Goal: Information Seeking & Learning: Learn about a topic

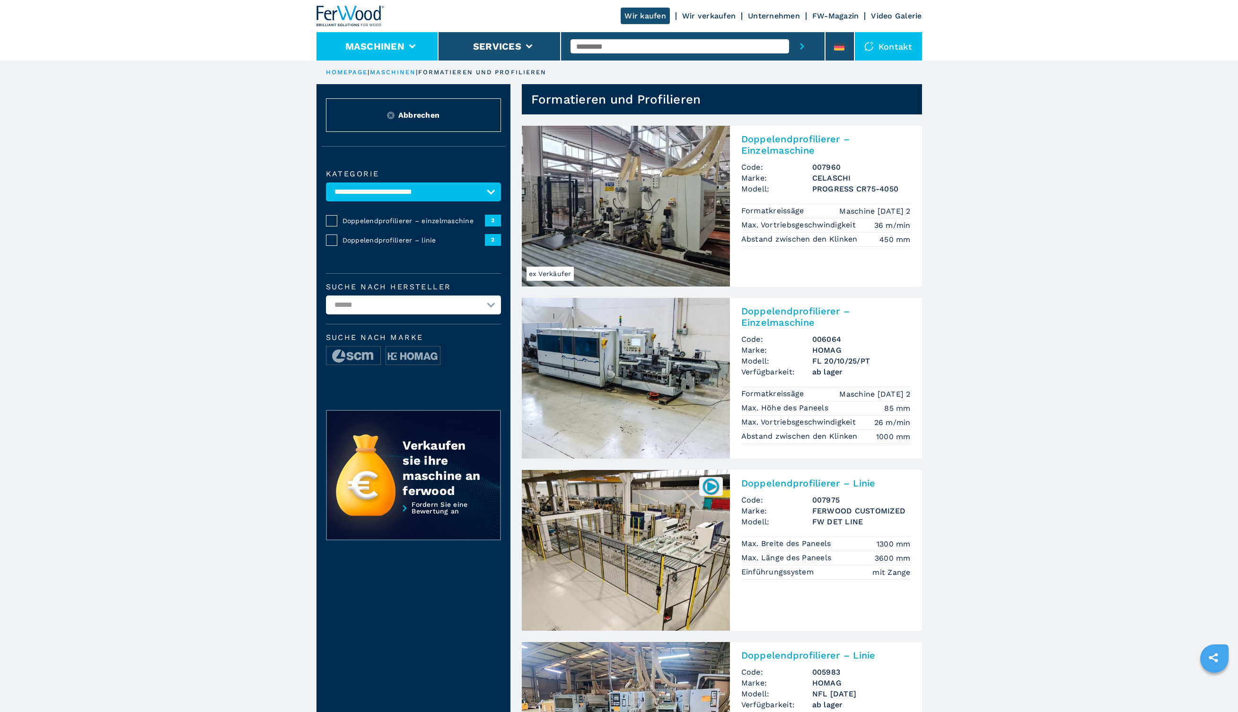
click at [366, 51] on button "Maschinen" at bounding box center [374, 46] width 59 height 11
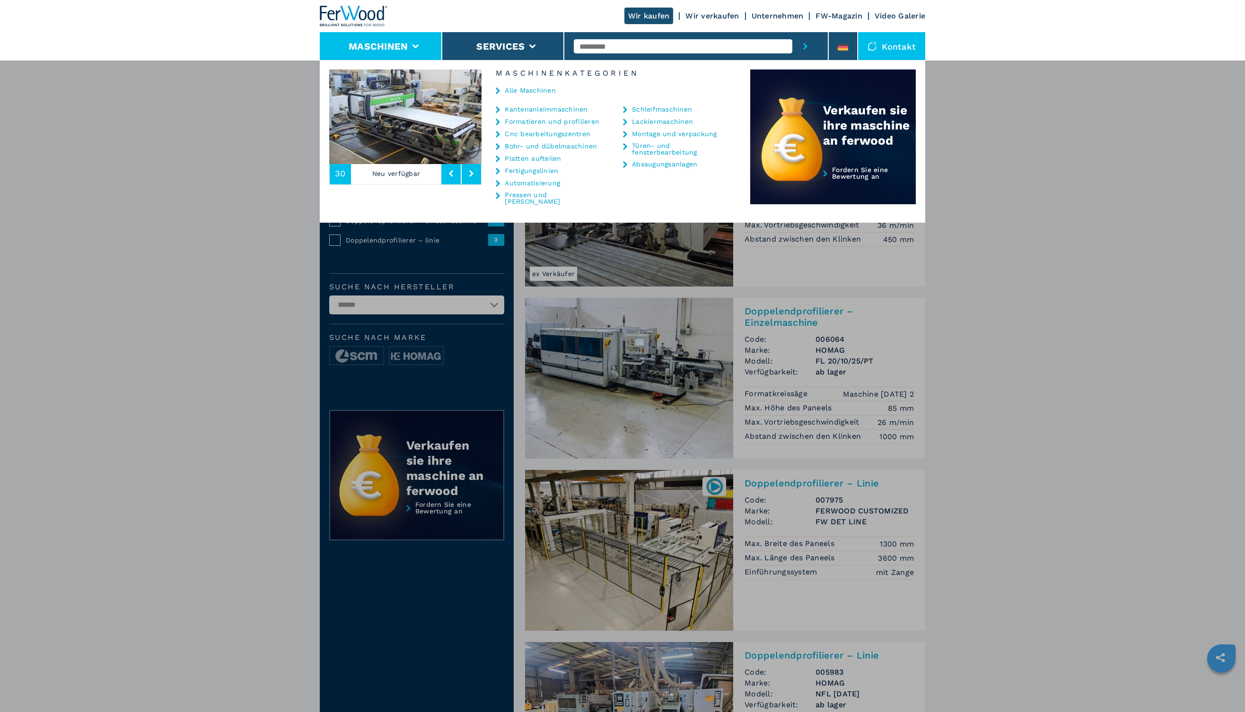
click at [523, 87] on link "Alle Maschinen" at bounding box center [530, 90] width 51 height 7
click at [529, 92] on link "Alle Maschinen" at bounding box center [530, 90] width 51 height 7
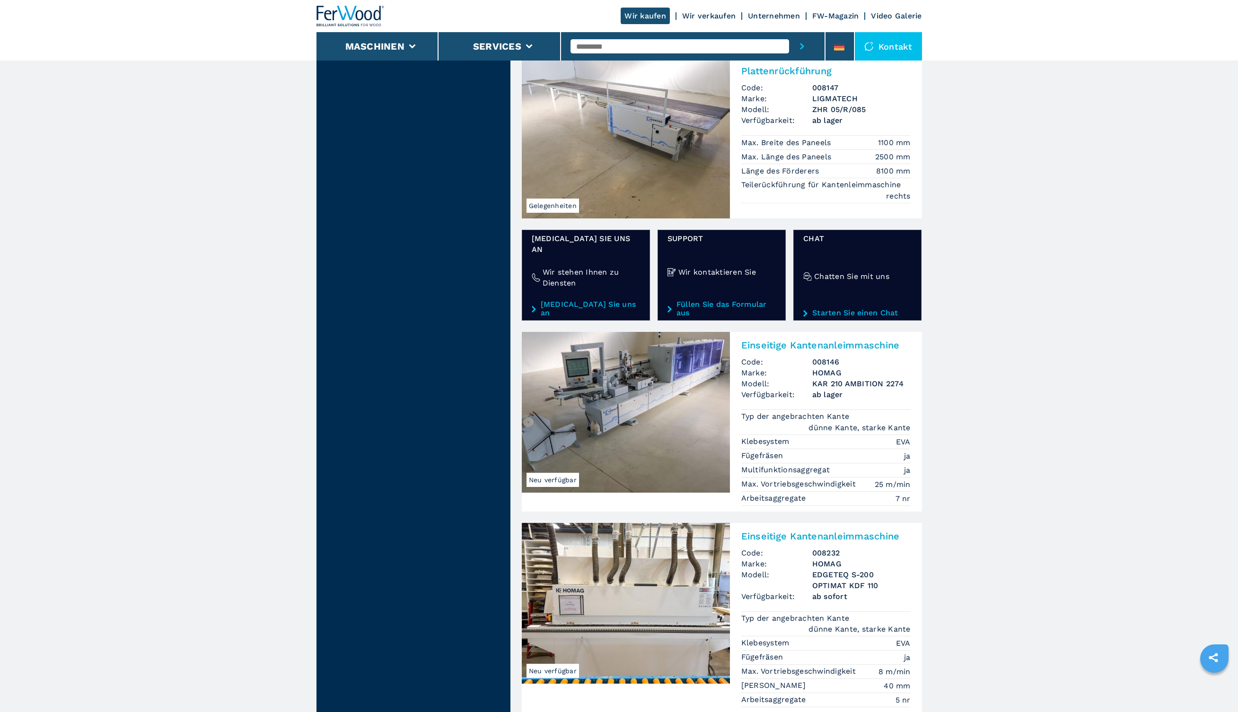
scroll to position [1690, 0]
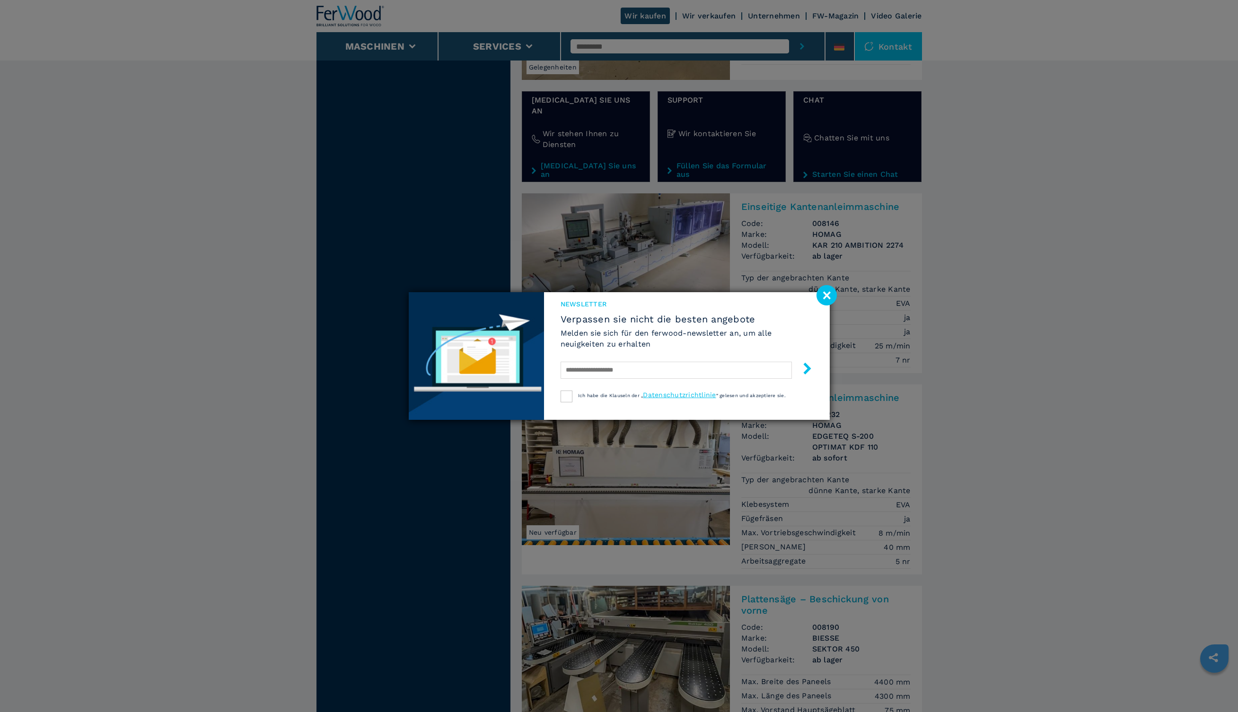
click at [822, 297] on image at bounding box center [826, 295] width 20 height 20
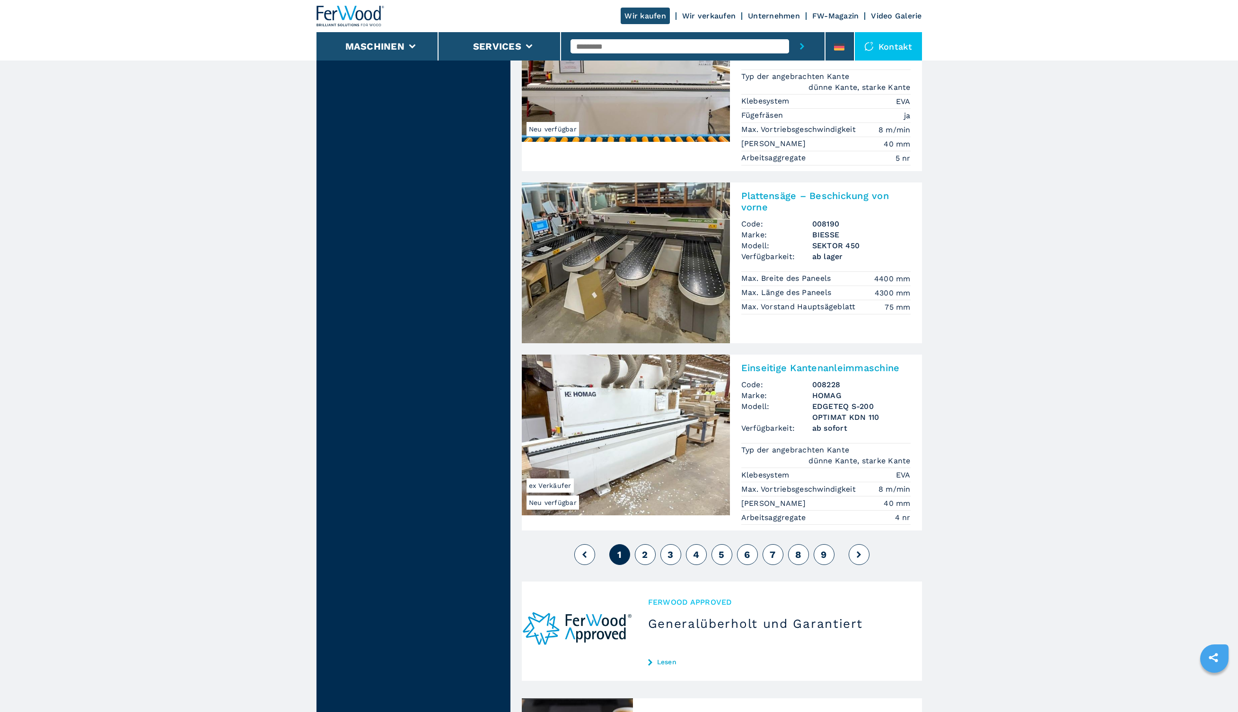
scroll to position [2100, 0]
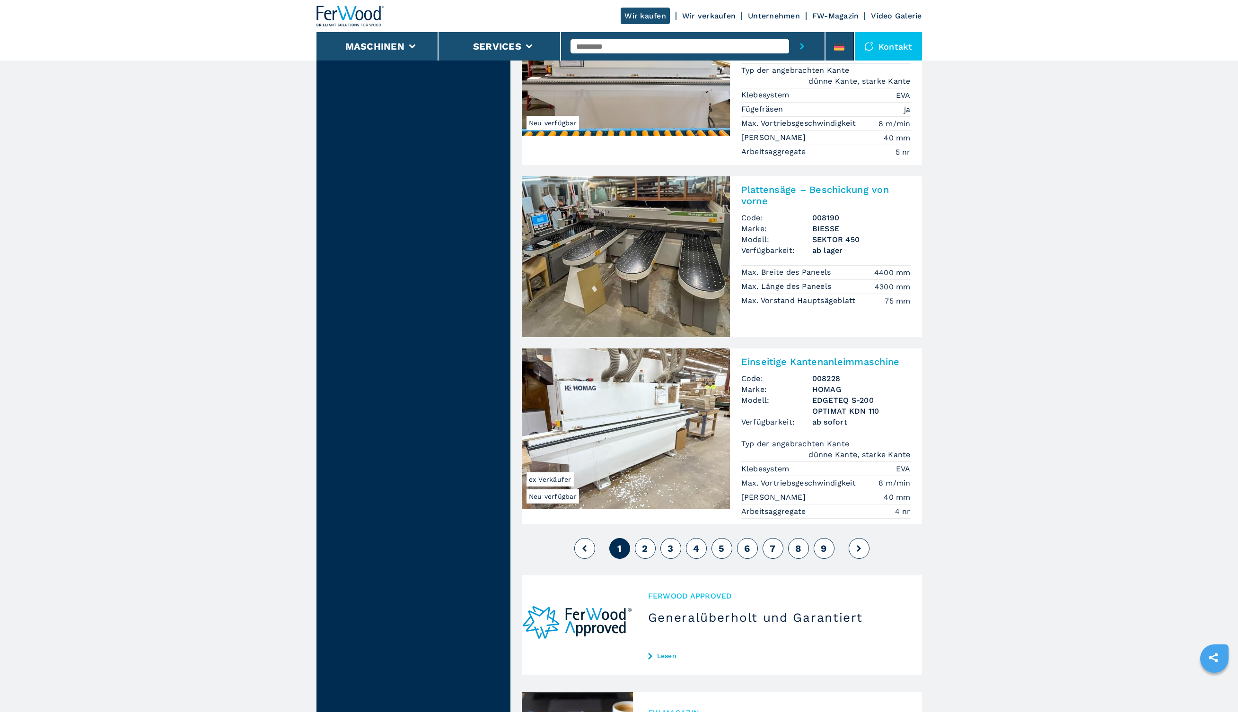
click at [644, 543] on span "2" at bounding box center [645, 548] width 6 height 11
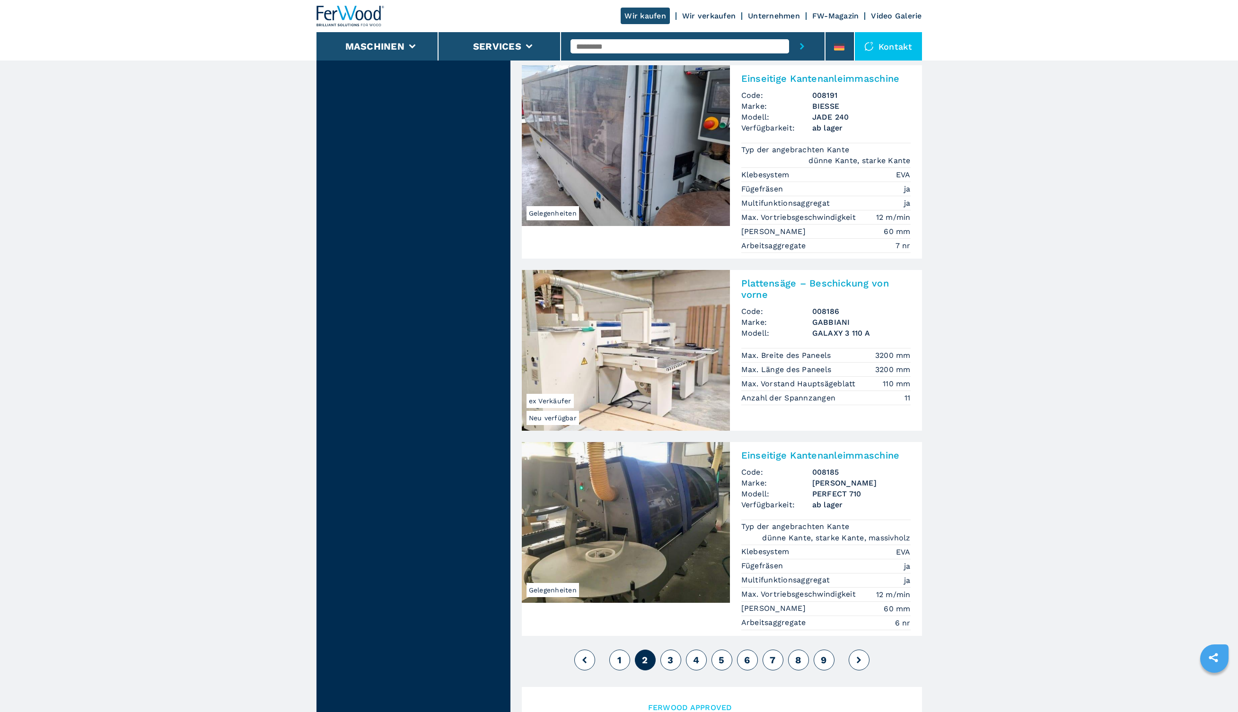
scroll to position [2122, 0]
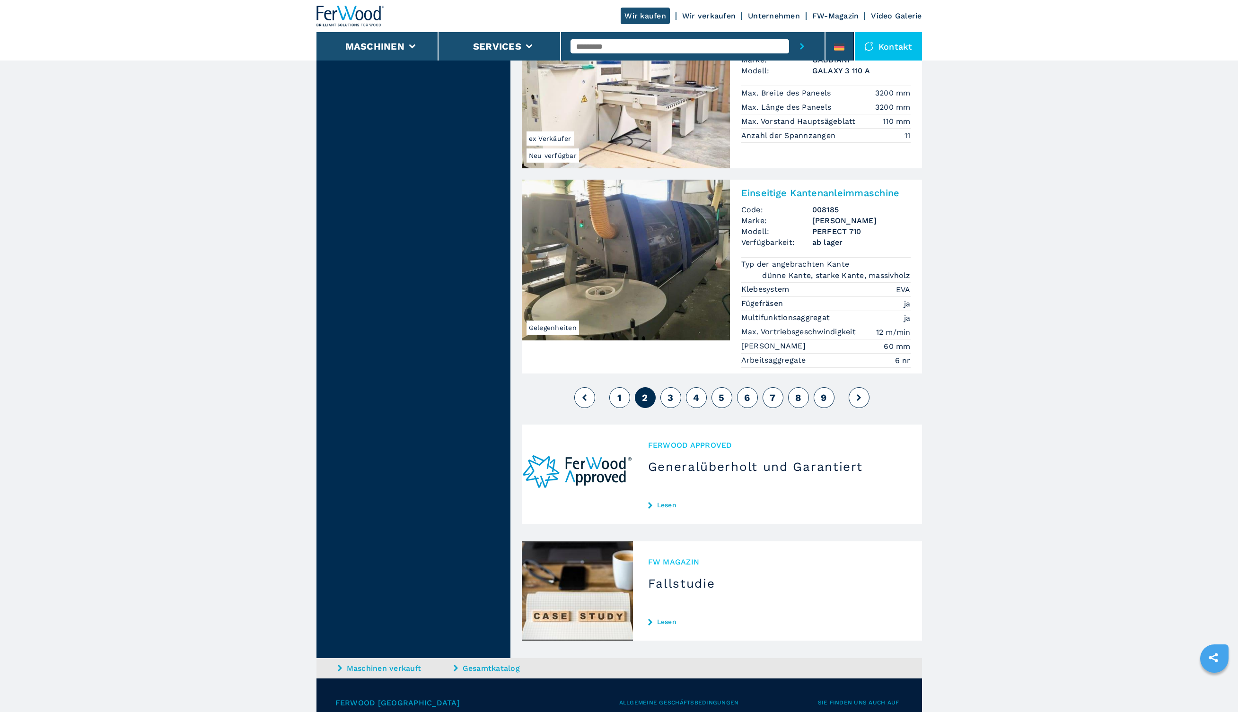
click at [670, 392] on span "3" at bounding box center [670, 397] width 6 height 11
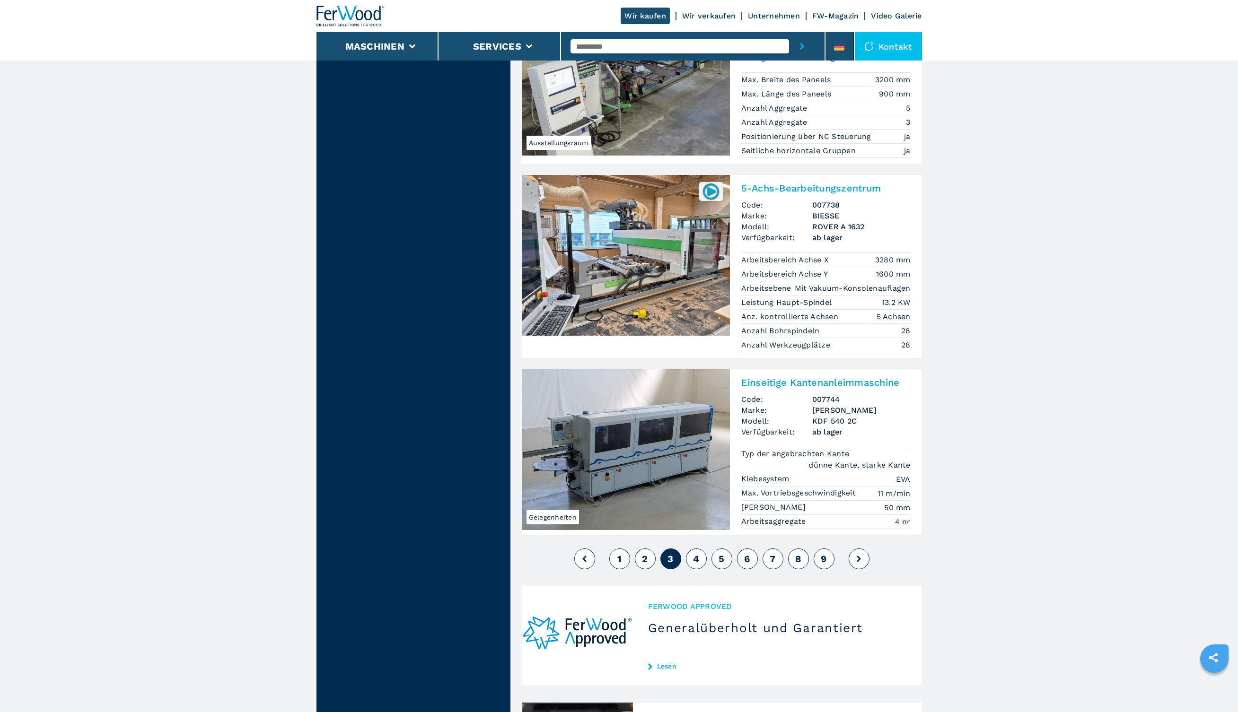
scroll to position [2041, 0]
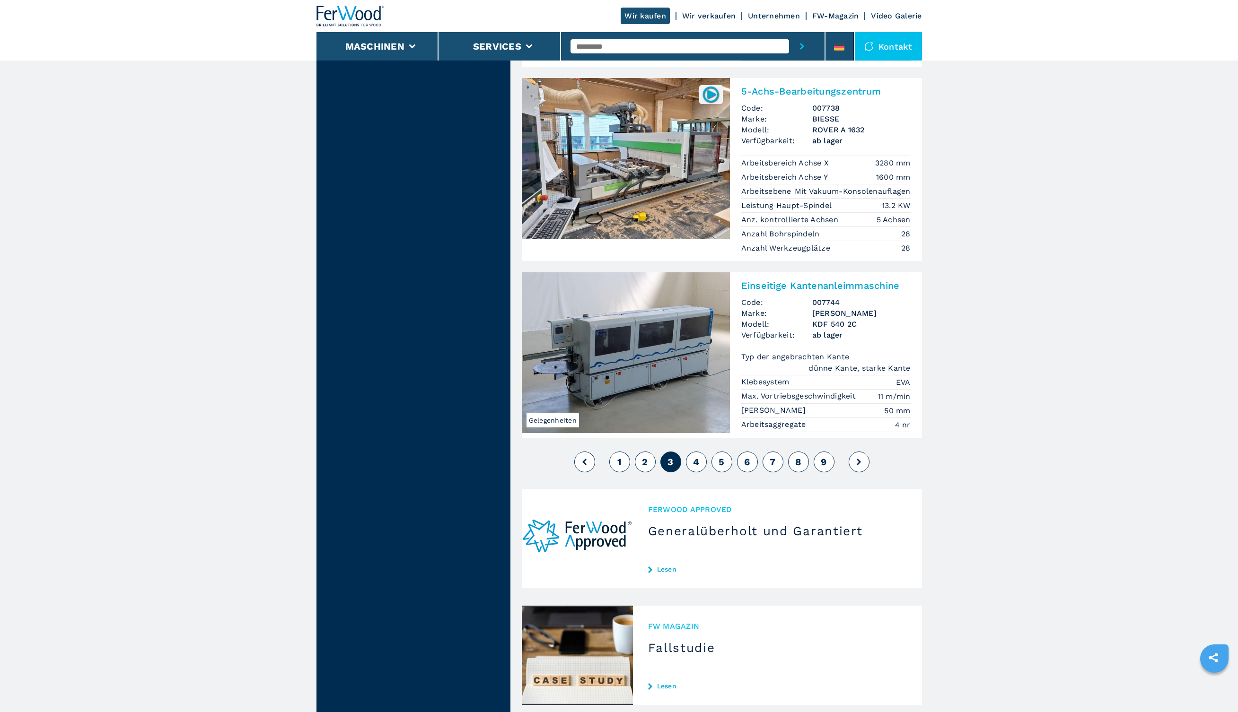
click at [697, 456] on span "4" at bounding box center [696, 461] width 6 height 11
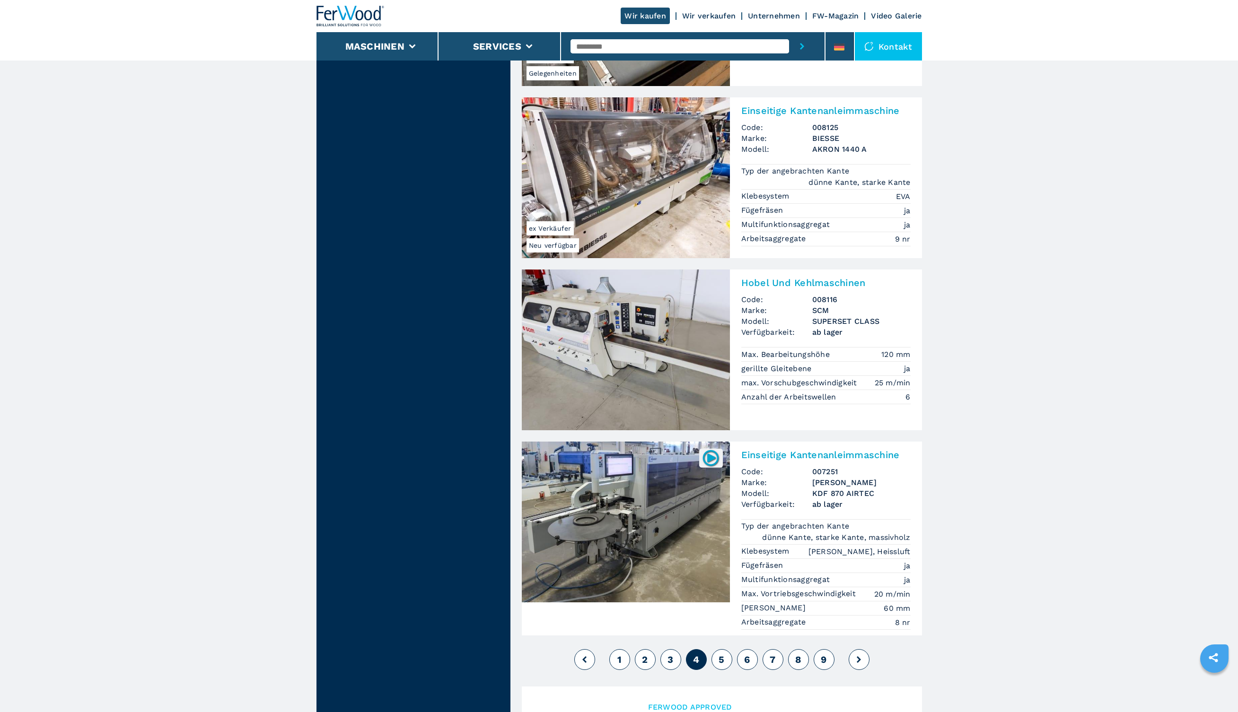
scroll to position [2127, 0]
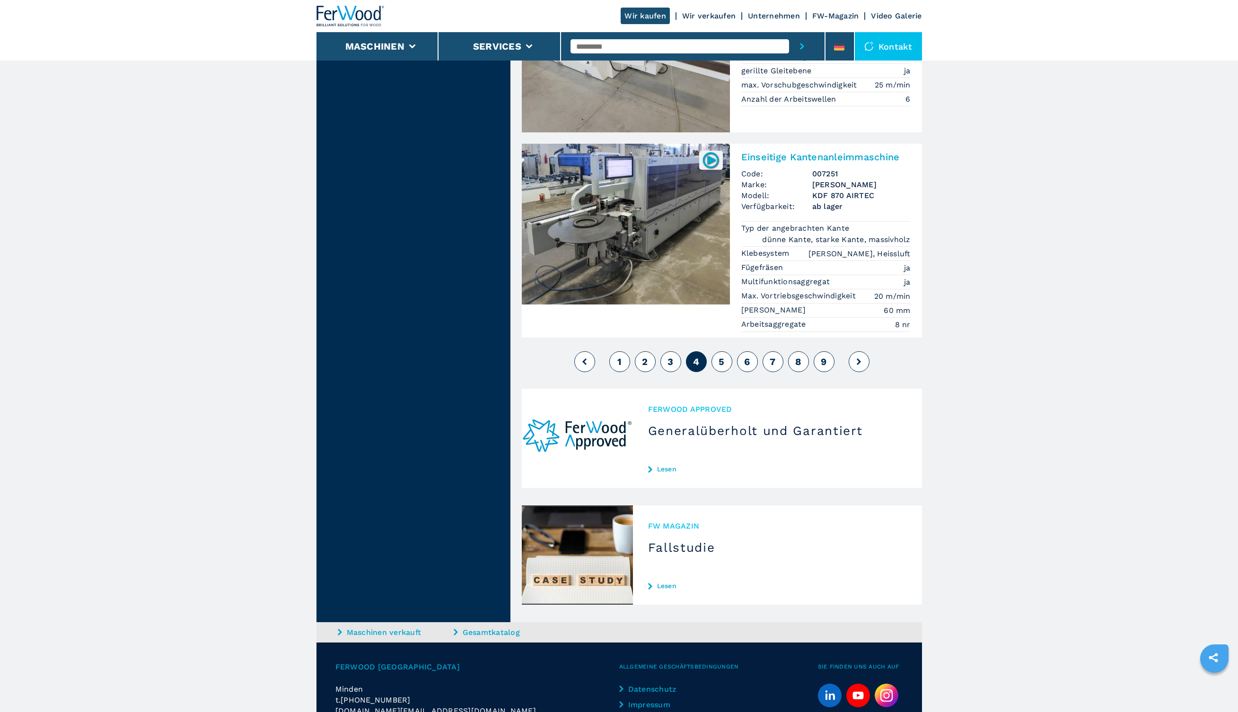
click at [718, 351] on button "5" at bounding box center [721, 361] width 21 height 21
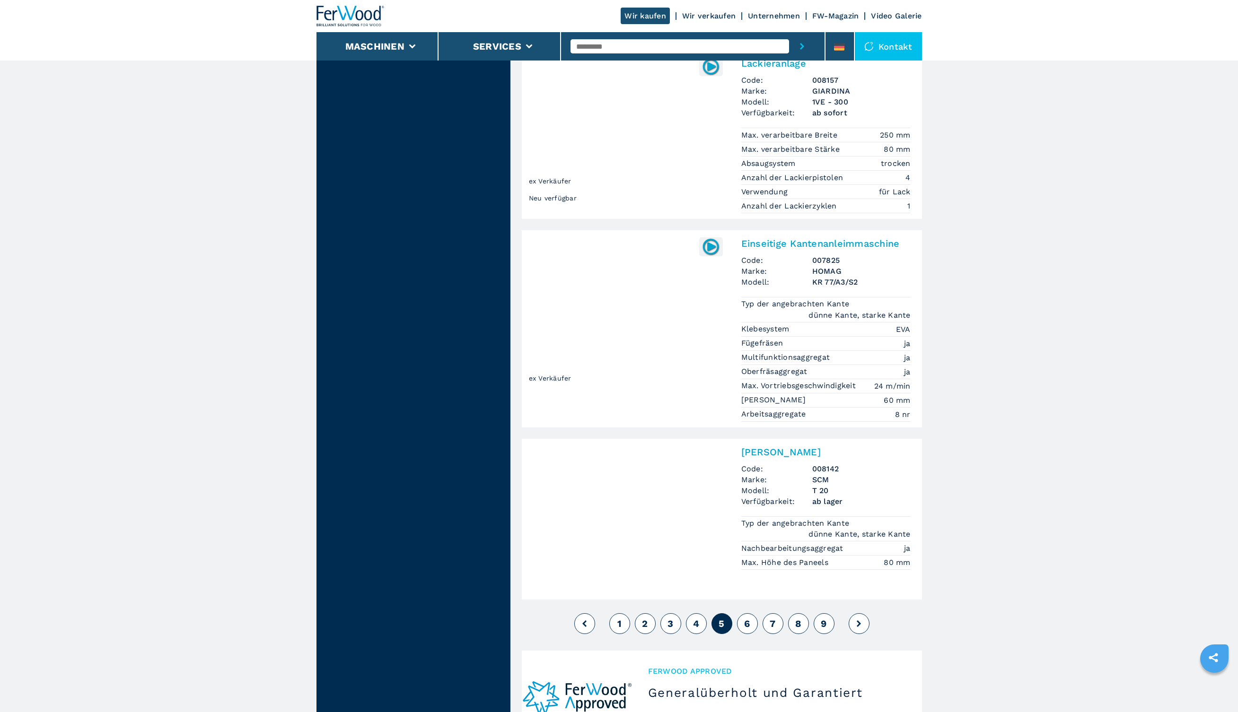
scroll to position [1997, 0]
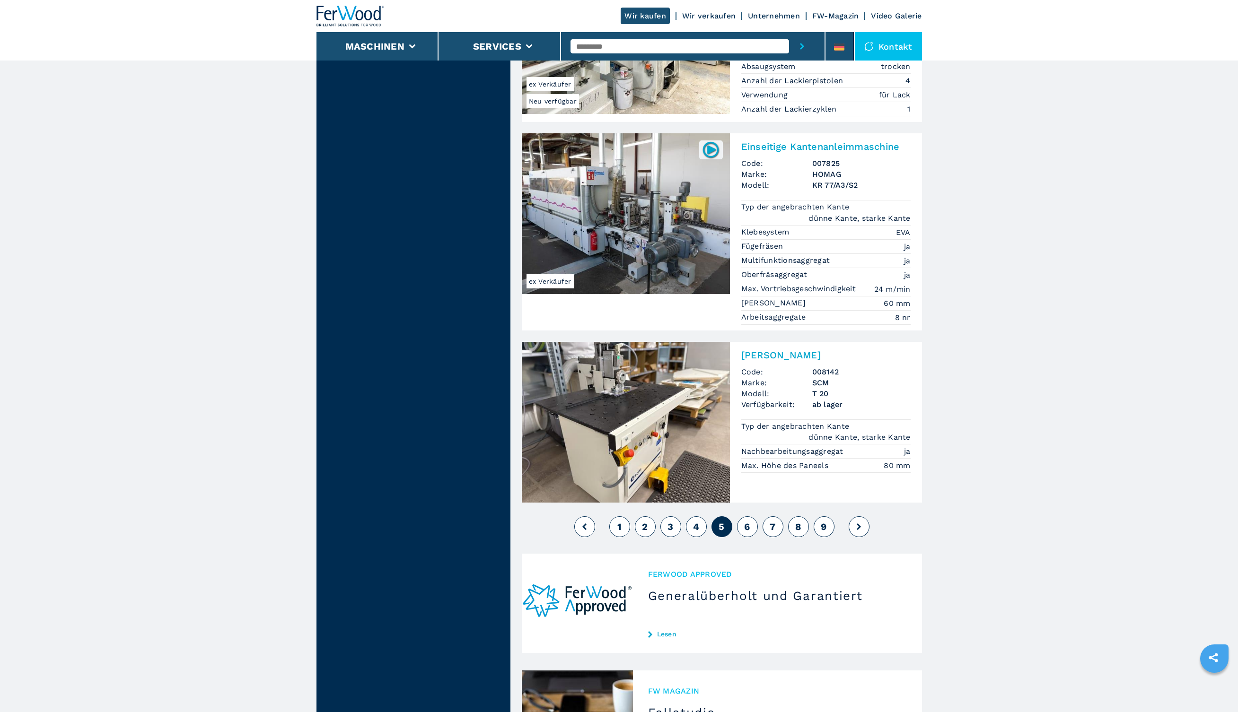
click at [750, 516] on button "6" at bounding box center [747, 526] width 21 height 21
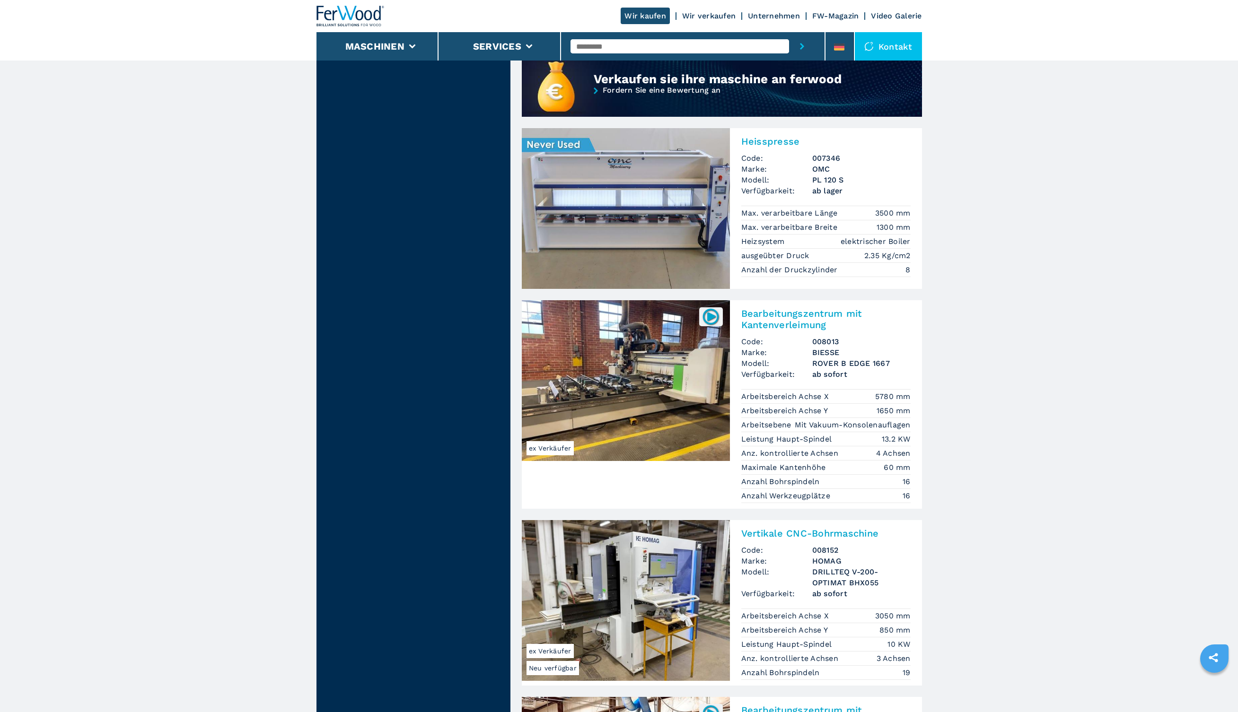
scroll to position [880, 0]
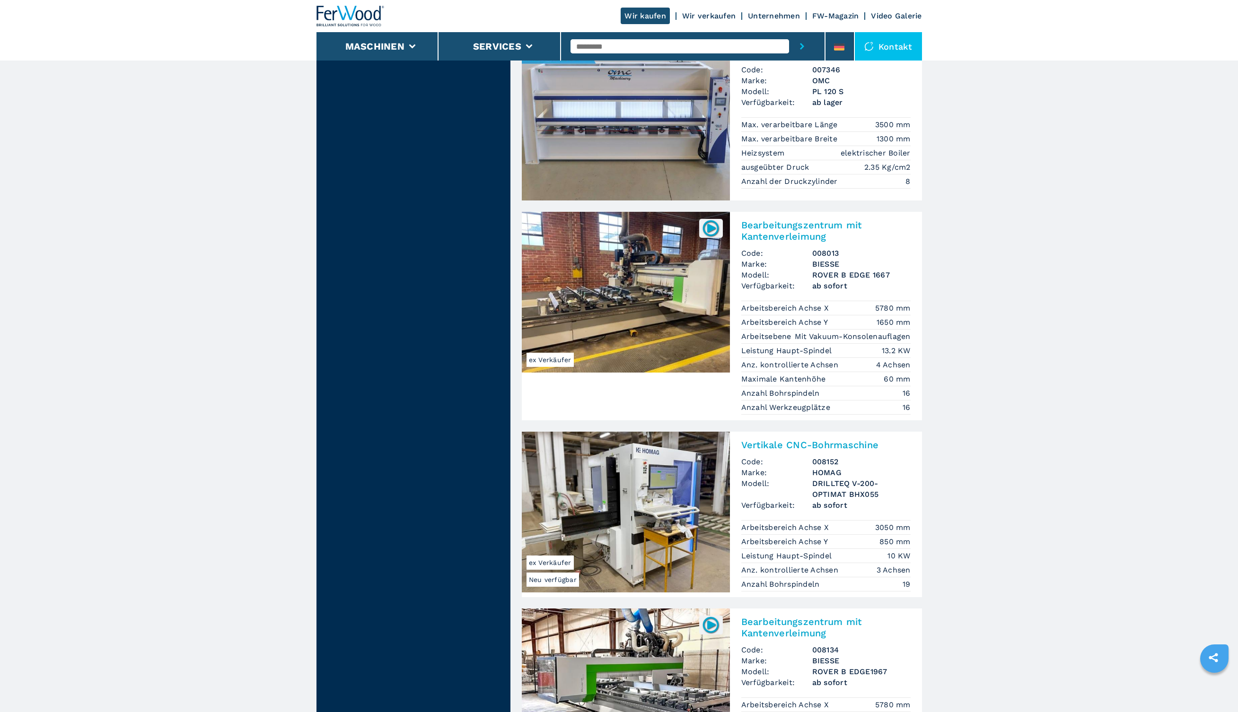
click at [641, 308] on img at bounding box center [626, 292] width 208 height 161
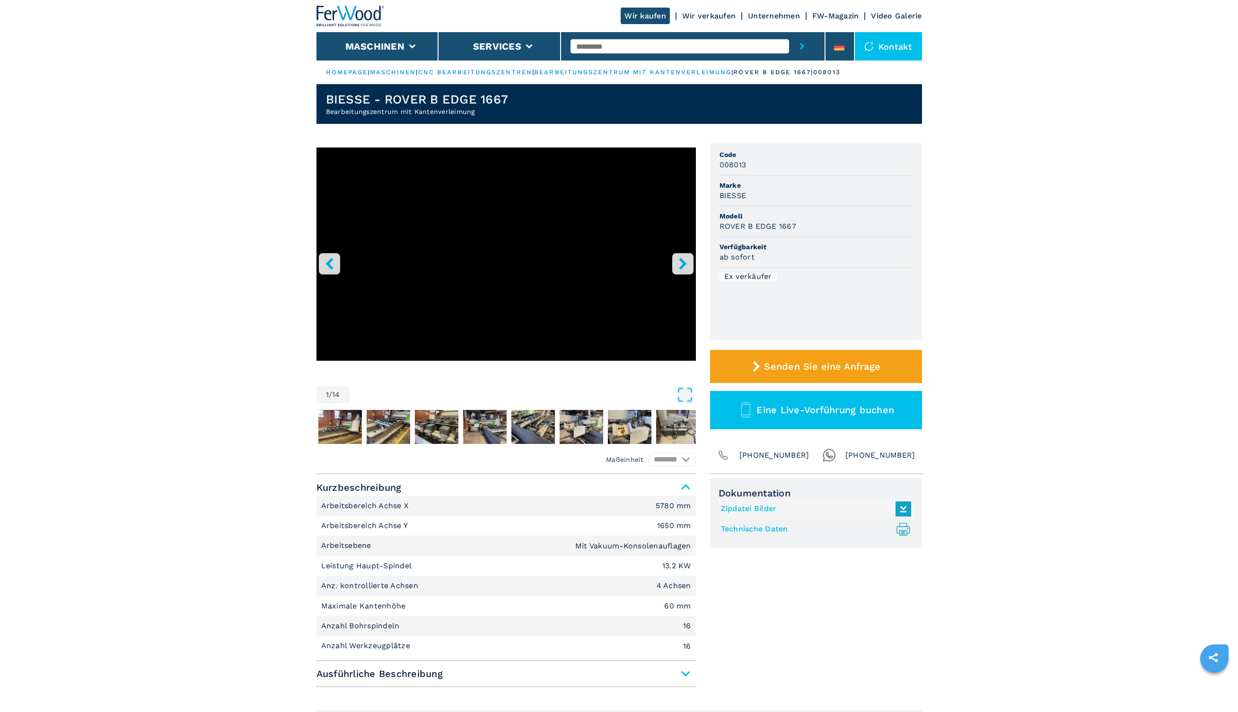
click at [683, 267] on icon "right-button" at bounding box center [683, 264] width 12 height 12
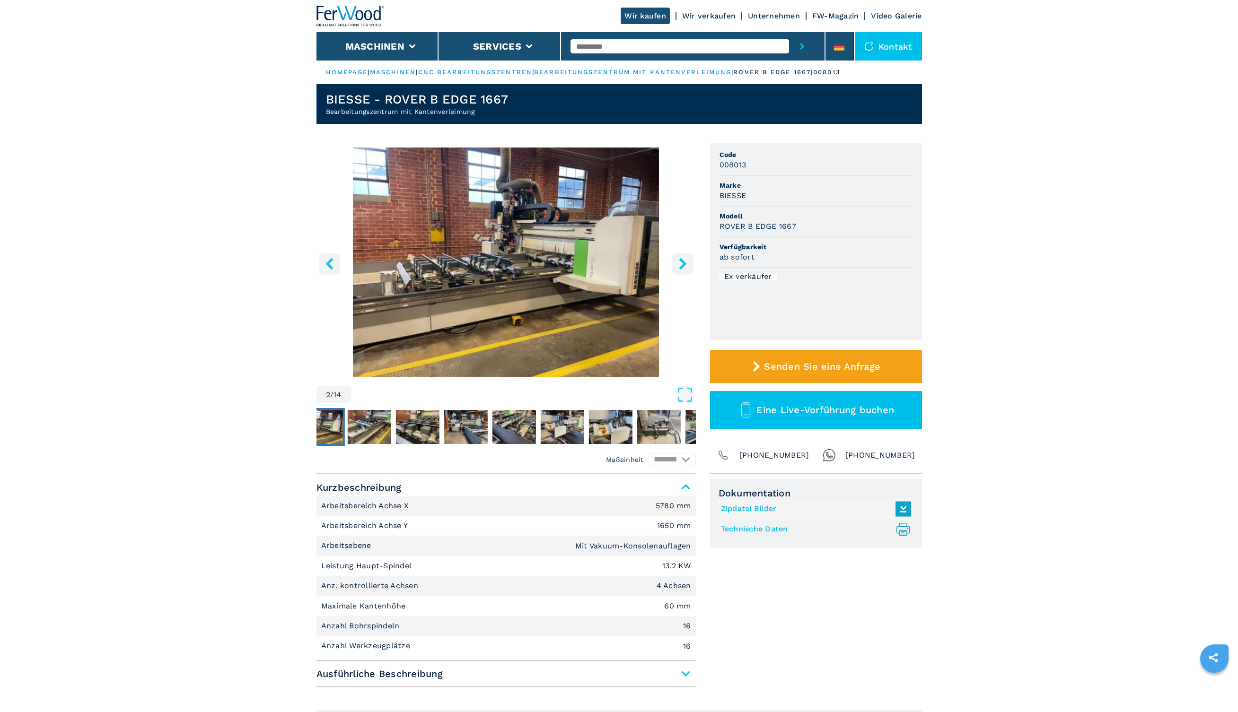
click at [683, 267] on icon "right-button" at bounding box center [683, 264] width 12 height 12
click at [683, 263] on icon "right-button" at bounding box center [683, 264] width 8 height 12
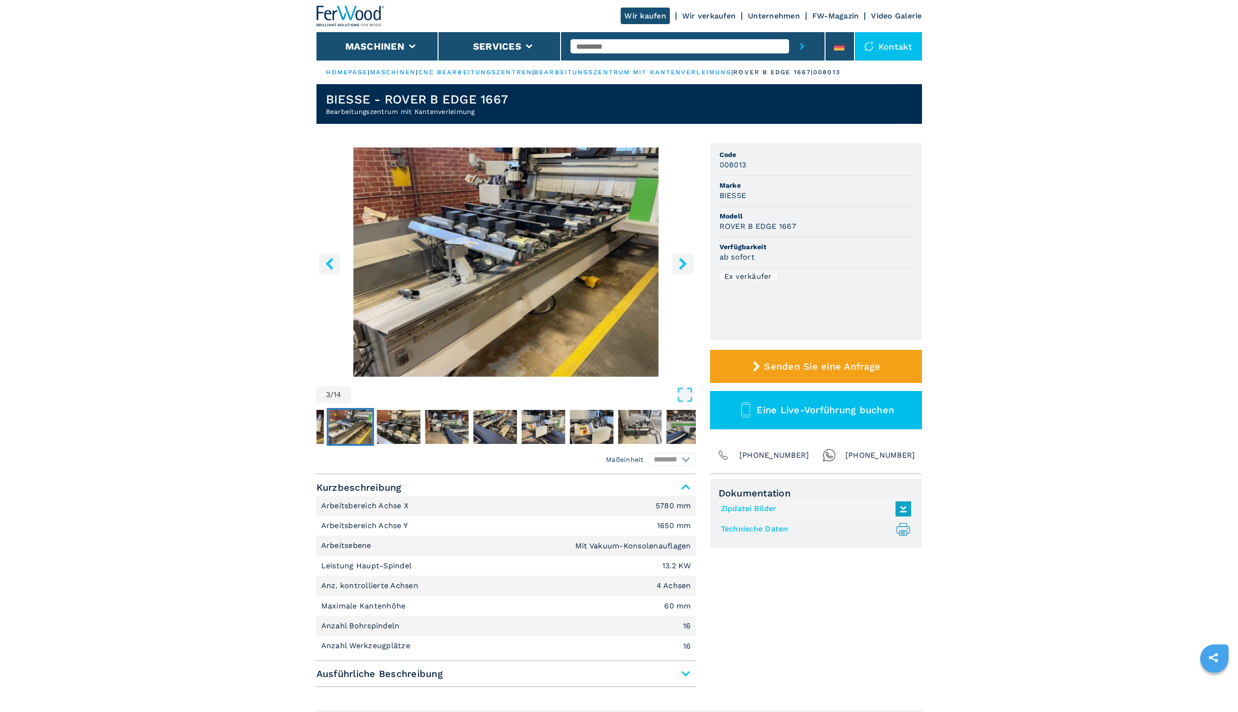
click at [683, 263] on icon "right-button" at bounding box center [683, 264] width 8 height 12
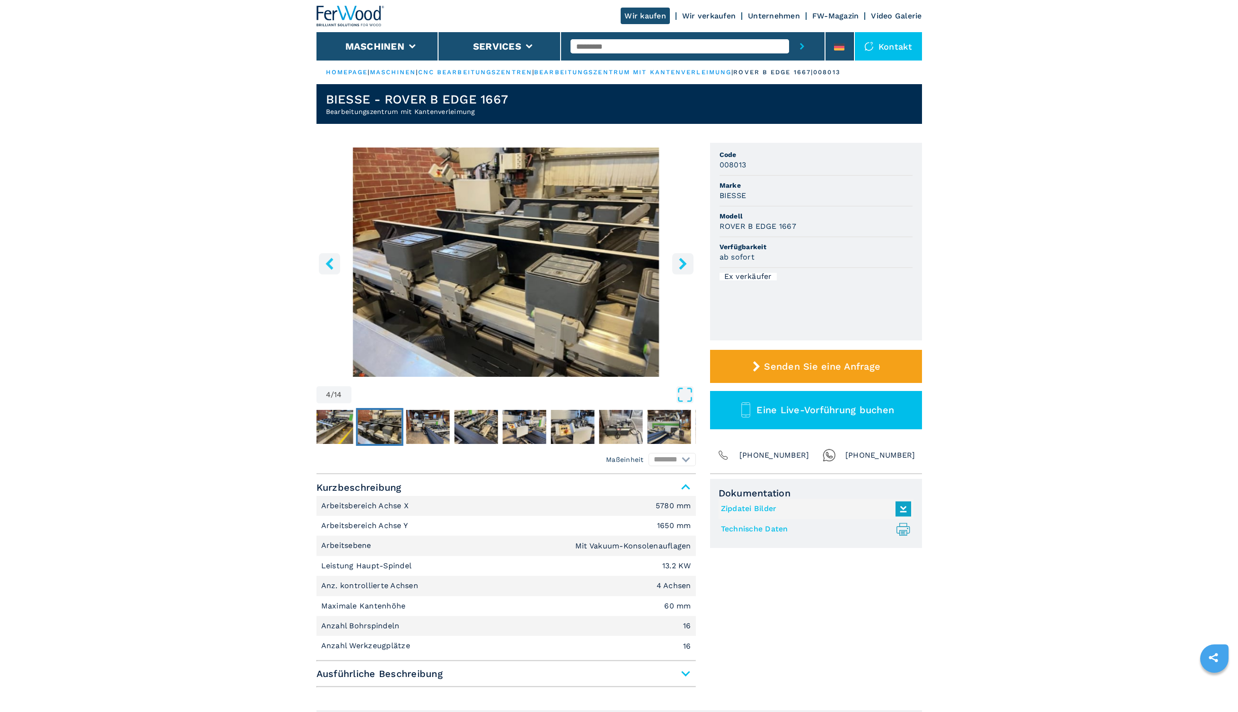
click at [683, 263] on icon "right-button" at bounding box center [683, 264] width 8 height 12
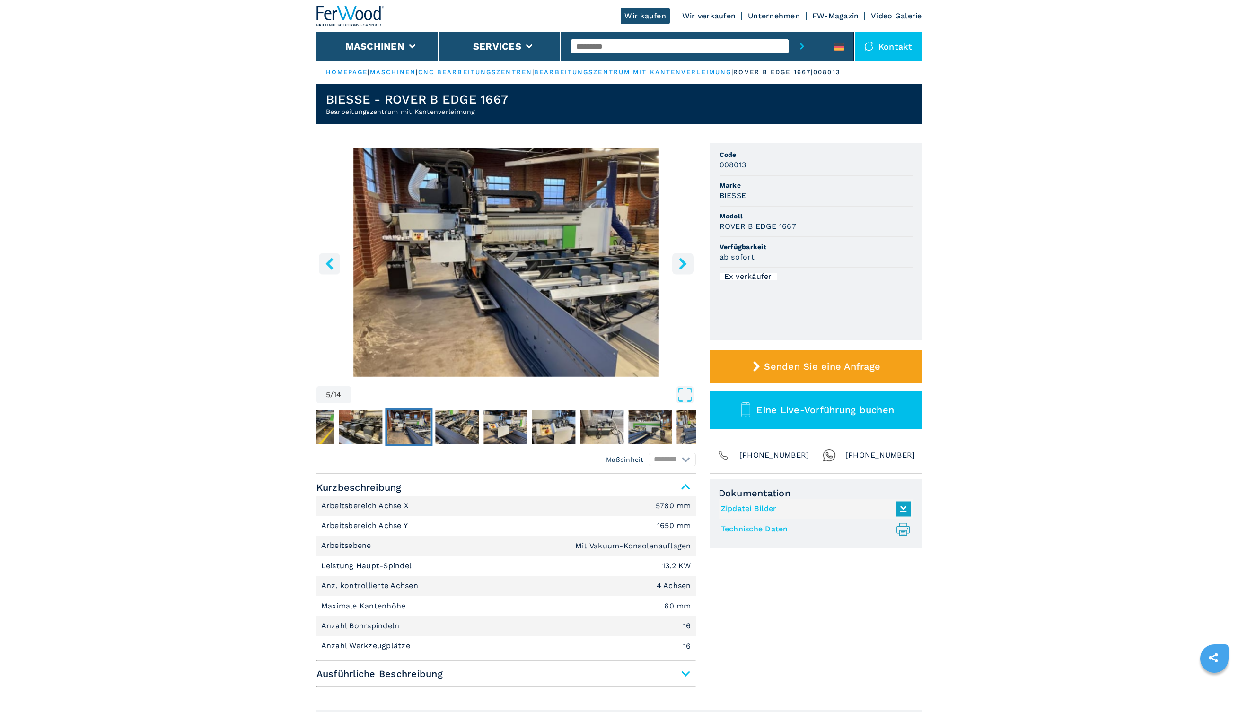
click at [683, 263] on icon "right-button" at bounding box center [683, 264] width 8 height 12
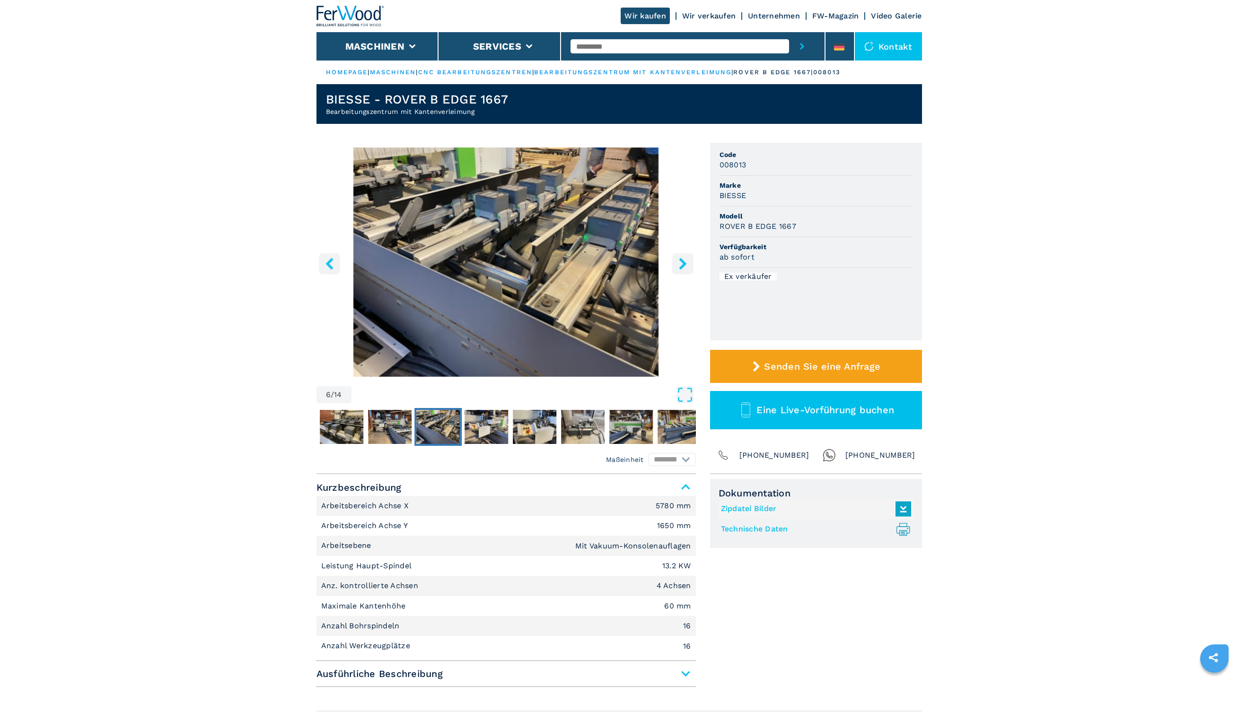
click at [683, 263] on icon "right-button" at bounding box center [683, 264] width 8 height 12
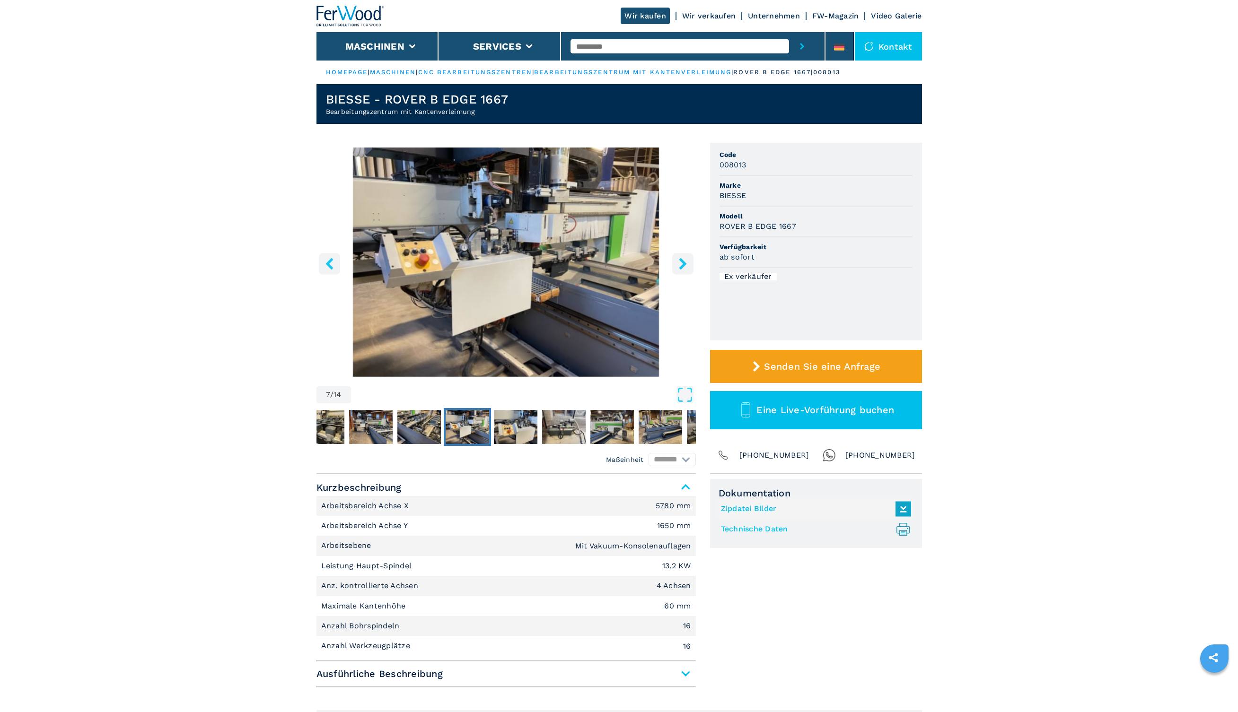
click at [683, 263] on icon "right-button" at bounding box center [683, 264] width 8 height 12
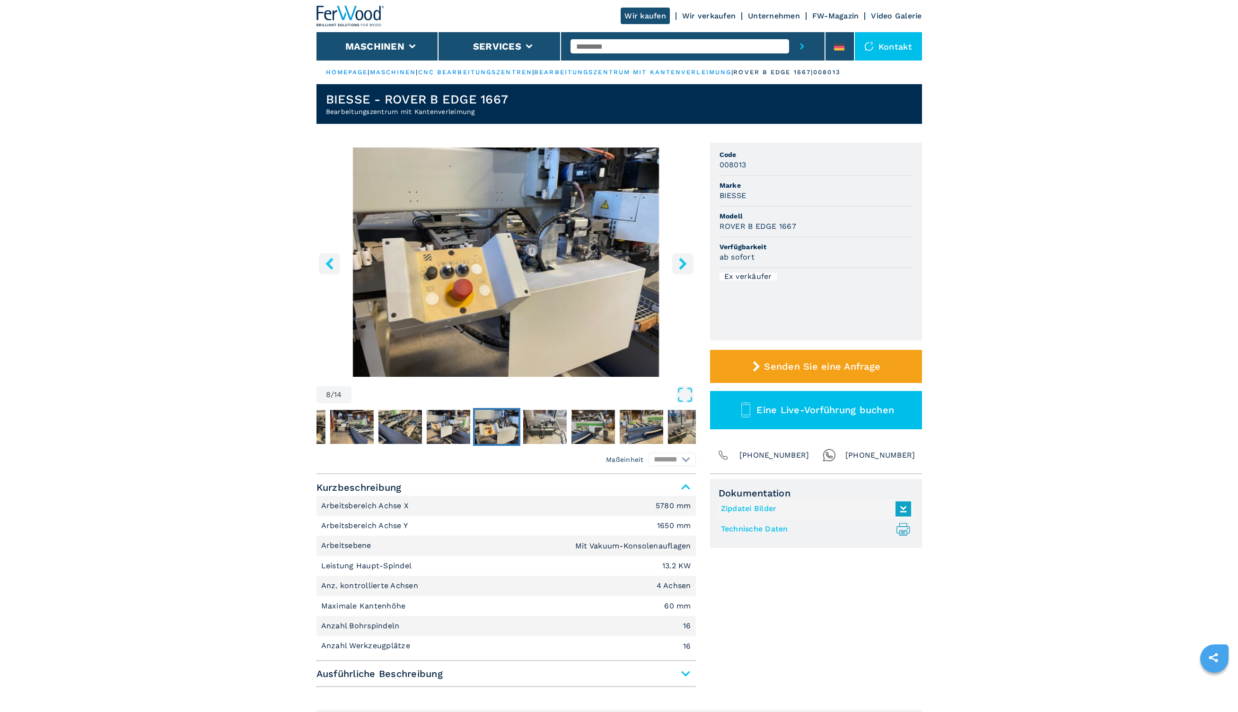
click at [683, 263] on icon "right-button" at bounding box center [683, 264] width 8 height 12
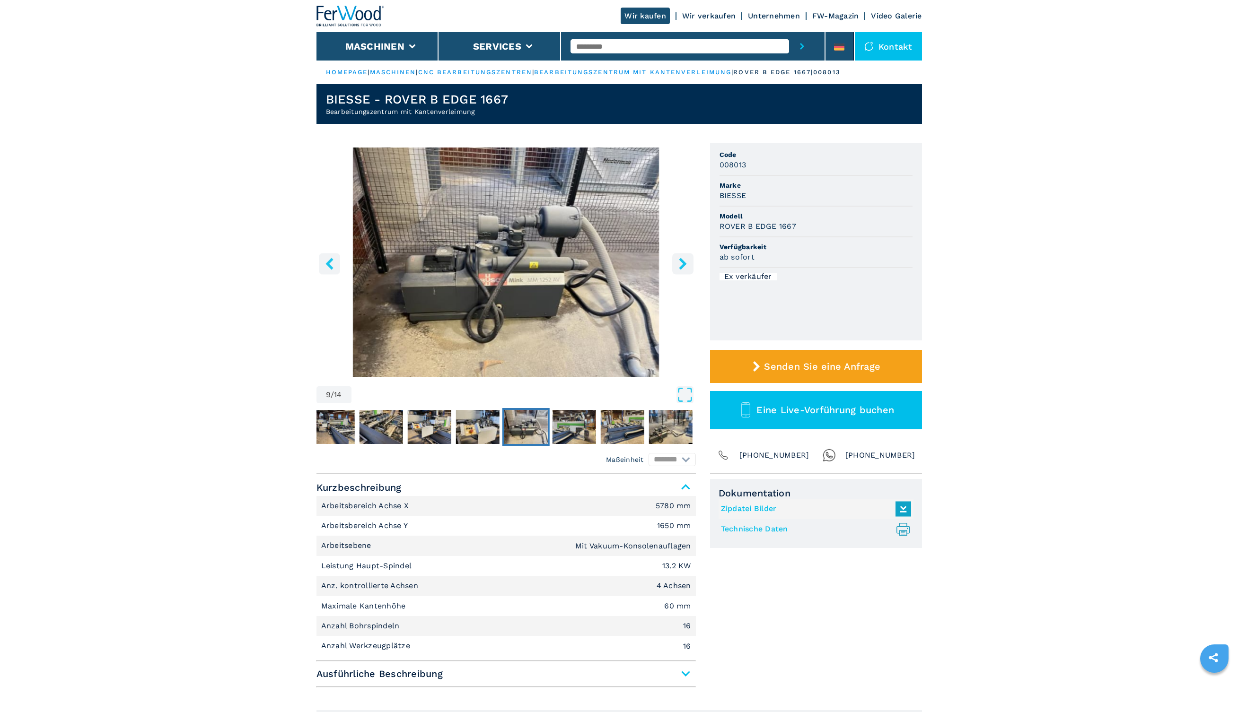
click at [683, 263] on icon "right-button" at bounding box center [683, 264] width 8 height 12
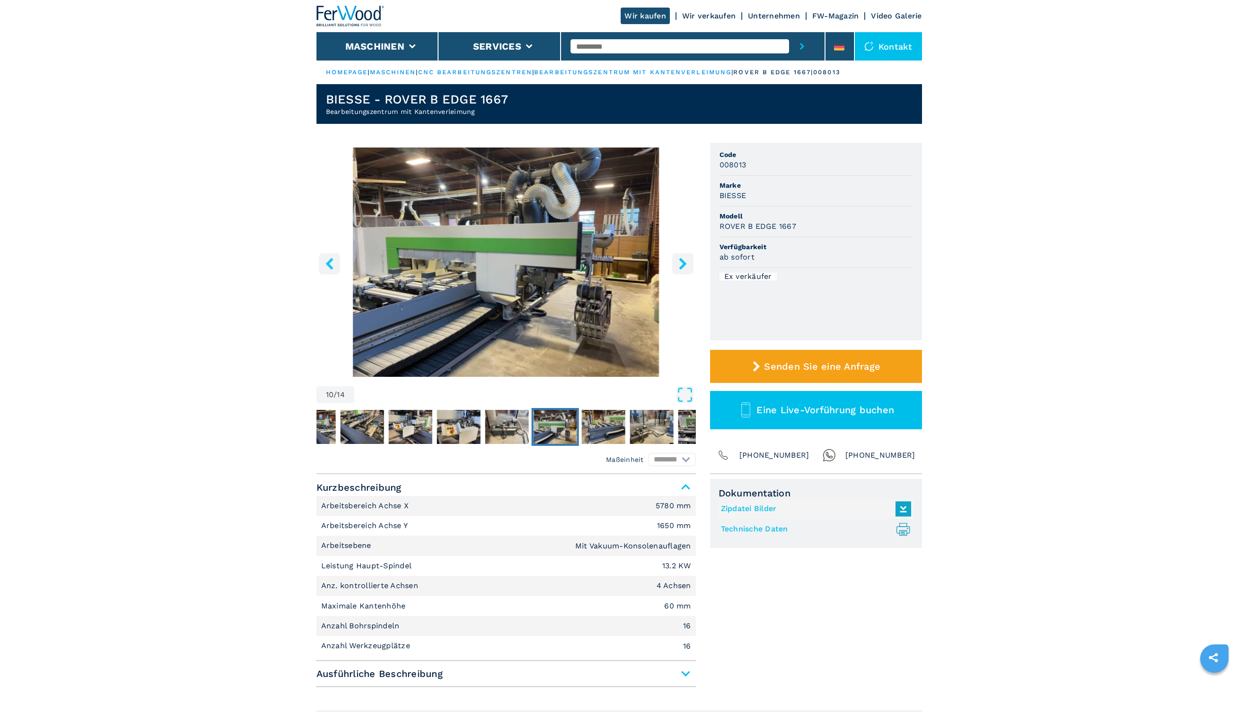
click at [683, 263] on icon "right-button" at bounding box center [683, 264] width 8 height 12
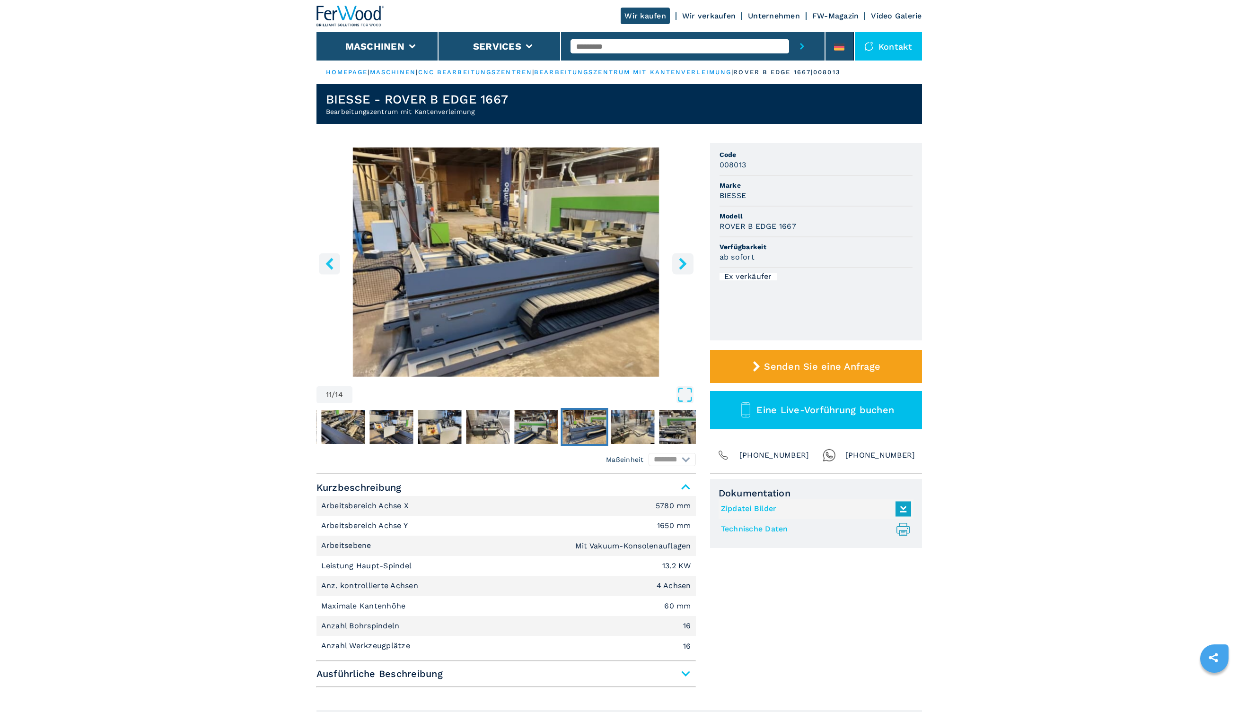
click at [683, 263] on icon "right-button" at bounding box center [683, 264] width 8 height 12
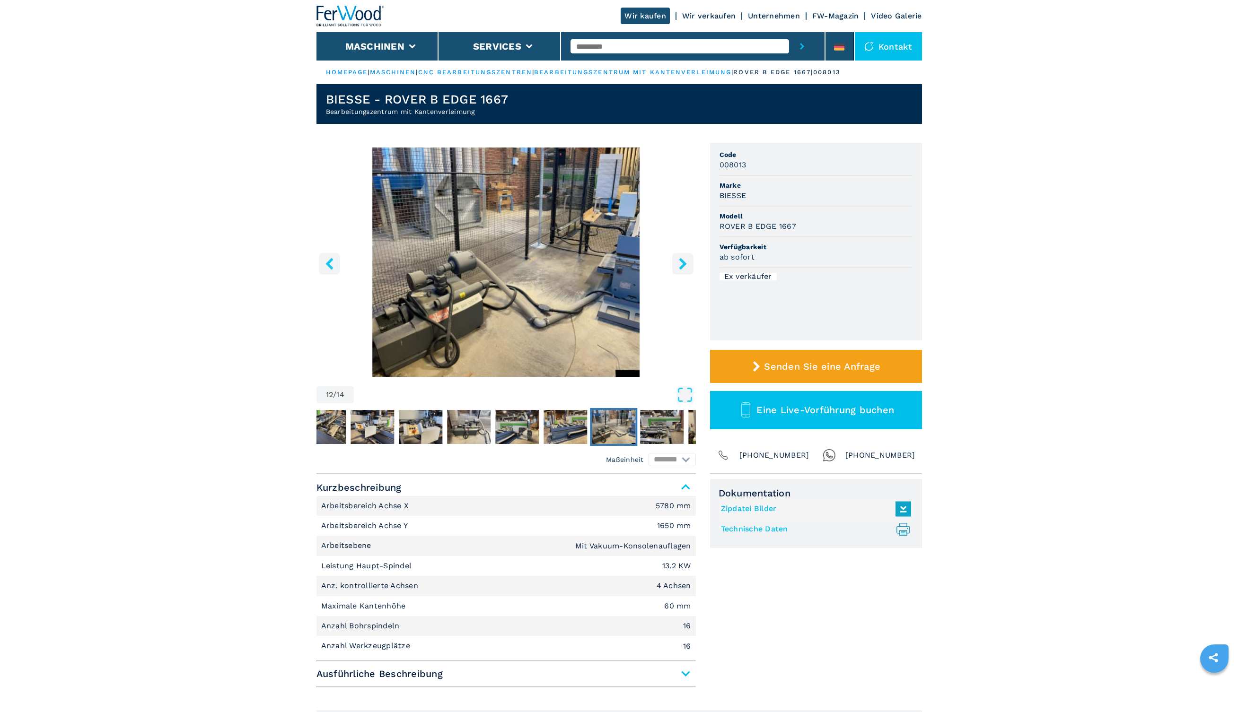
click at [683, 263] on icon "right-button" at bounding box center [683, 264] width 8 height 12
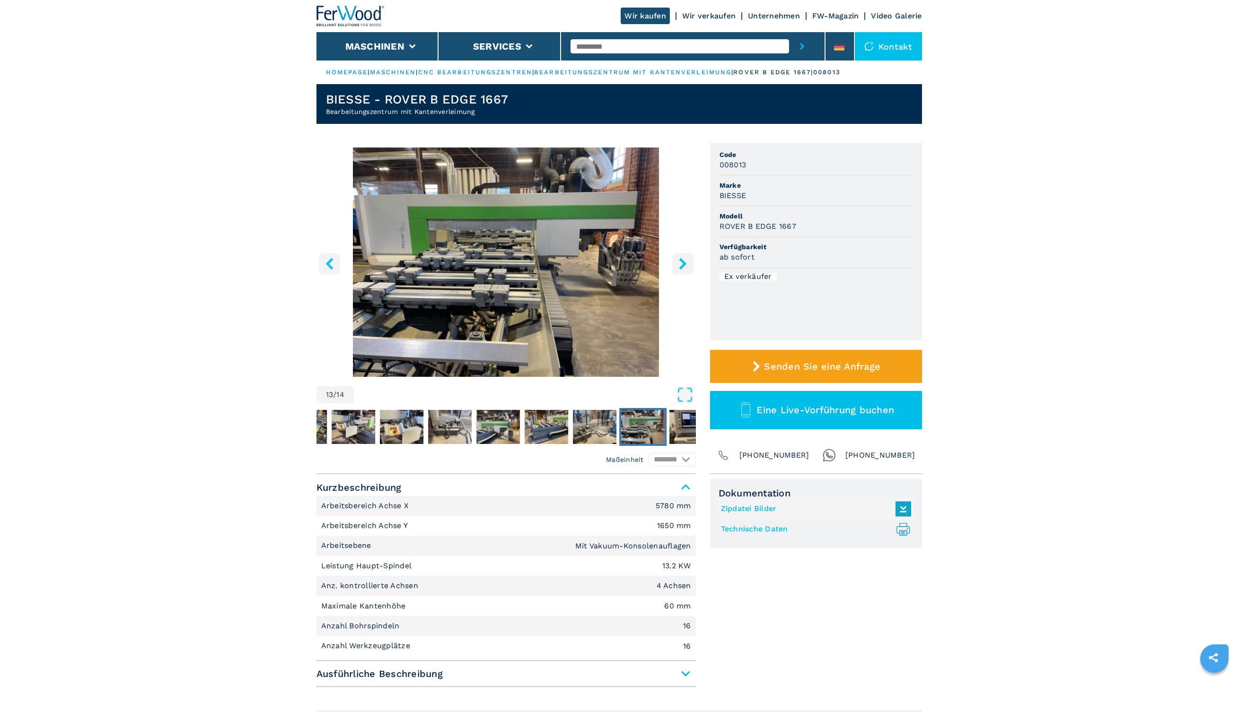
click at [683, 263] on icon "right-button" at bounding box center [683, 264] width 8 height 12
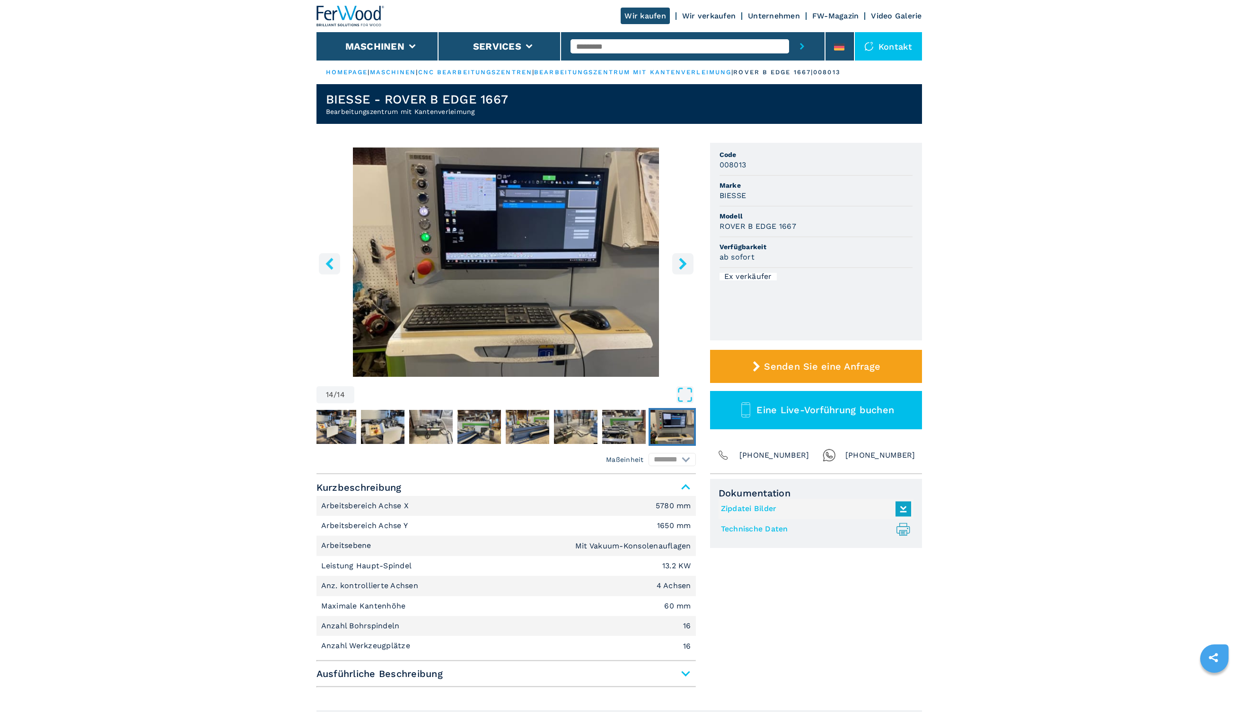
click at [683, 263] on icon "right-button" at bounding box center [683, 264] width 8 height 12
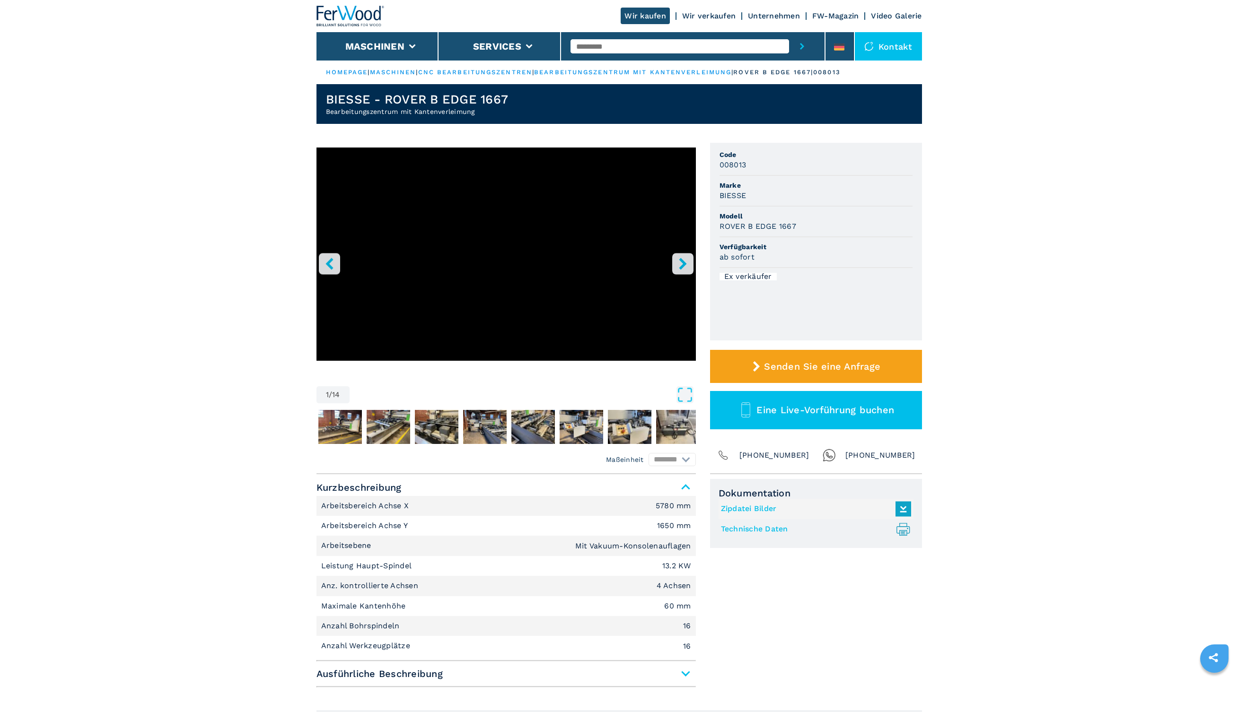
click at [683, 263] on icon "right-button" at bounding box center [683, 264] width 8 height 12
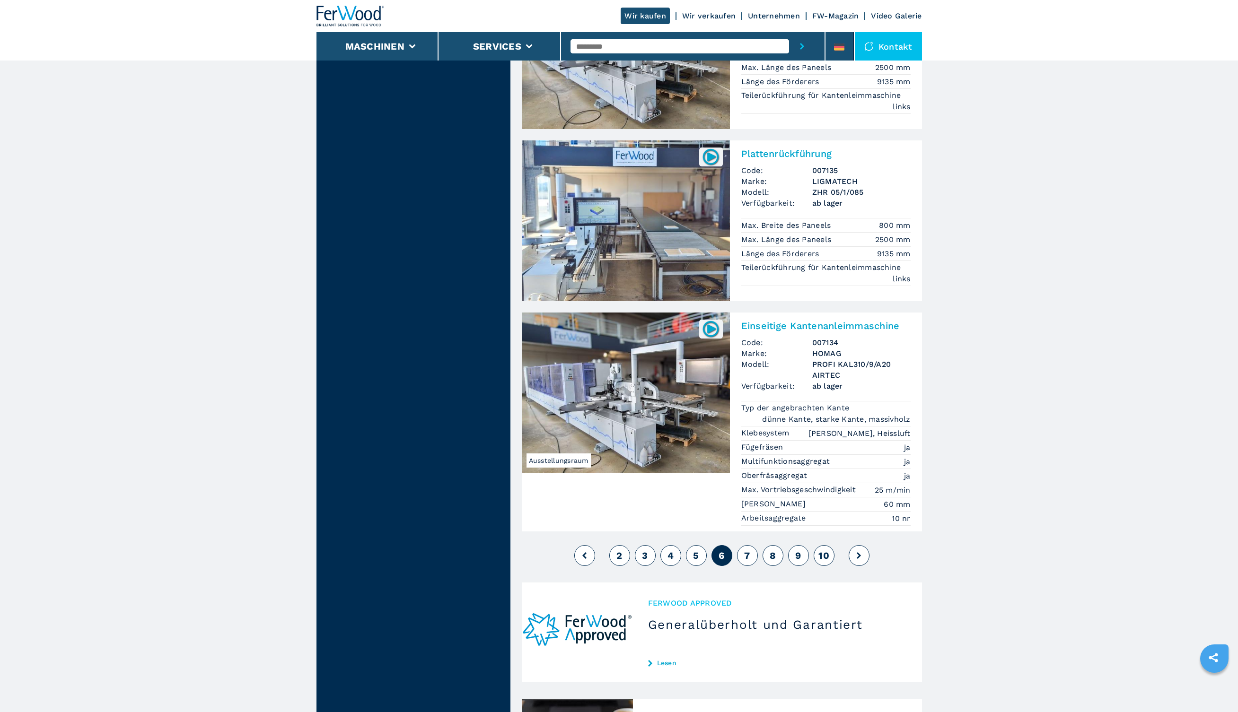
scroll to position [2094, 0]
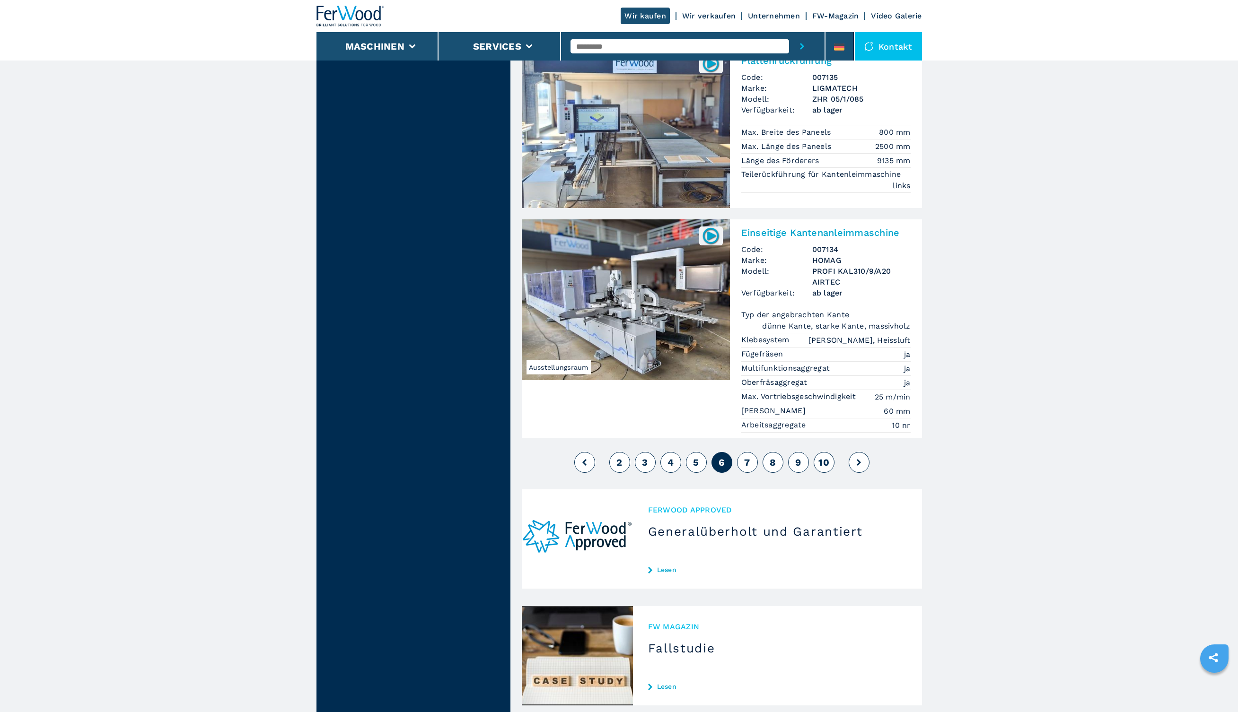
click at [750, 452] on button "7" at bounding box center [747, 462] width 21 height 21
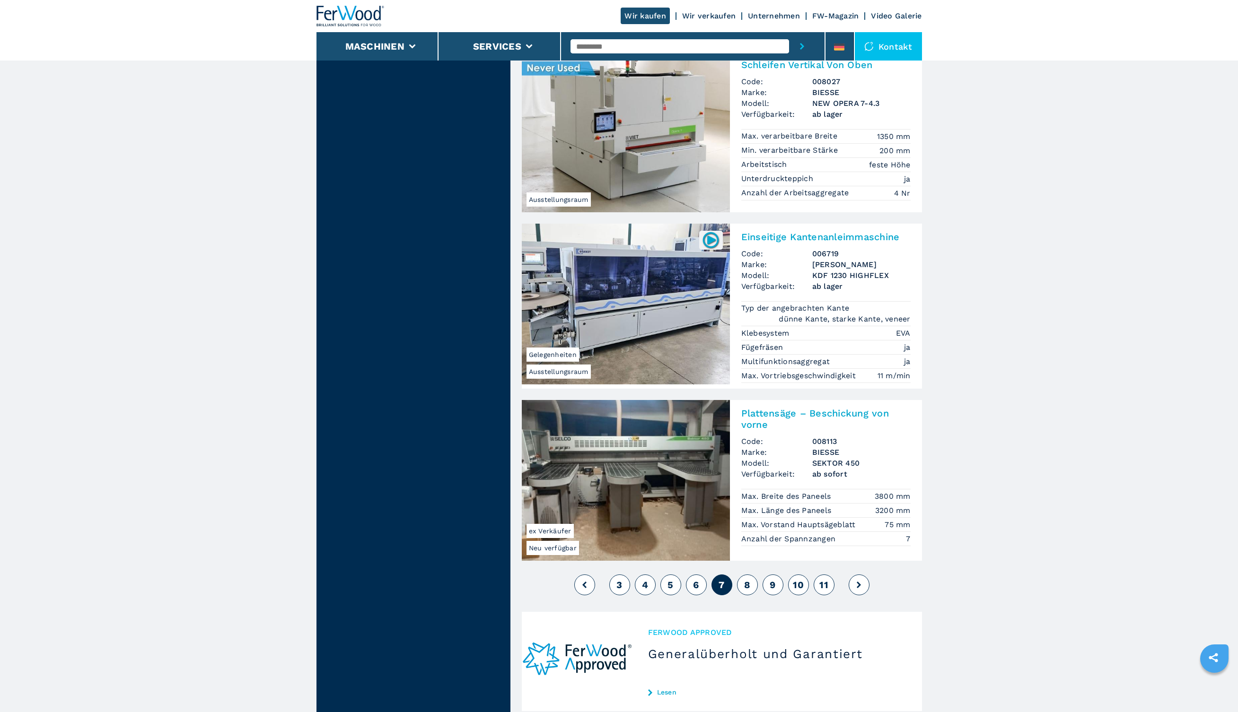
scroll to position [2083, 0]
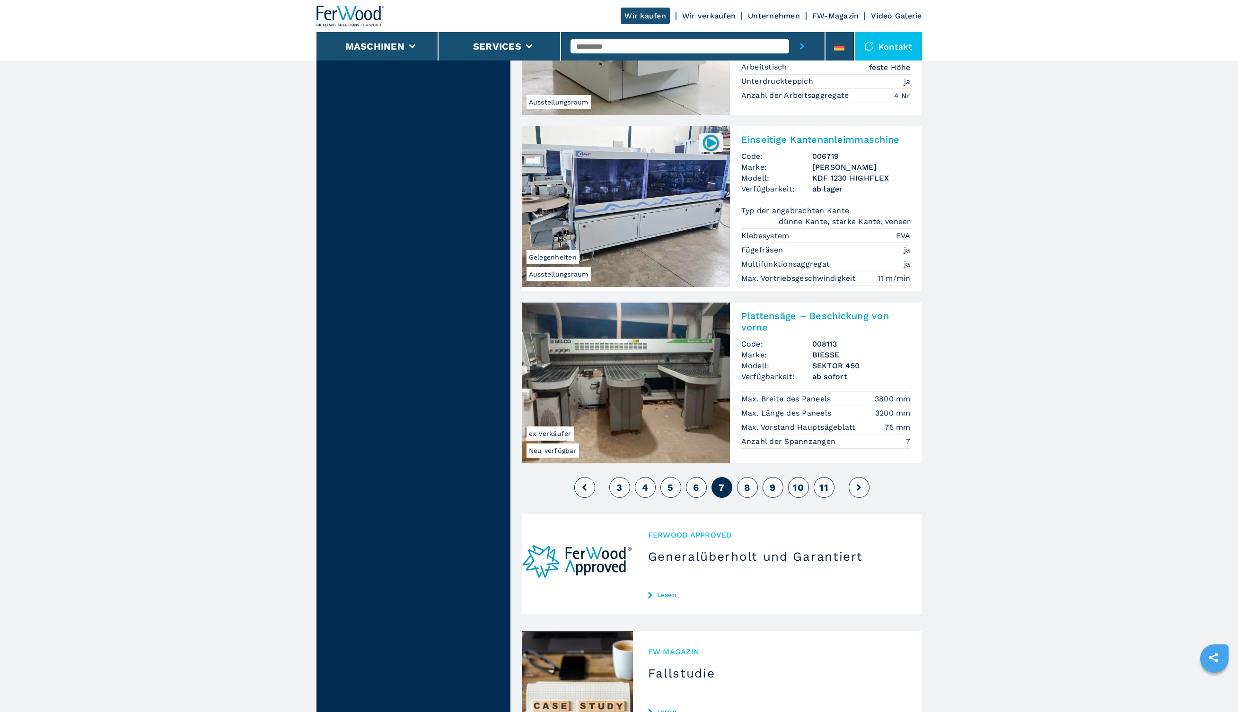
click at [744, 482] on span "8" at bounding box center [747, 487] width 6 height 11
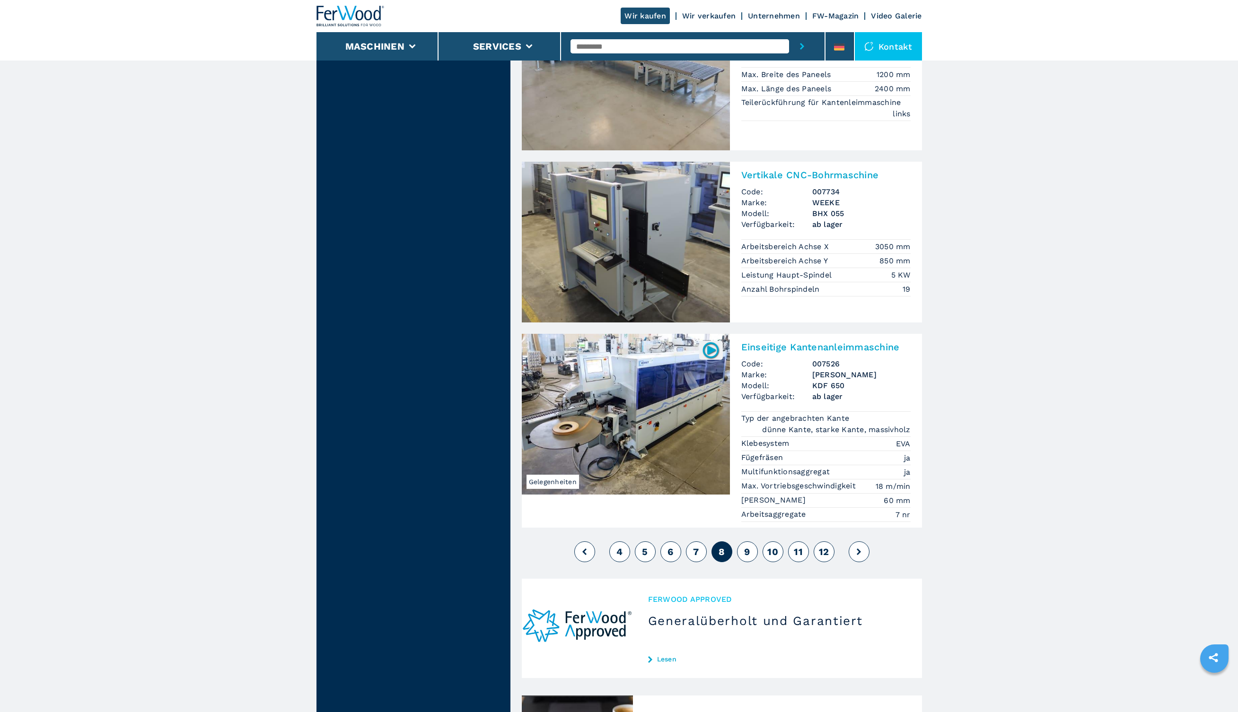
scroll to position [2049, 0]
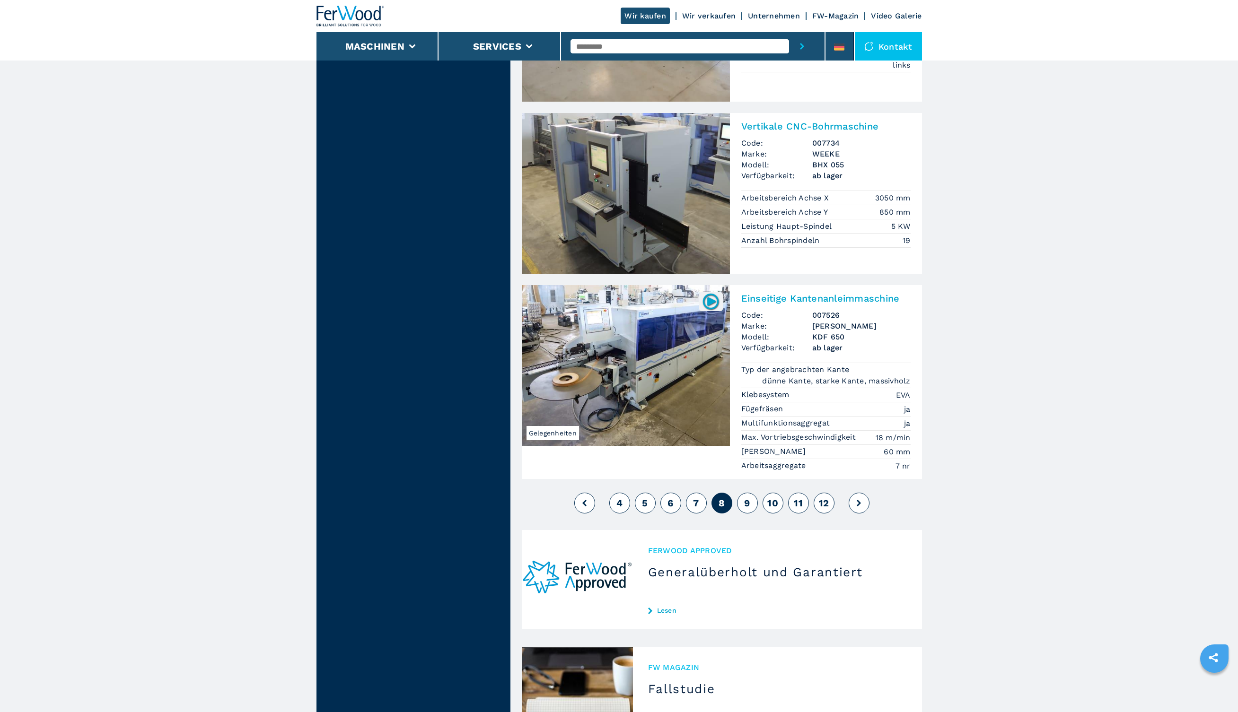
click at [748, 498] on span "9" at bounding box center [747, 503] width 6 height 11
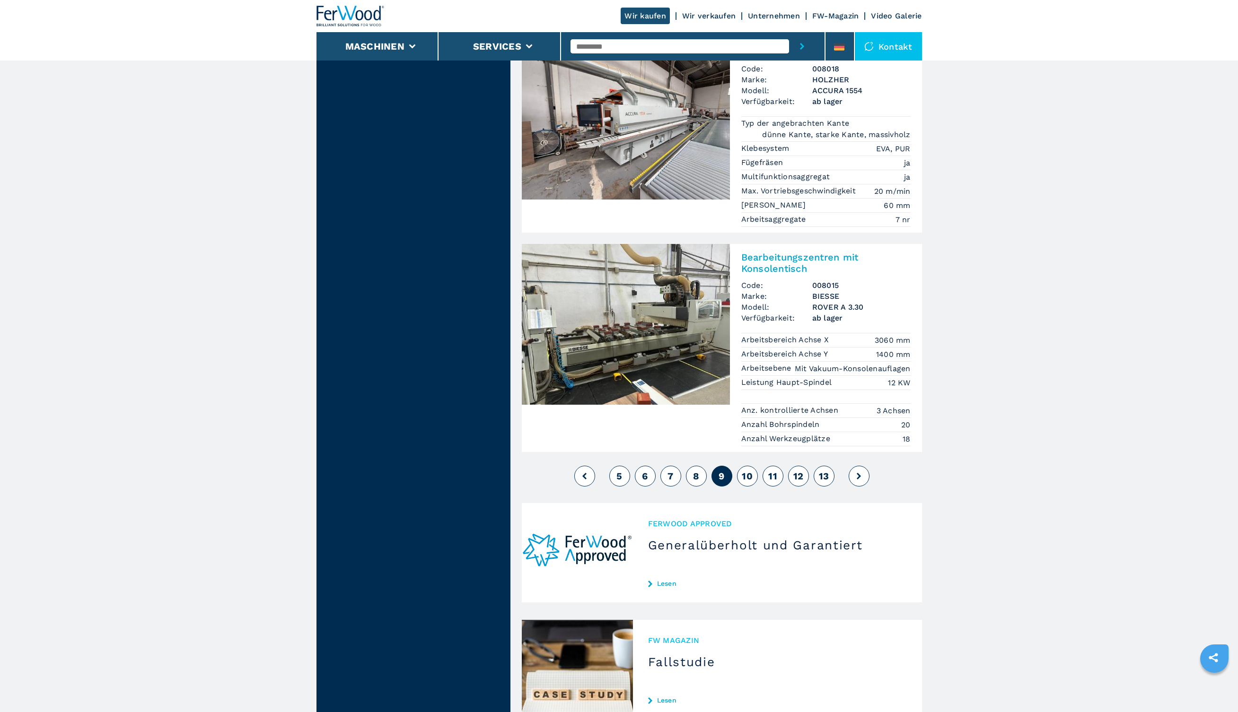
scroll to position [2232, 0]
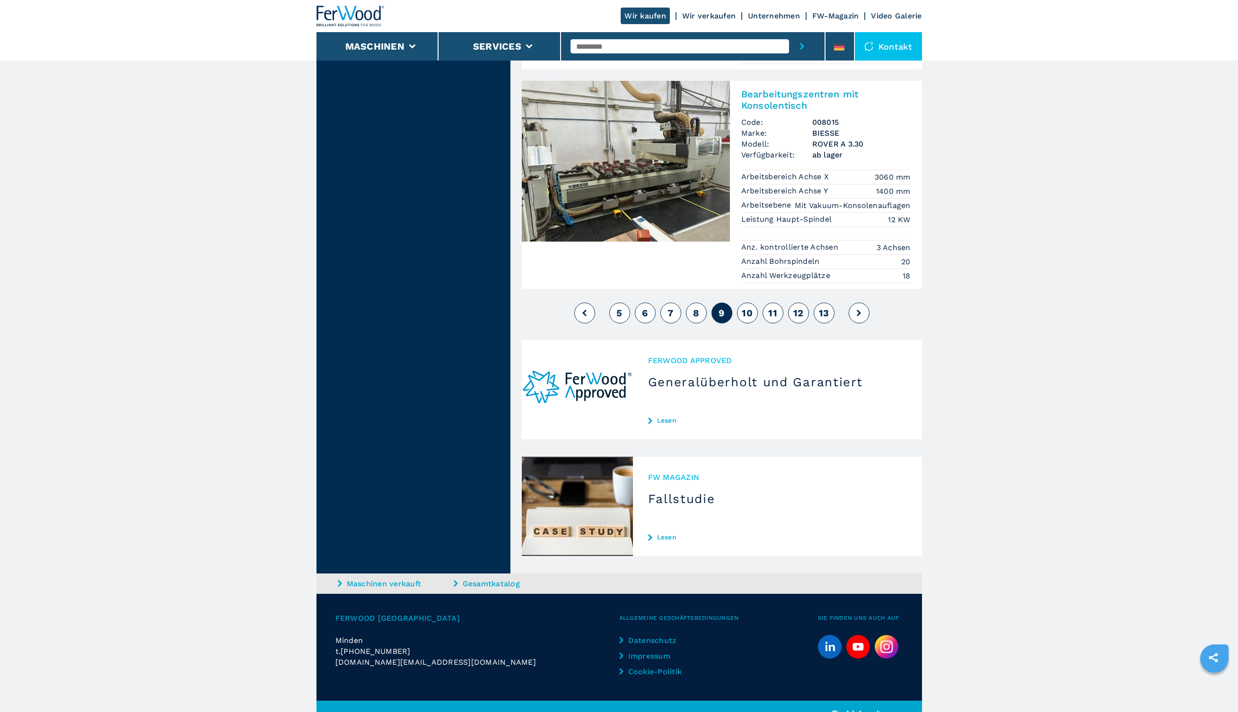
click at [744, 307] on span "10" at bounding box center [747, 312] width 11 height 11
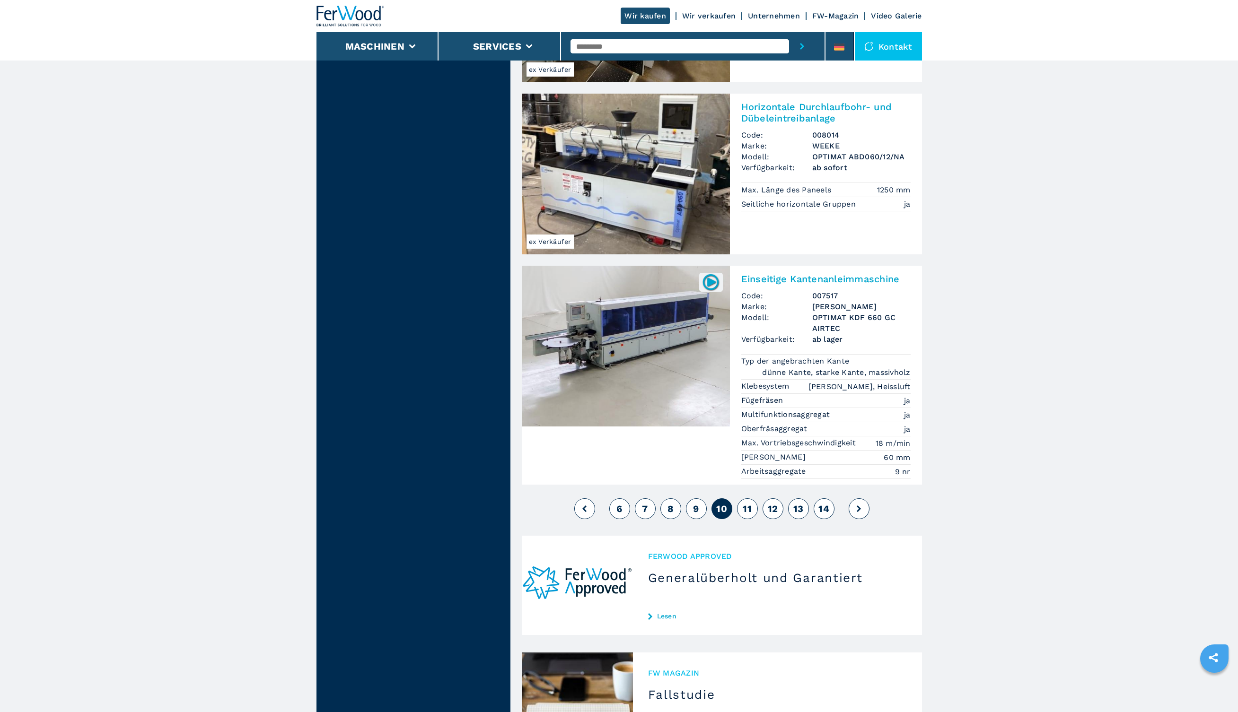
scroll to position [2092, 0]
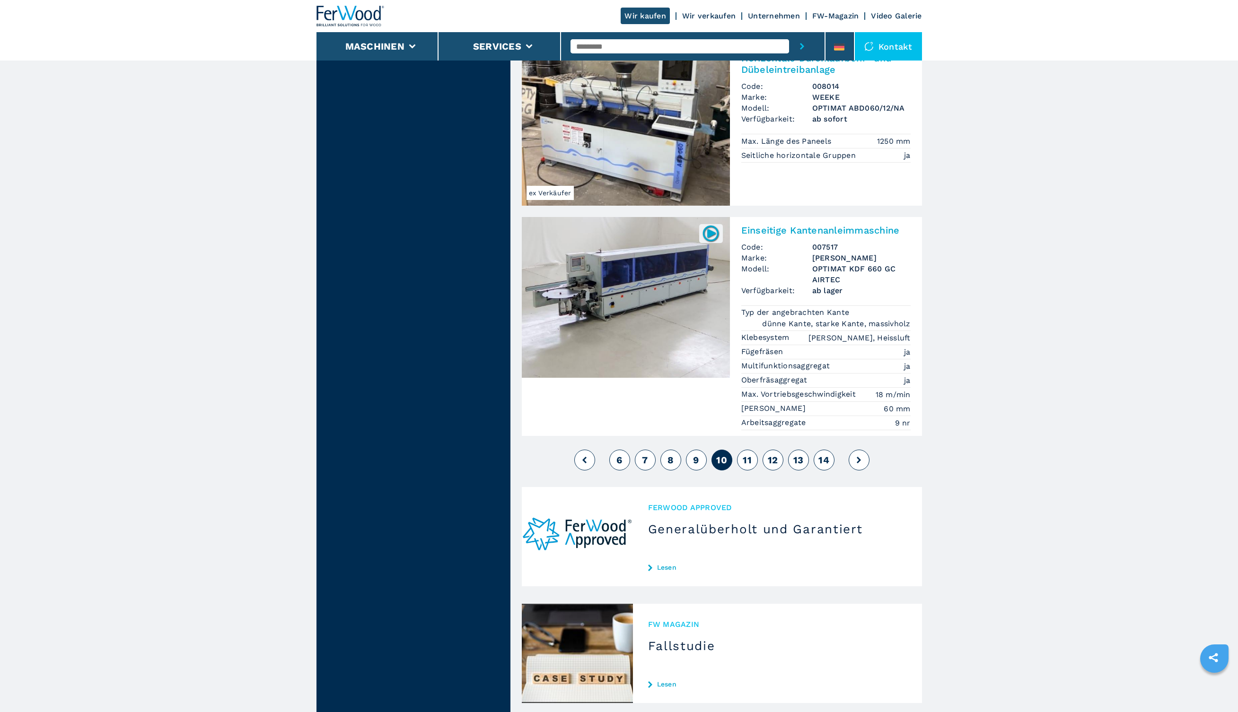
click at [746, 455] on span "11" at bounding box center [747, 460] width 9 height 11
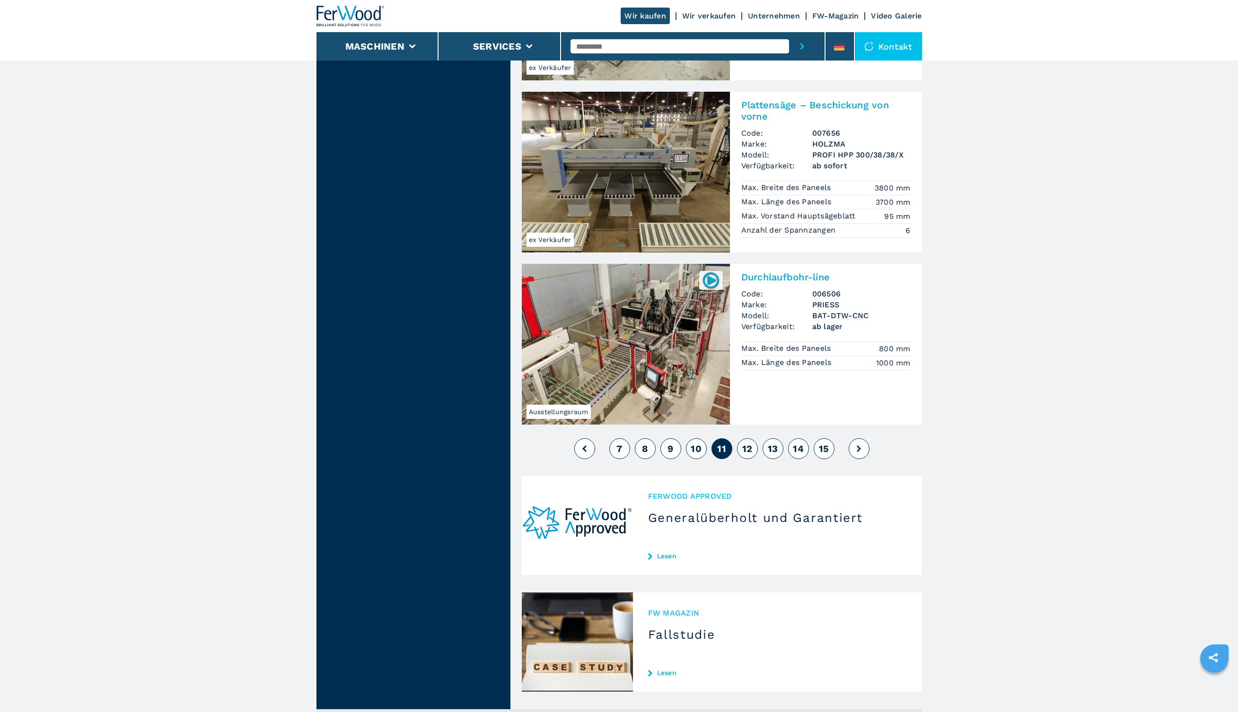
scroll to position [2063, 0]
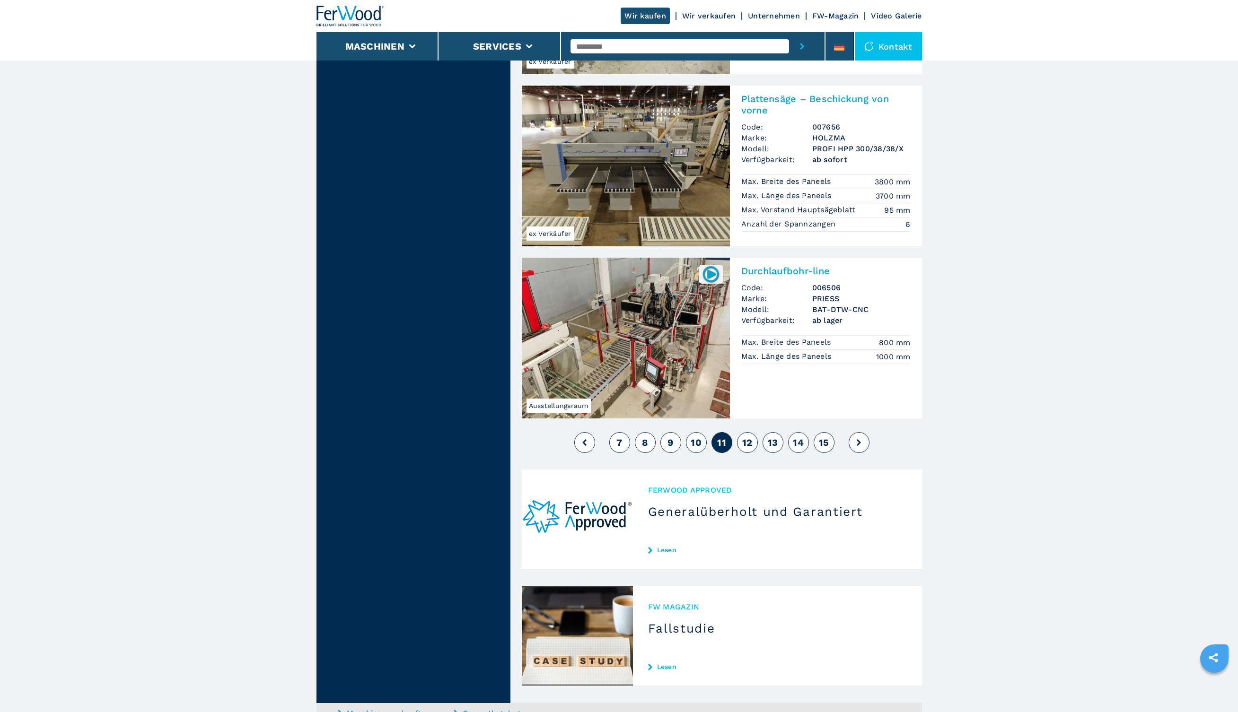
click at [743, 432] on button "12" at bounding box center [747, 442] width 21 height 21
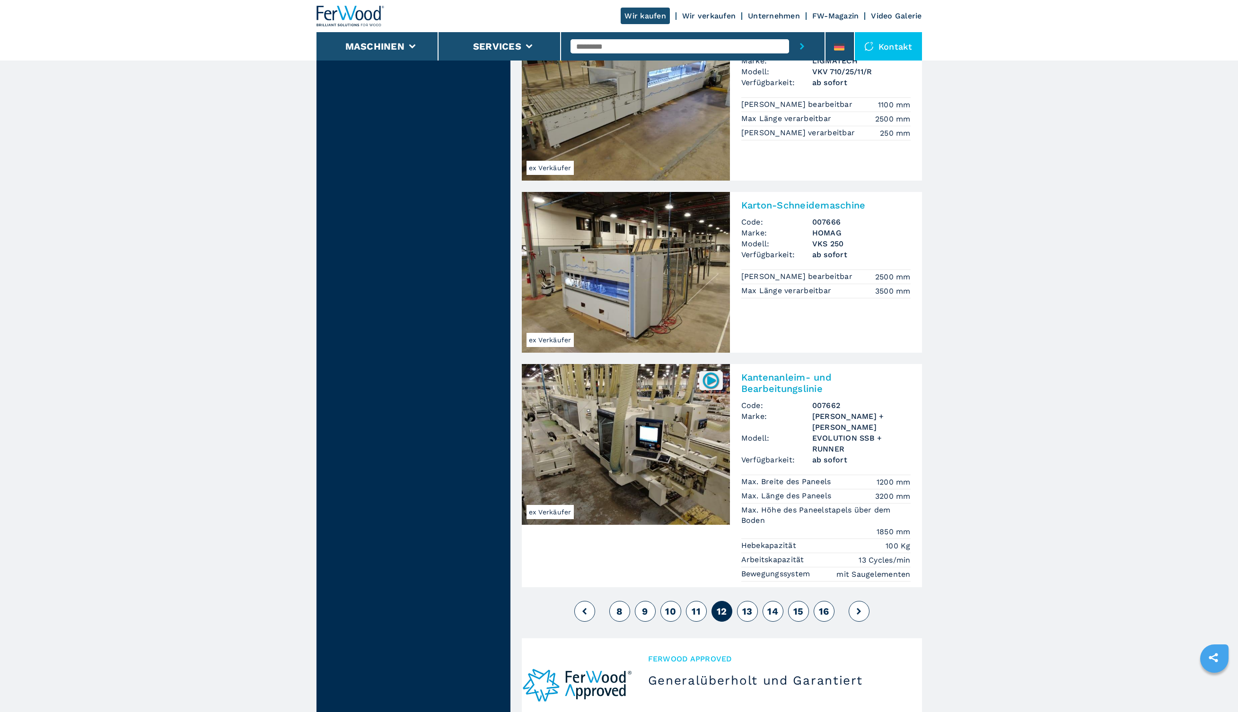
scroll to position [2128, 0]
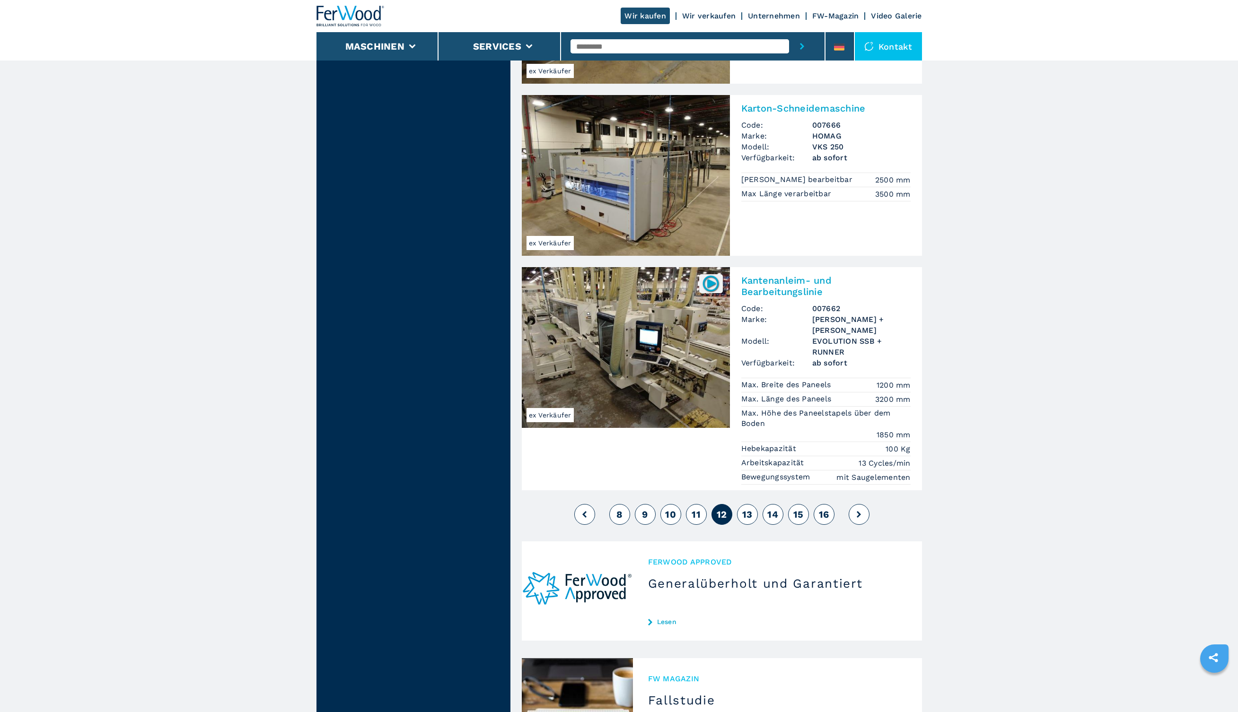
click at [744, 509] on span "13" at bounding box center [747, 514] width 10 height 11
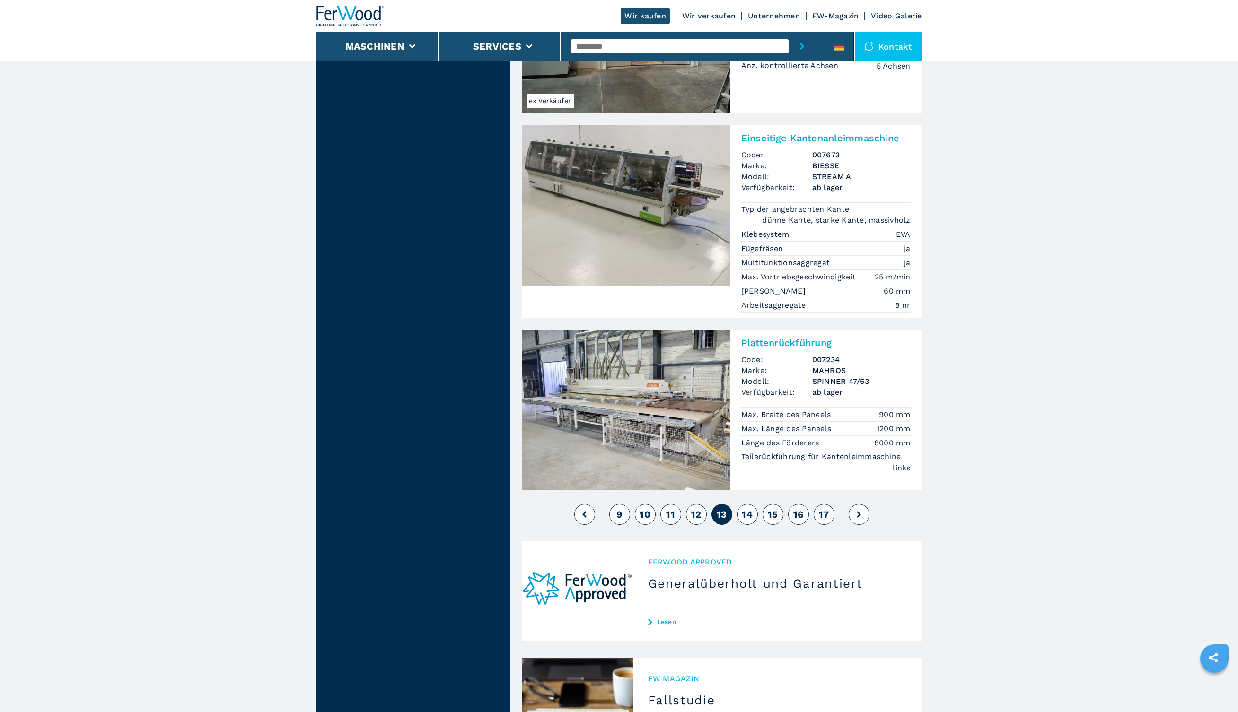
scroll to position [2166, 0]
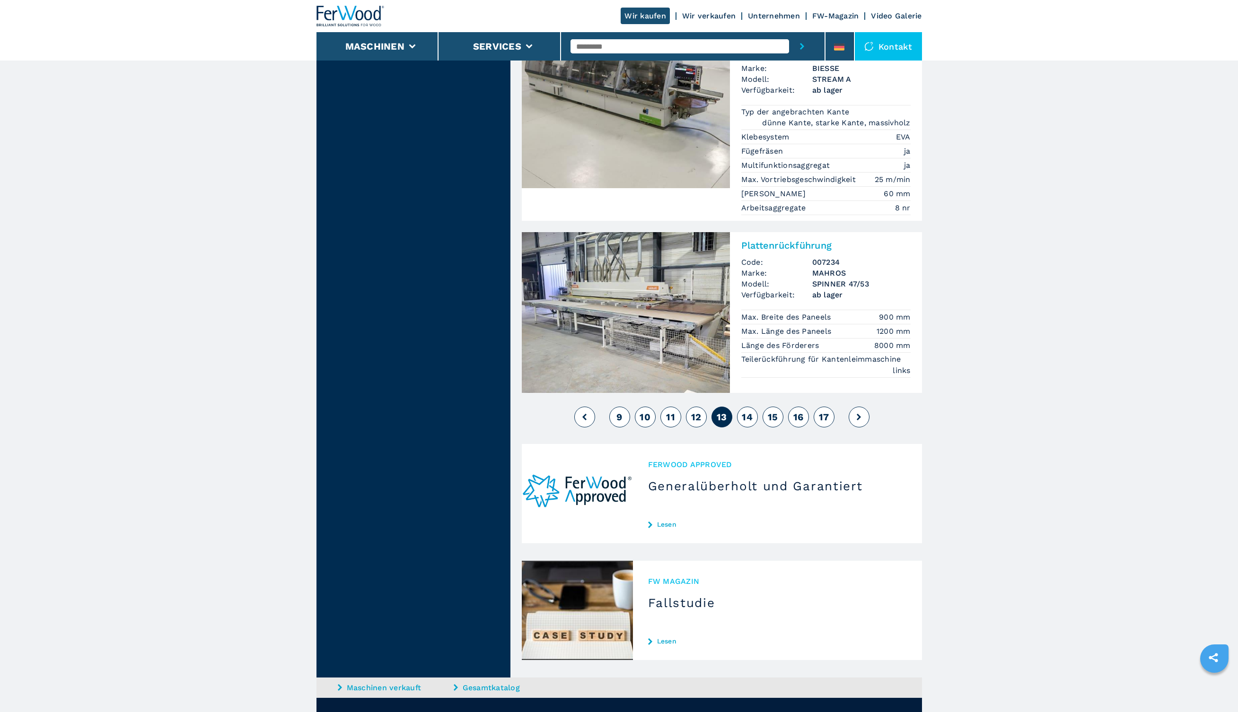
click at [751, 411] on span "14" at bounding box center [747, 416] width 11 height 11
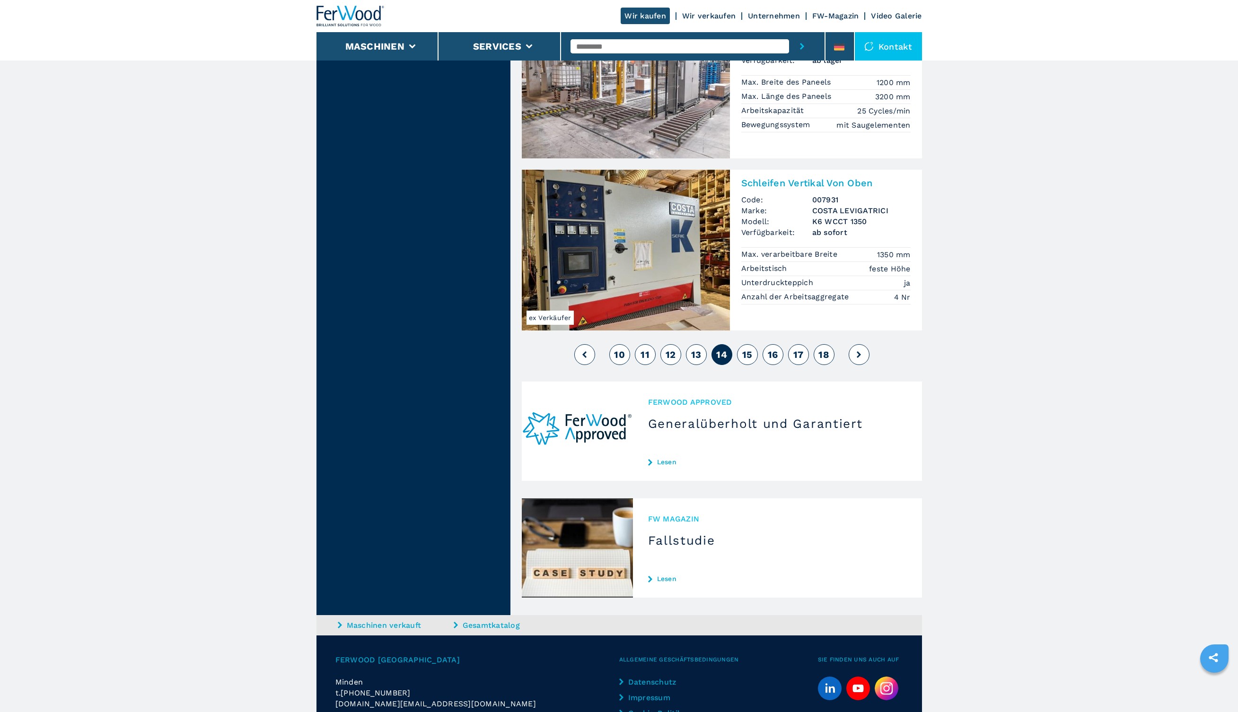
scroll to position [2158, 0]
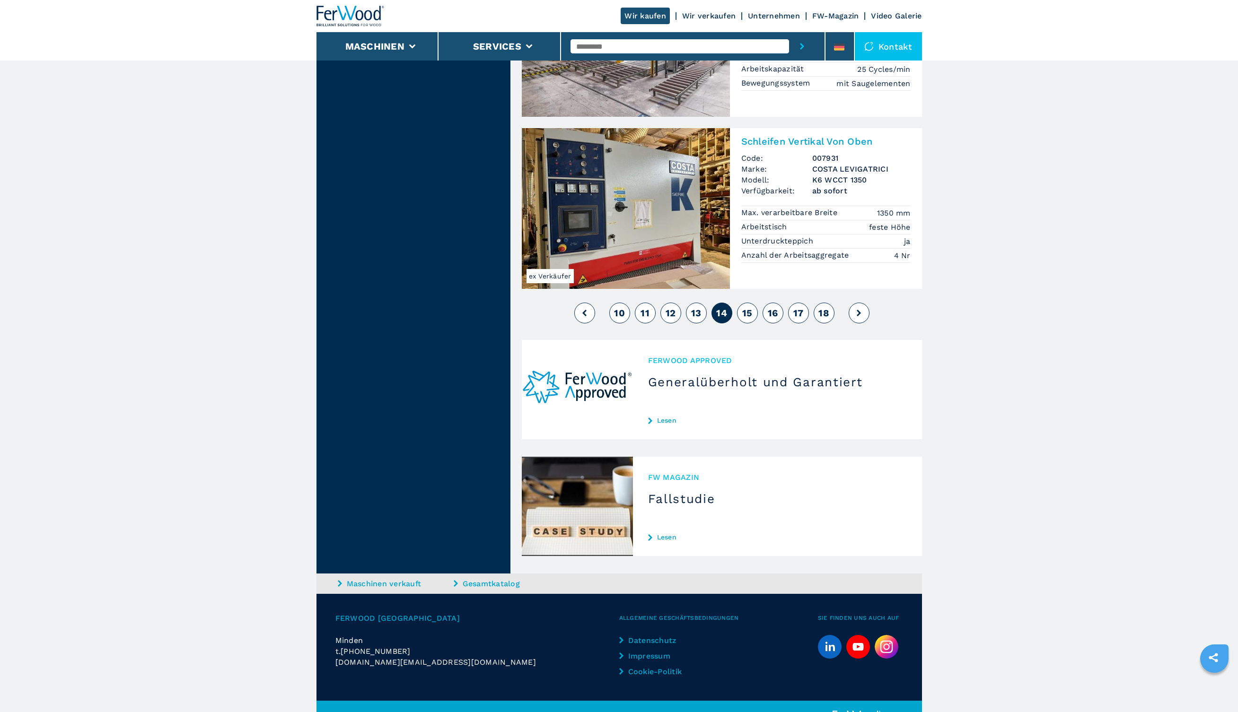
click at [743, 307] on span "15" at bounding box center [747, 312] width 10 height 11
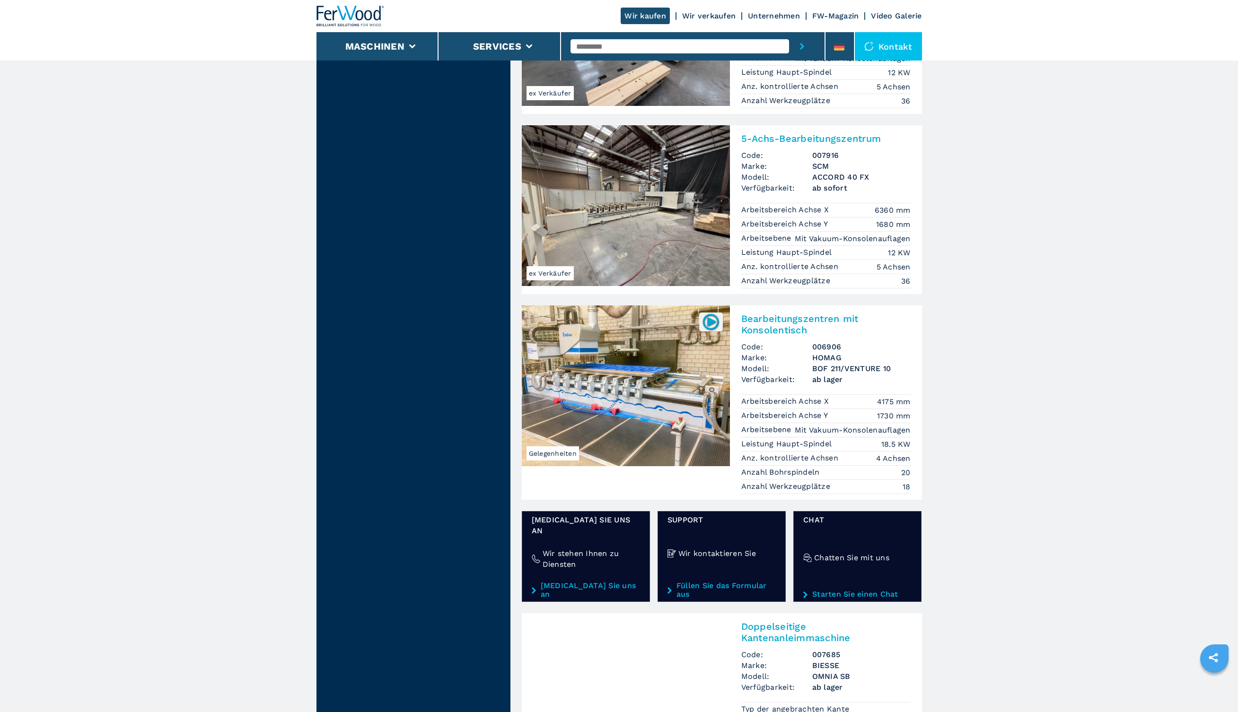
scroll to position [1183, 0]
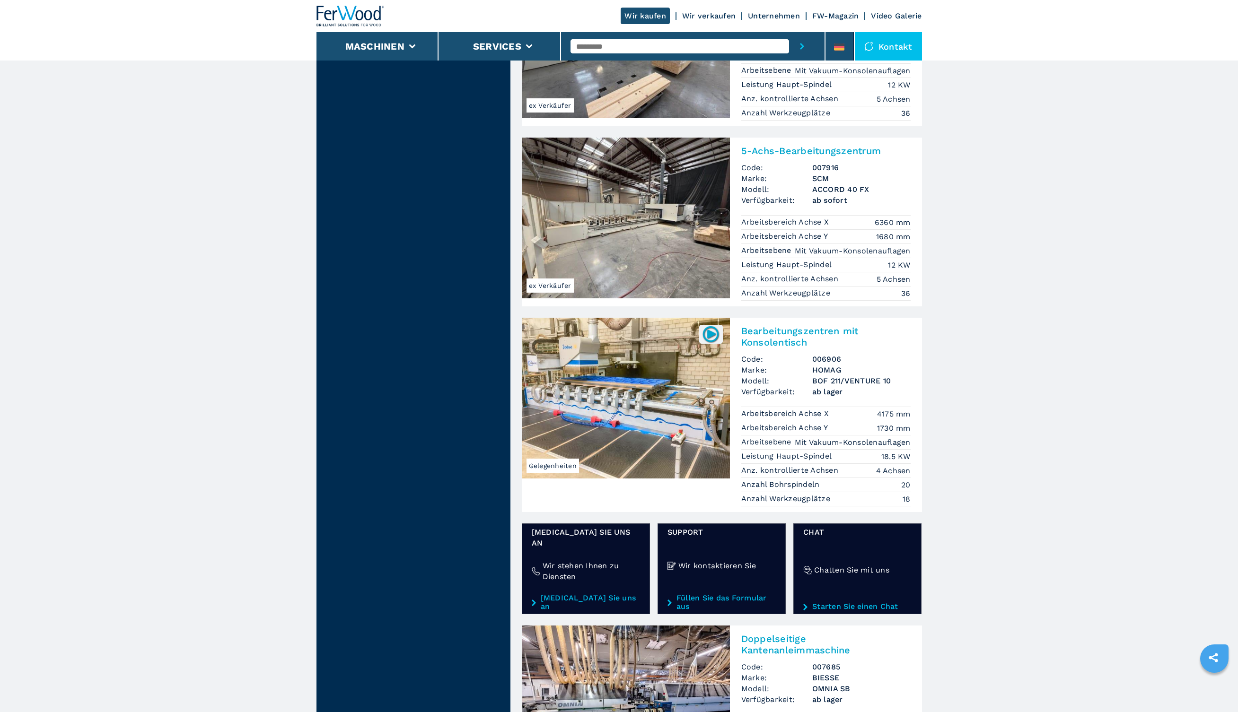
click at [659, 197] on img at bounding box center [626, 218] width 208 height 161
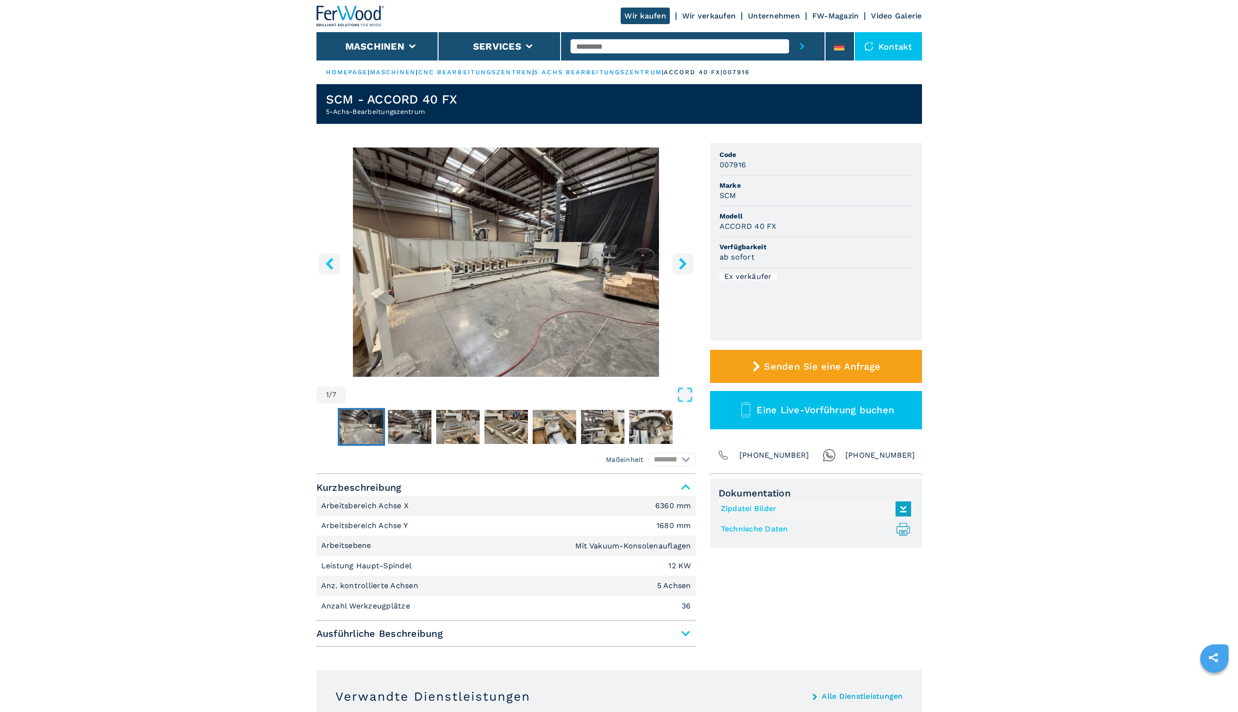
click at [678, 262] on icon "right-button" at bounding box center [683, 264] width 12 height 12
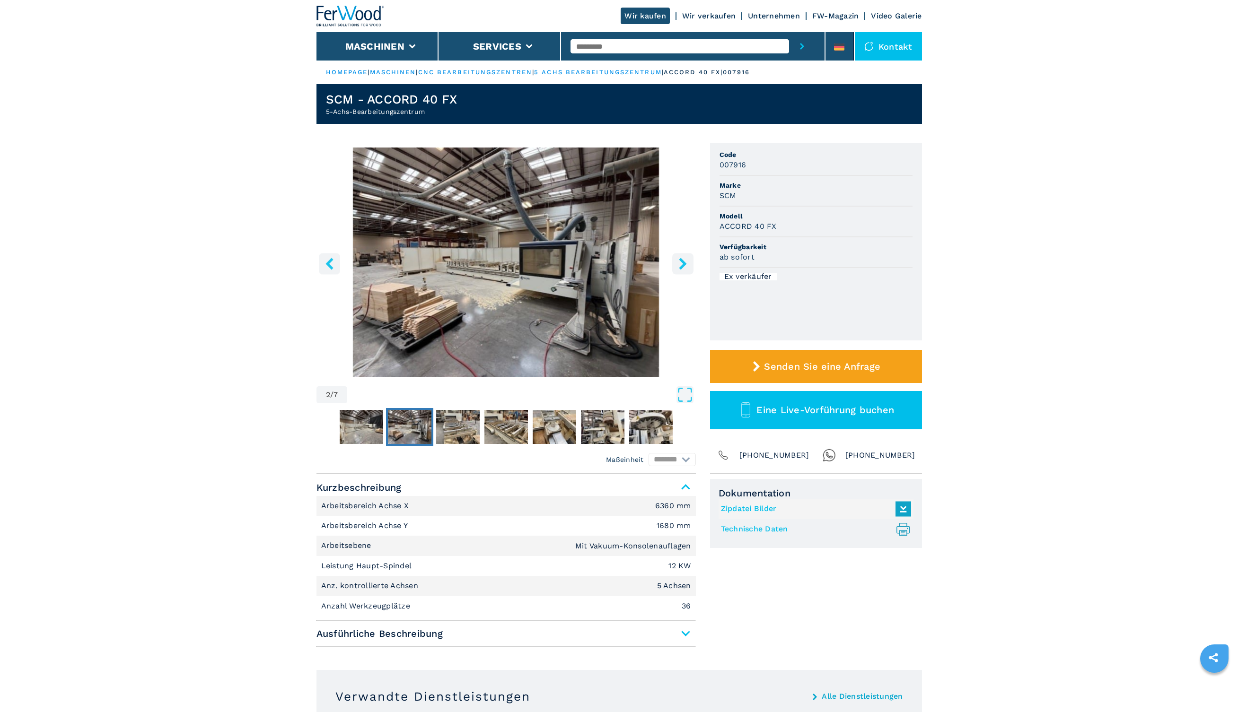
click at [678, 263] on icon "right-button" at bounding box center [683, 264] width 12 height 12
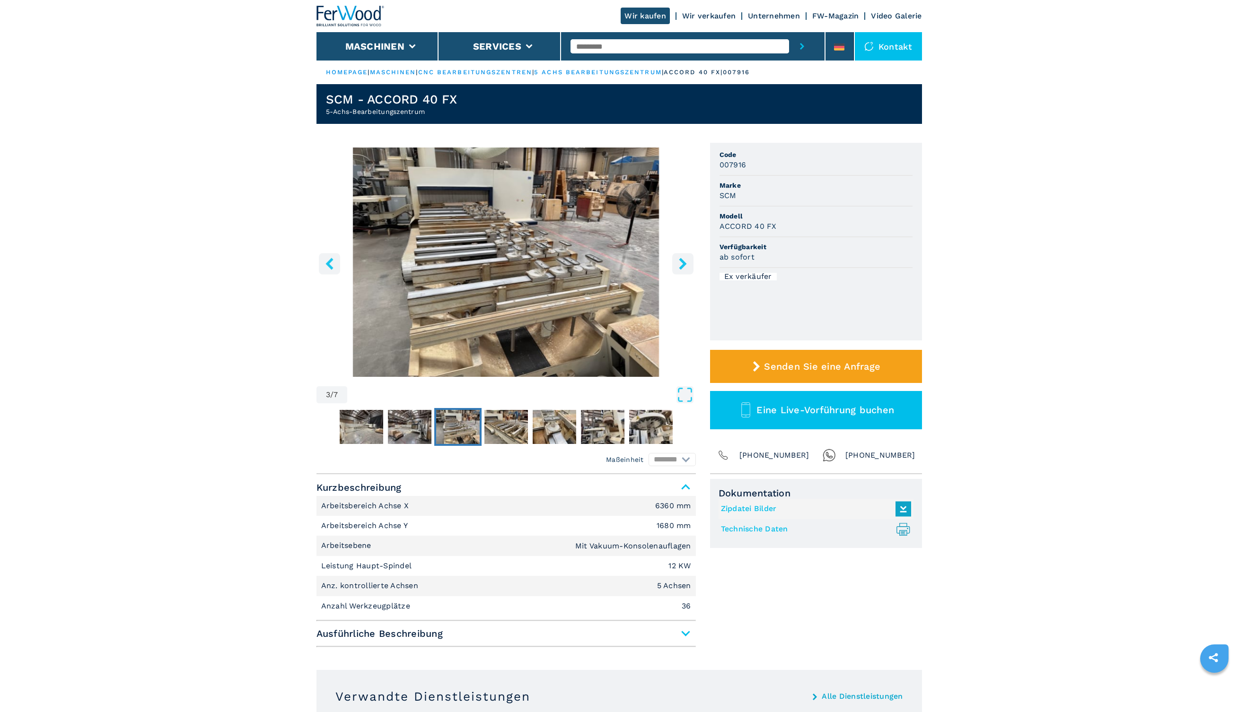
click at [679, 263] on icon "right-button" at bounding box center [683, 264] width 12 height 12
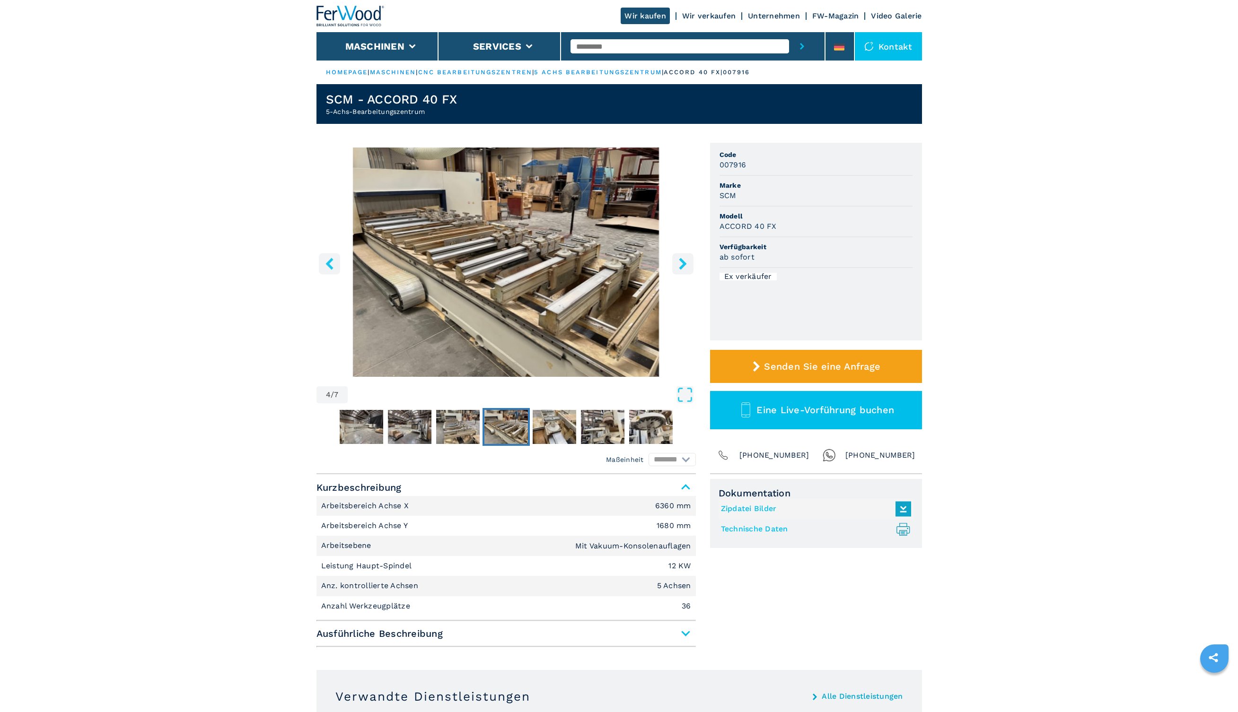
click at [679, 263] on icon "right-button" at bounding box center [683, 264] width 12 height 12
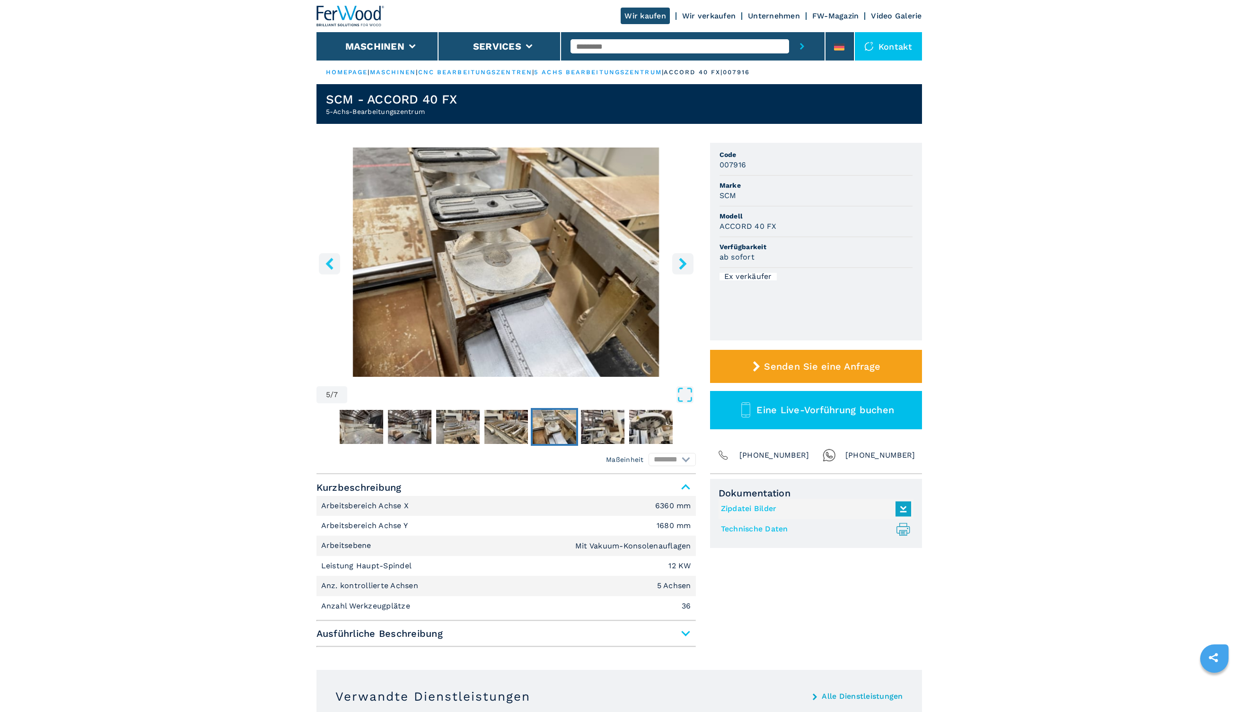
click at [679, 263] on icon "right-button" at bounding box center [683, 264] width 12 height 12
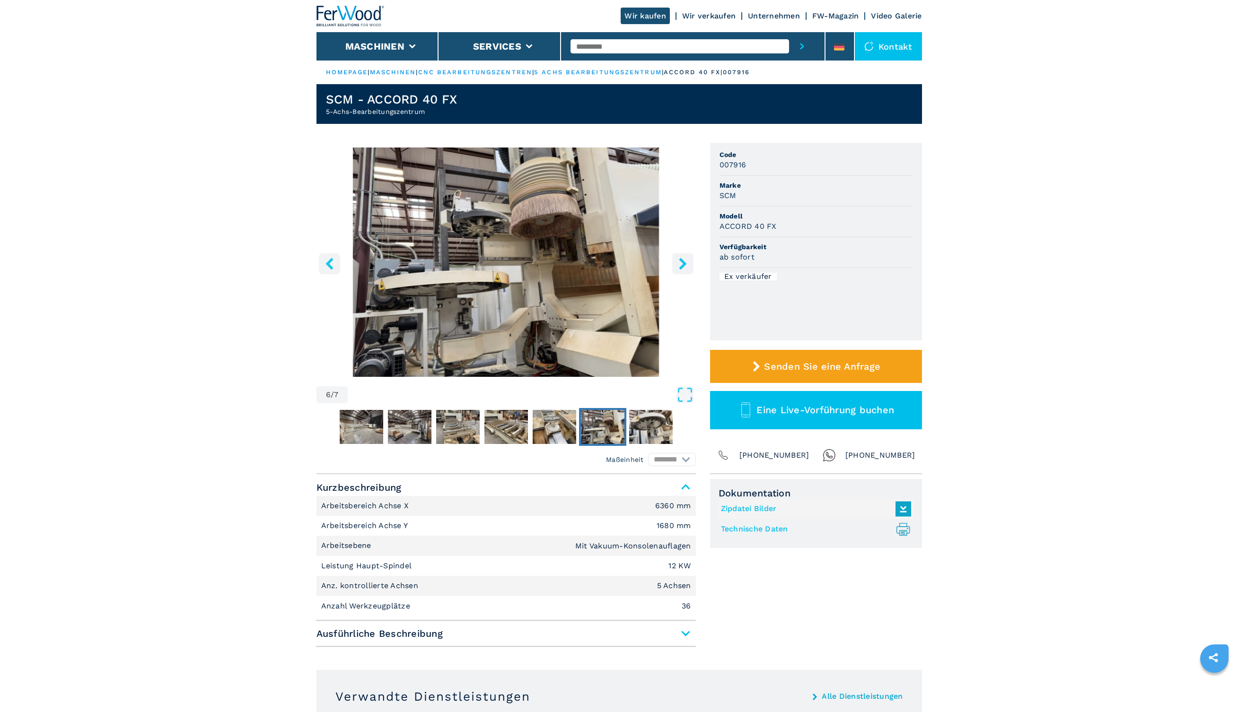
click at [679, 263] on icon "right-button" at bounding box center [683, 264] width 12 height 12
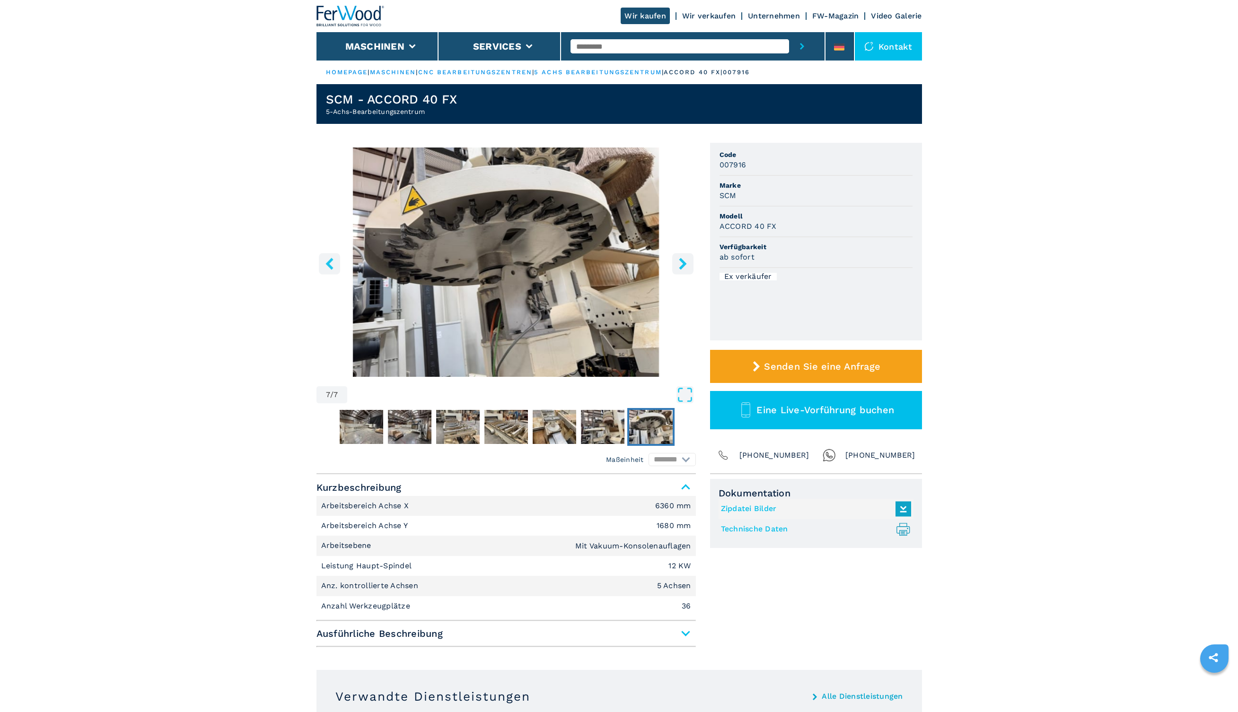
click at [679, 263] on icon "right-button" at bounding box center [683, 264] width 12 height 12
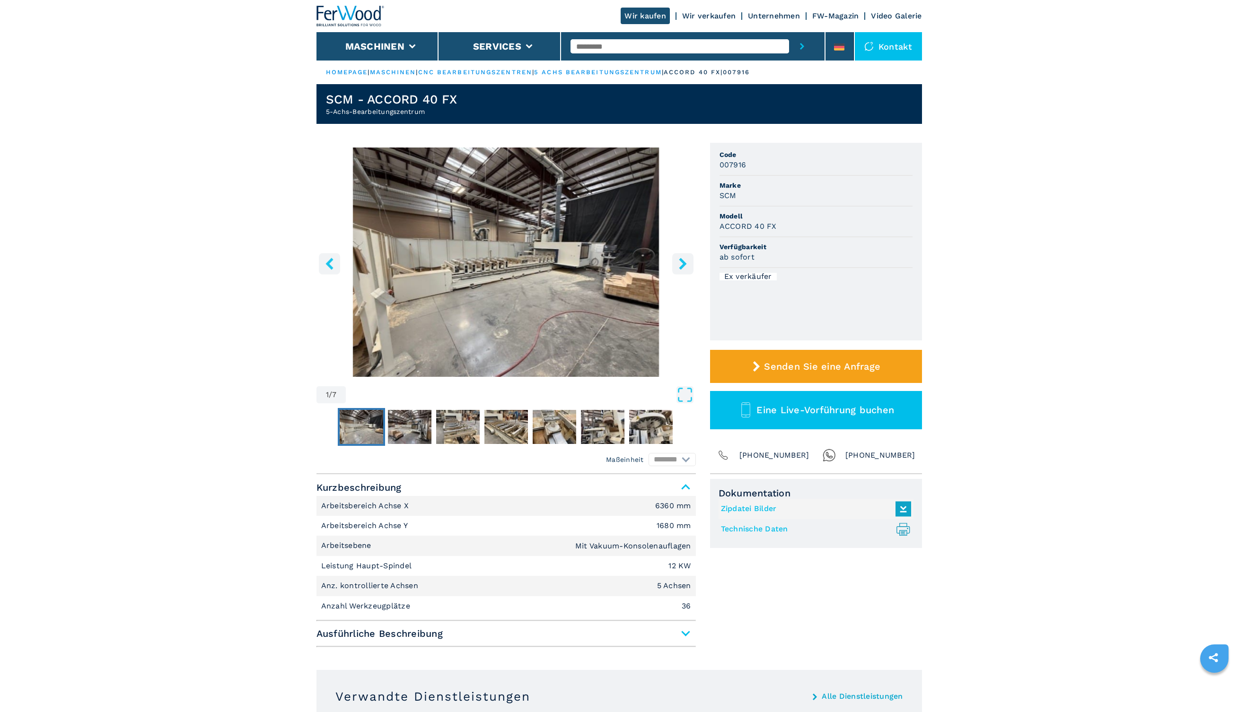
click at [679, 263] on icon "right-button" at bounding box center [683, 264] width 12 height 12
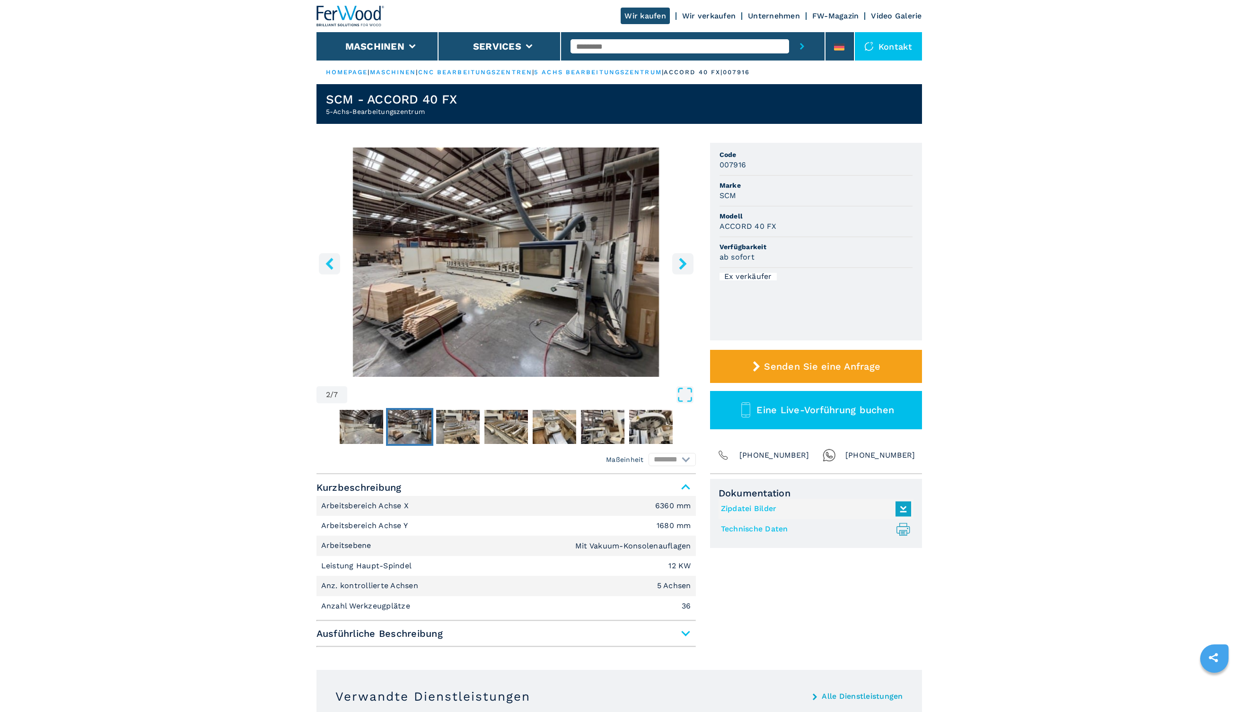
click at [679, 263] on icon "right-button" at bounding box center [683, 264] width 12 height 12
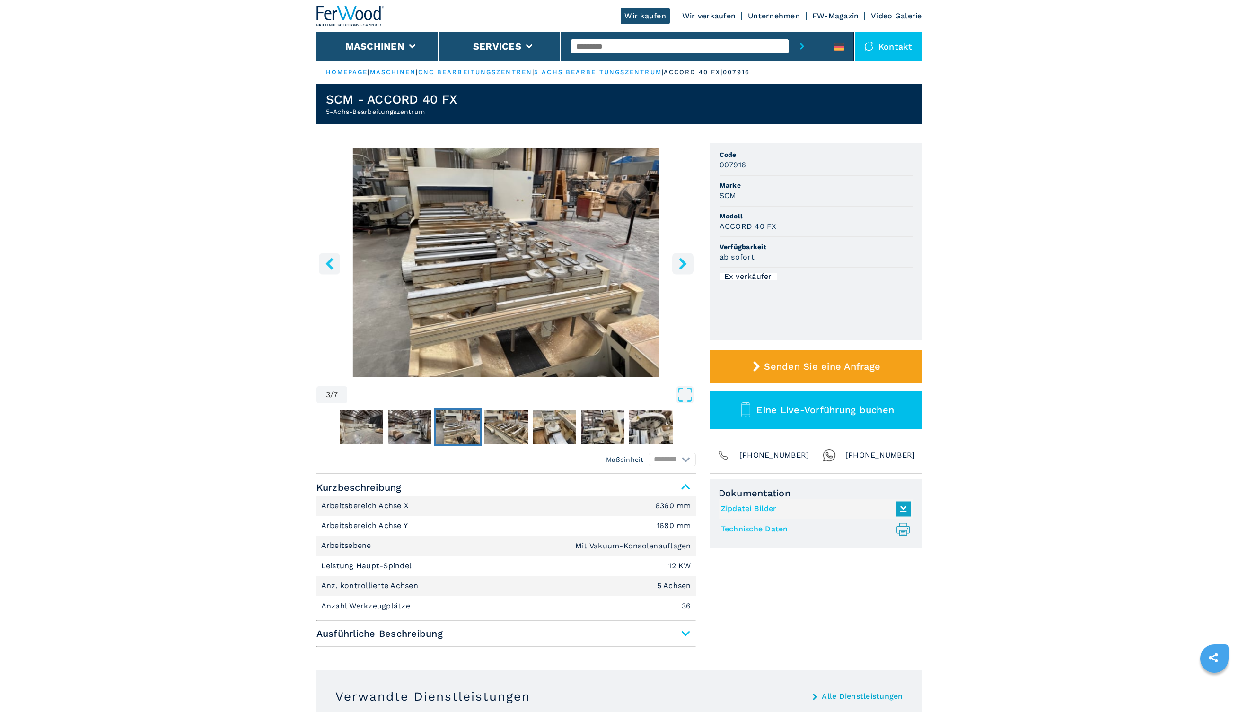
click at [679, 263] on icon "right-button" at bounding box center [683, 264] width 12 height 12
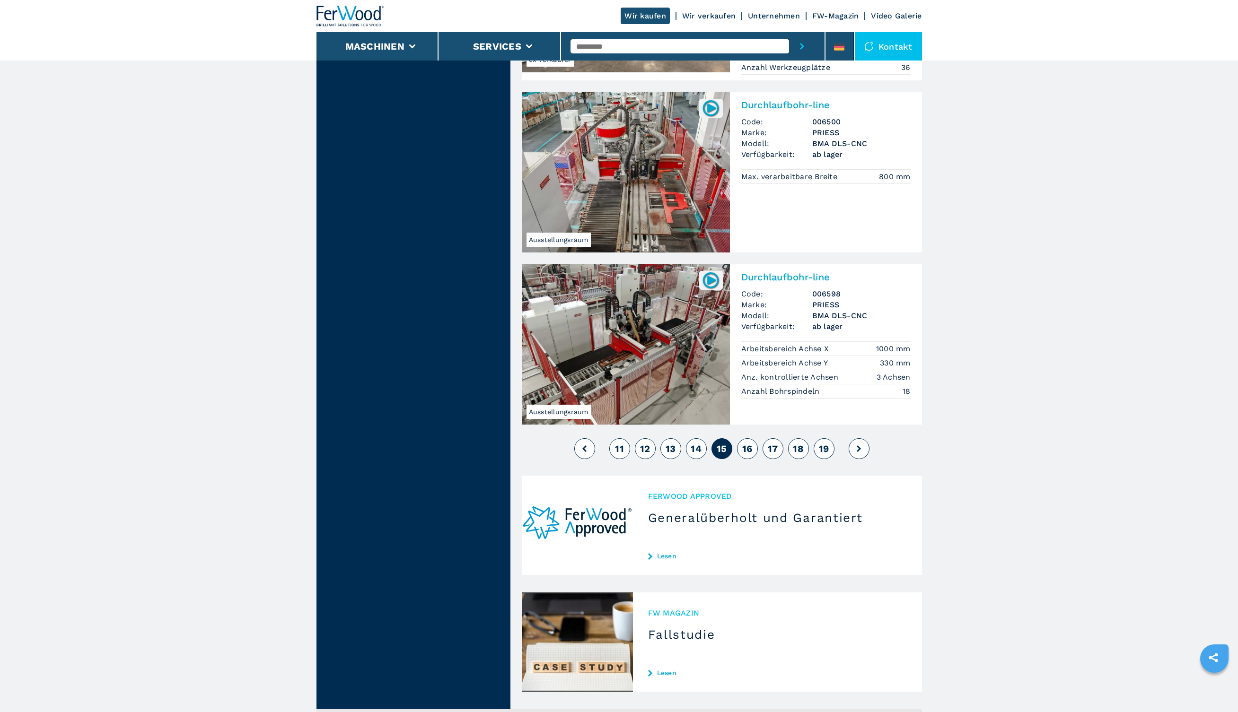
scroll to position [2211, 0]
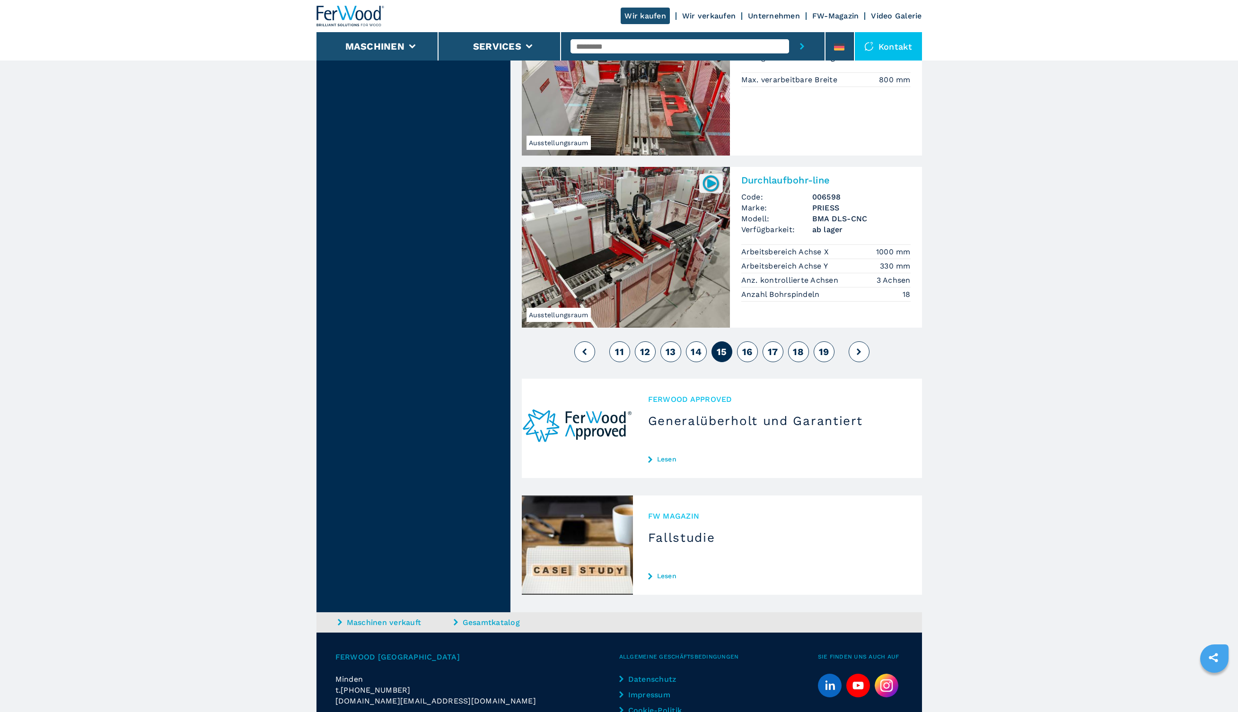
click at [742, 346] on span "16" at bounding box center [747, 351] width 10 height 11
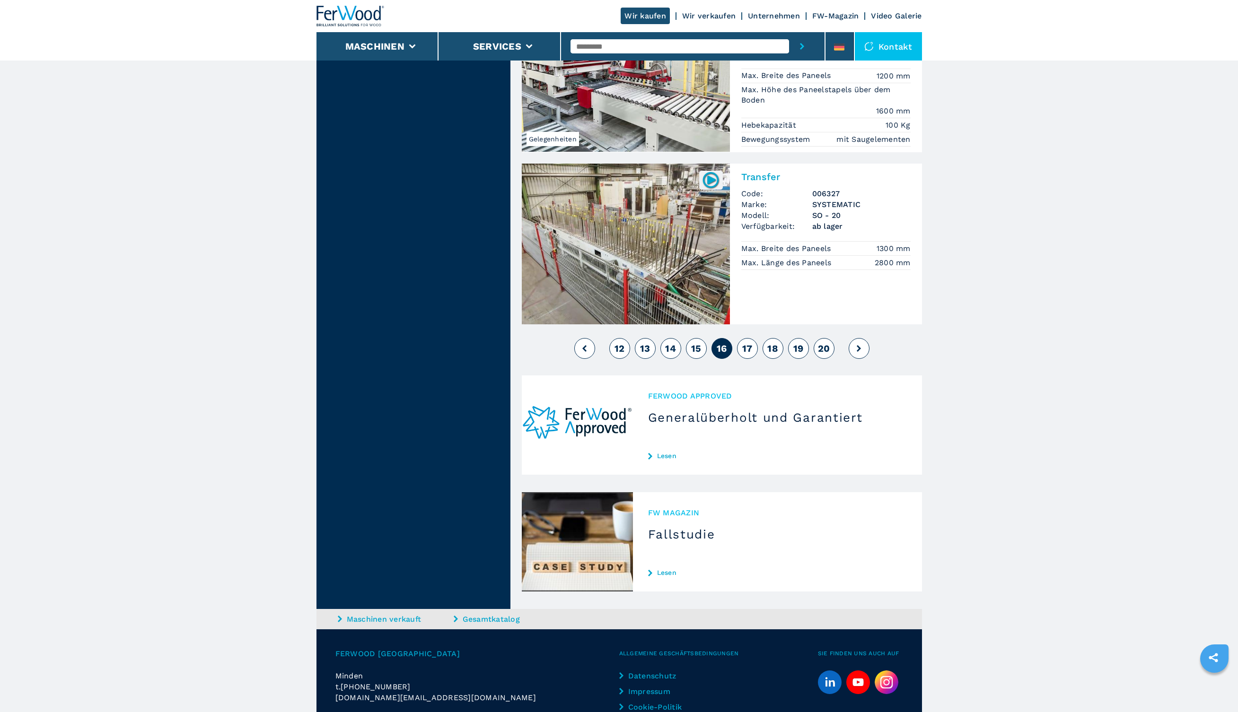
scroll to position [2144, 0]
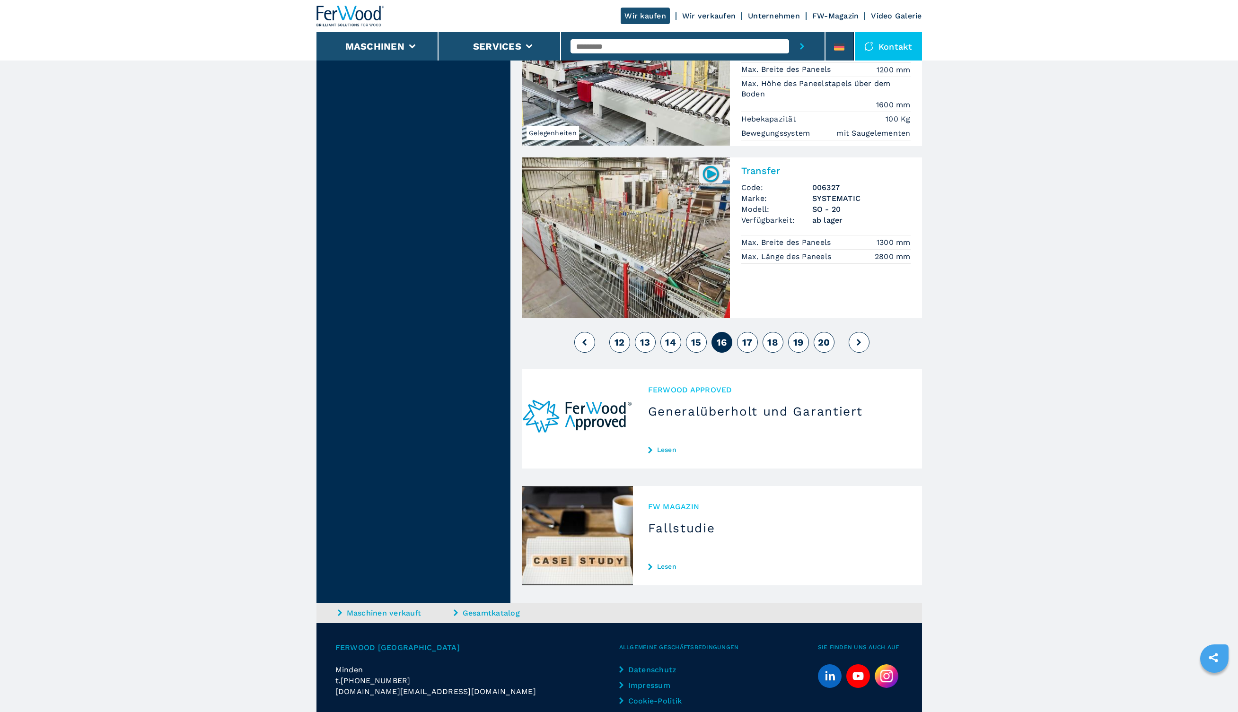
click at [746, 337] on span "17" at bounding box center [747, 342] width 10 height 11
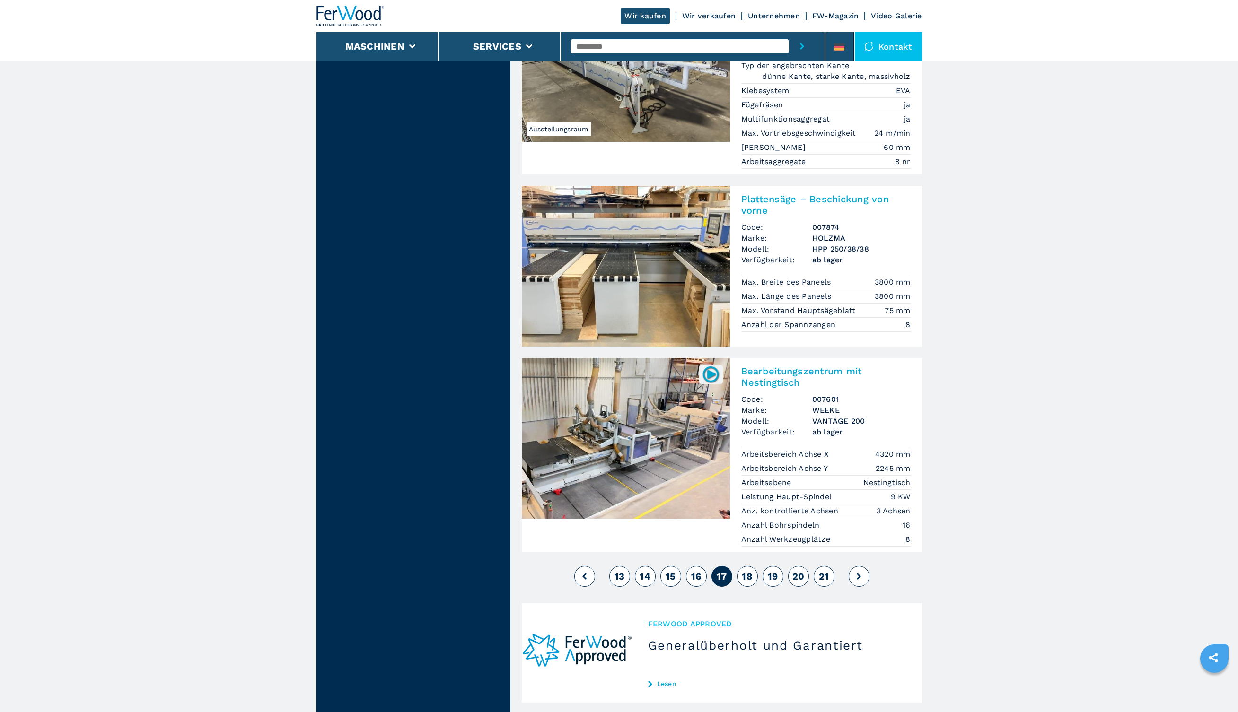
scroll to position [2188, 0]
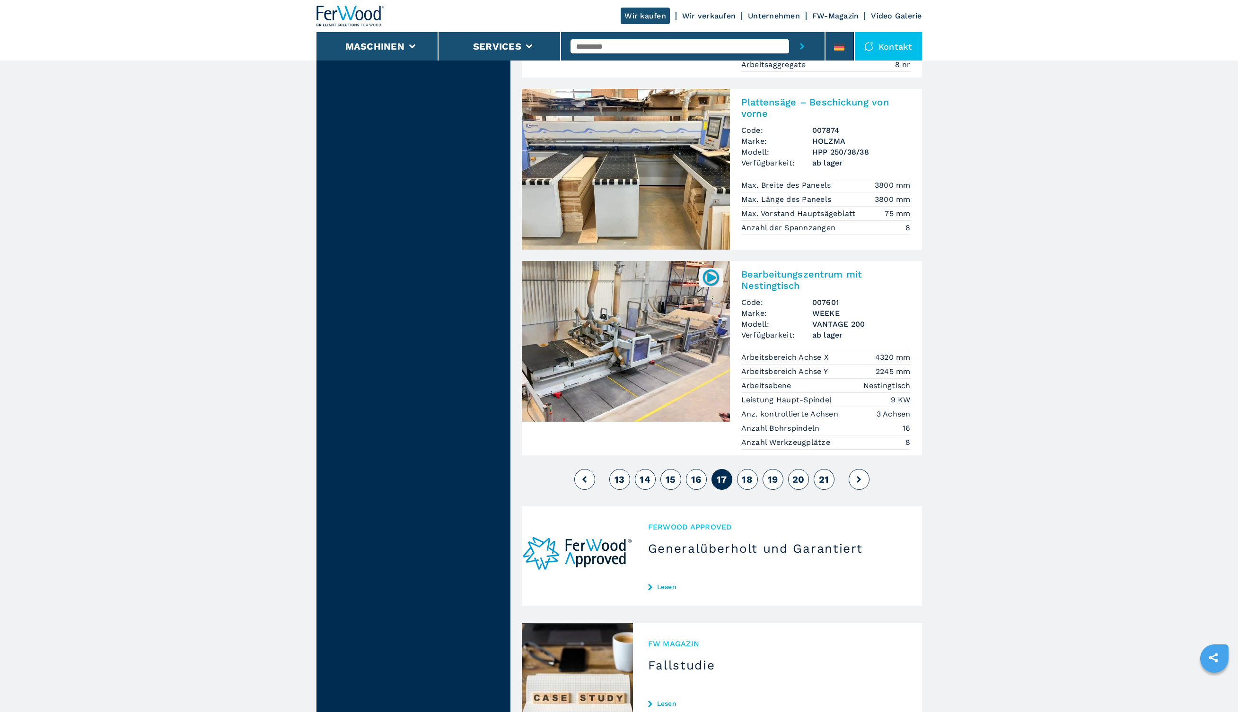
click at [755, 469] on button "18" at bounding box center [747, 479] width 21 height 21
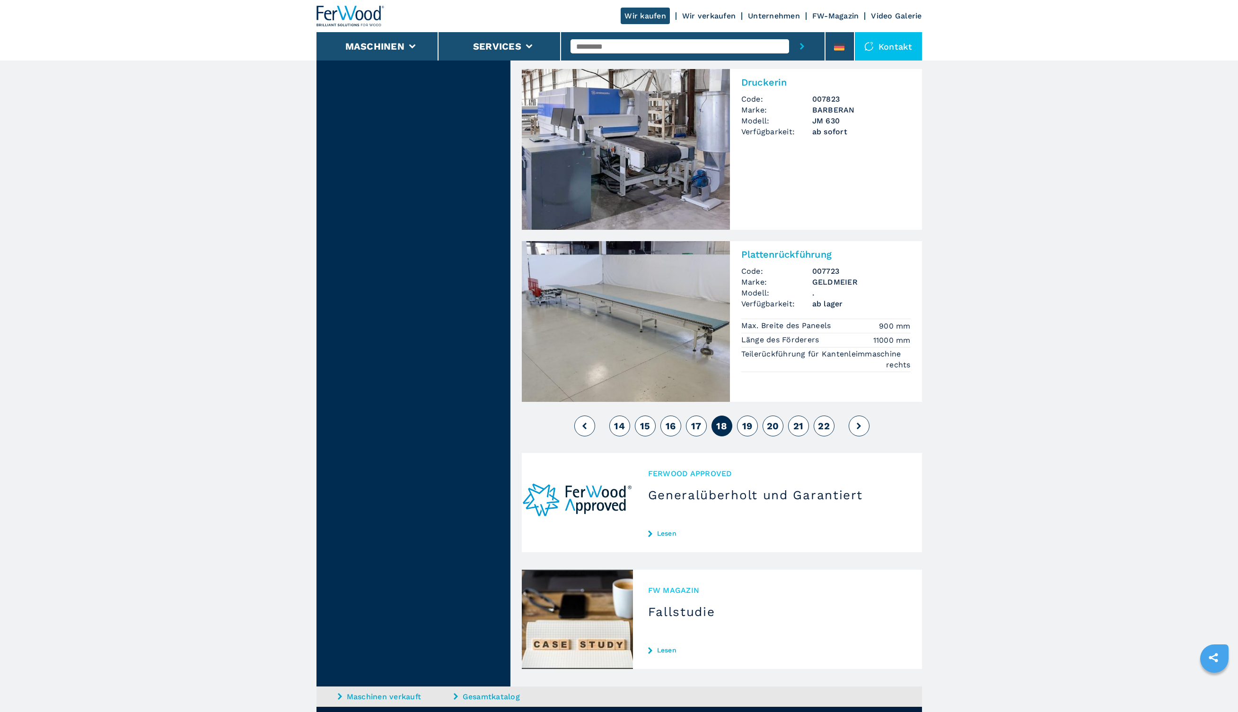
scroll to position [2158, 0]
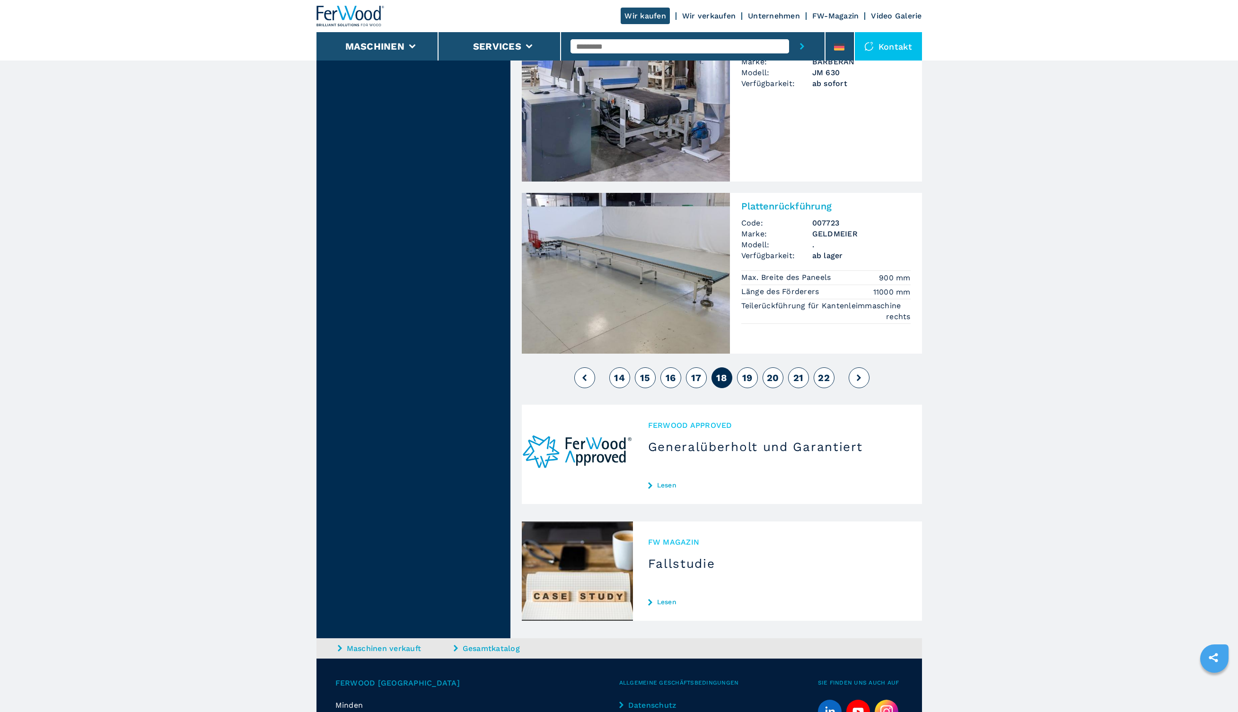
click at [748, 372] on span "19" at bounding box center [747, 377] width 10 height 11
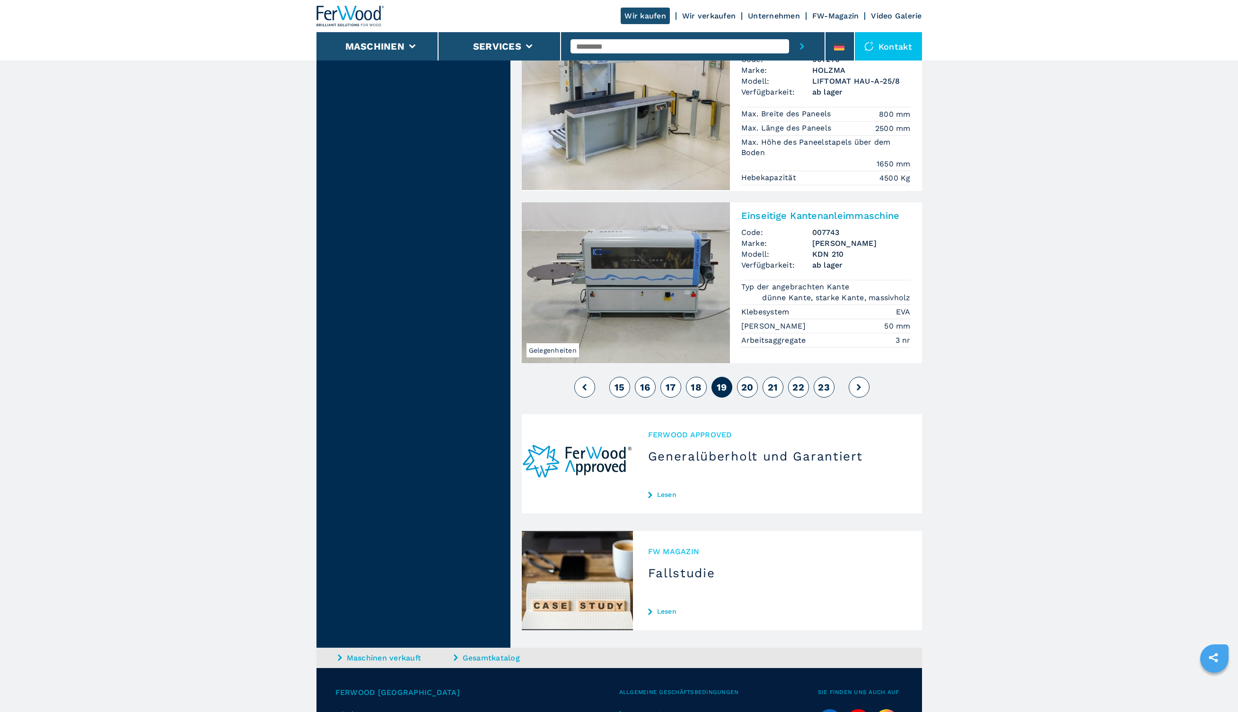
scroll to position [2153, 0]
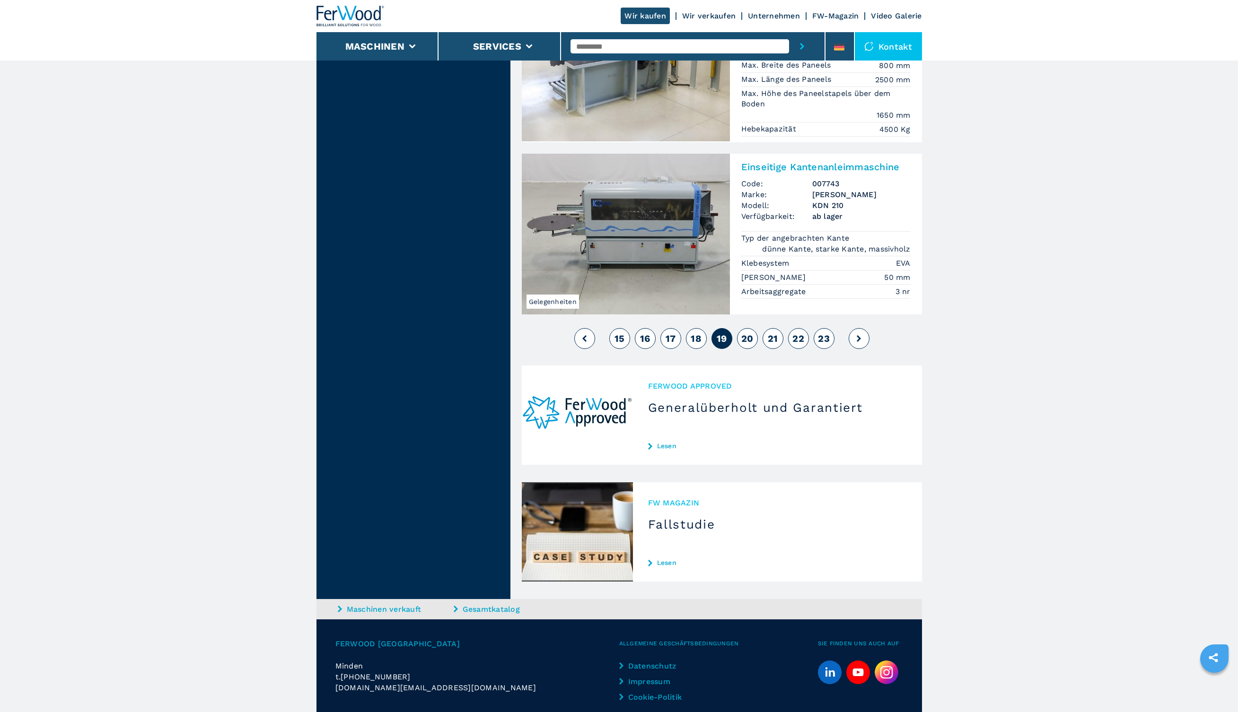
click at [745, 333] on span "20" at bounding box center [747, 338] width 12 height 11
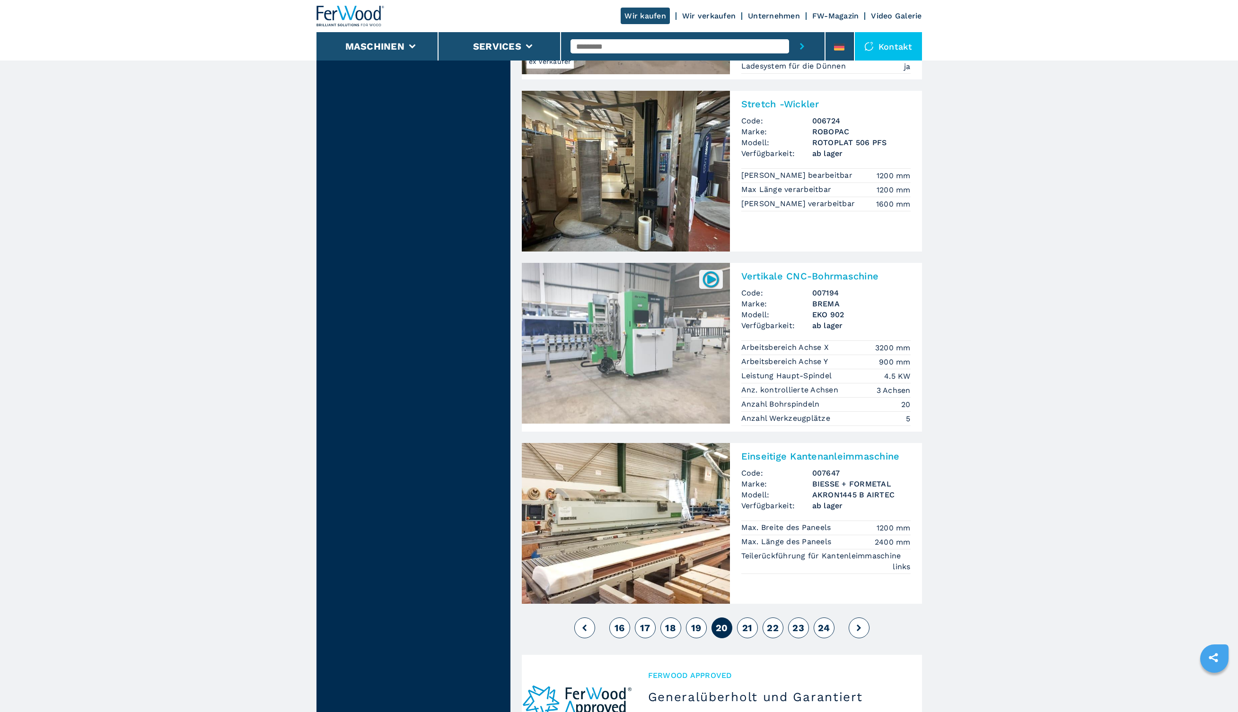
scroll to position [2147, 0]
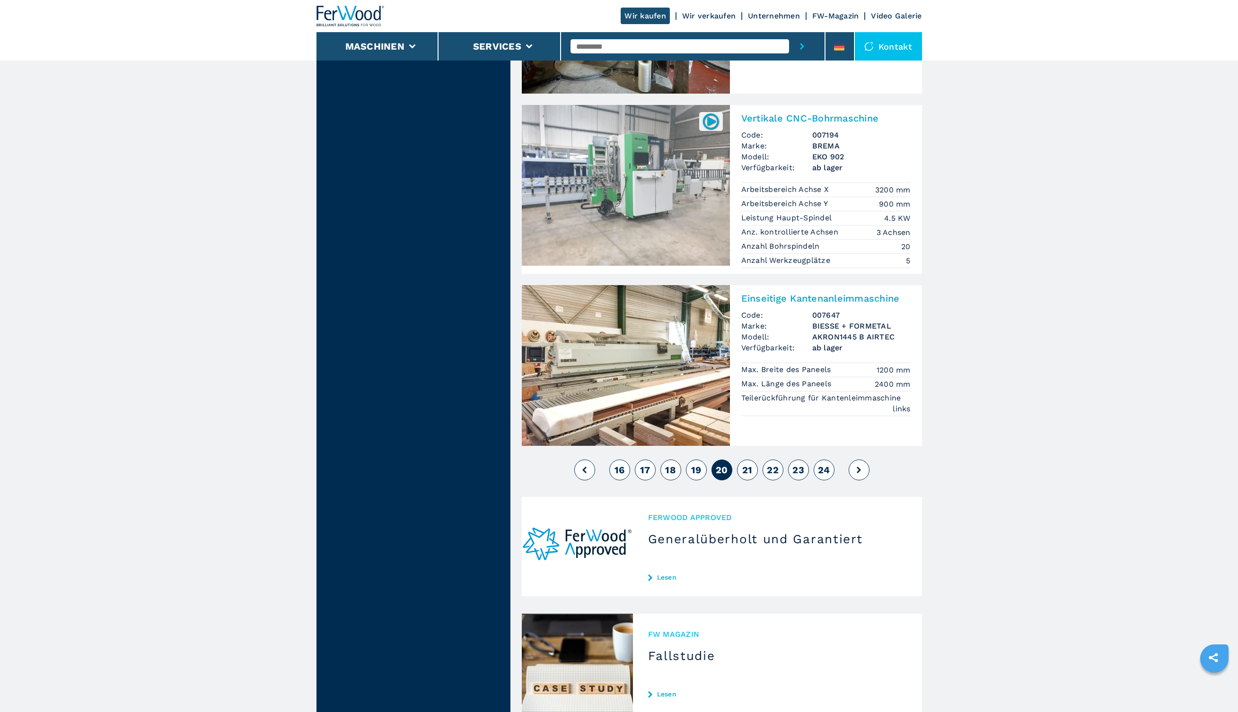
click at [750, 464] on span "21" at bounding box center [747, 469] width 10 height 11
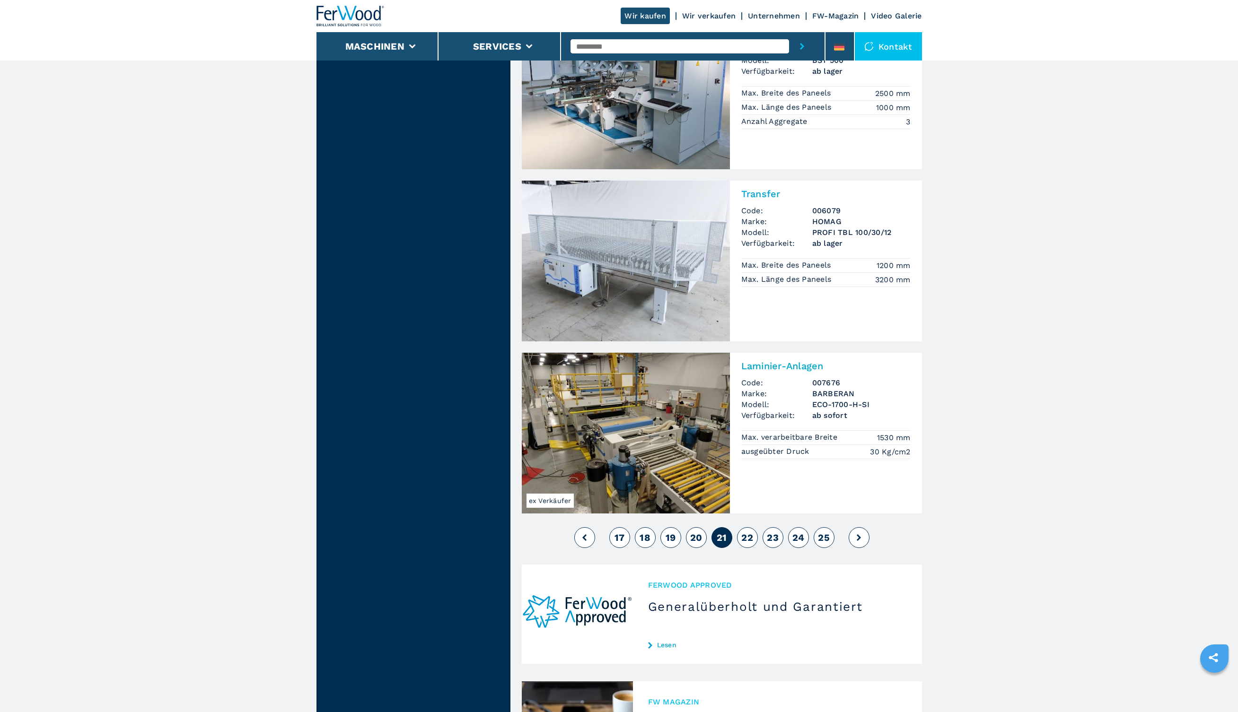
scroll to position [2130, 0]
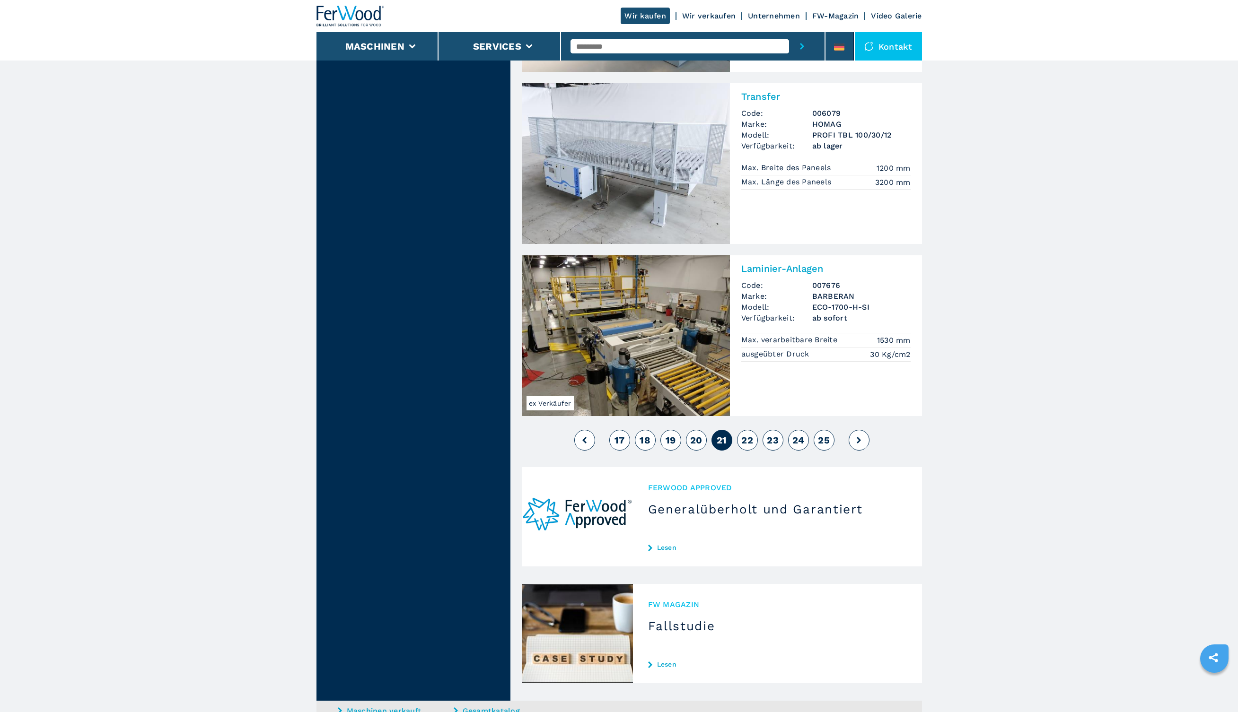
click at [744, 435] on span "22" at bounding box center [747, 440] width 12 height 11
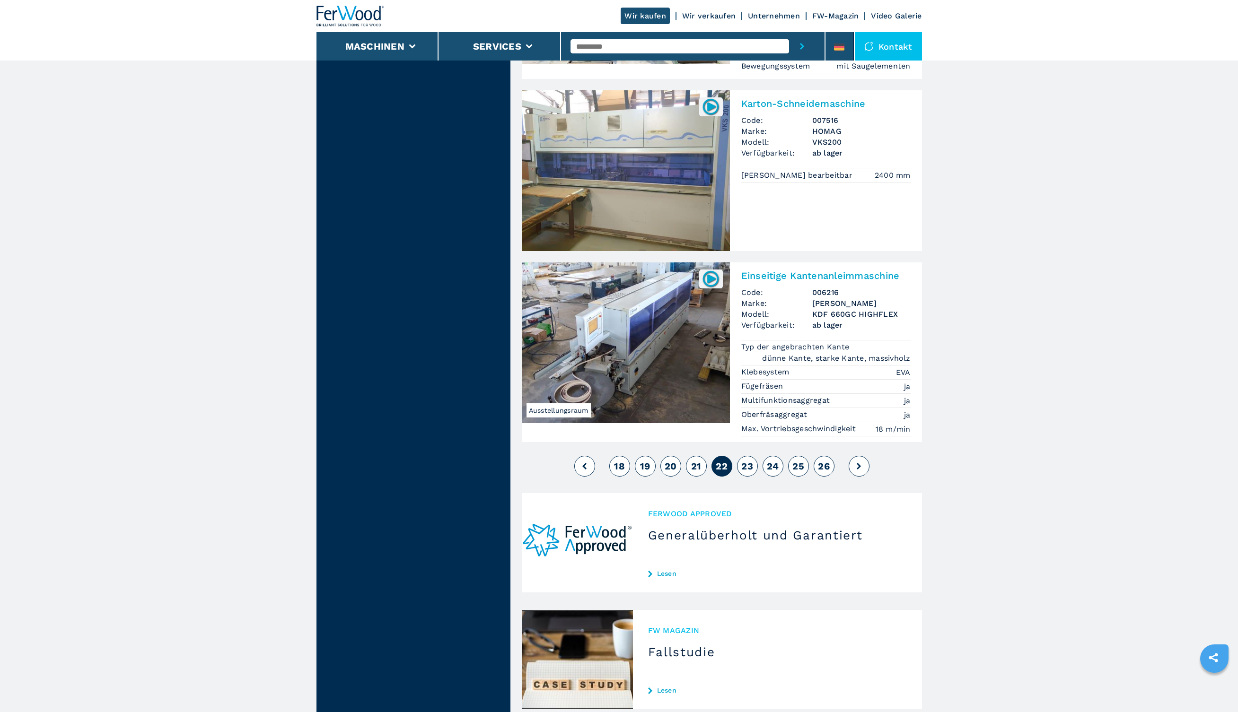
scroll to position [2037, 0]
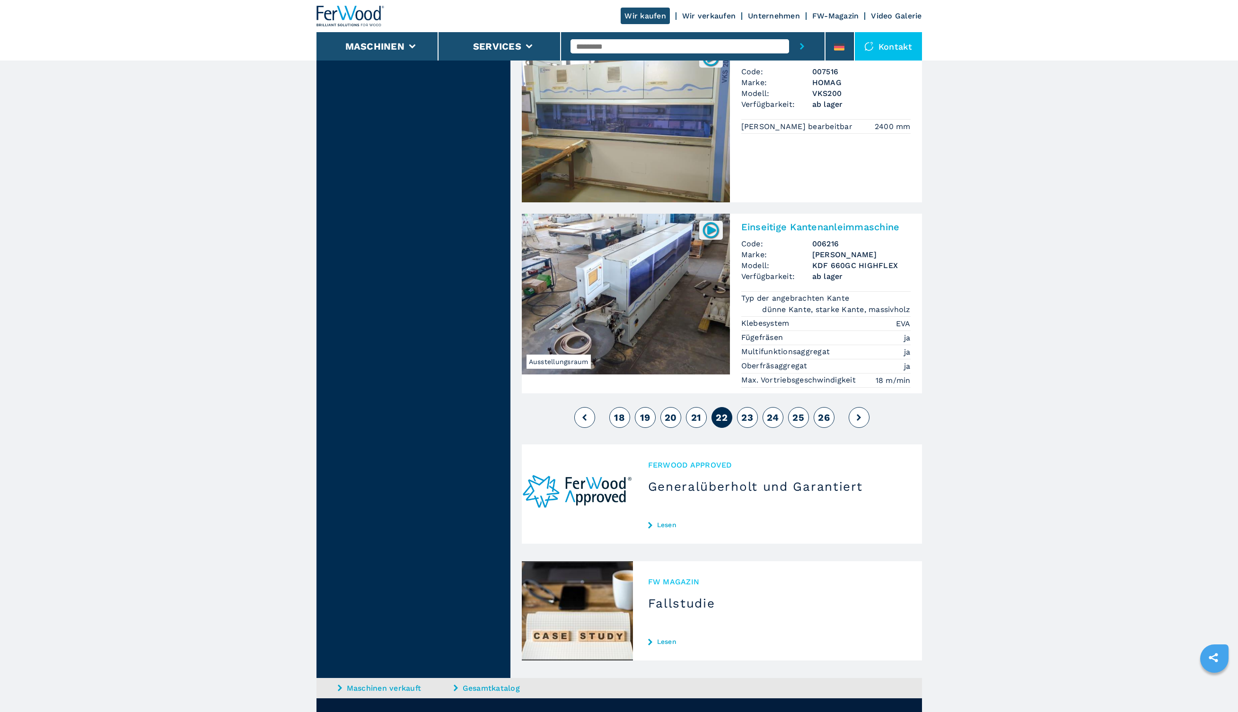
click at [752, 412] on span "23" at bounding box center [747, 417] width 12 height 11
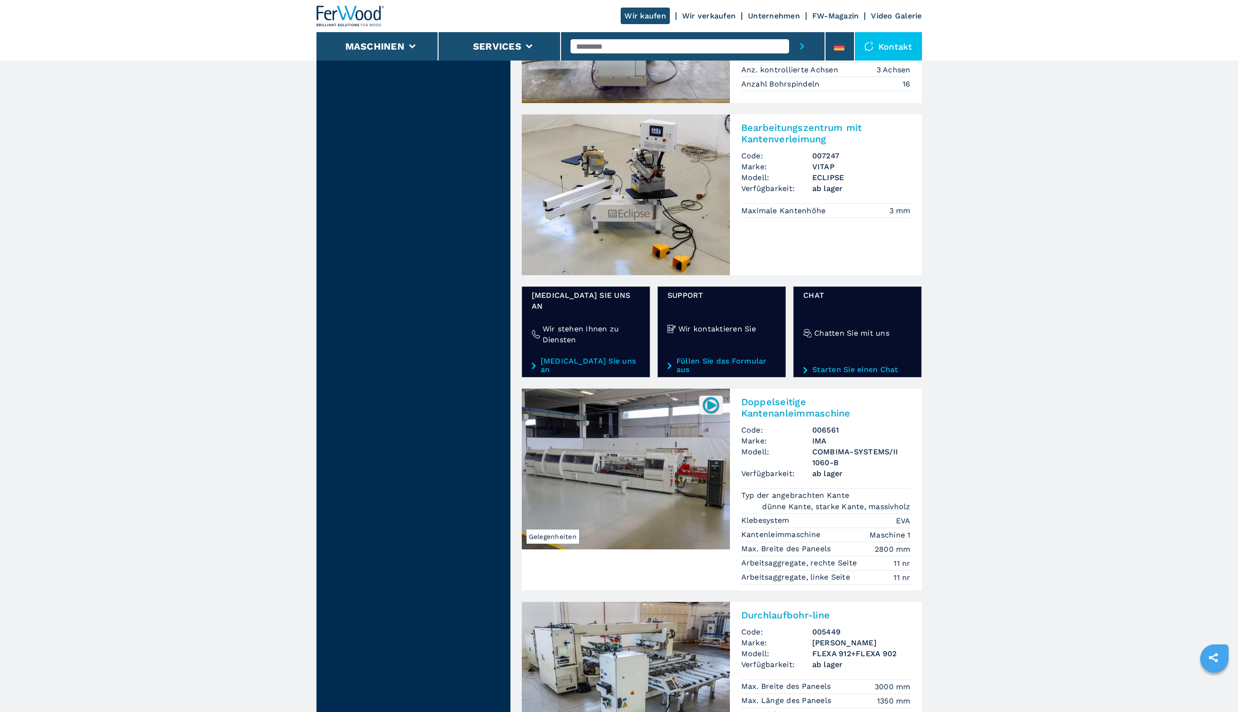
scroll to position [1430, 0]
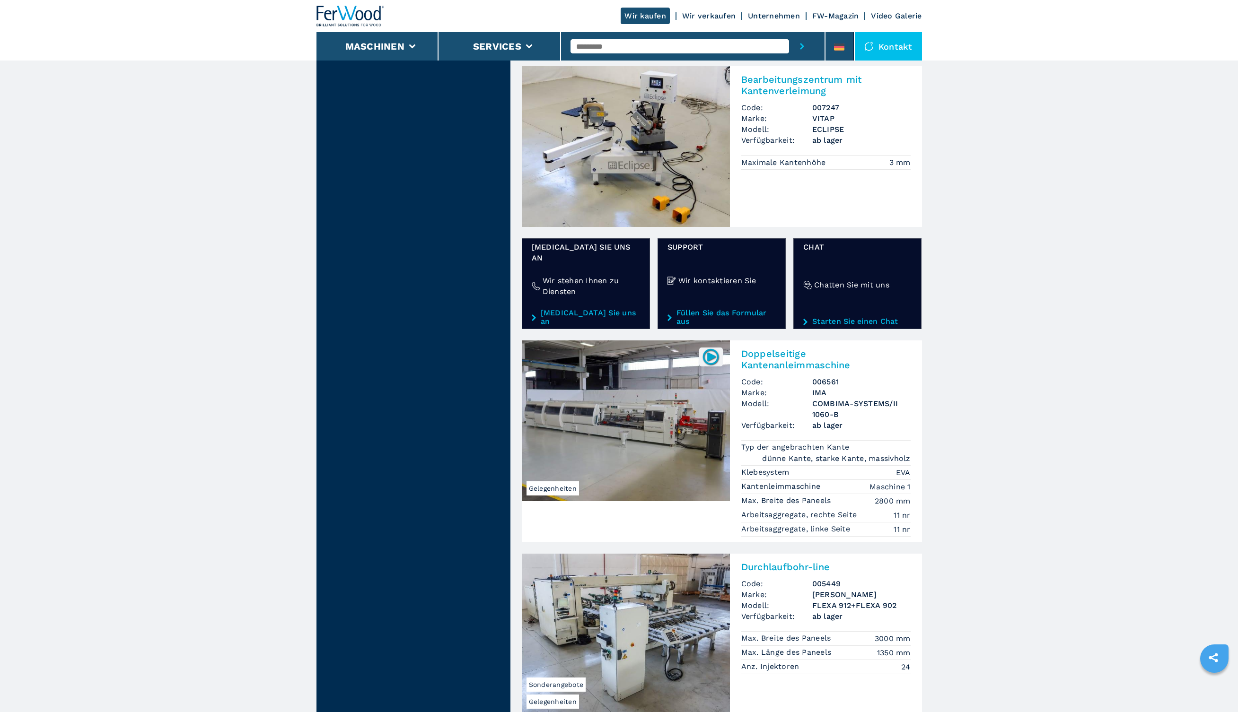
click at [1028, 267] on main "**********" at bounding box center [619, 70] width 1238 height 3001
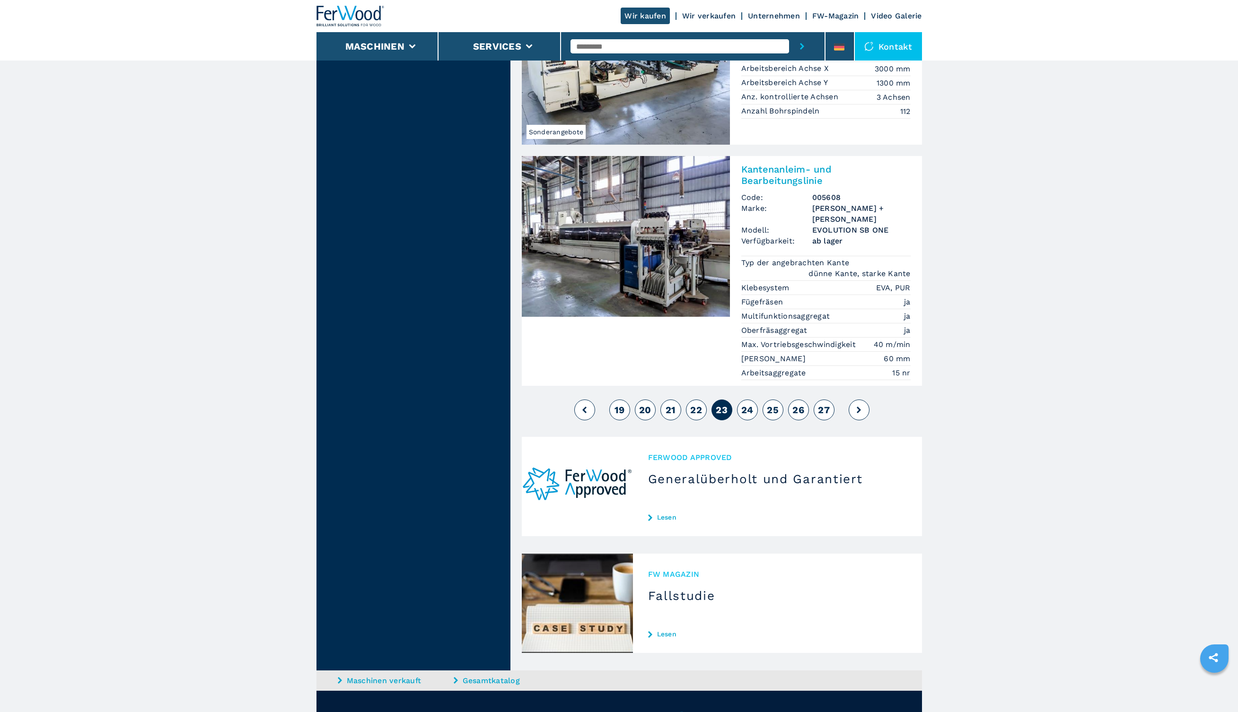
scroll to position [2221, 0]
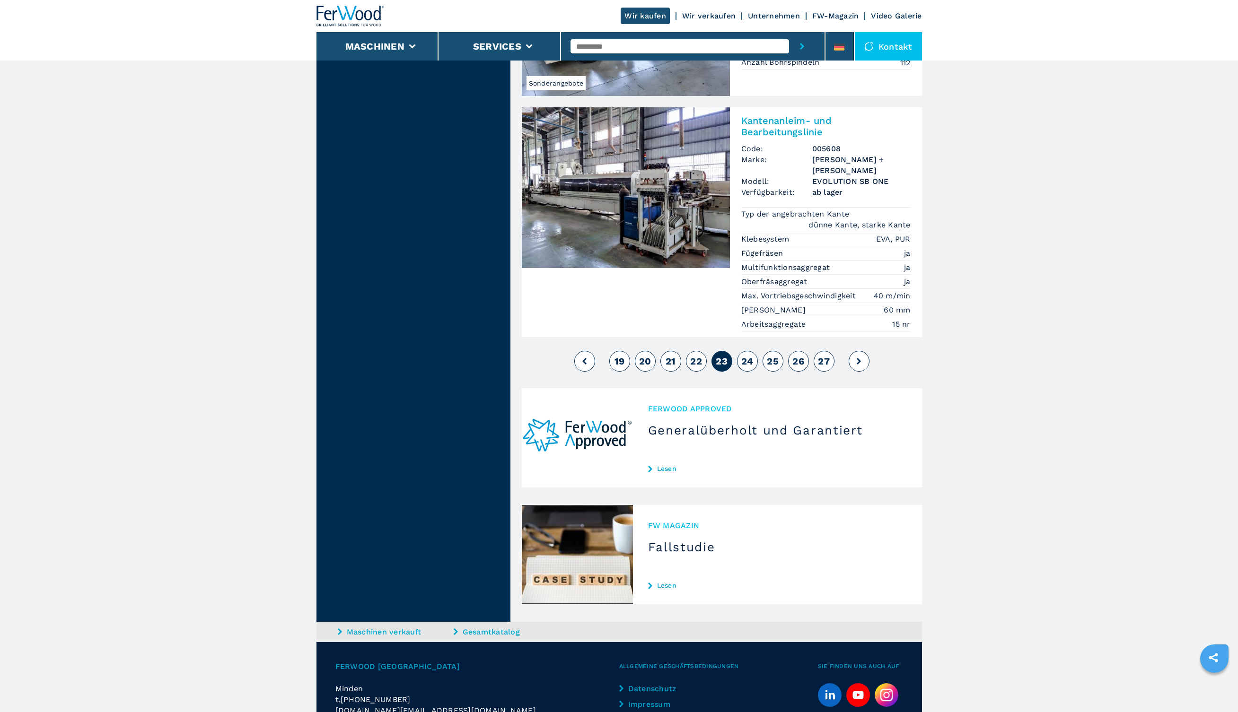
click at [749, 356] on span "24" at bounding box center [747, 361] width 12 height 11
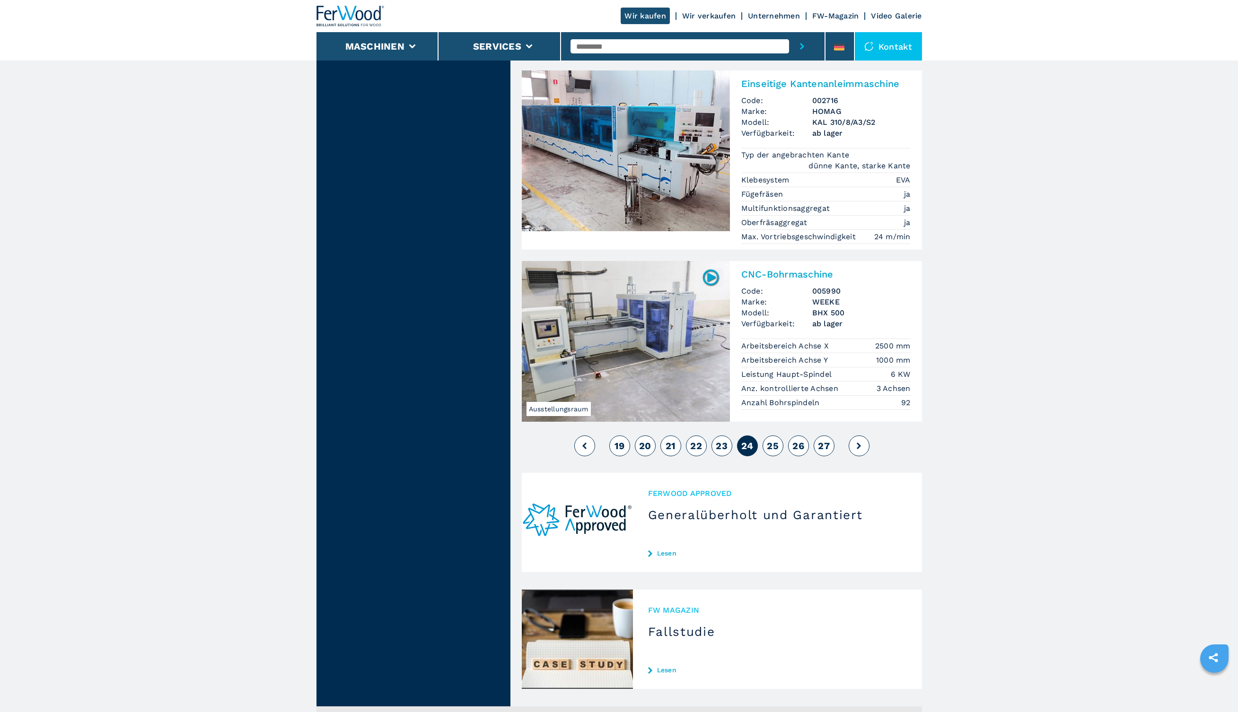
scroll to position [2146, 0]
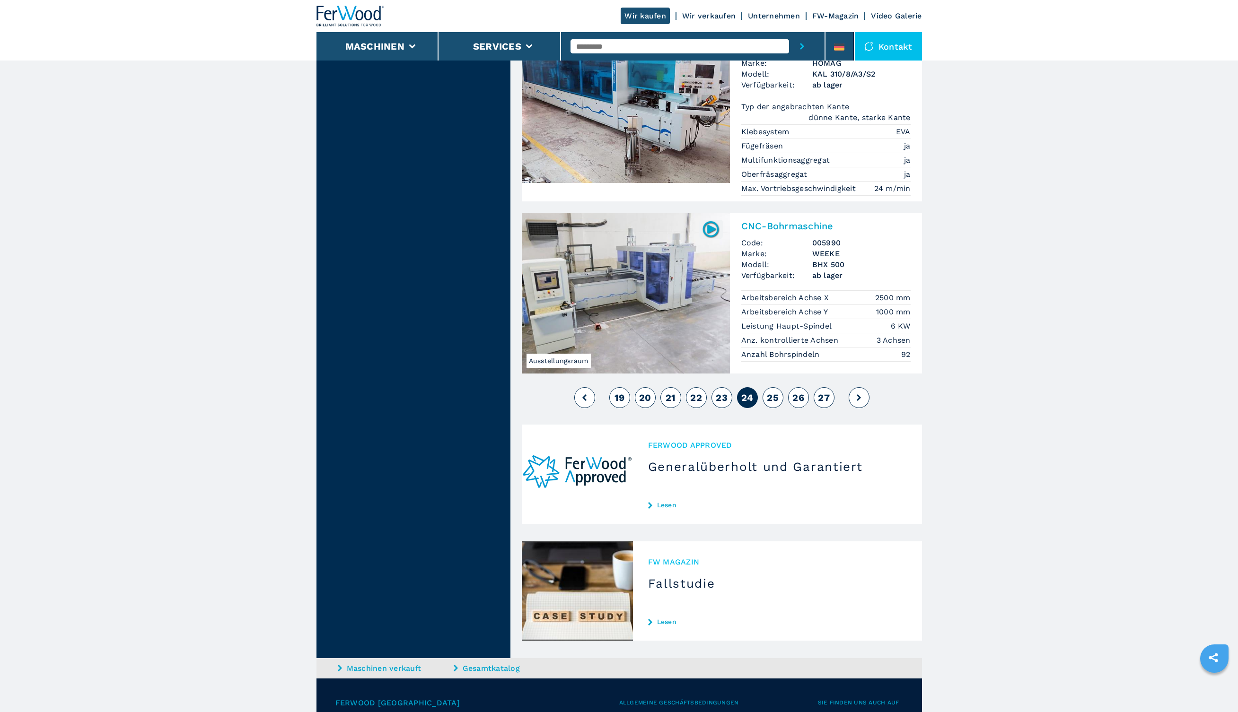
click at [778, 392] on span "25" at bounding box center [773, 397] width 12 height 11
click at [766, 387] on button "25" at bounding box center [772, 397] width 21 height 21
click at [774, 392] on span "25" at bounding box center [773, 397] width 12 height 11
click at [775, 392] on span "25" at bounding box center [773, 397] width 12 height 11
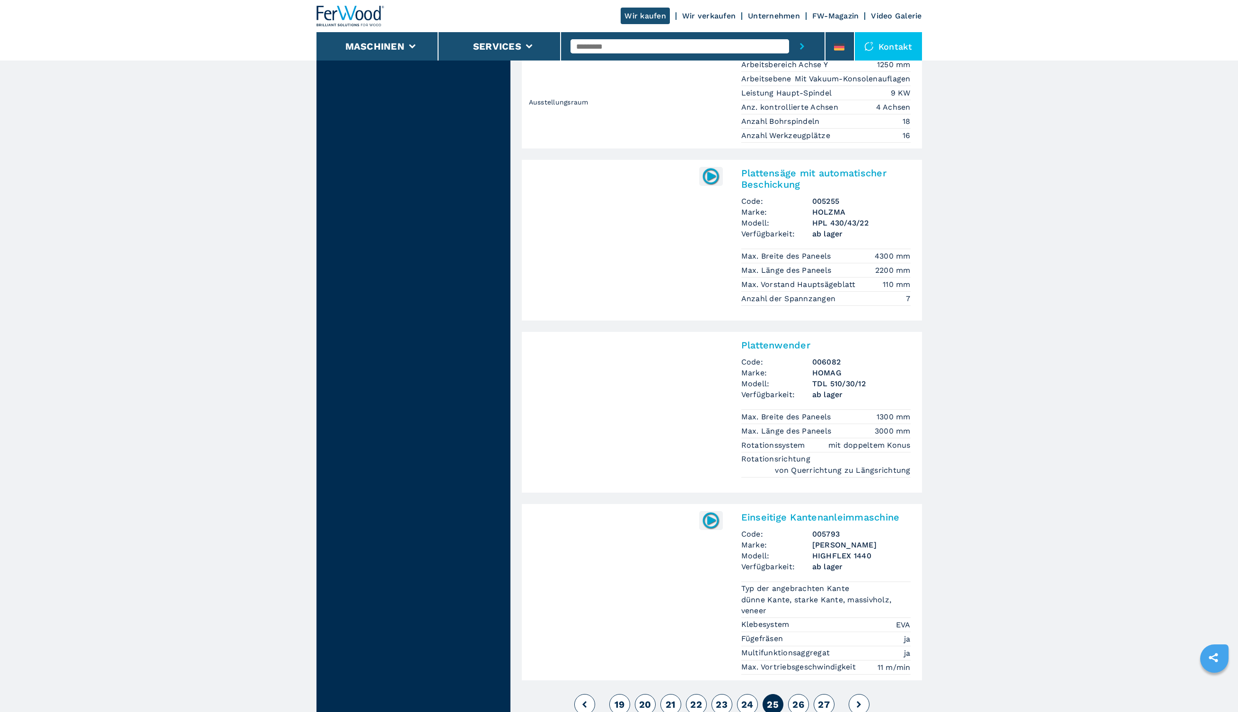
scroll to position [1845, 0]
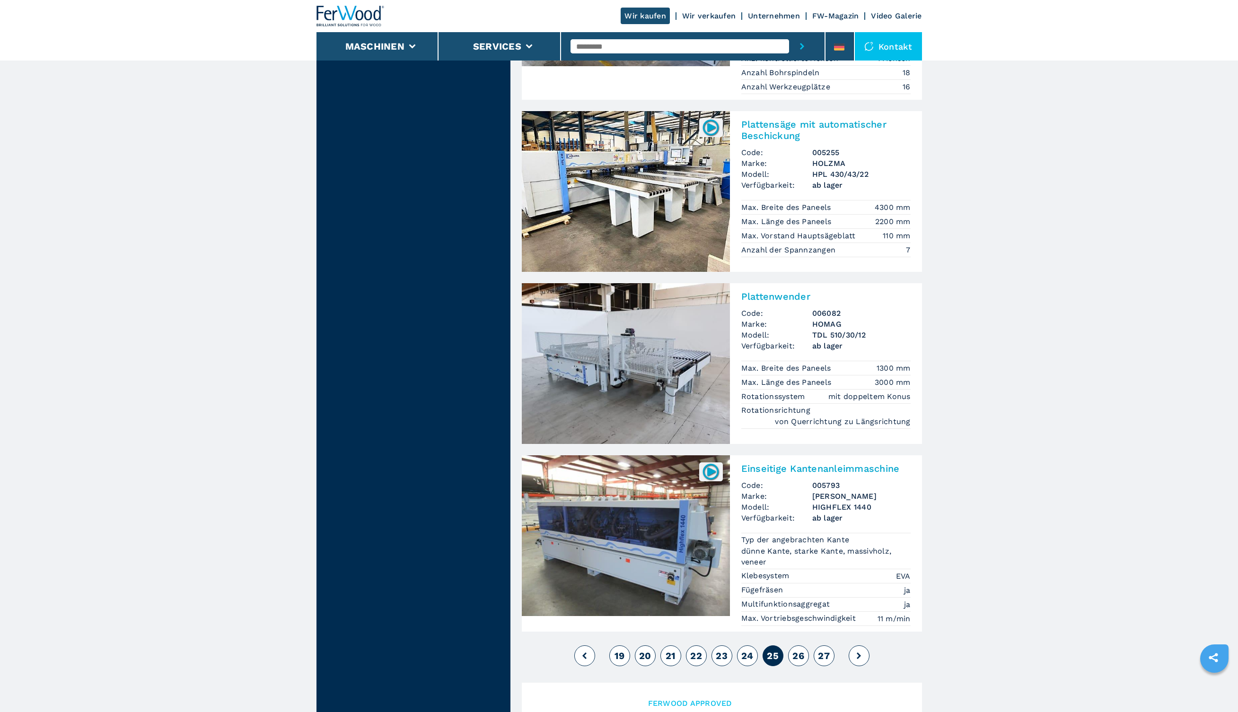
click at [796, 650] on span "26" at bounding box center [798, 655] width 12 height 11
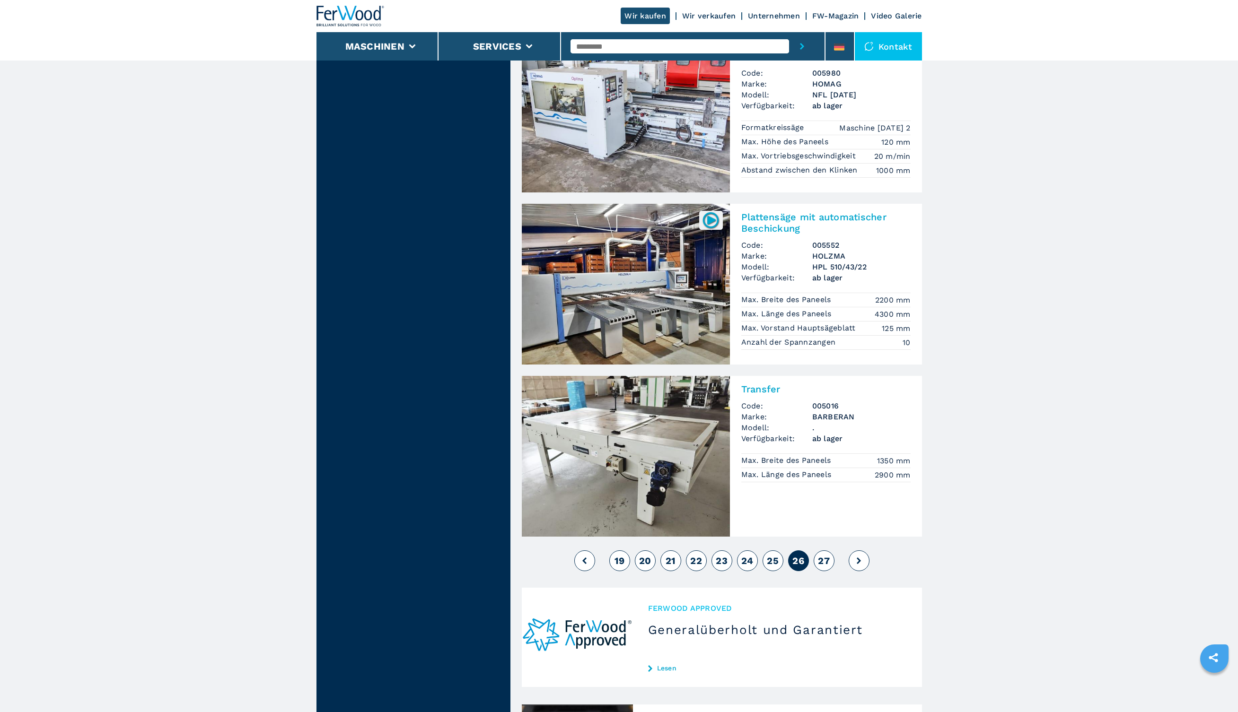
scroll to position [1994, 0]
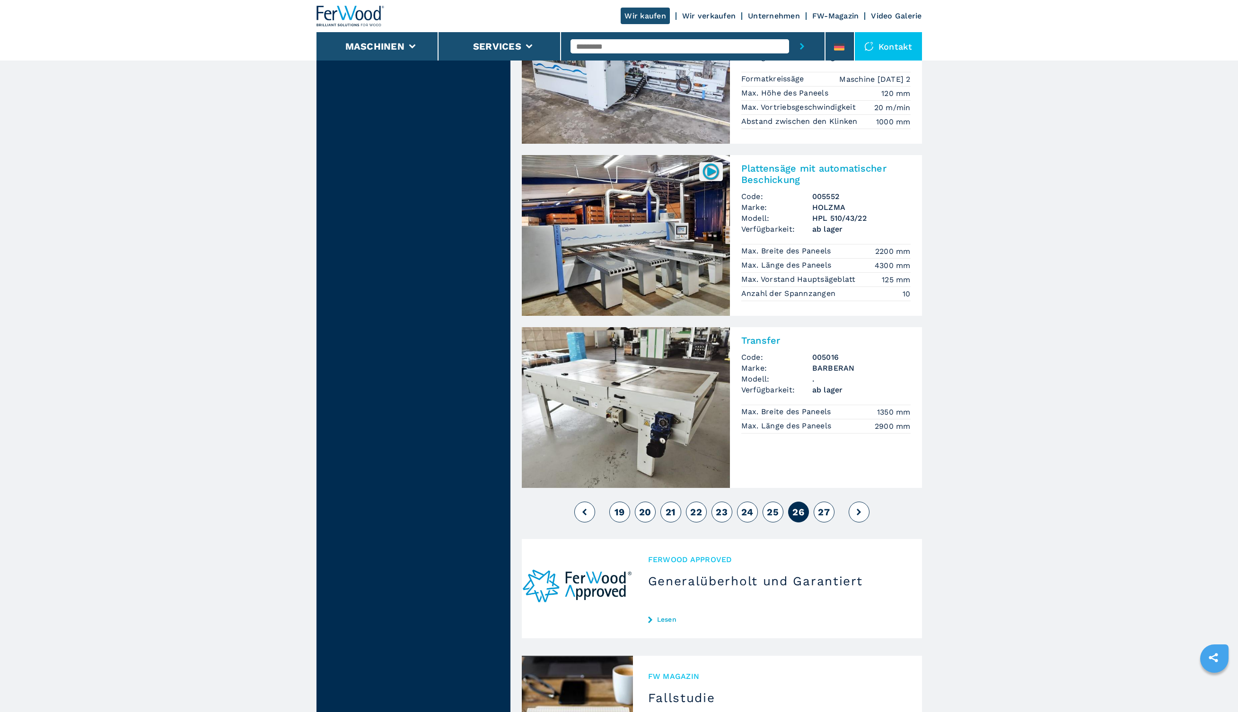
click at [825, 507] on span "27" at bounding box center [824, 512] width 12 height 11
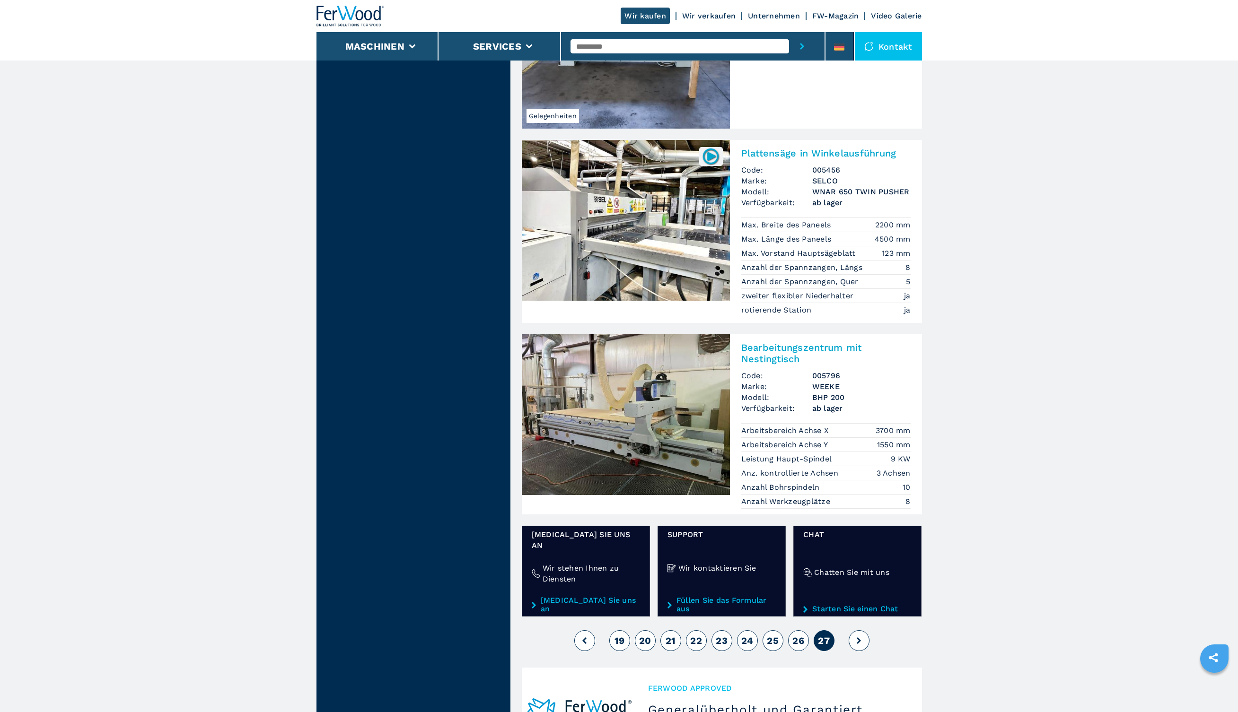
scroll to position [1293, 0]
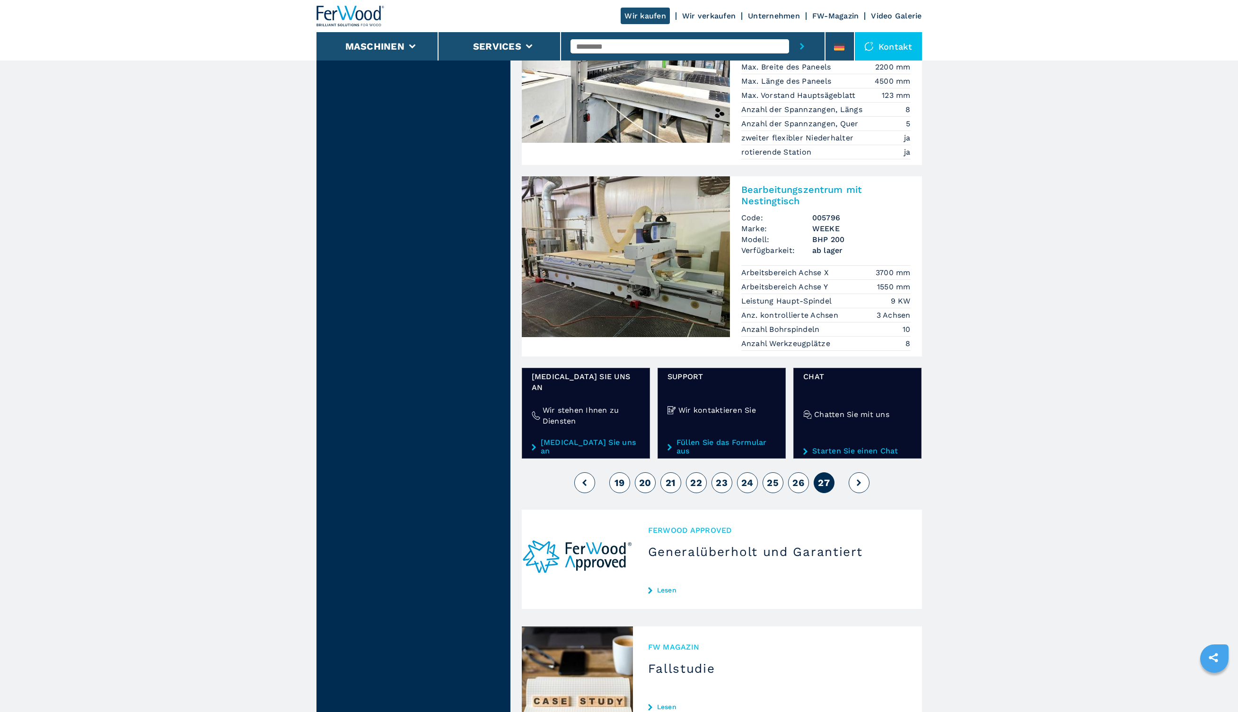
click at [857, 480] on icon at bounding box center [859, 483] width 4 height 7
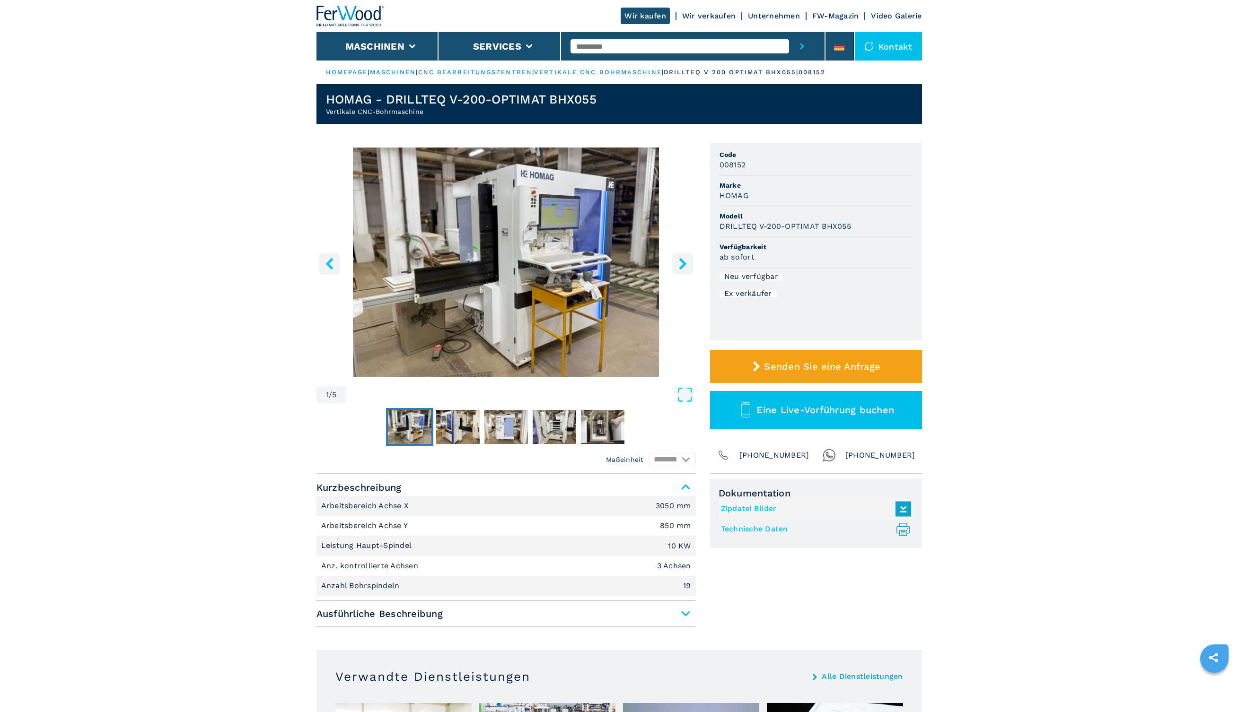
click at [677, 261] on icon "right-button" at bounding box center [683, 264] width 12 height 12
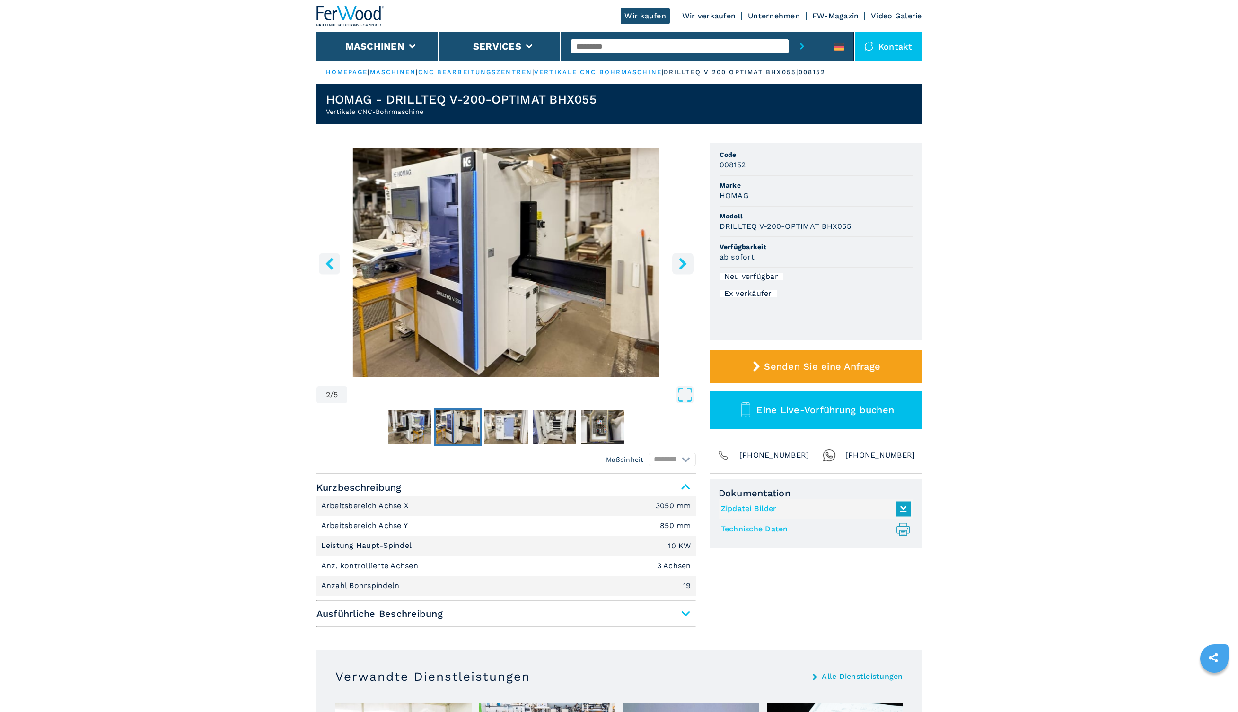
click at [682, 266] on icon "right-button" at bounding box center [683, 264] width 8 height 12
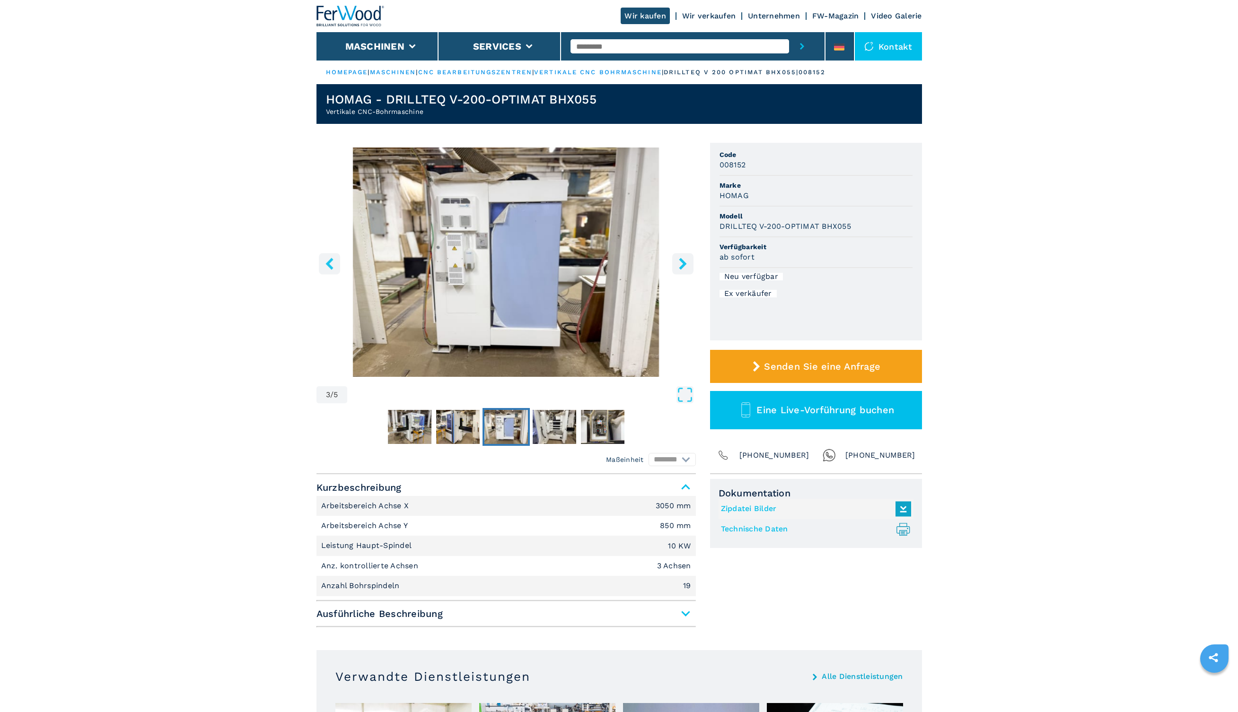
click at [682, 266] on icon "right-button" at bounding box center [683, 264] width 8 height 12
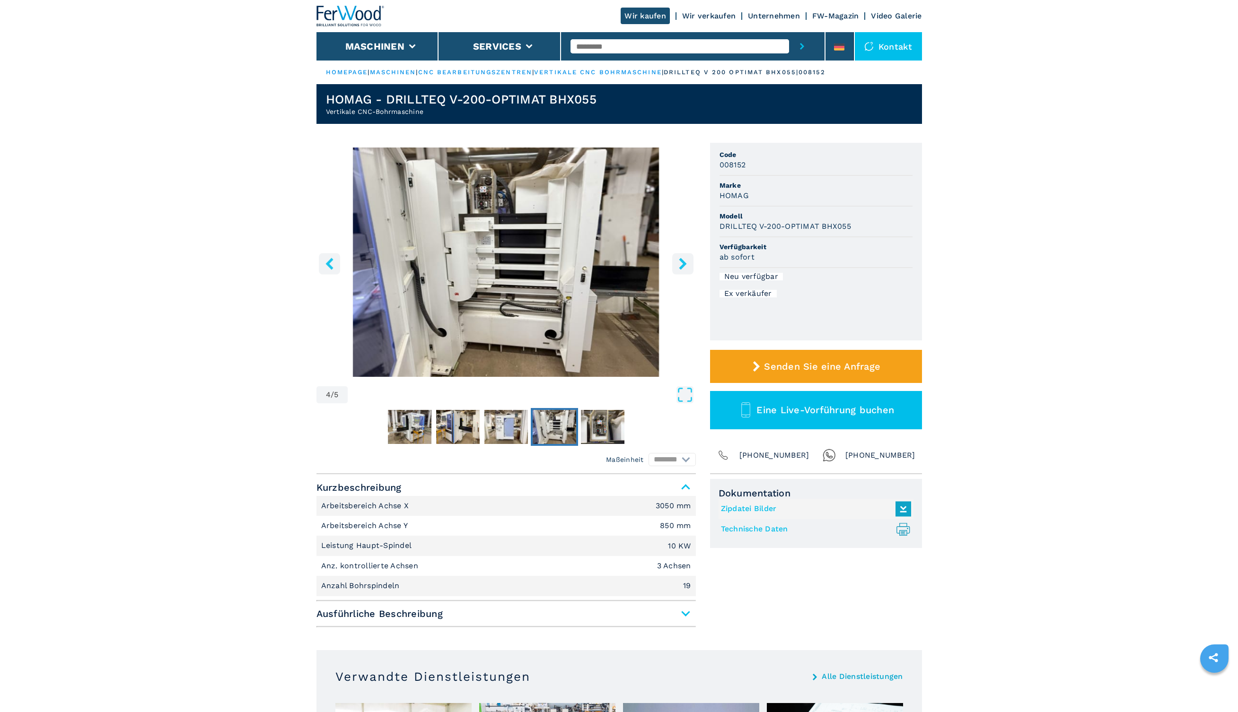
click at [682, 266] on icon "right-button" at bounding box center [683, 264] width 8 height 12
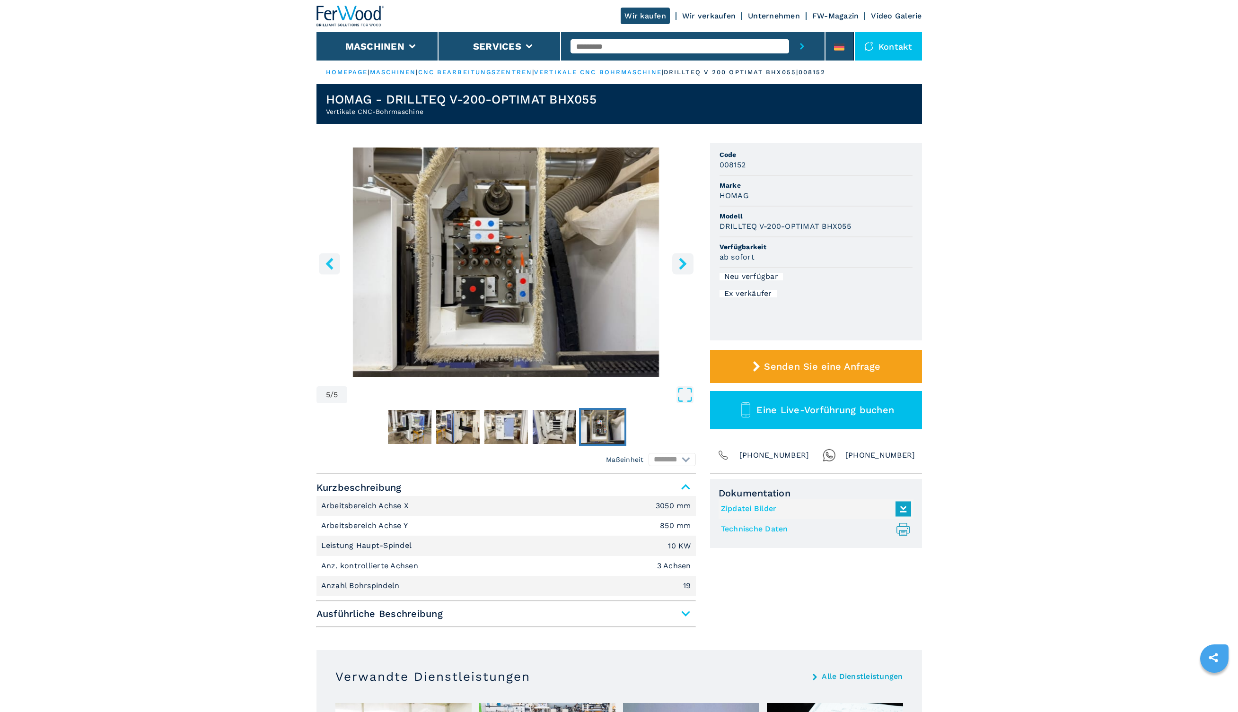
click at [682, 266] on icon "right-button" at bounding box center [683, 264] width 8 height 12
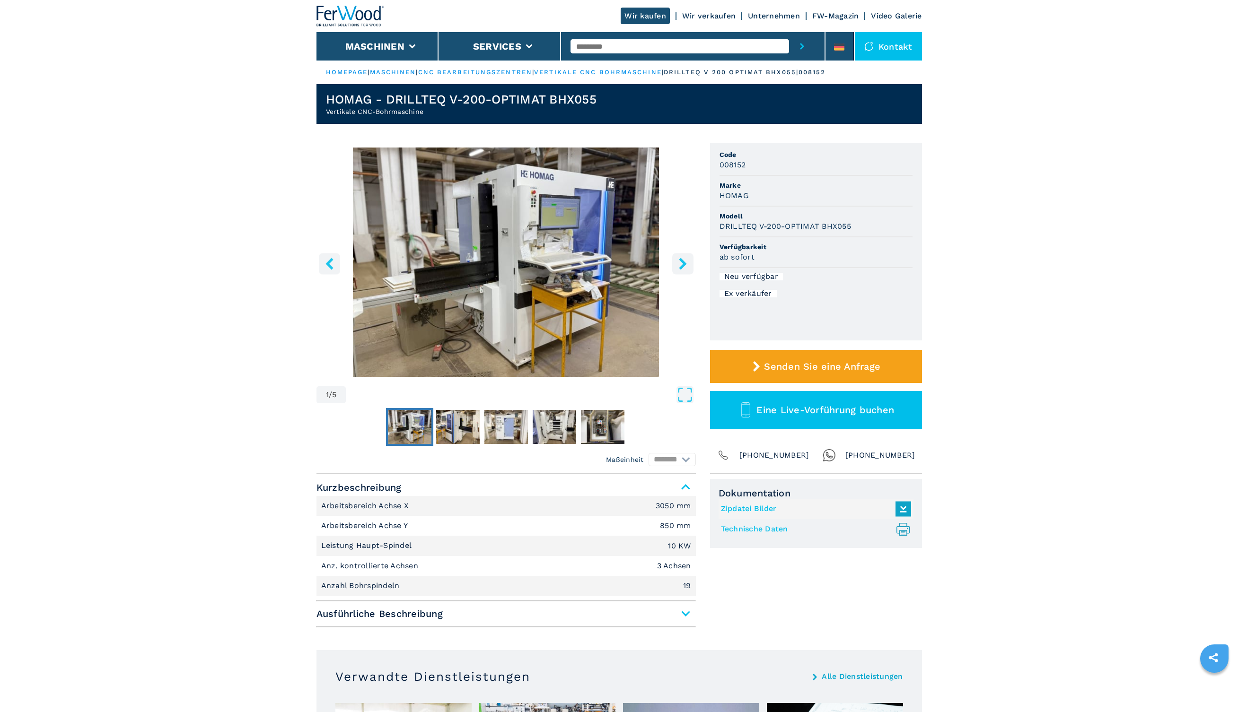
click at [682, 266] on icon "right-button" at bounding box center [683, 264] width 8 height 12
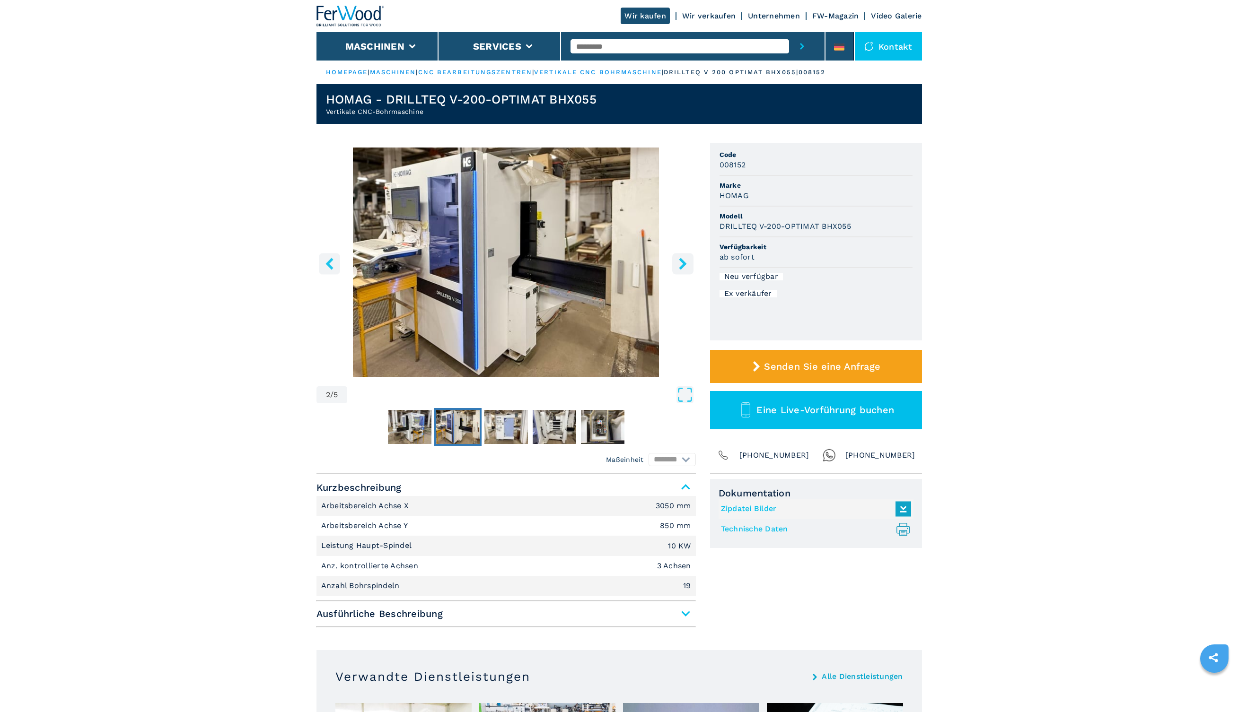
click at [682, 266] on icon "right-button" at bounding box center [683, 264] width 8 height 12
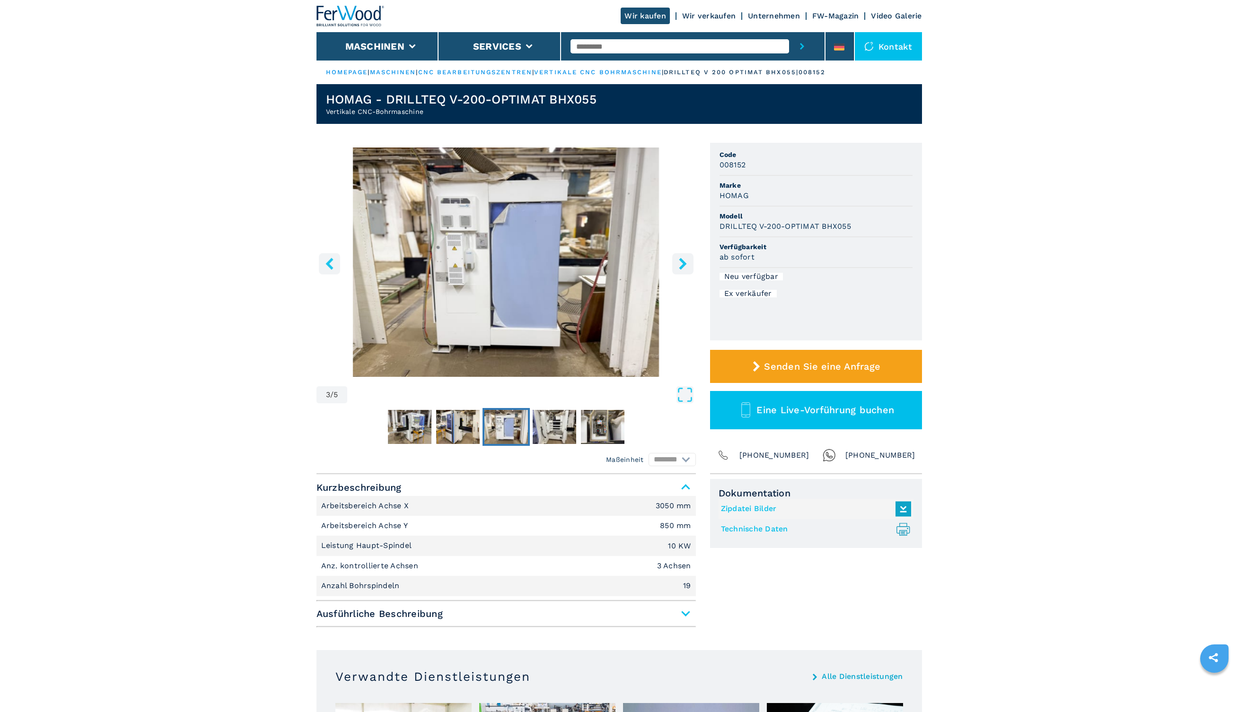
click at [682, 266] on icon "right-button" at bounding box center [683, 264] width 8 height 12
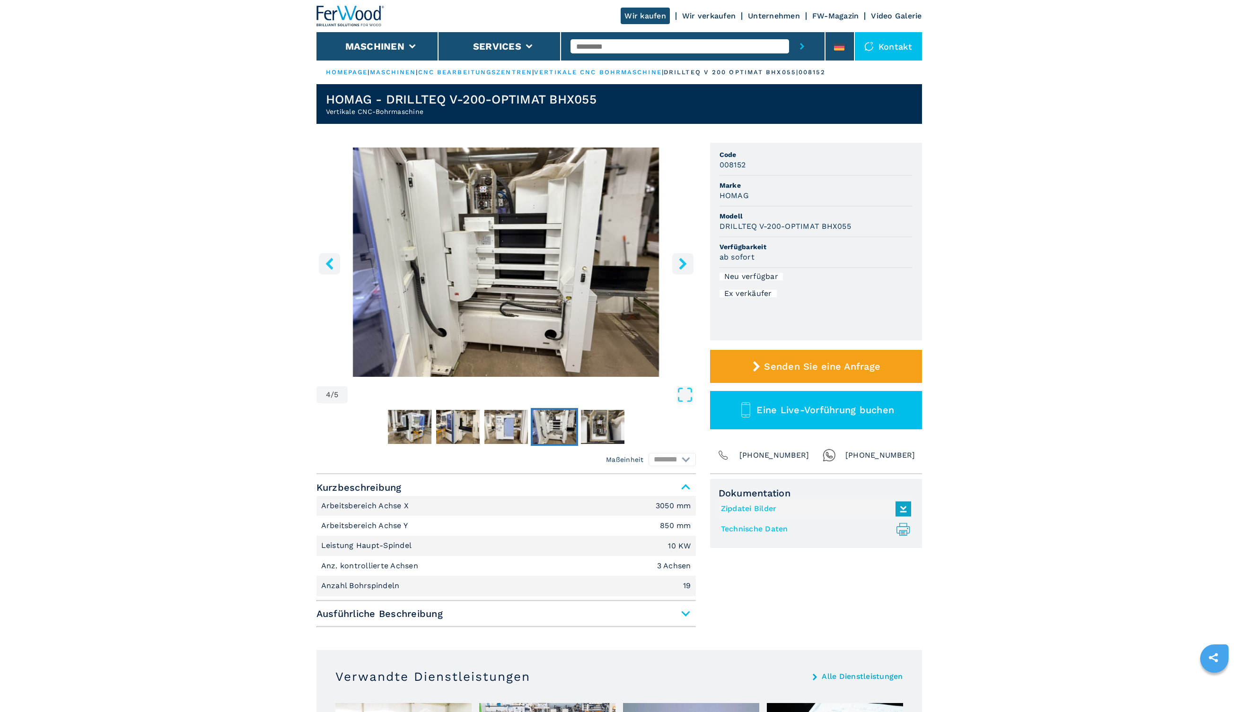
click at [682, 266] on icon "right-button" at bounding box center [683, 264] width 8 height 12
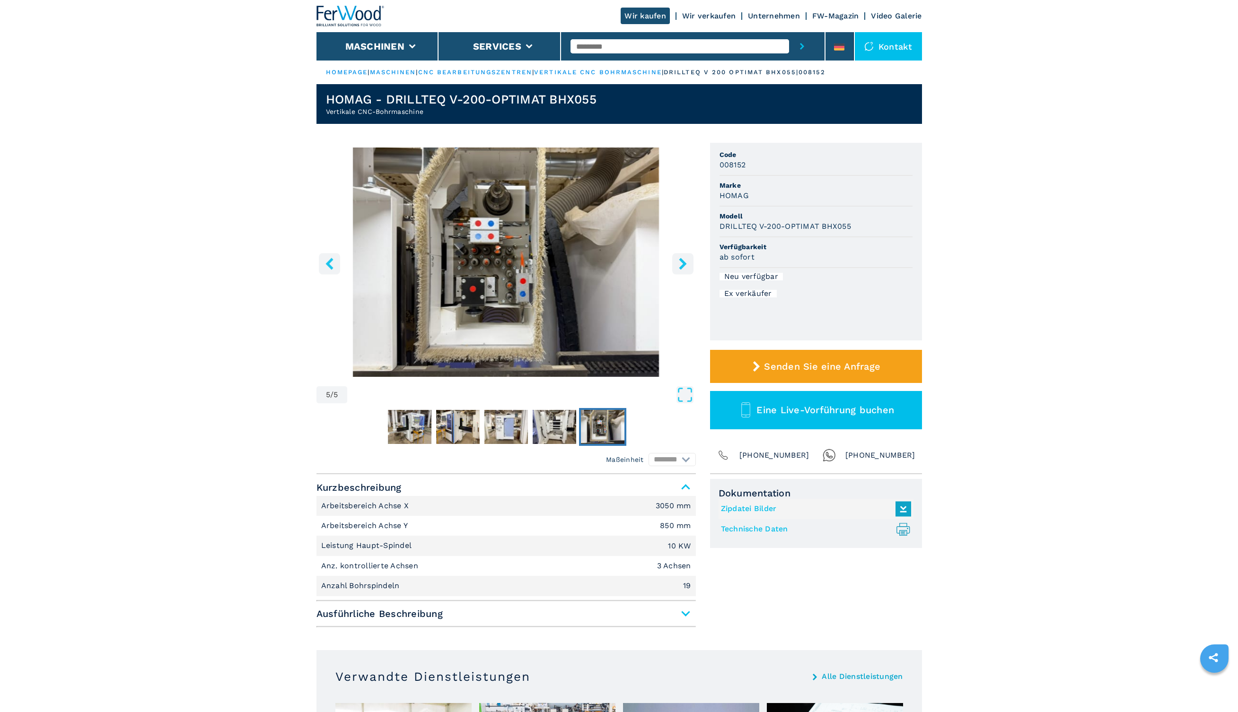
click at [682, 266] on icon "right-button" at bounding box center [683, 264] width 8 height 12
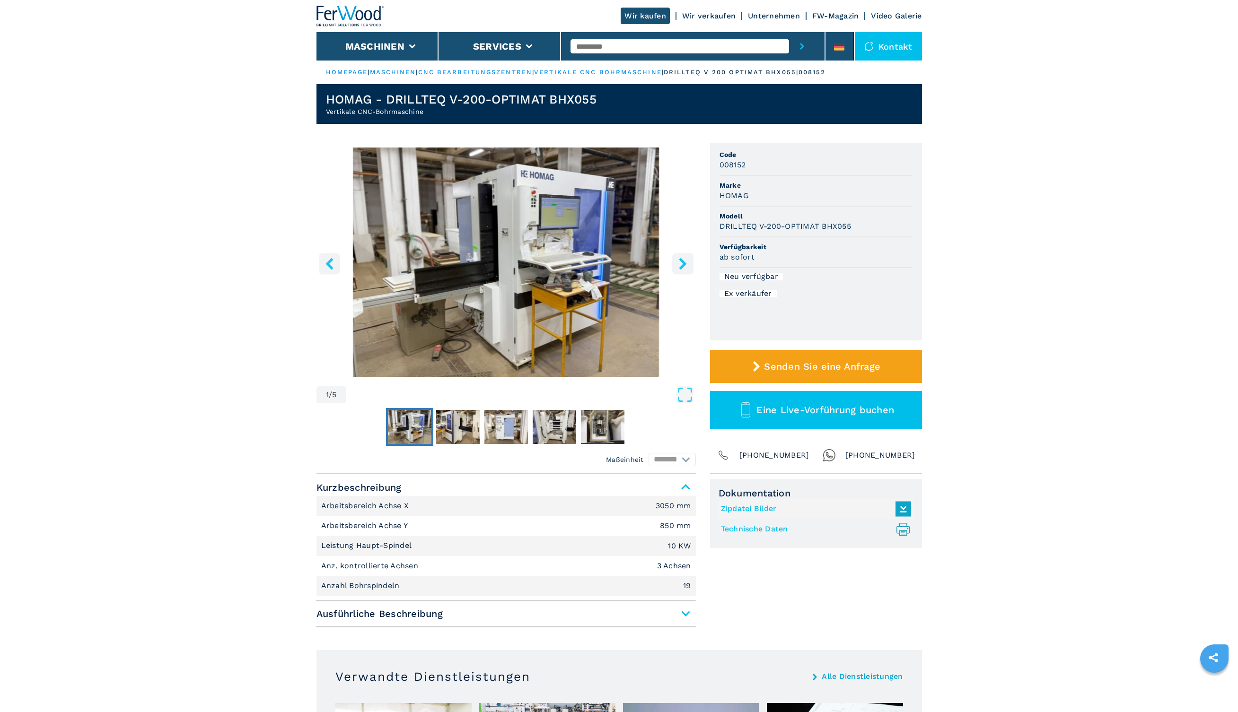
click at [682, 264] on icon "right-button" at bounding box center [683, 264] width 8 height 12
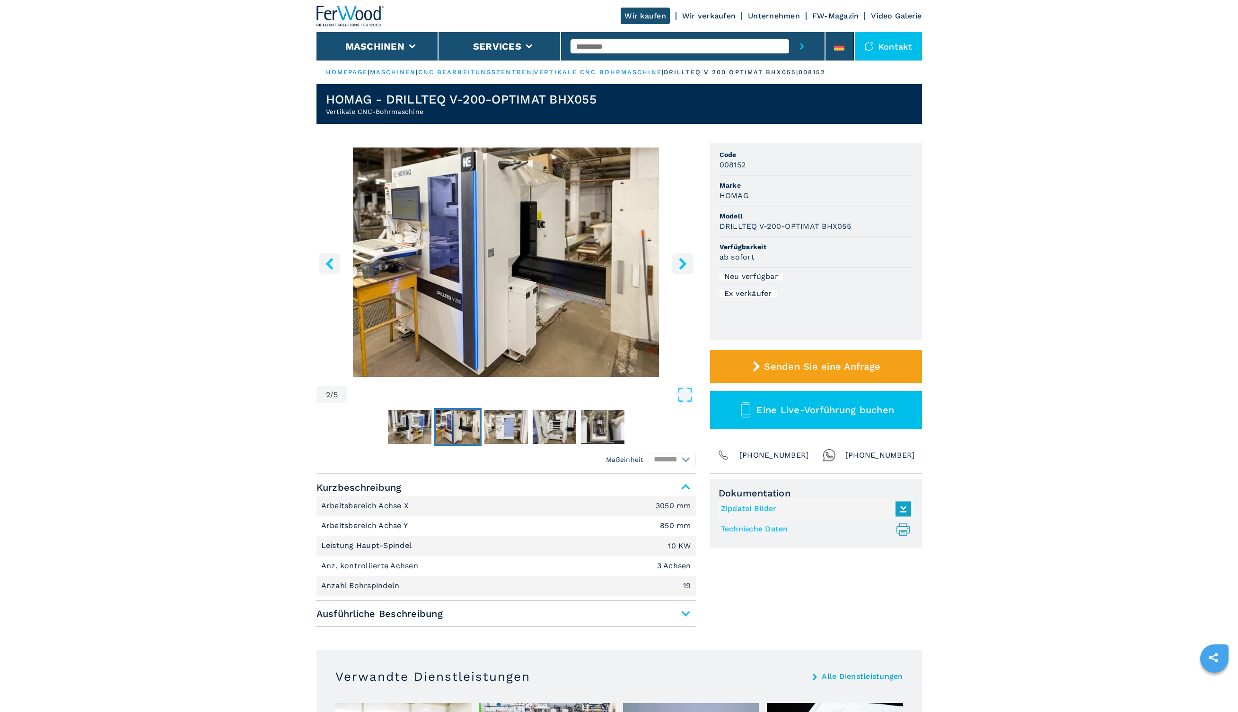
click at [668, 266] on img "Go to Slide 2" at bounding box center [505, 262] width 379 height 229
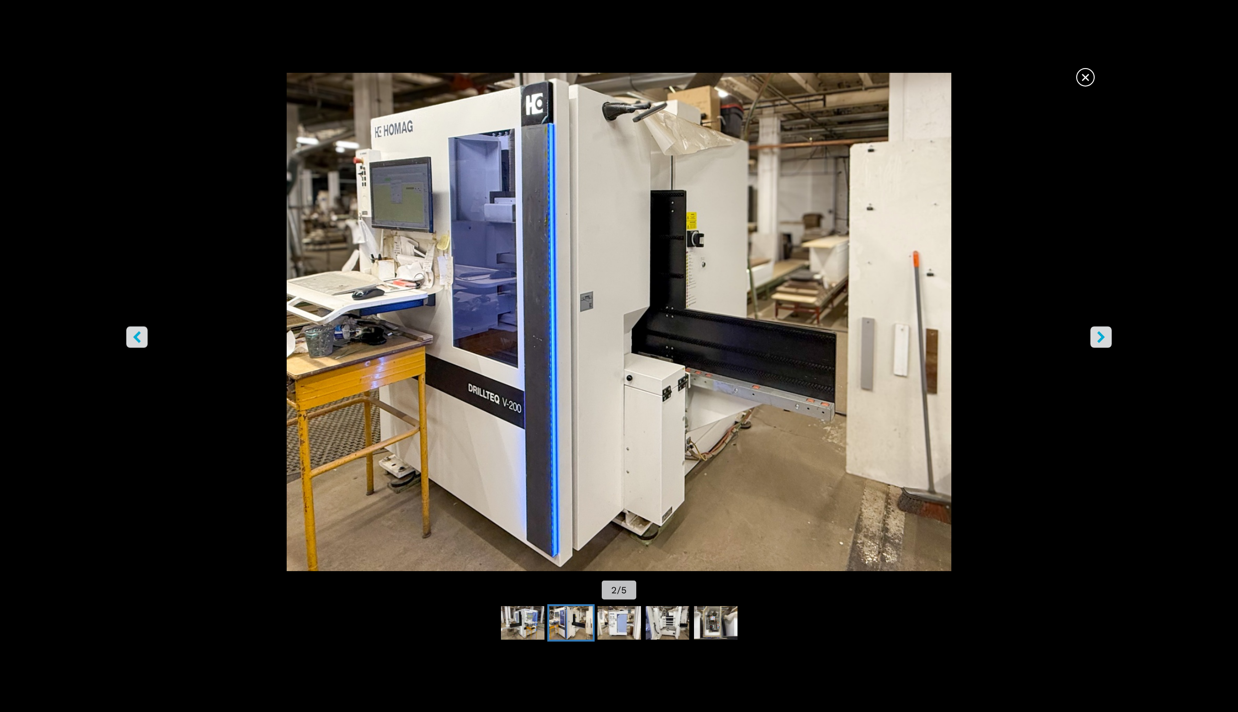
click at [1102, 340] on icon "right-button" at bounding box center [1101, 338] width 8 height 12
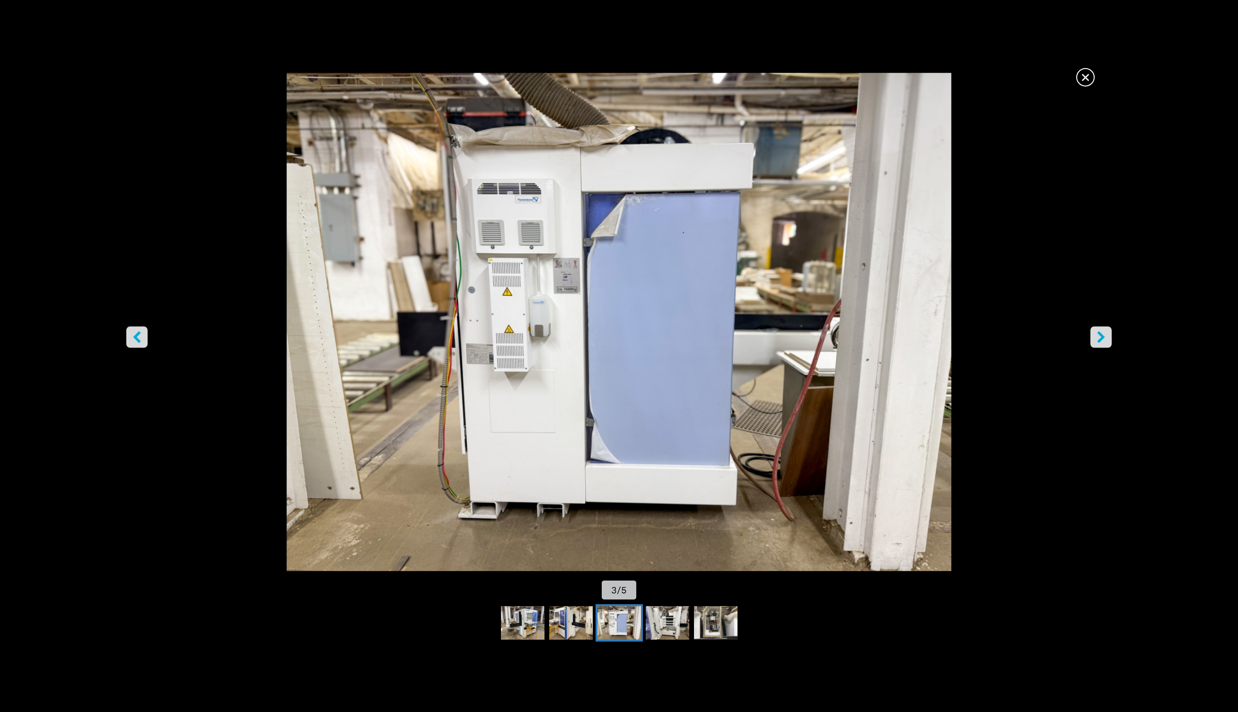
click at [1112, 339] on img "Go to Slide 3" at bounding box center [619, 322] width 1114 height 499
click at [1105, 345] on button "right-button" at bounding box center [1100, 337] width 21 height 21
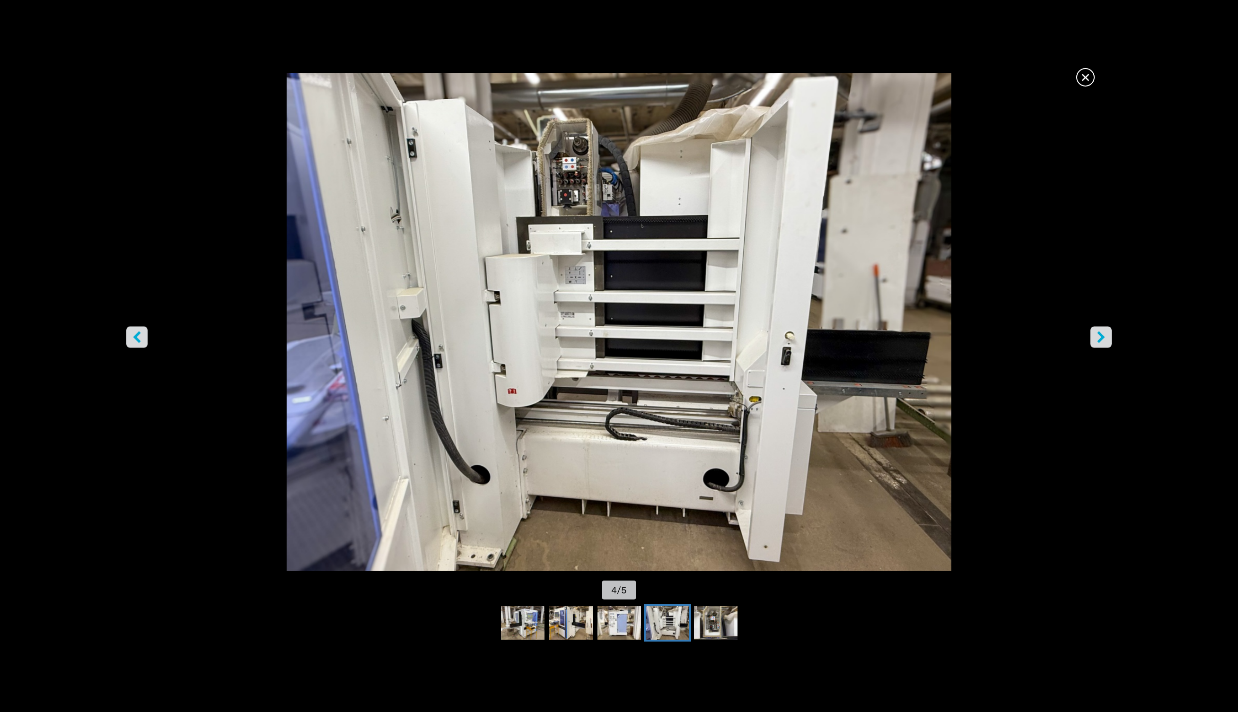
click at [1104, 344] on button "right-button" at bounding box center [1100, 337] width 21 height 21
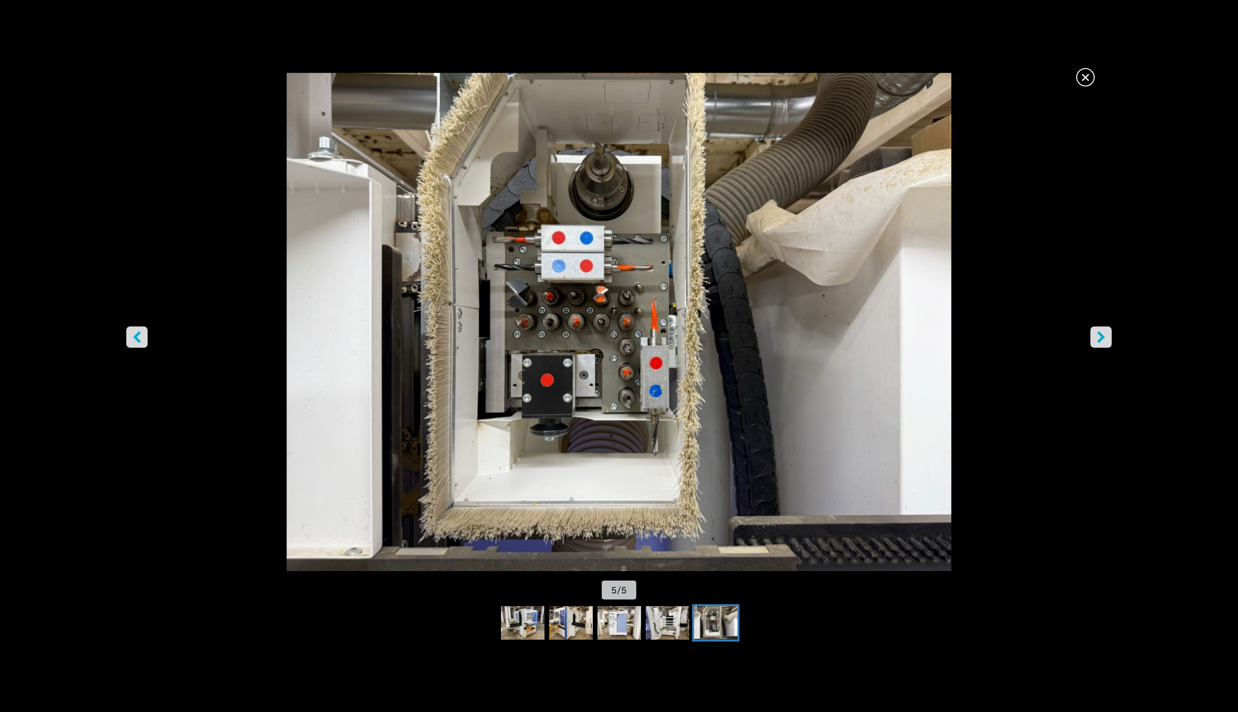
click at [1104, 344] on button "right-button" at bounding box center [1100, 337] width 21 height 21
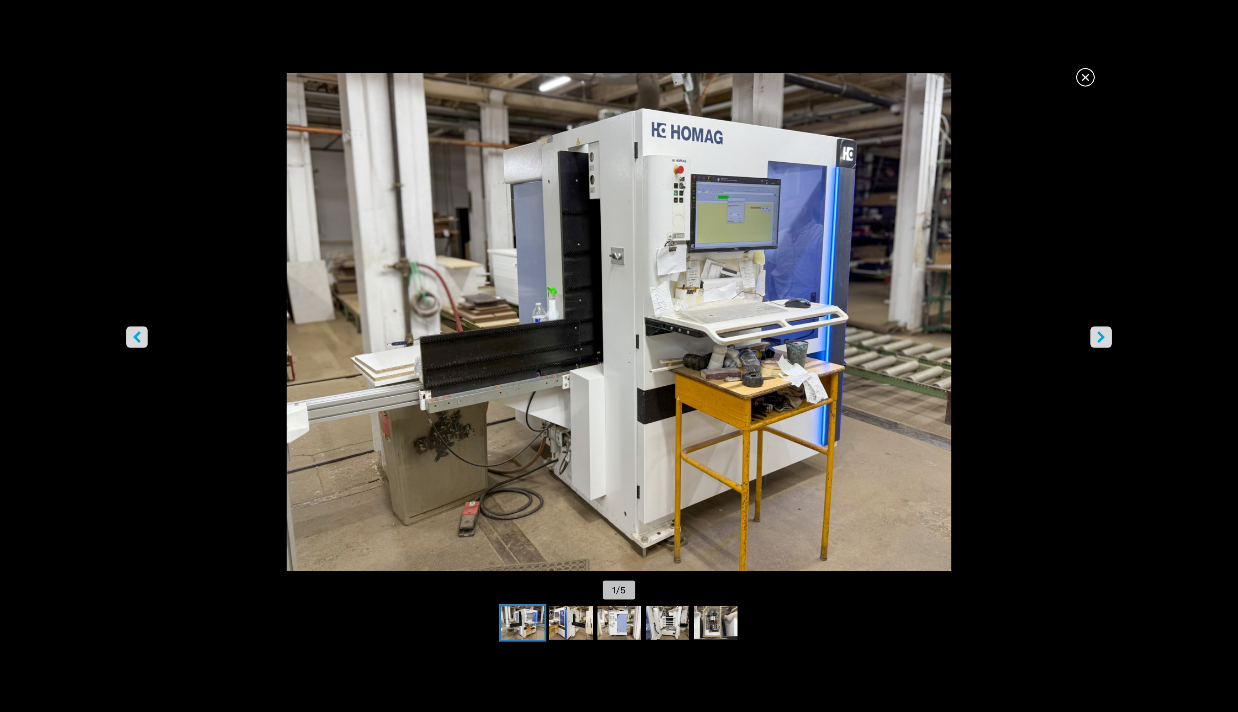
click at [138, 341] on icon "left-button" at bounding box center [137, 338] width 8 height 12
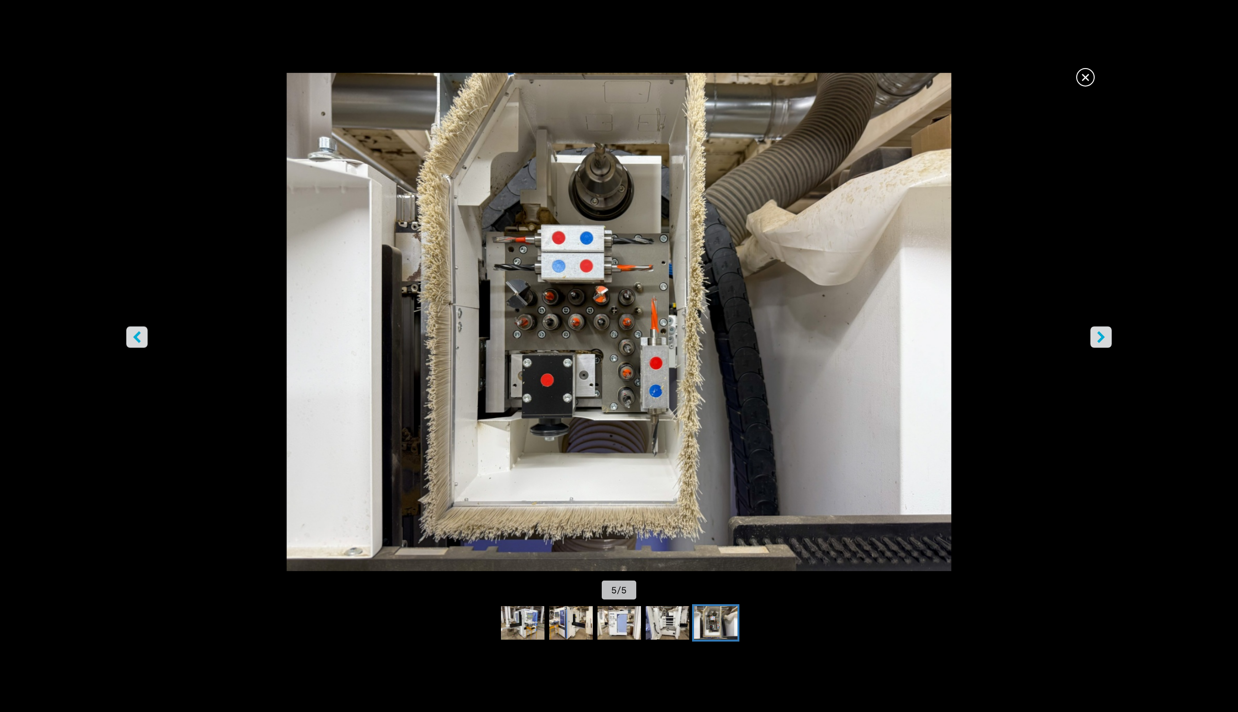
click at [1094, 336] on button "right-button" at bounding box center [1100, 337] width 21 height 21
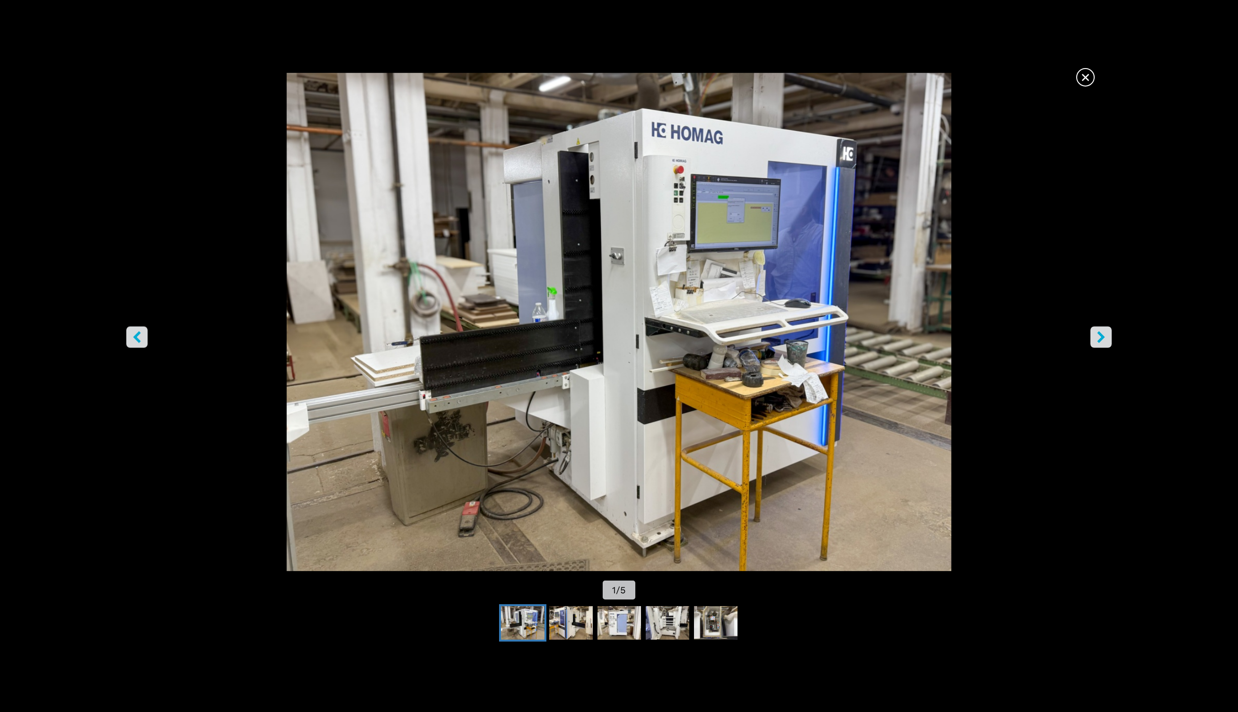
click at [1098, 337] on icon "right-button" at bounding box center [1101, 338] width 12 height 12
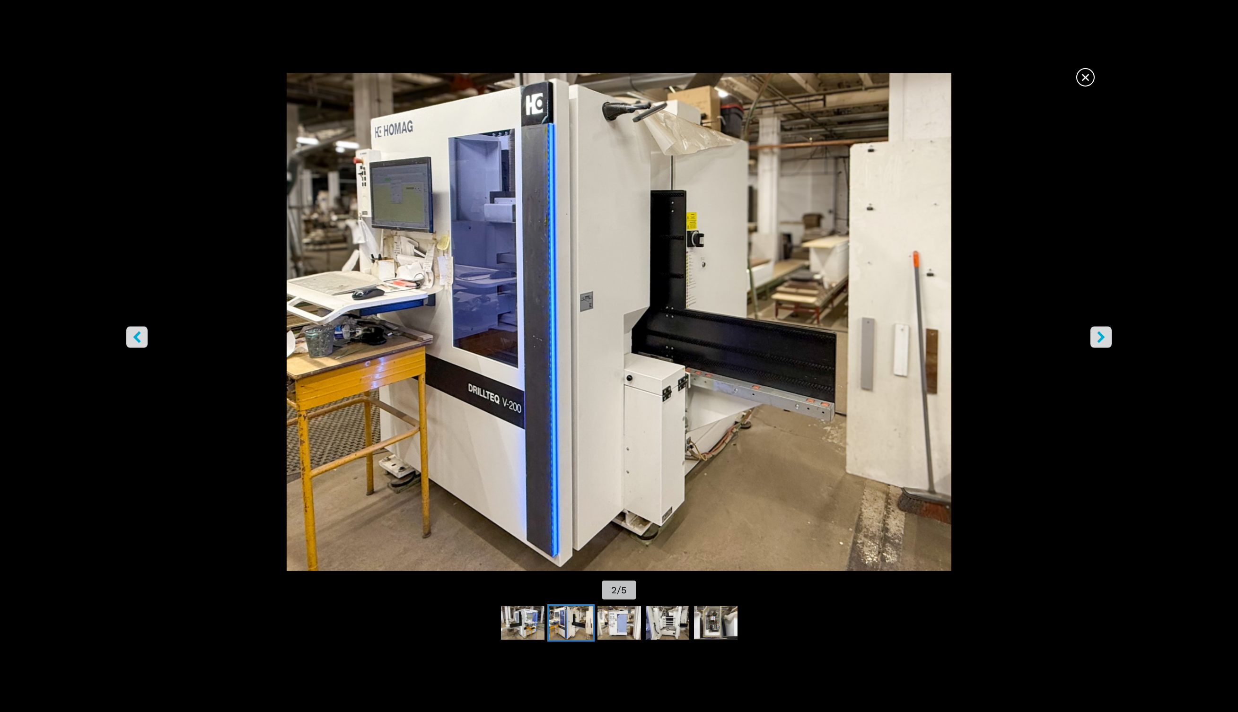
click at [1097, 337] on icon "right-button" at bounding box center [1101, 338] width 12 height 12
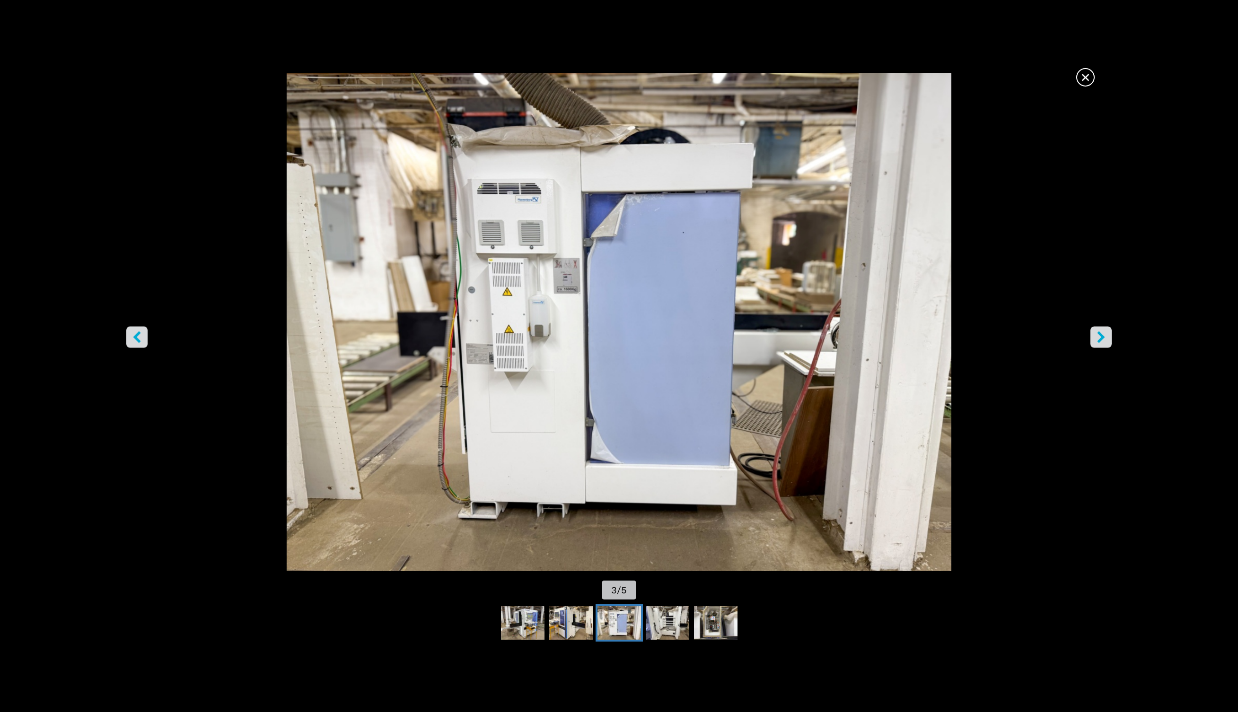
click at [1097, 337] on icon "right-button" at bounding box center [1101, 338] width 12 height 12
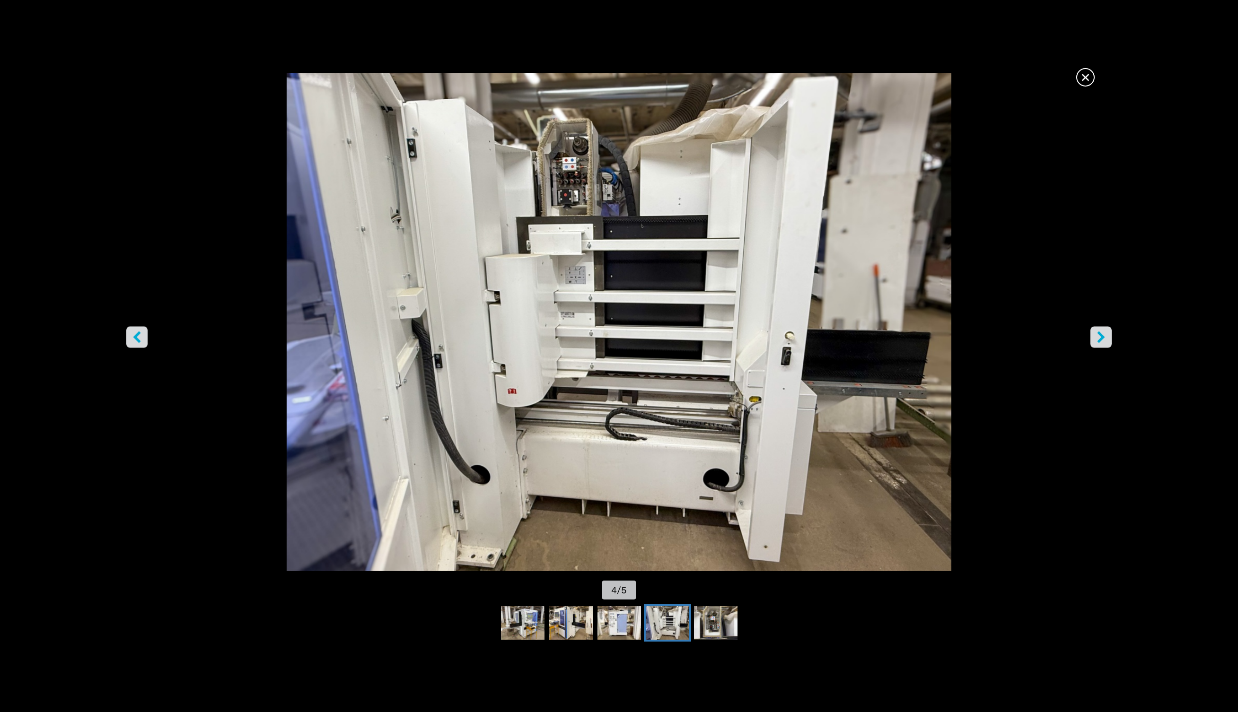
click at [1097, 336] on icon "right-button" at bounding box center [1101, 338] width 12 height 12
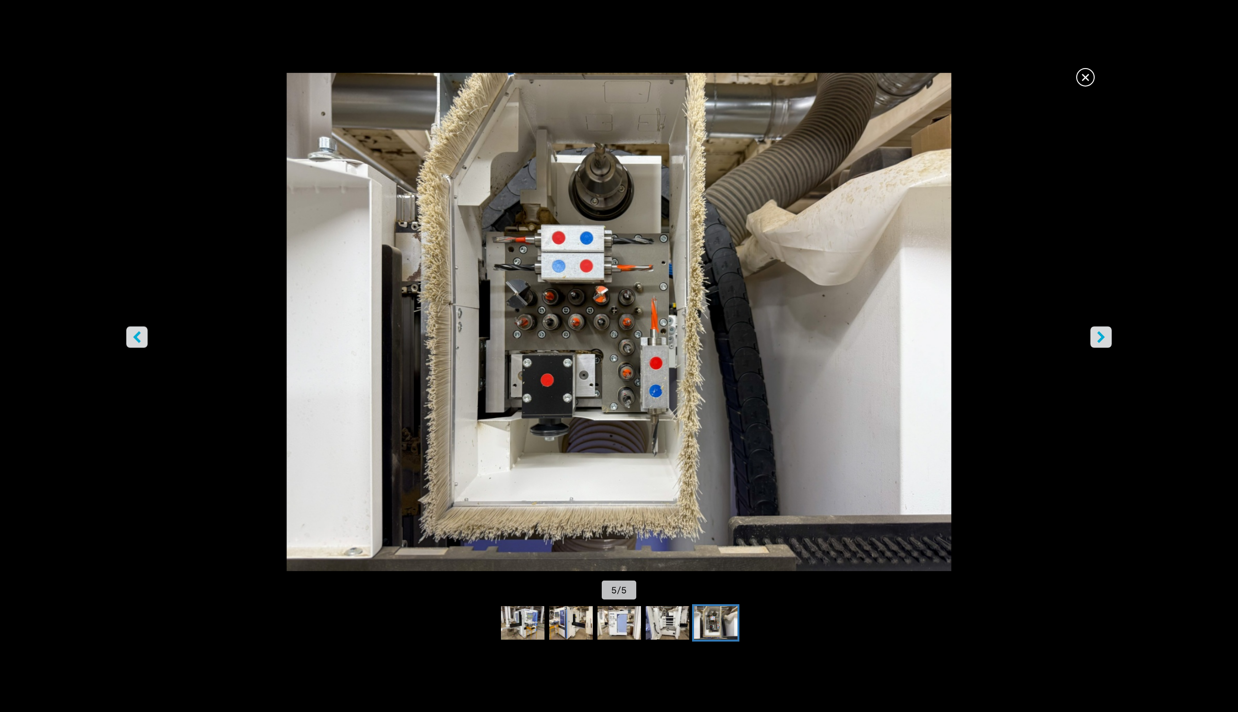
click at [1097, 336] on icon "right-button" at bounding box center [1101, 338] width 12 height 12
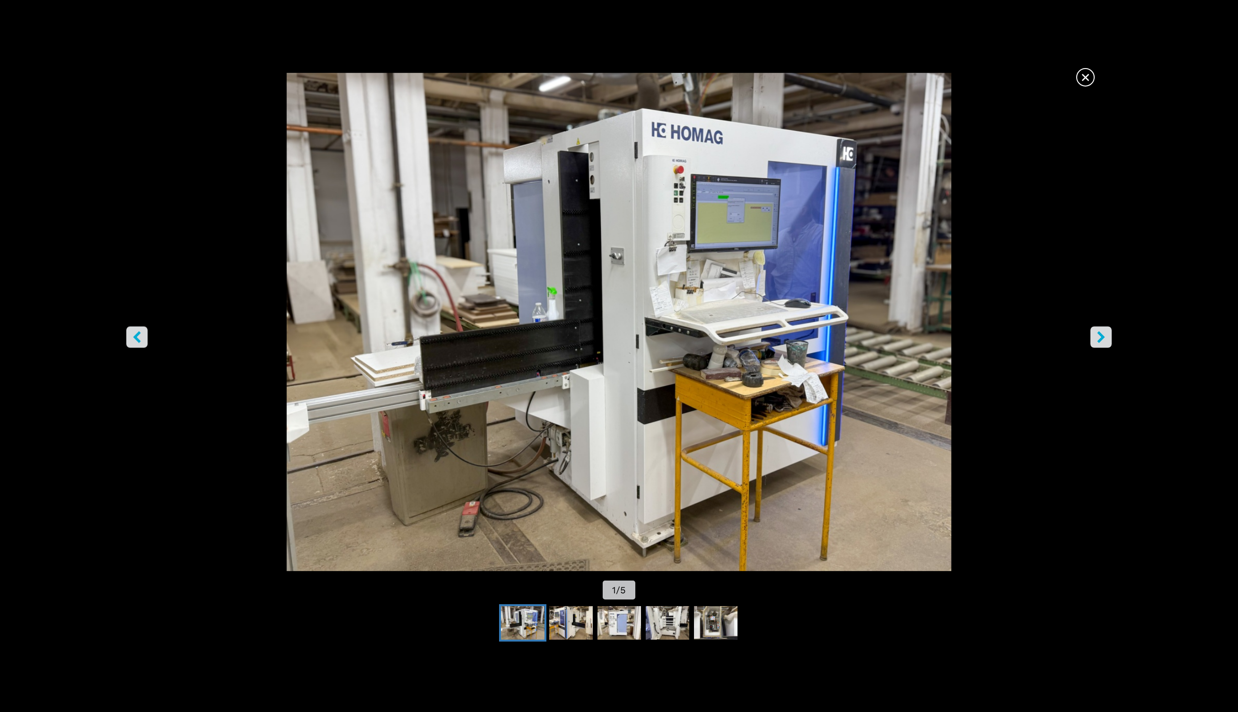
click at [1077, 75] on span "×" at bounding box center [1085, 75] width 17 height 17
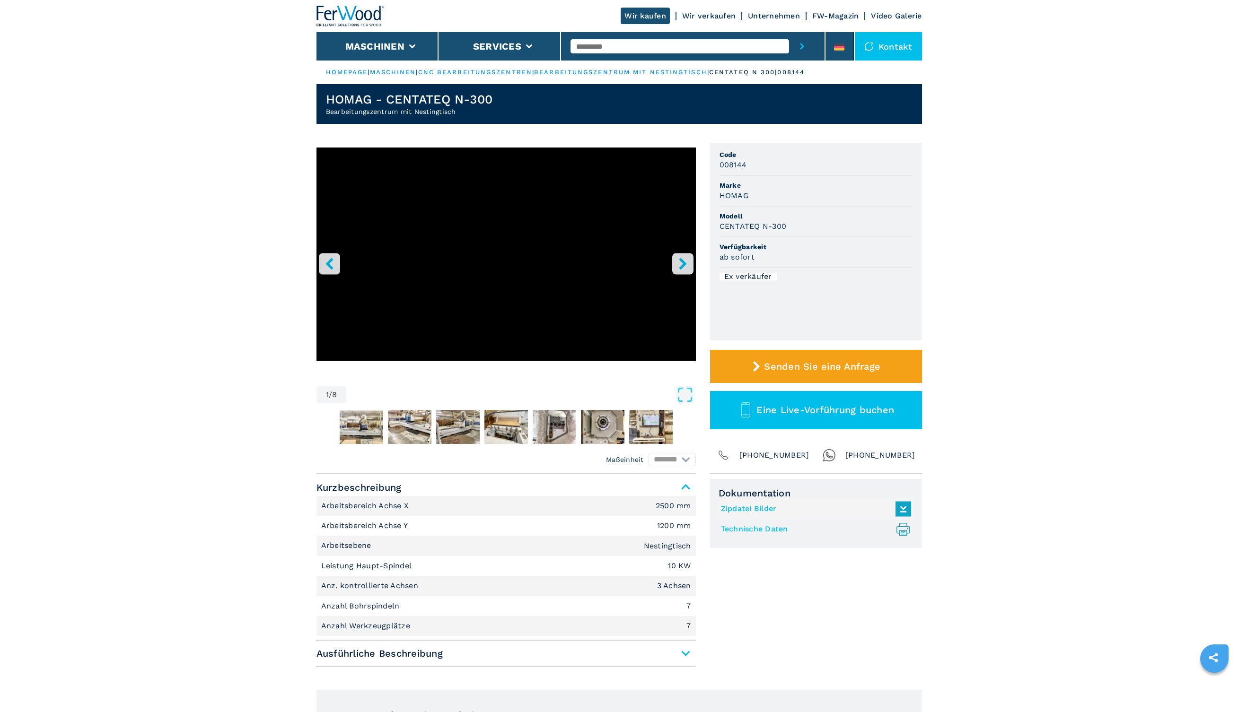
click at [684, 268] on icon "right-button" at bounding box center [683, 264] width 12 height 12
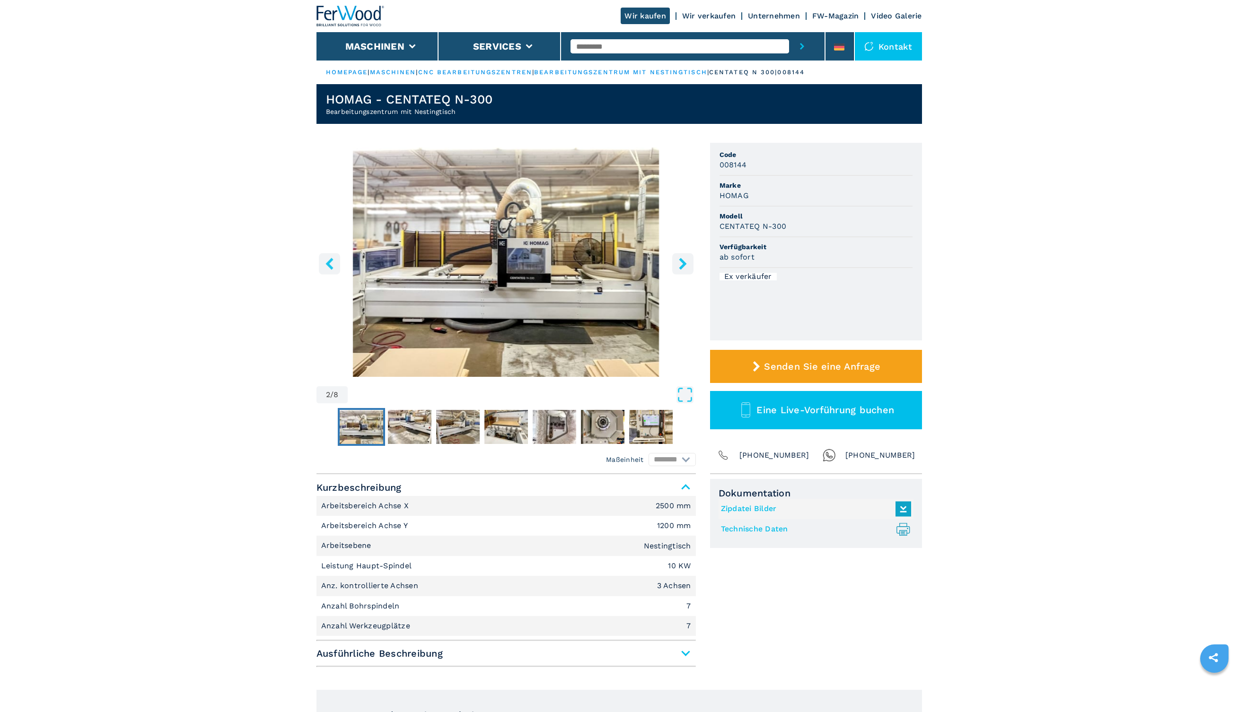
click at [684, 268] on icon "right-button" at bounding box center [683, 264] width 12 height 12
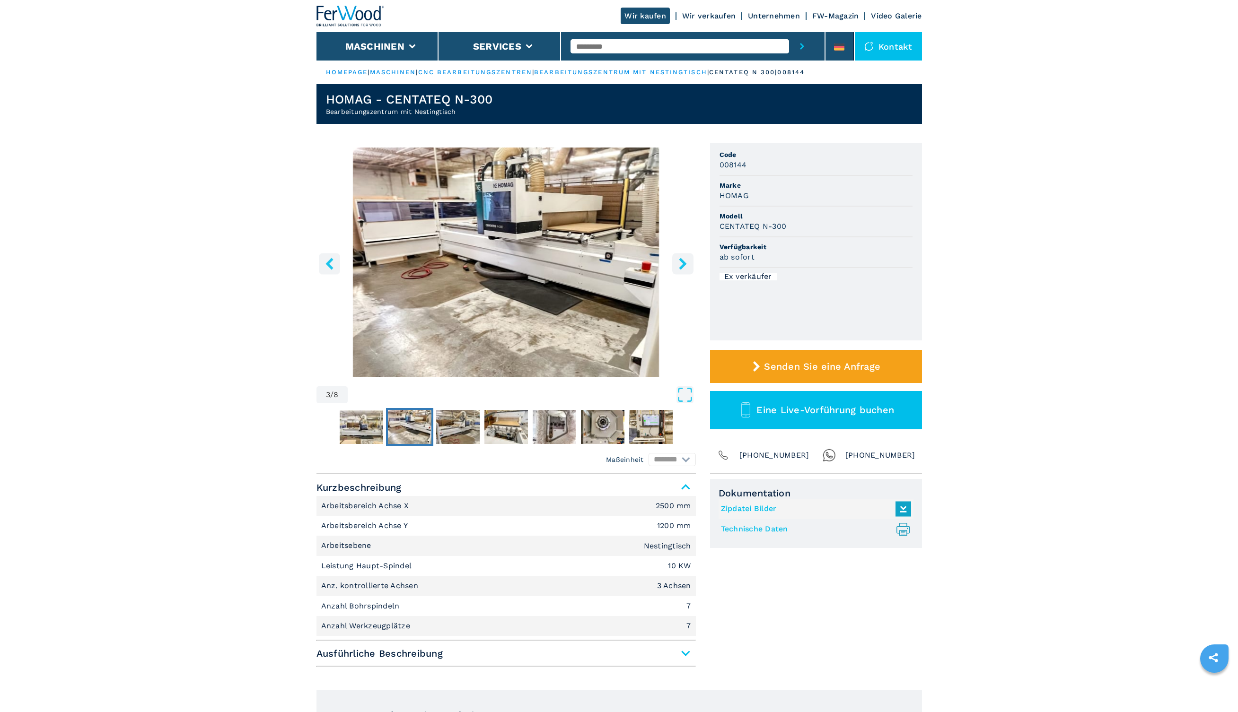
click at [684, 268] on icon "right-button" at bounding box center [683, 264] width 12 height 12
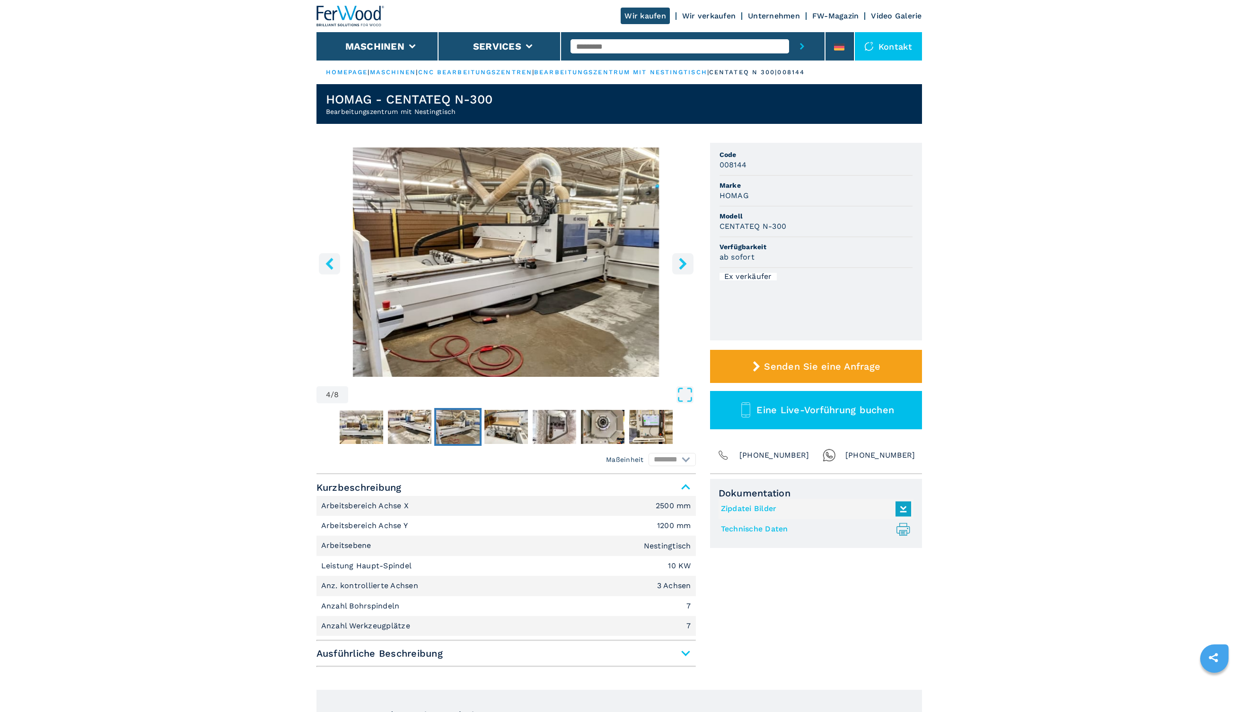
click at [684, 267] on icon "right-button" at bounding box center [683, 264] width 12 height 12
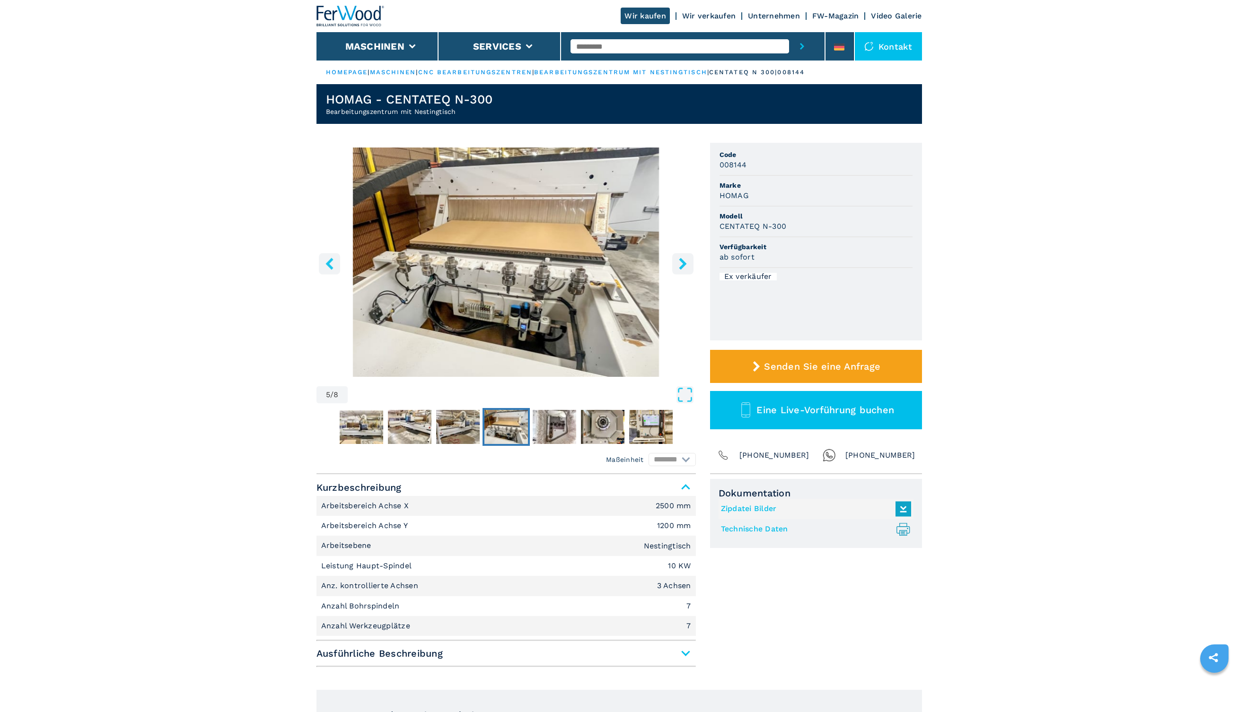
click at [684, 267] on icon "right-button" at bounding box center [683, 264] width 12 height 12
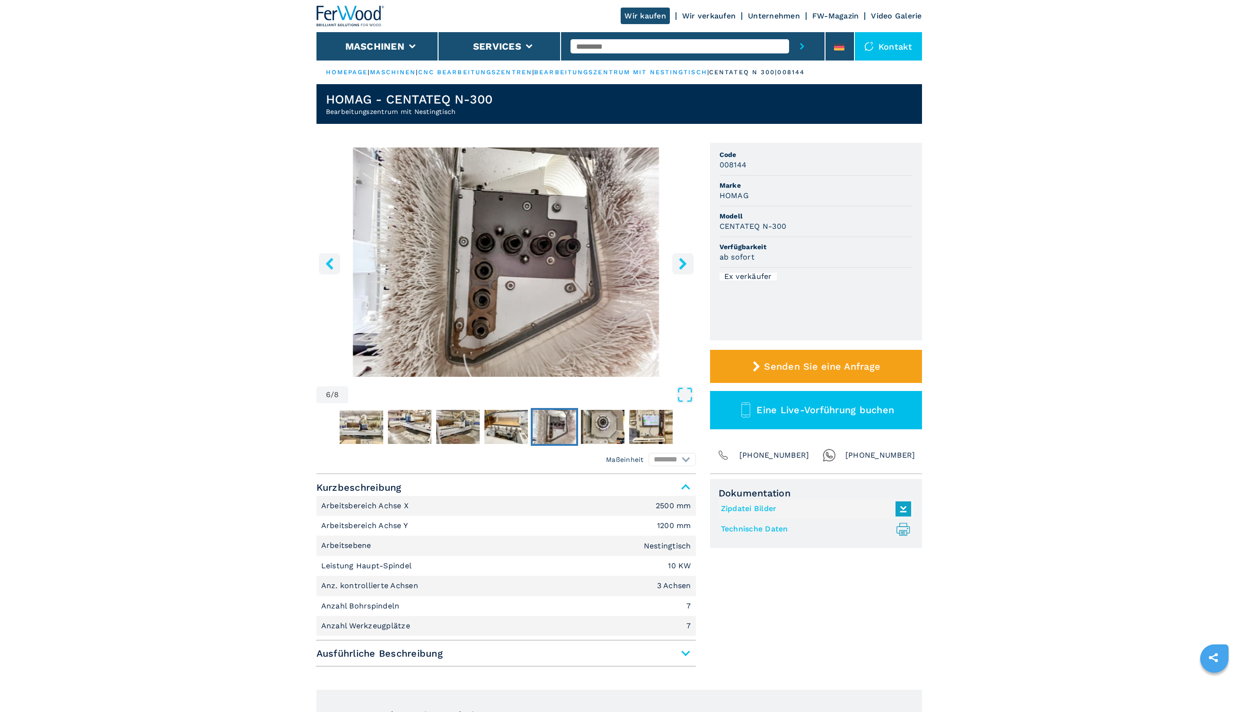
click at [684, 267] on icon "right-button" at bounding box center [683, 264] width 12 height 12
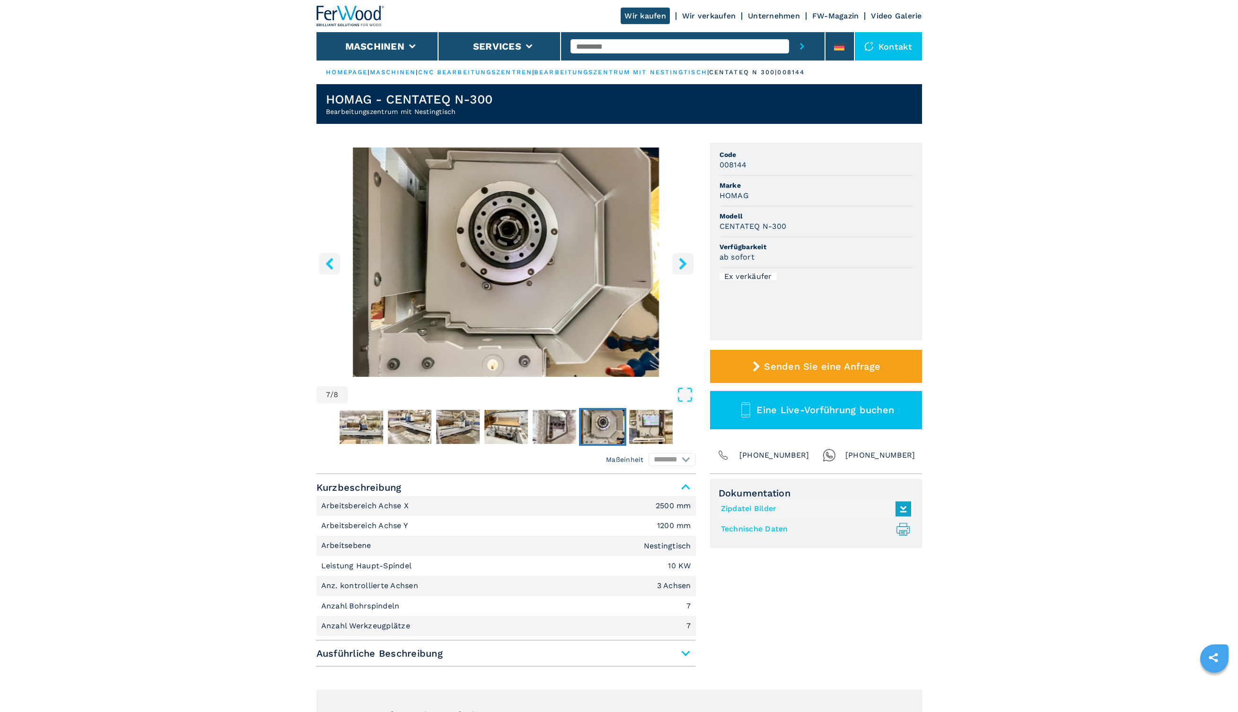
click at [684, 267] on icon "right-button" at bounding box center [683, 264] width 12 height 12
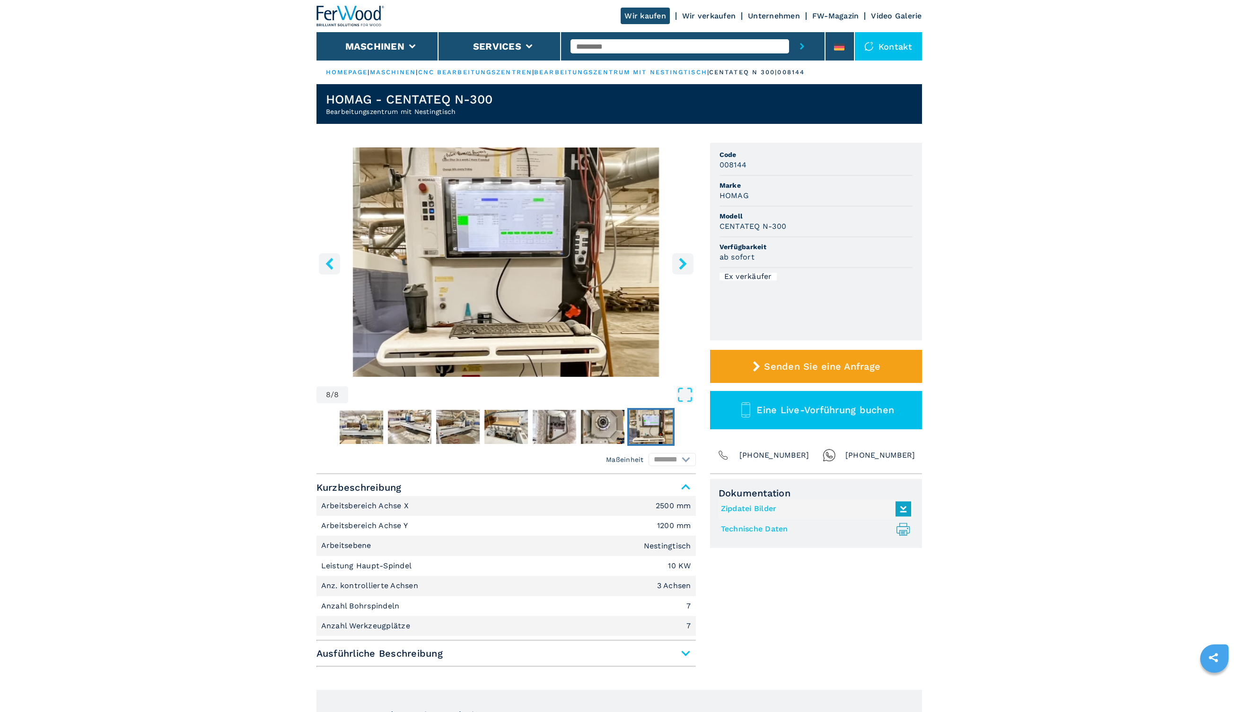
click at [458, 163] on img "Go to Slide 8" at bounding box center [505, 262] width 379 height 229
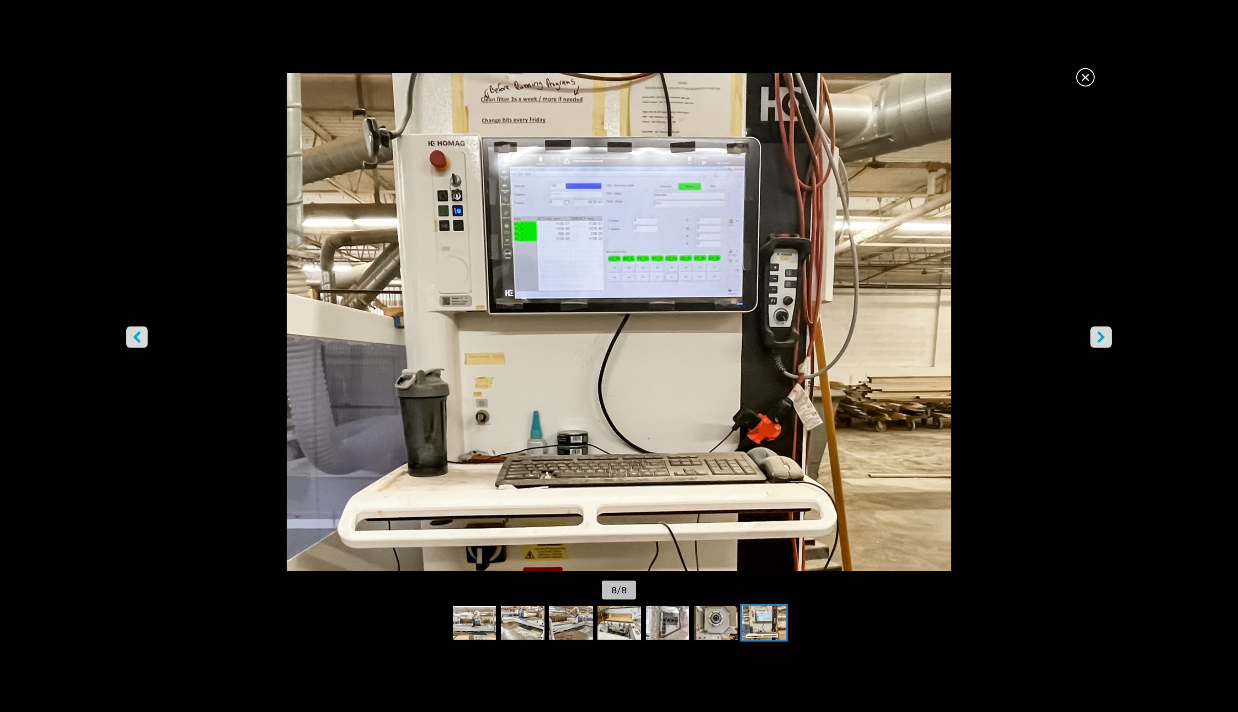
click at [1106, 339] on icon "right-button" at bounding box center [1101, 338] width 12 height 12
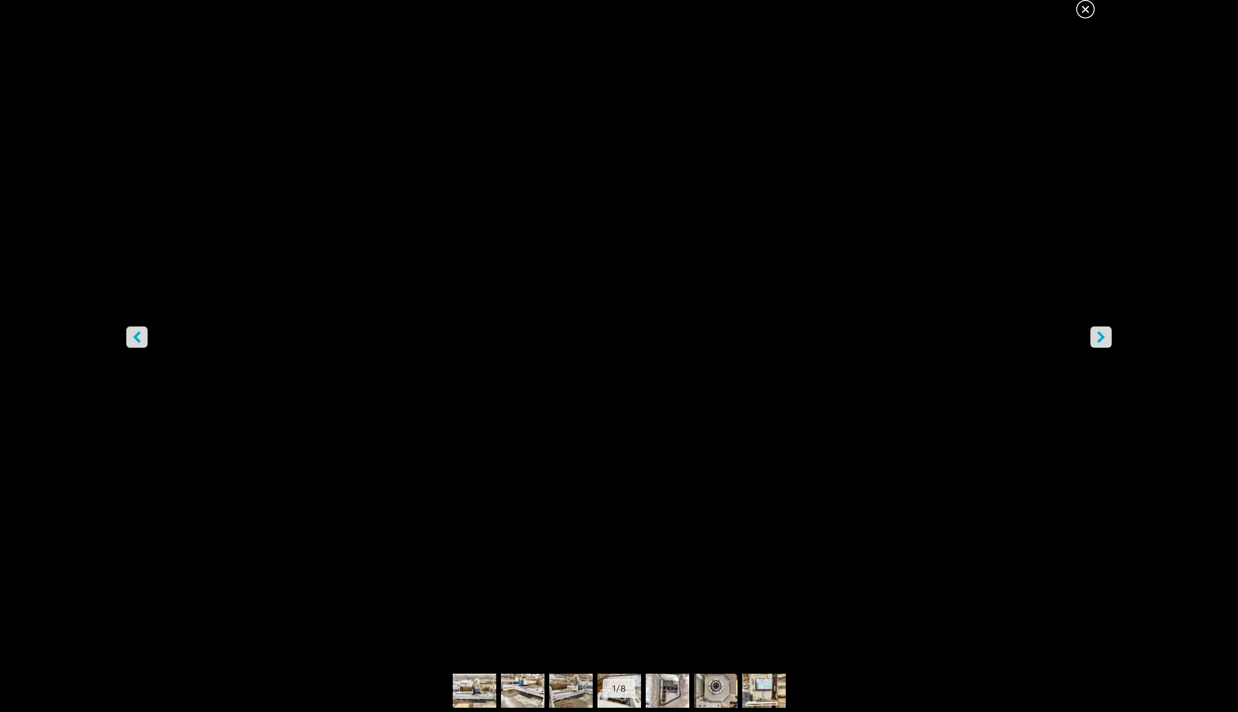
click at [1082, 7] on span "×" at bounding box center [1085, 7] width 17 height 17
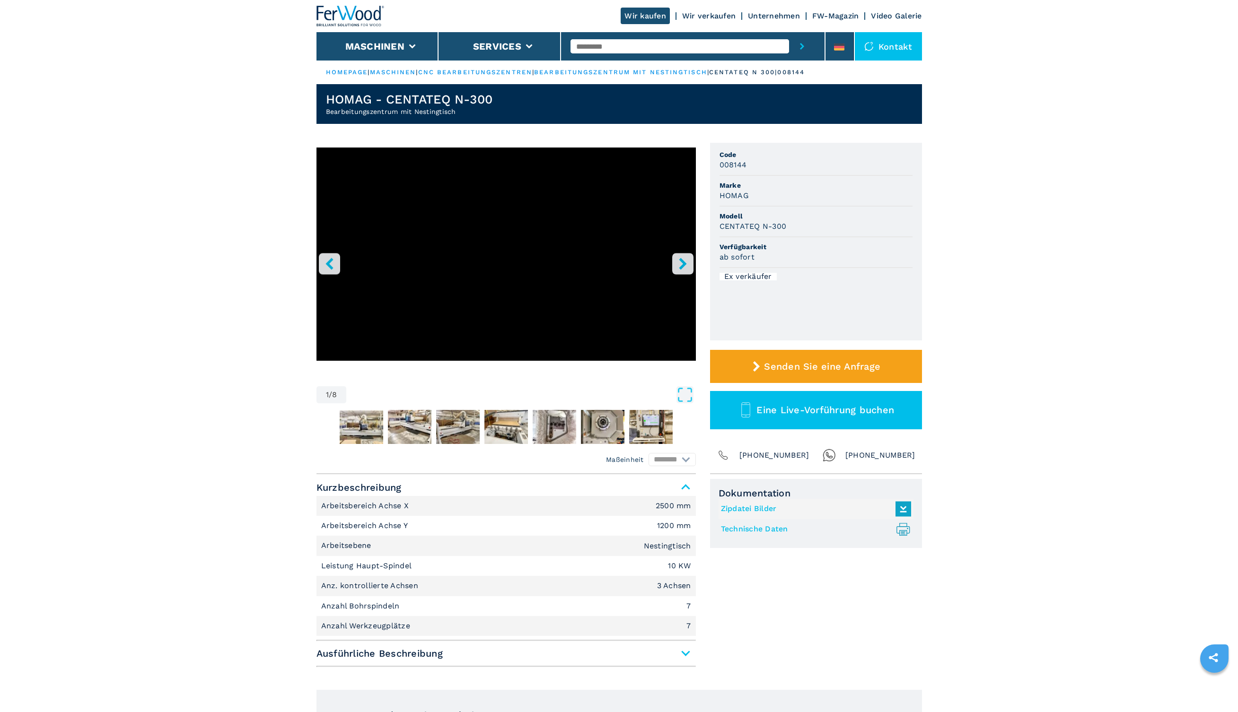
click at [682, 258] on icon "right-button" at bounding box center [683, 264] width 12 height 12
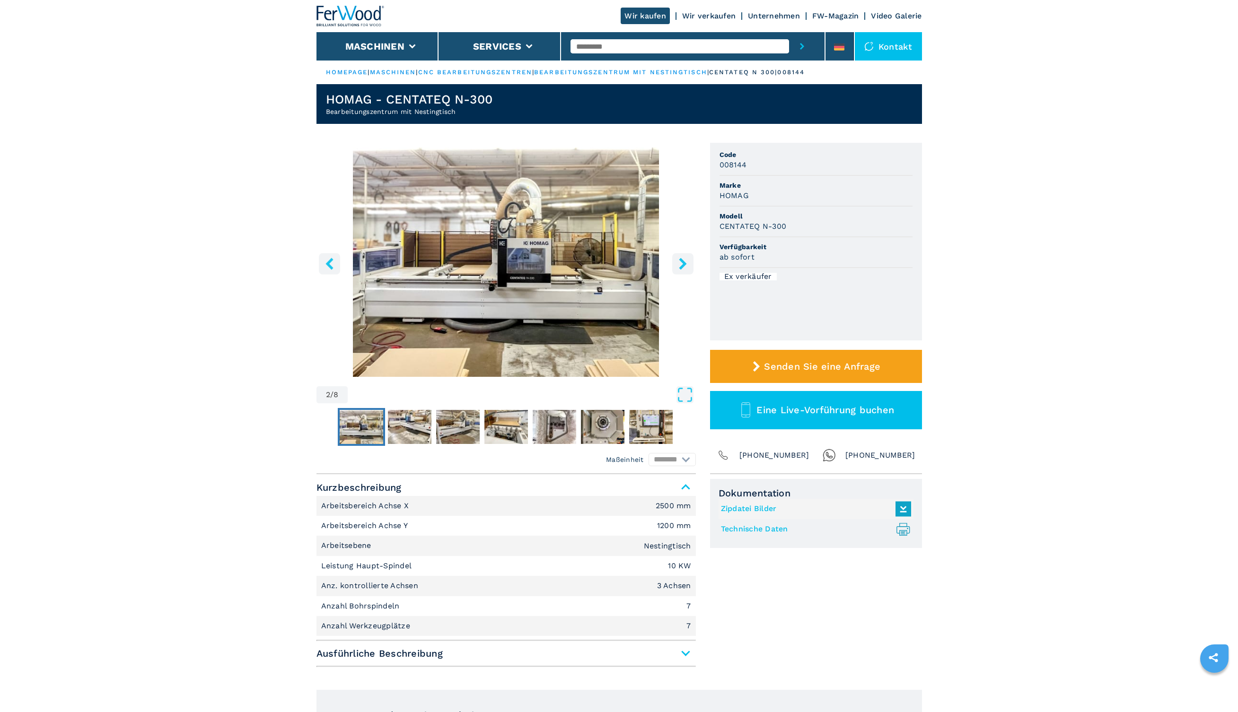
click at [683, 265] on icon "right-button" at bounding box center [683, 264] width 8 height 12
click at [684, 265] on icon "right-button" at bounding box center [683, 264] width 8 height 12
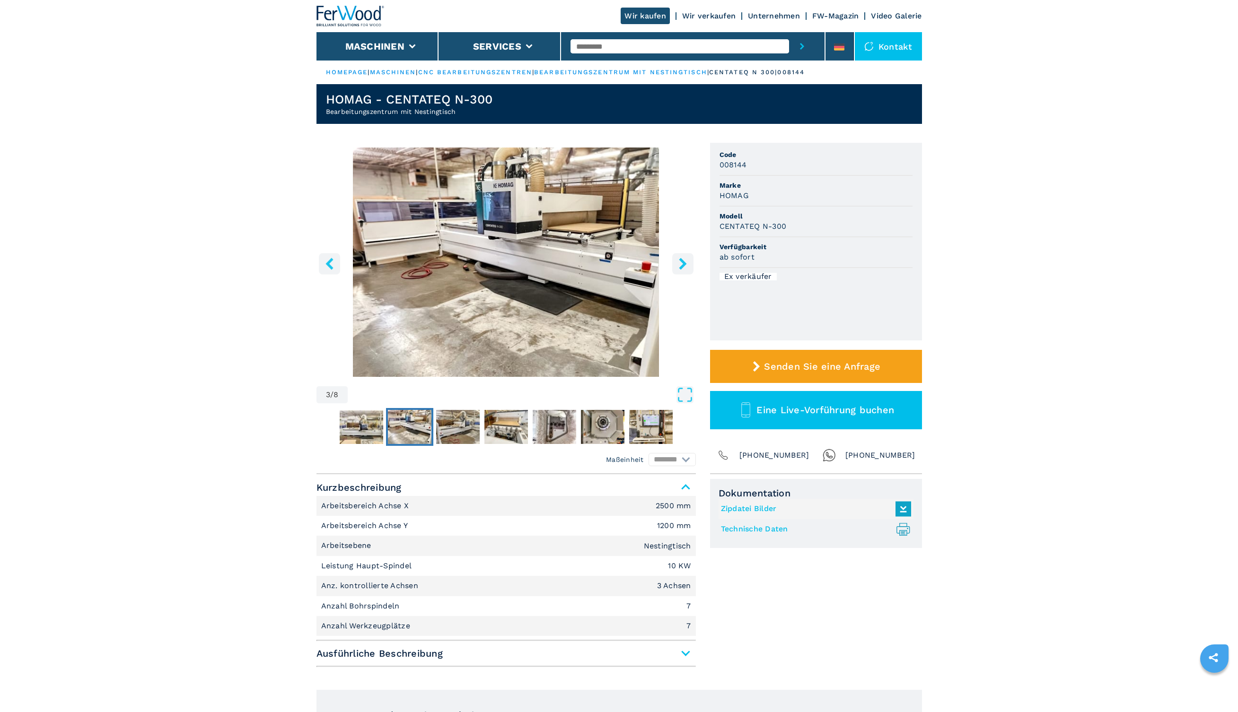
click at [683, 263] on icon "right-button" at bounding box center [683, 264] width 8 height 12
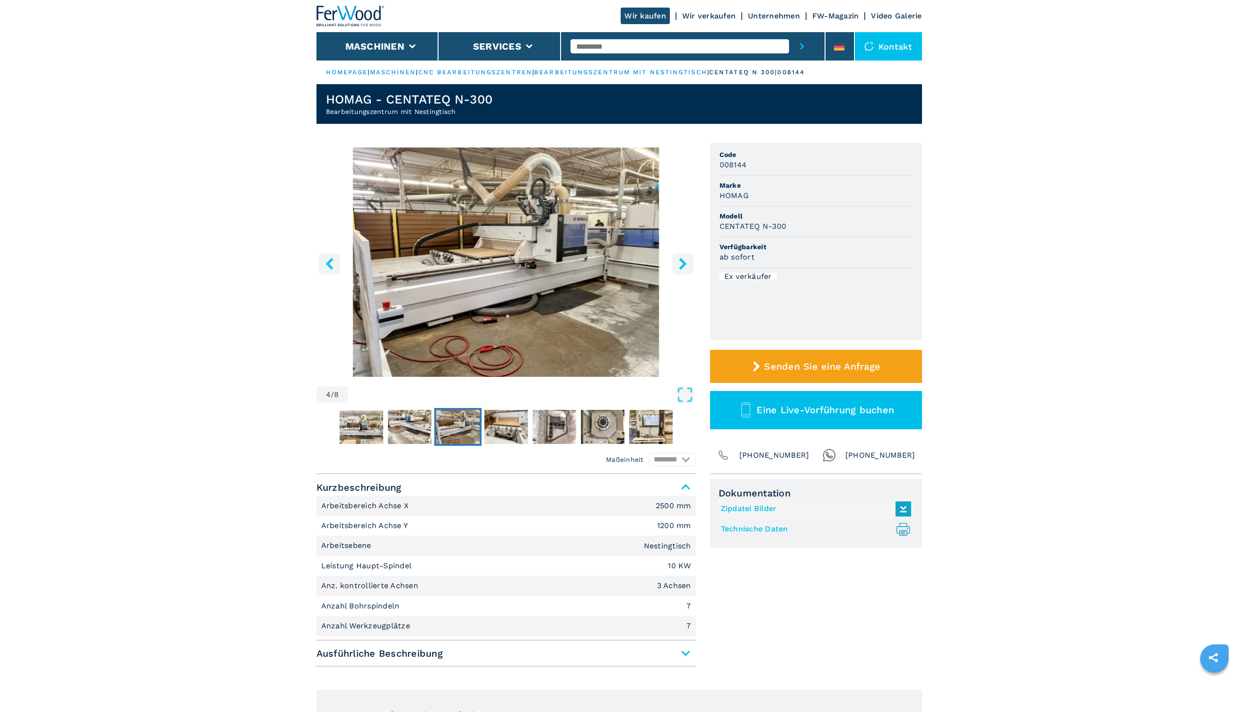
click at [683, 263] on icon "right-button" at bounding box center [683, 264] width 8 height 12
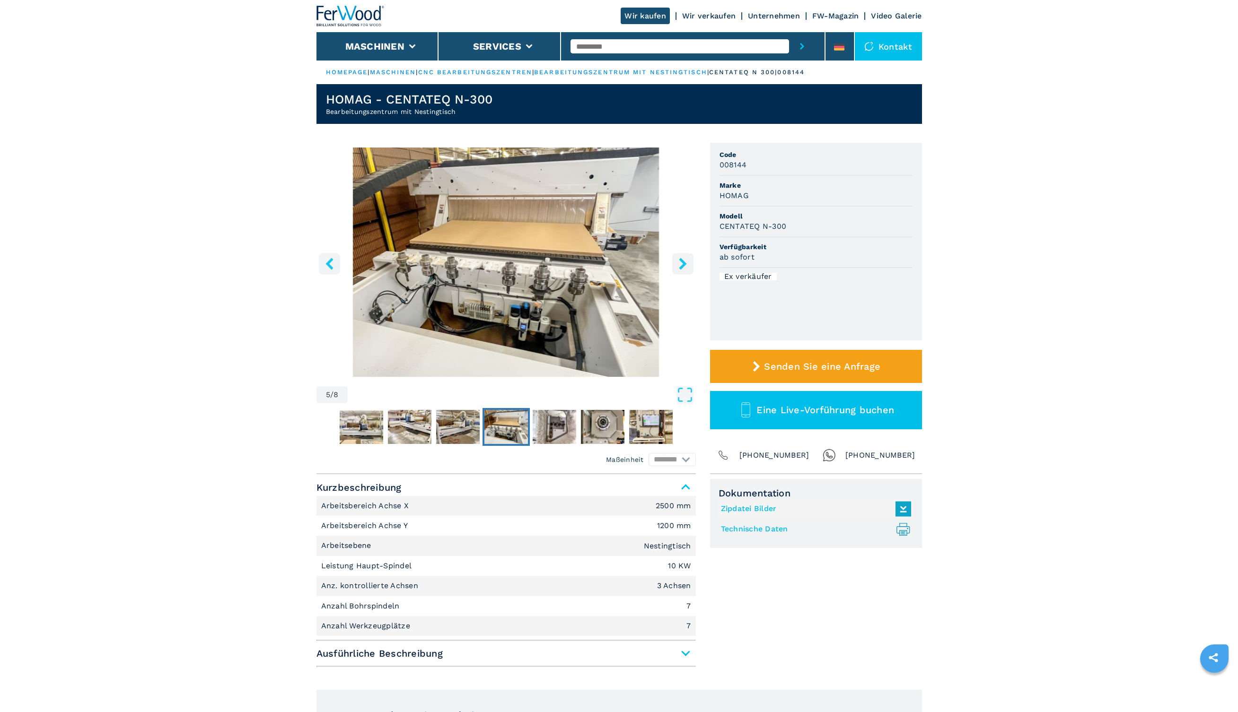
click at [683, 263] on icon "right-button" at bounding box center [683, 264] width 8 height 12
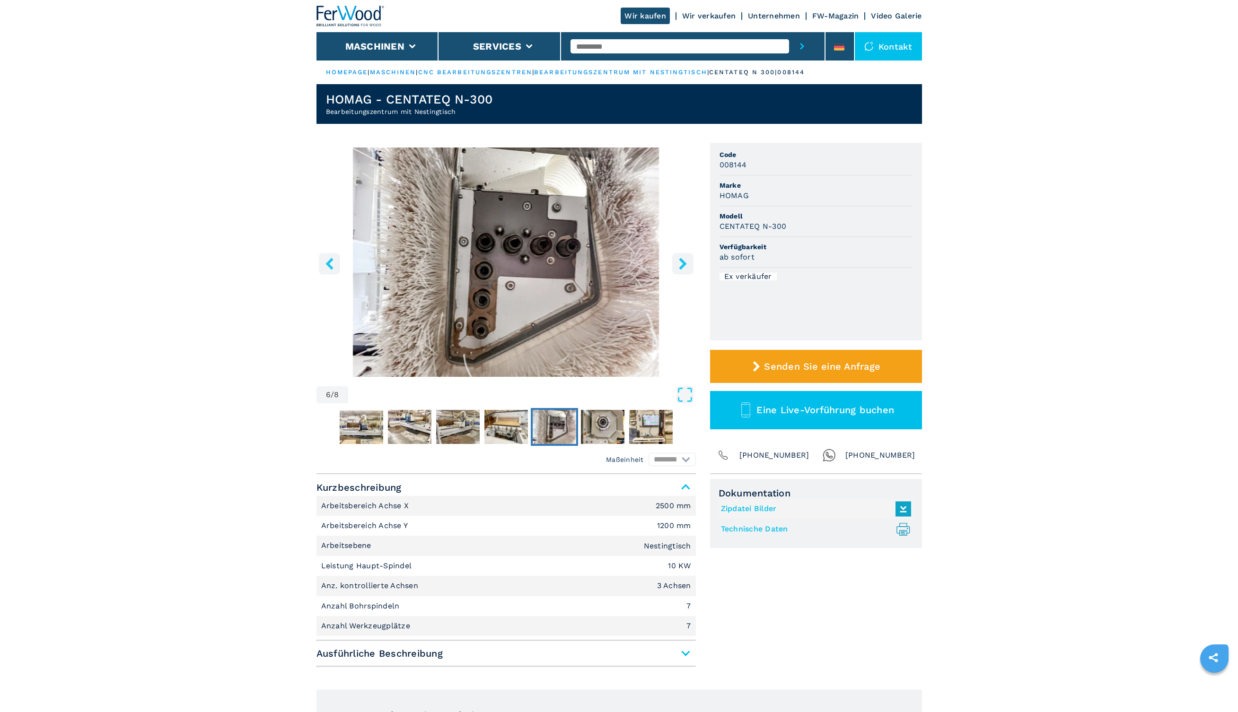
click at [683, 263] on icon "right-button" at bounding box center [683, 264] width 8 height 12
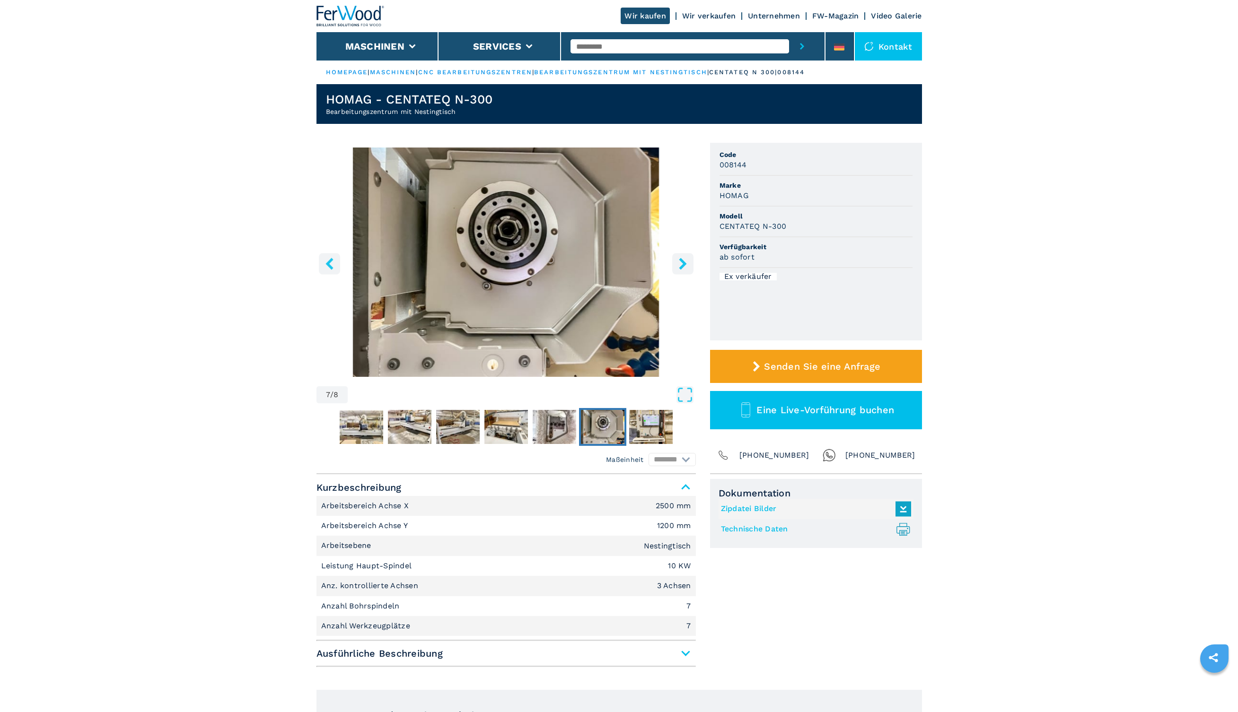
click at [683, 263] on icon "right-button" at bounding box center [683, 264] width 8 height 12
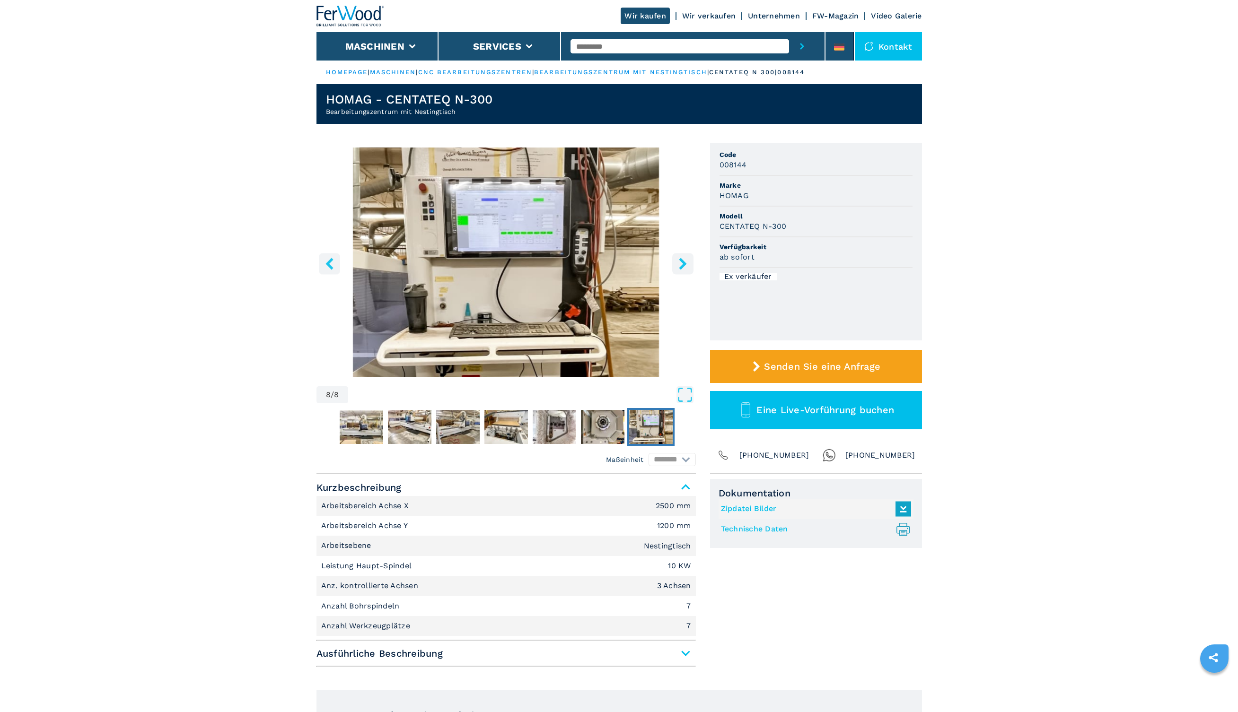
click at [683, 263] on icon "right-button" at bounding box center [683, 264] width 8 height 12
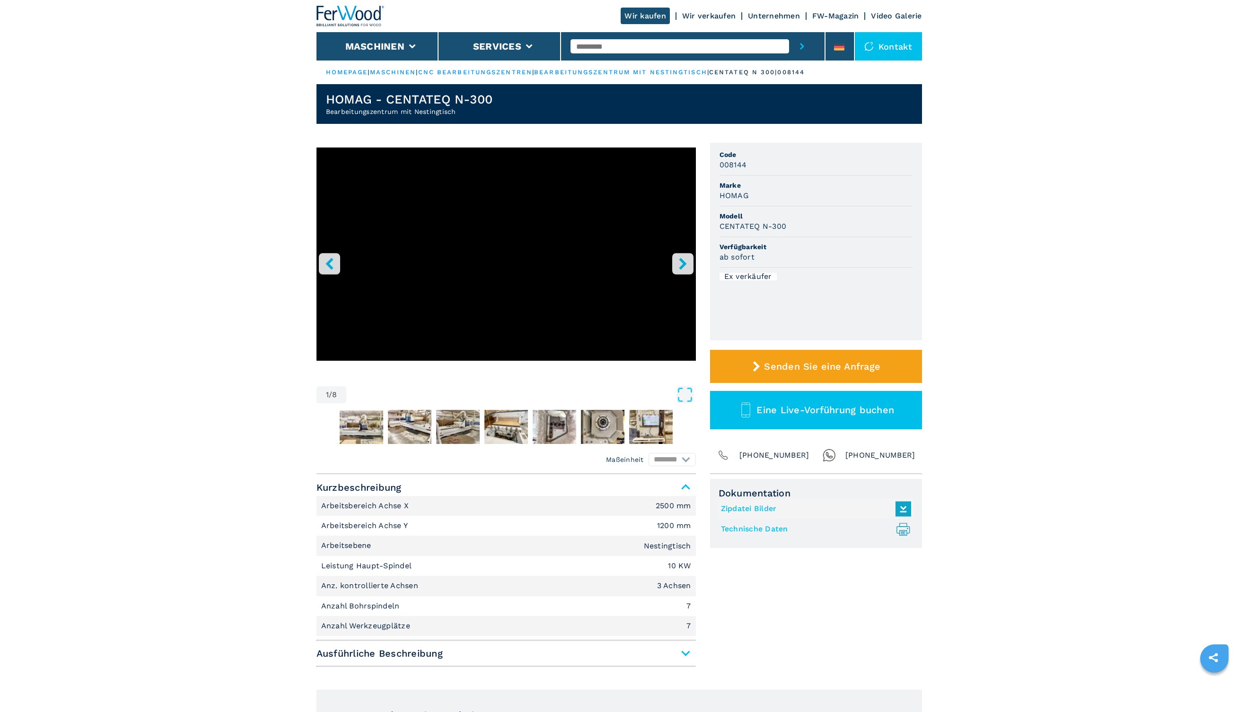
click at [683, 263] on icon "right-button" at bounding box center [683, 264] width 8 height 12
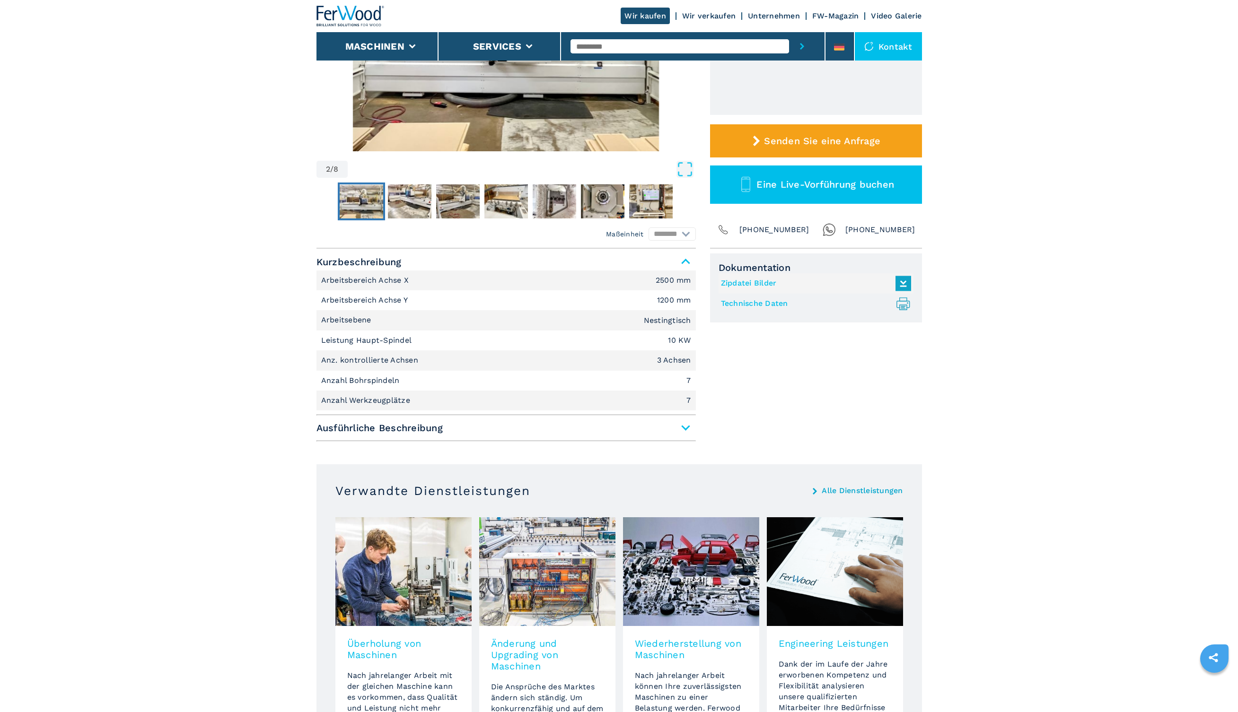
scroll to position [274, 0]
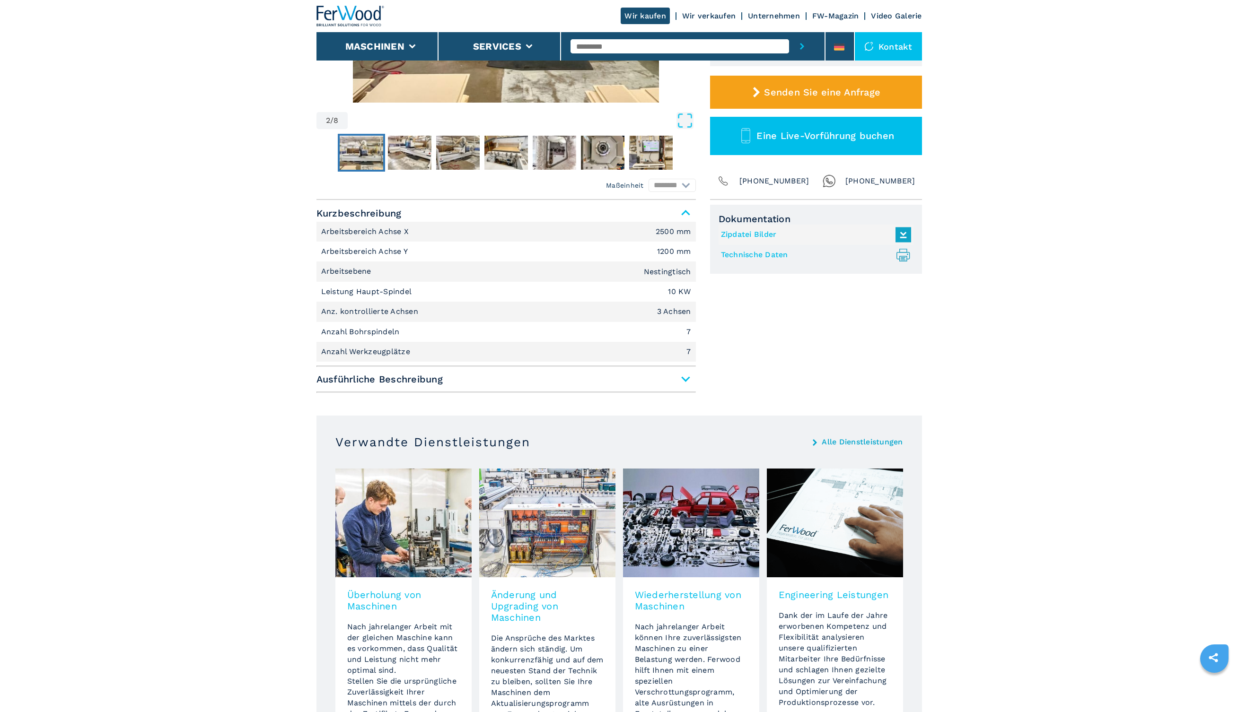
click at [686, 381] on span "Ausführliche Beschreibung" at bounding box center [505, 379] width 379 height 17
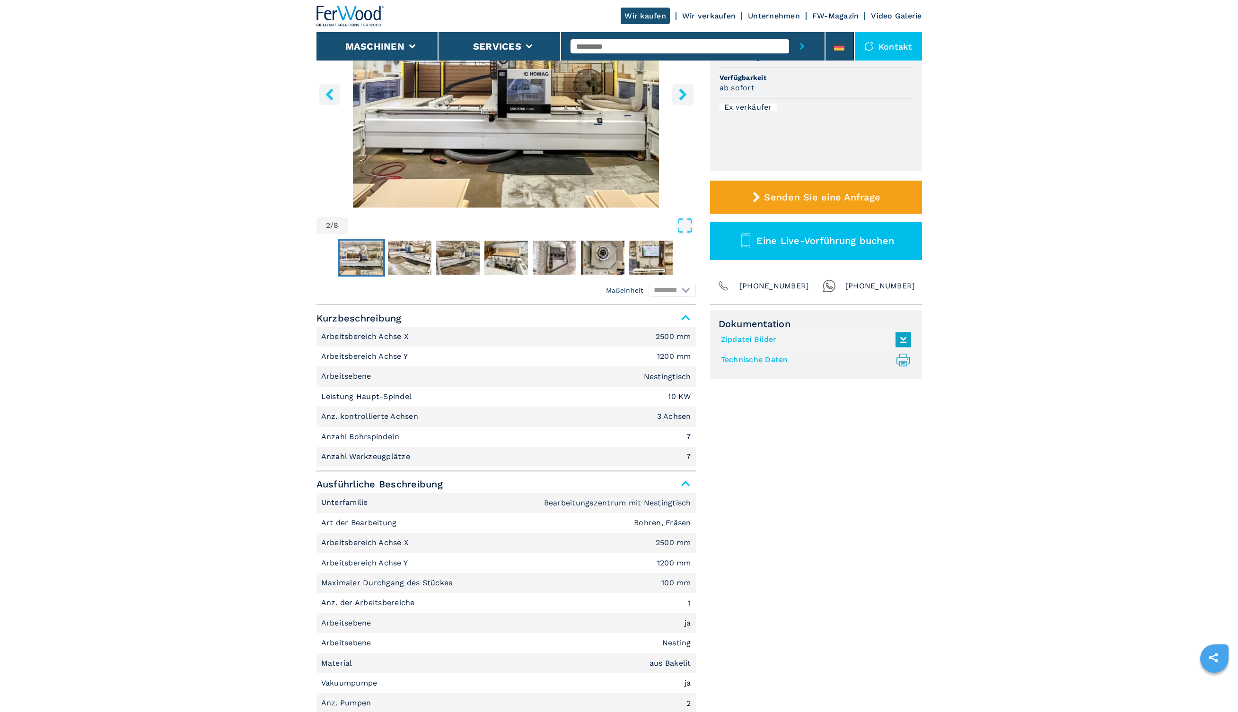
scroll to position [0, 0]
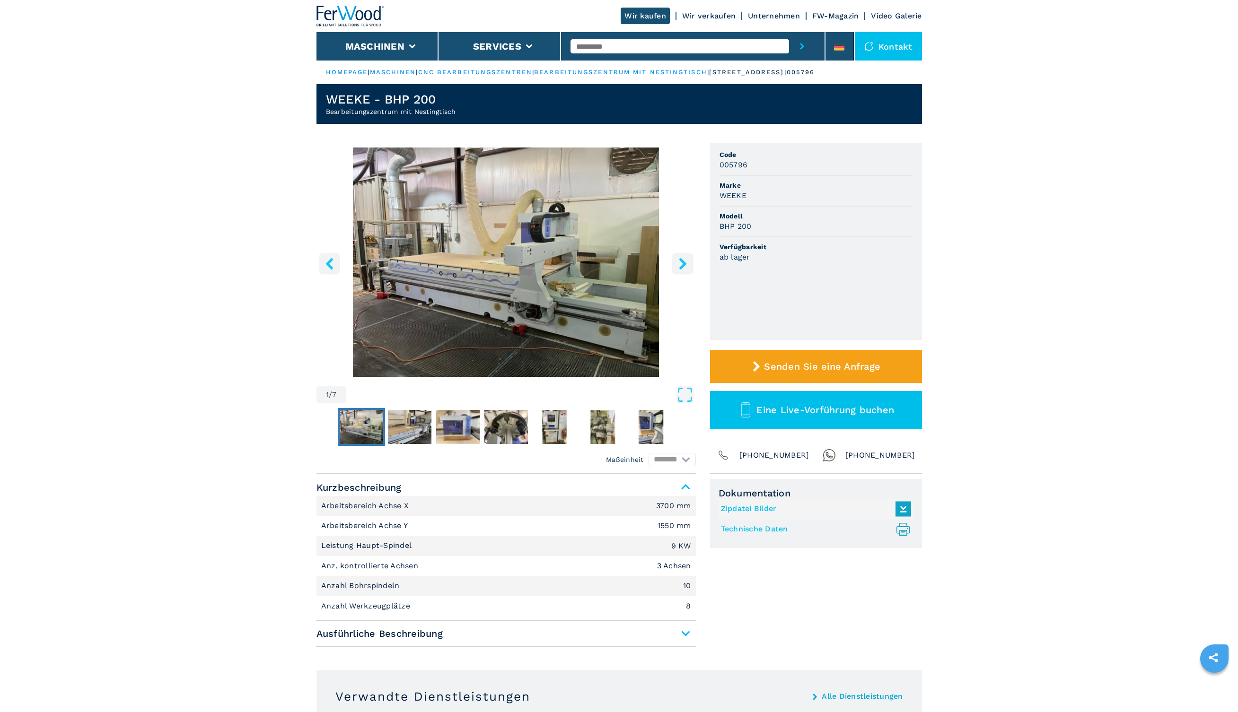
click at [681, 262] on icon "right-button" at bounding box center [683, 264] width 12 height 12
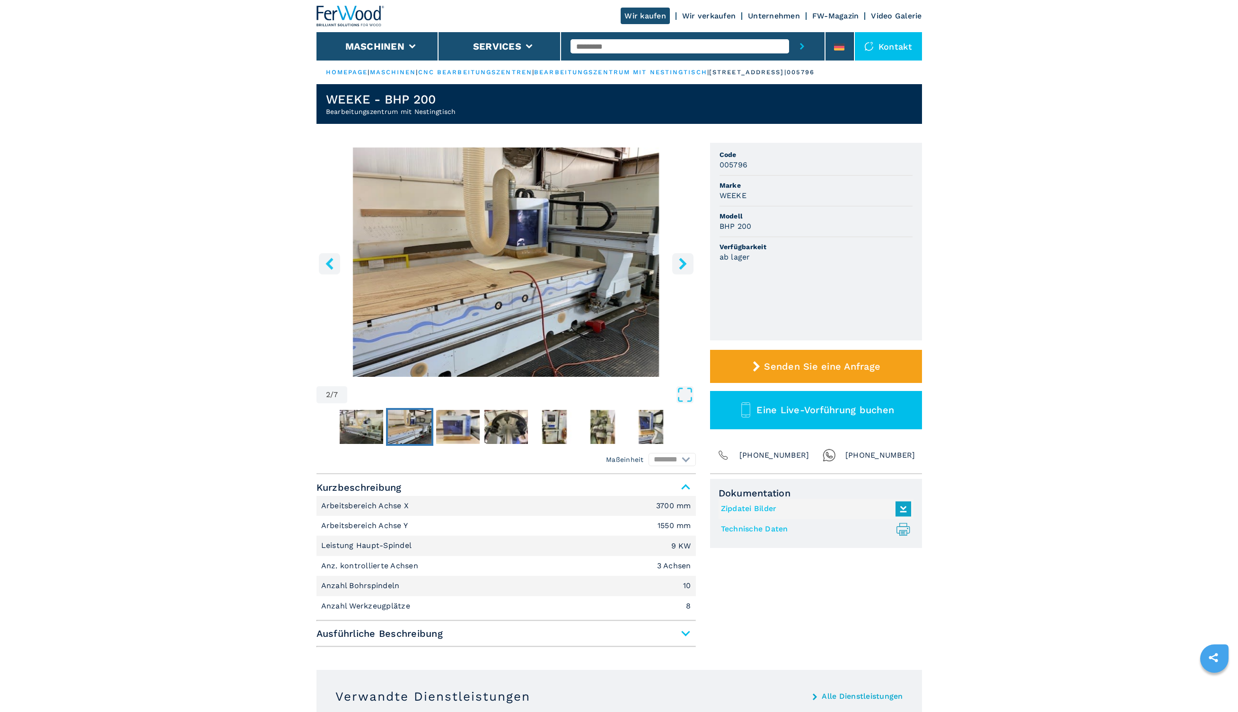
click at [681, 262] on icon "right-button" at bounding box center [683, 264] width 12 height 12
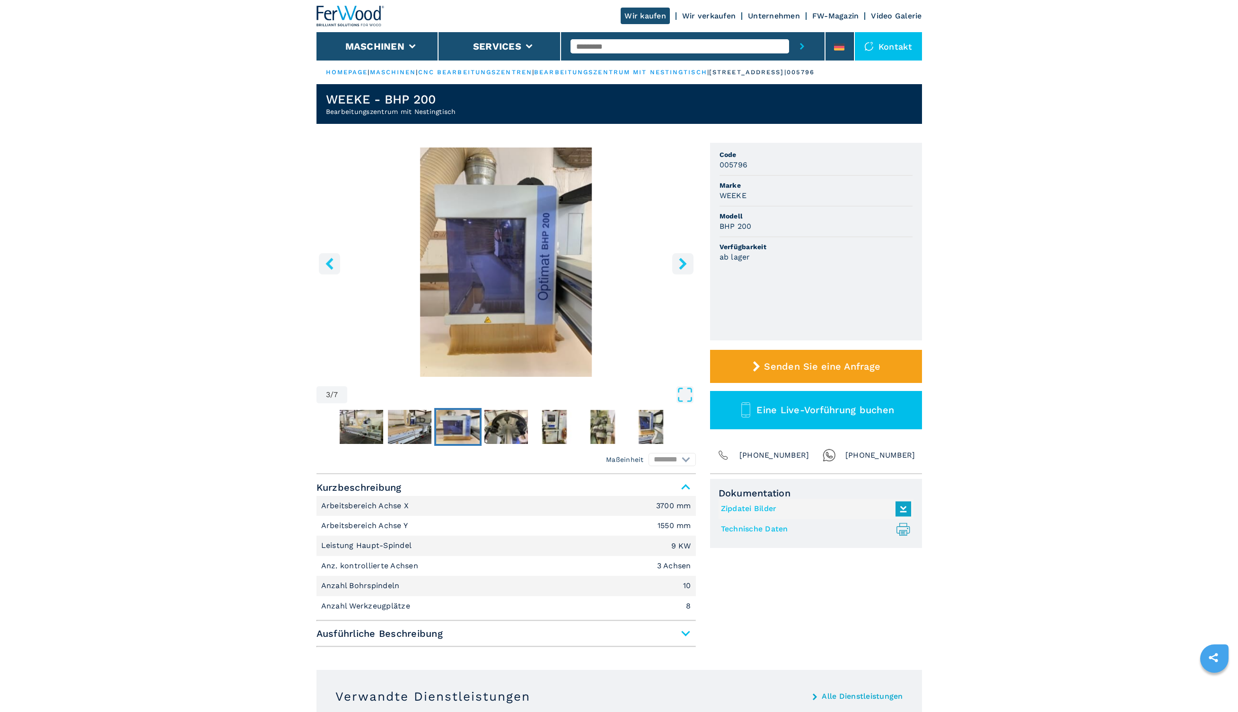
click at [681, 262] on icon "right-button" at bounding box center [683, 264] width 12 height 12
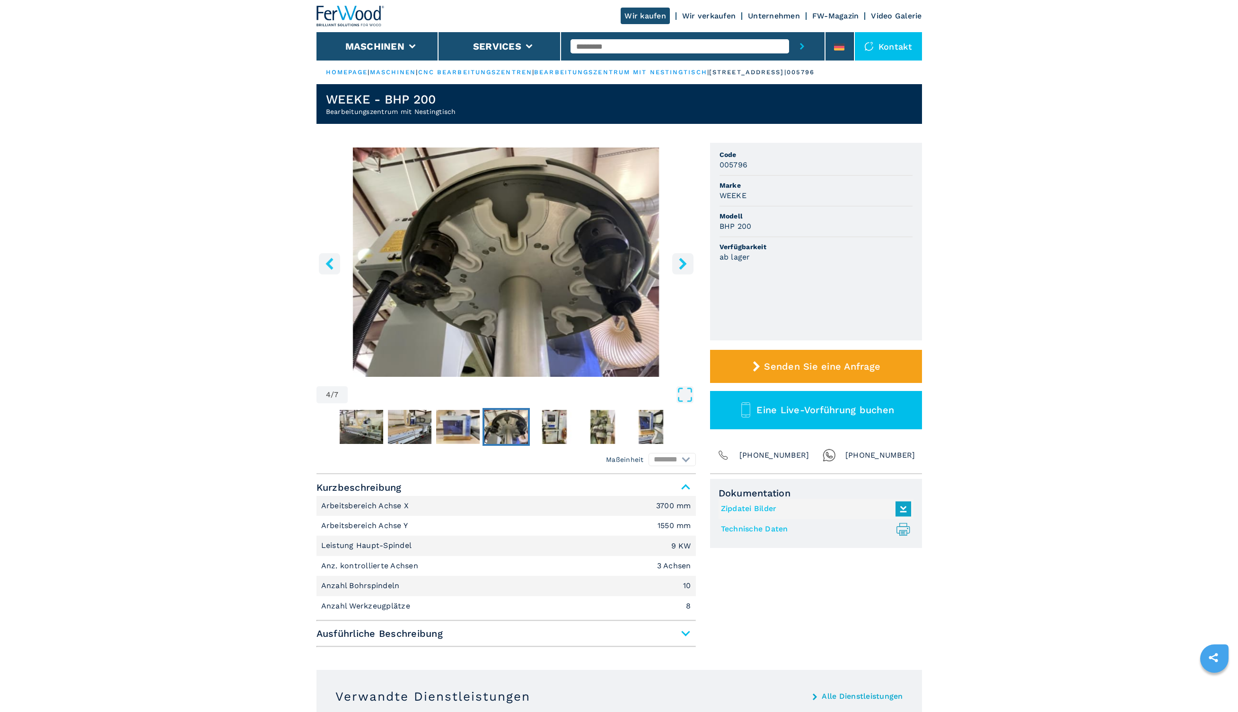
click at [681, 262] on icon "right-button" at bounding box center [683, 264] width 12 height 12
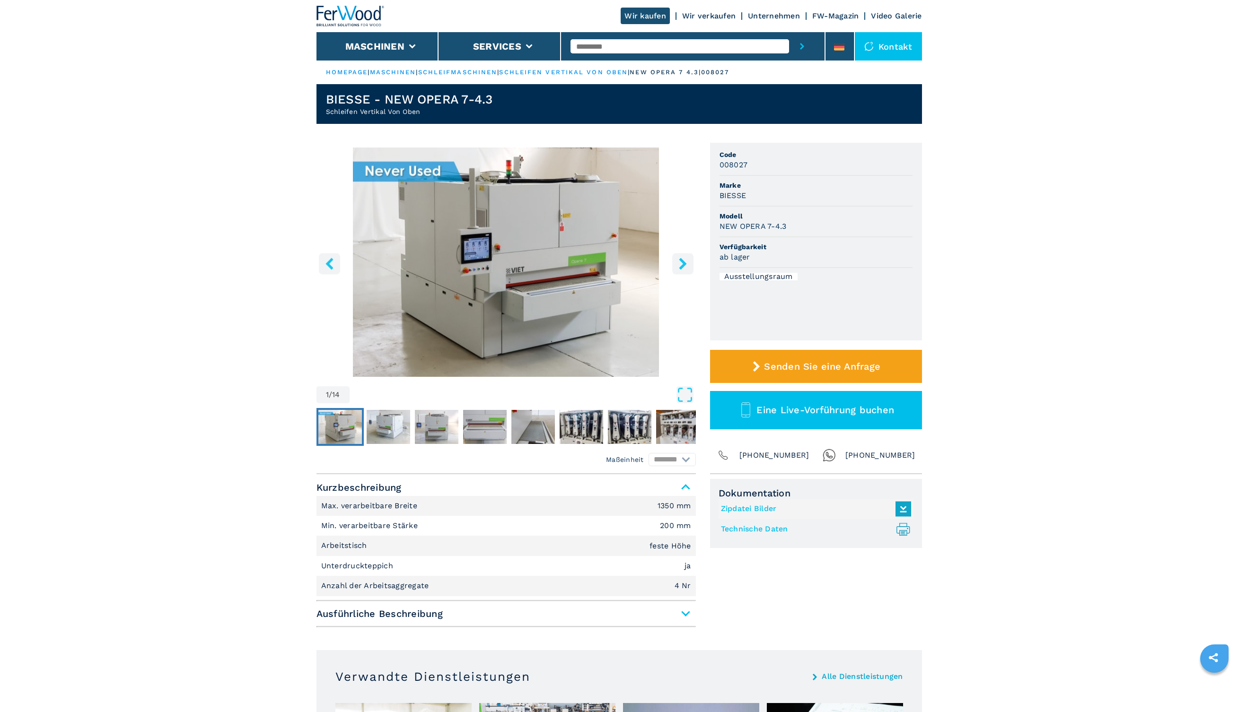
click at [683, 263] on icon "right-button" at bounding box center [683, 264] width 8 height 12
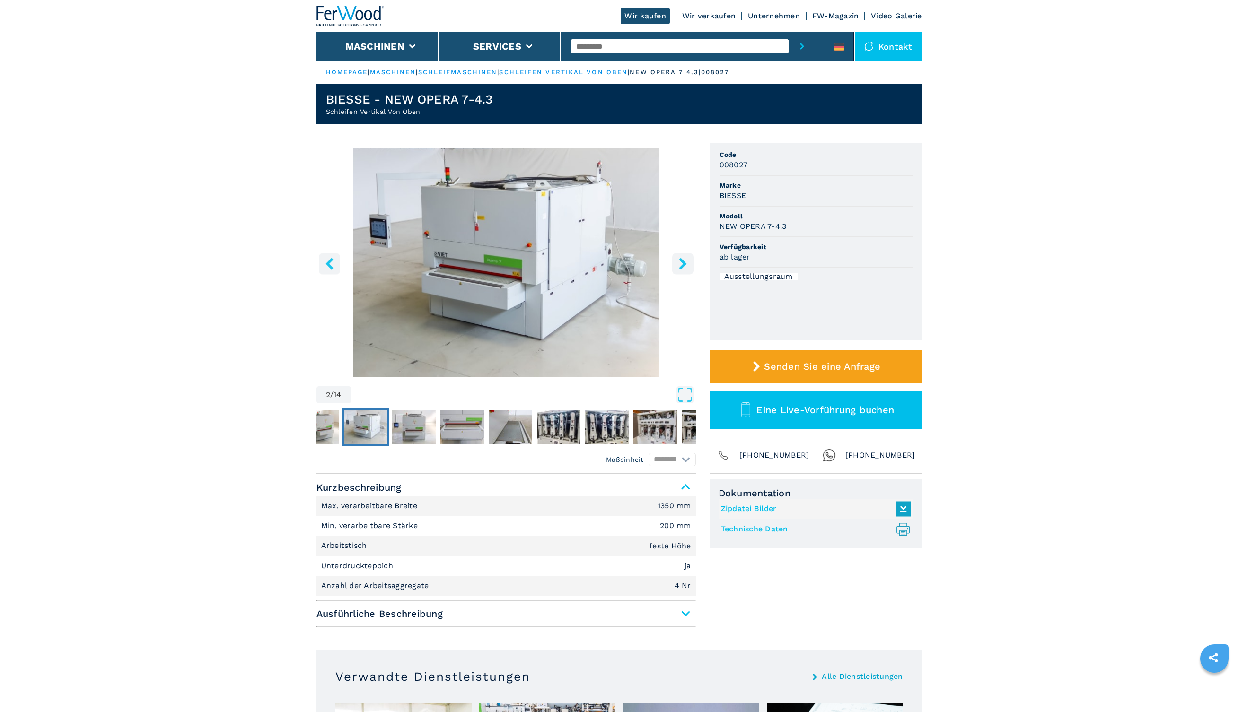
click at [683, 263] on icon "right-button" at bounding box center [683, 264] width 8 height 12
click at [682, 264] on icon "right-button" at bounding box center [683, 264] width 12 height 12
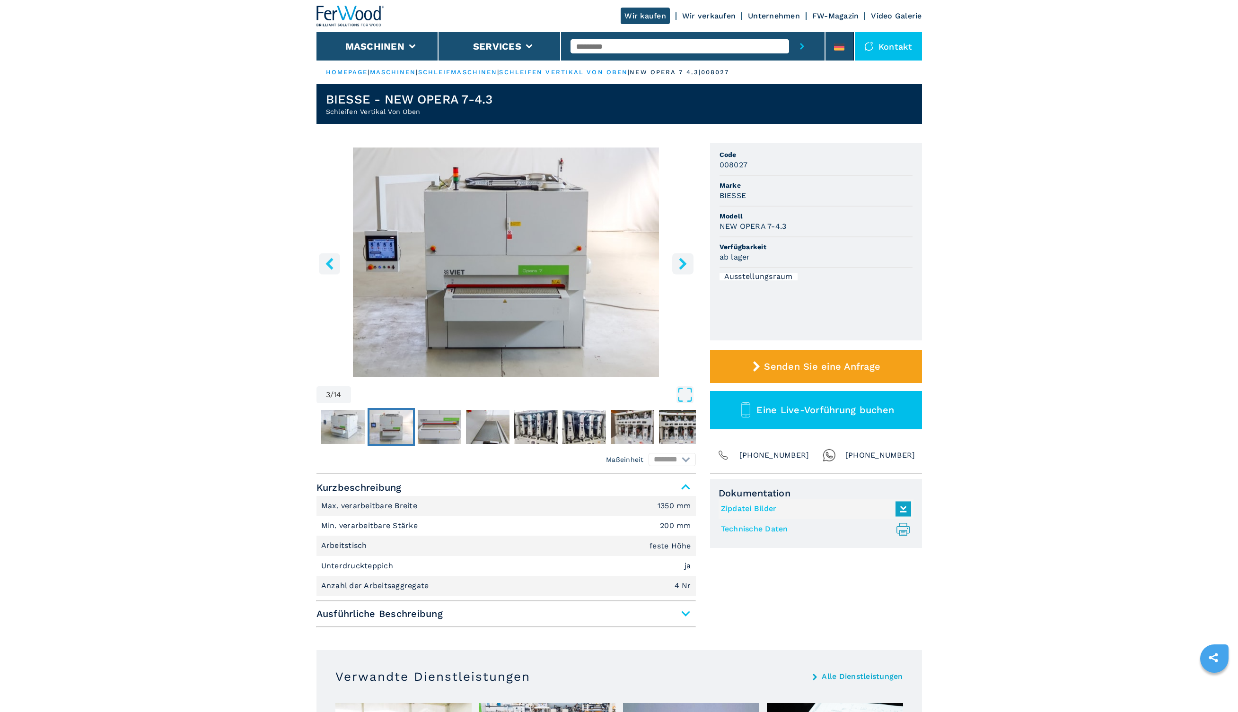
click at [682, 264] on icon "right-button" at bounding box center [683, 264] width 12 height 12
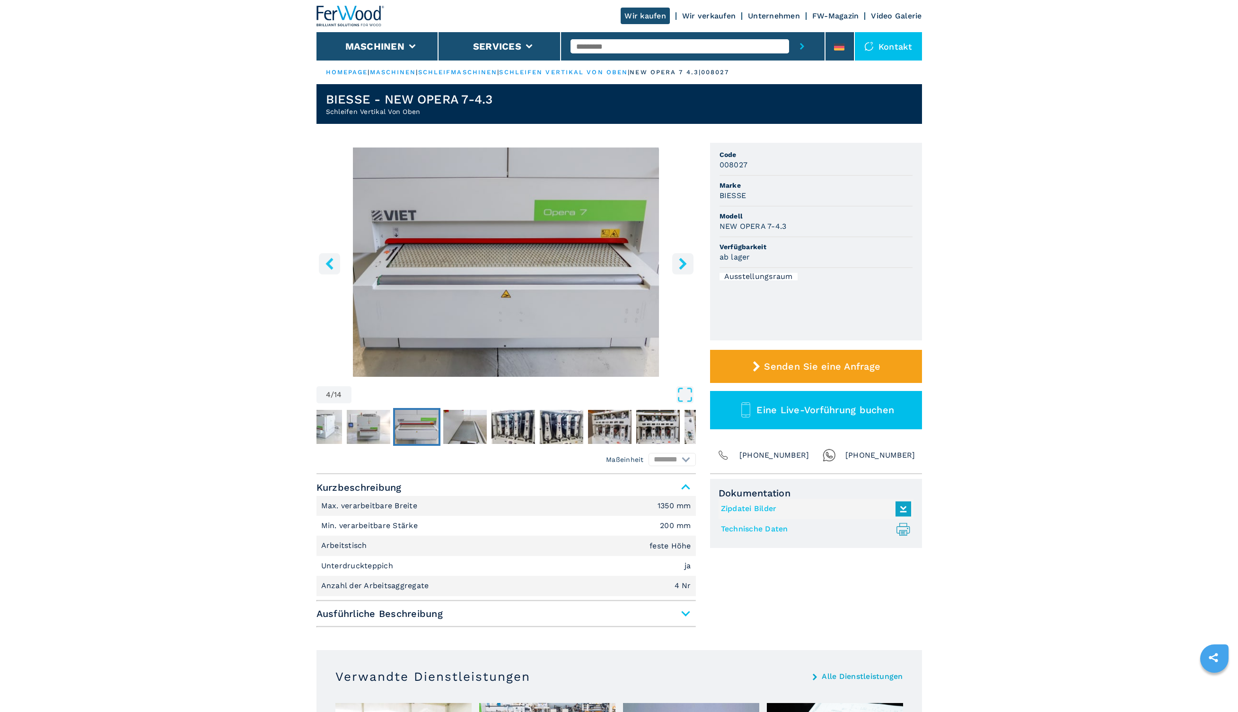
click at [682, 264] on icon "right-button" at bounding box center [683, 264] width 12 height 12
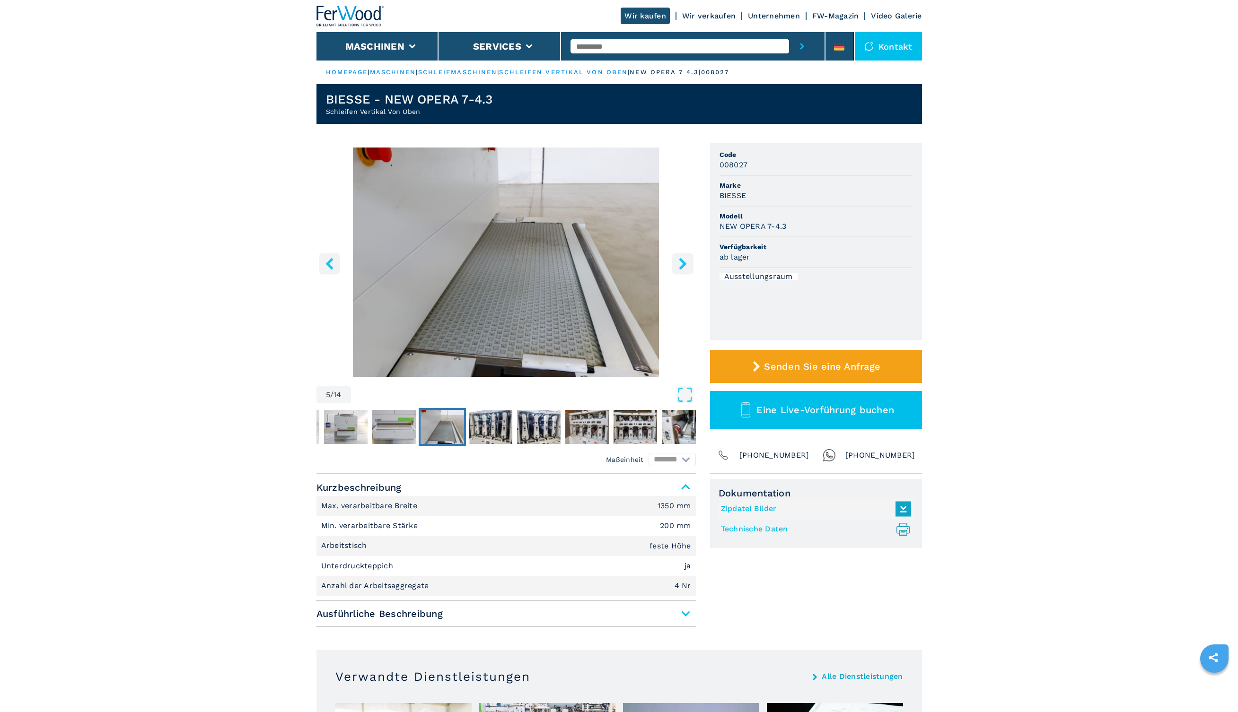
click at [682, 264] on icon "right-button" at bounding box center [683, 264] width 12 height 12
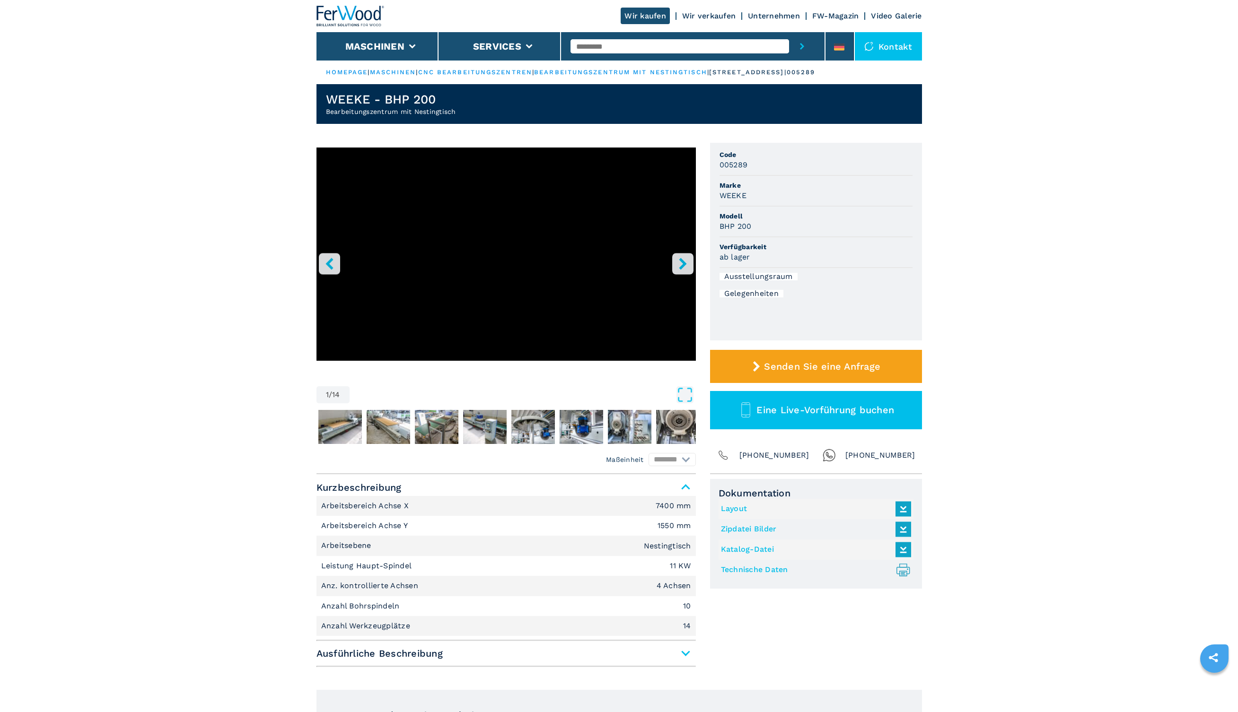
click at [683, 266] on icon "right-button" at bounding box center [683, 264] width 8 height 12
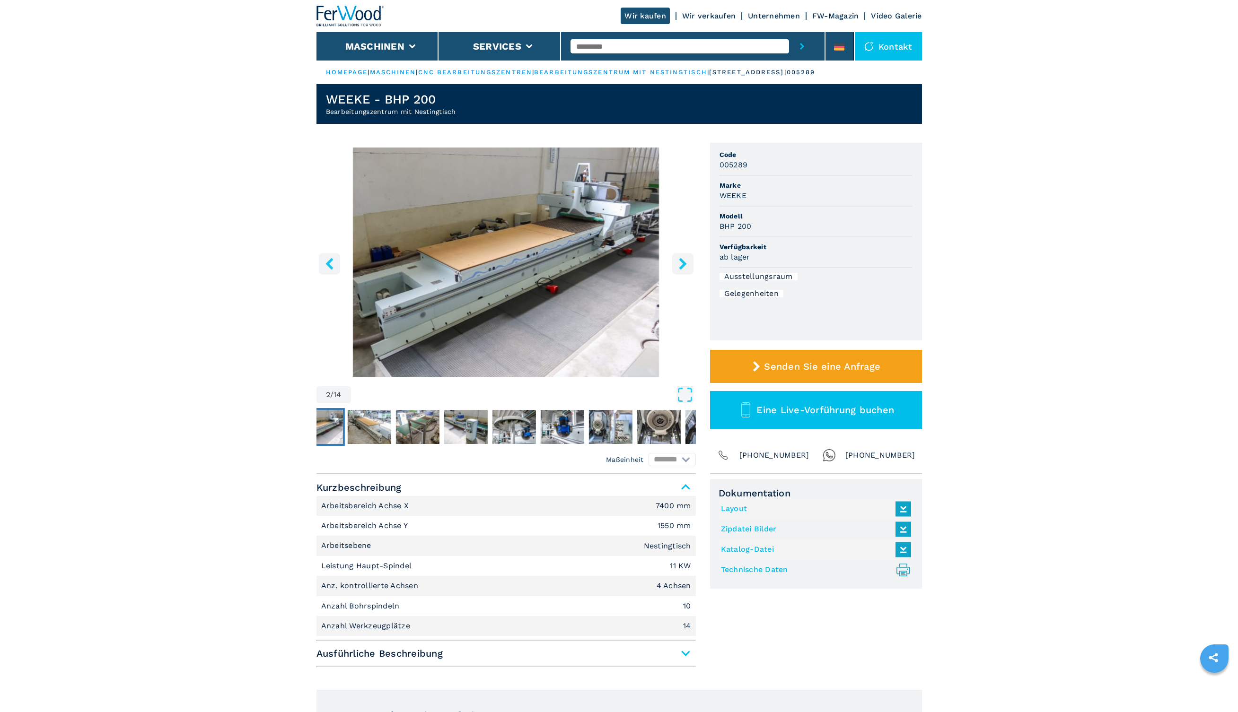
click at [683, 266] on icon "right-button" at bounding box center [683, 264] width 8 height 12
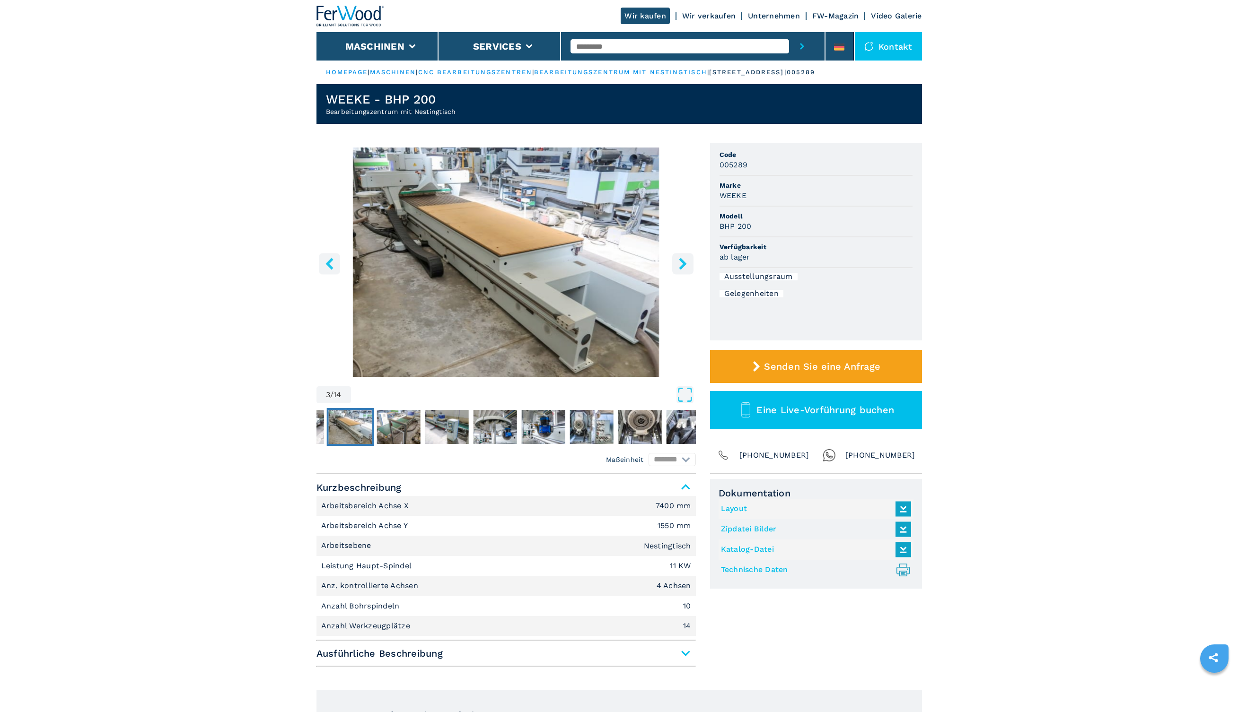
click at [683, 267] on icon "right-button" at bounding box center [683, 264] width 12 height 12
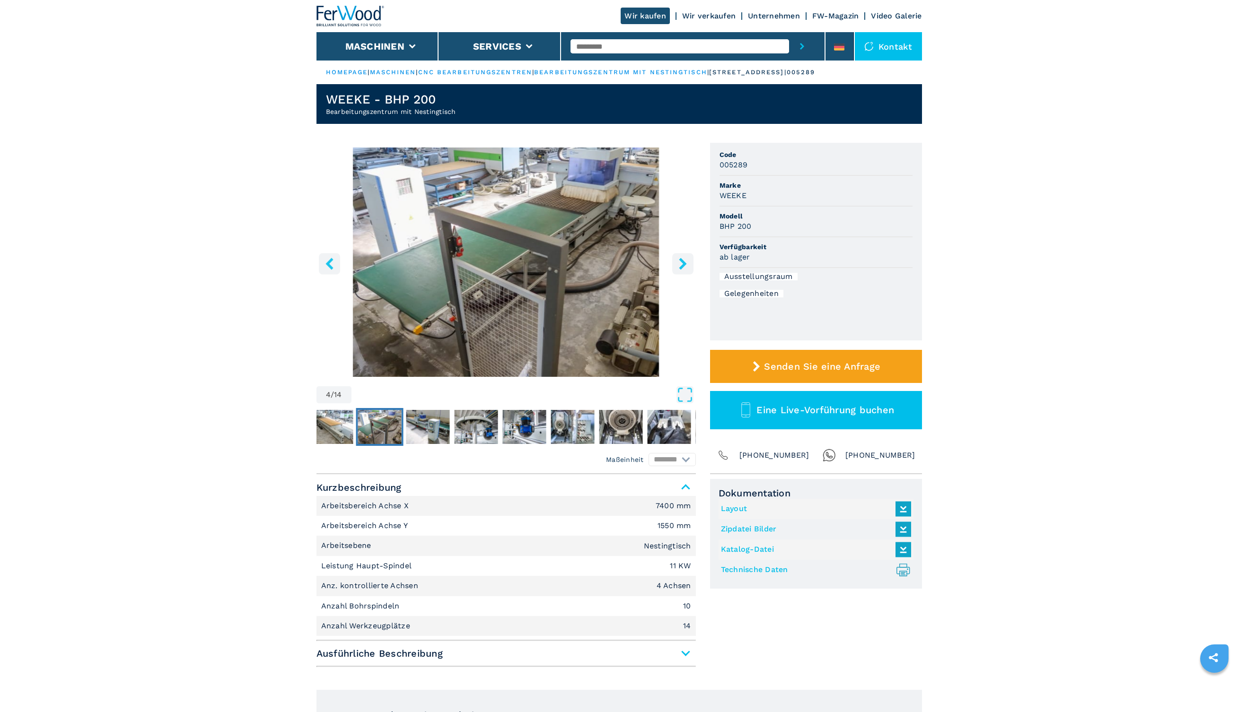
click at [683, 267] on icon "right-button" at bounding box center [683, 264] width 12 height 12
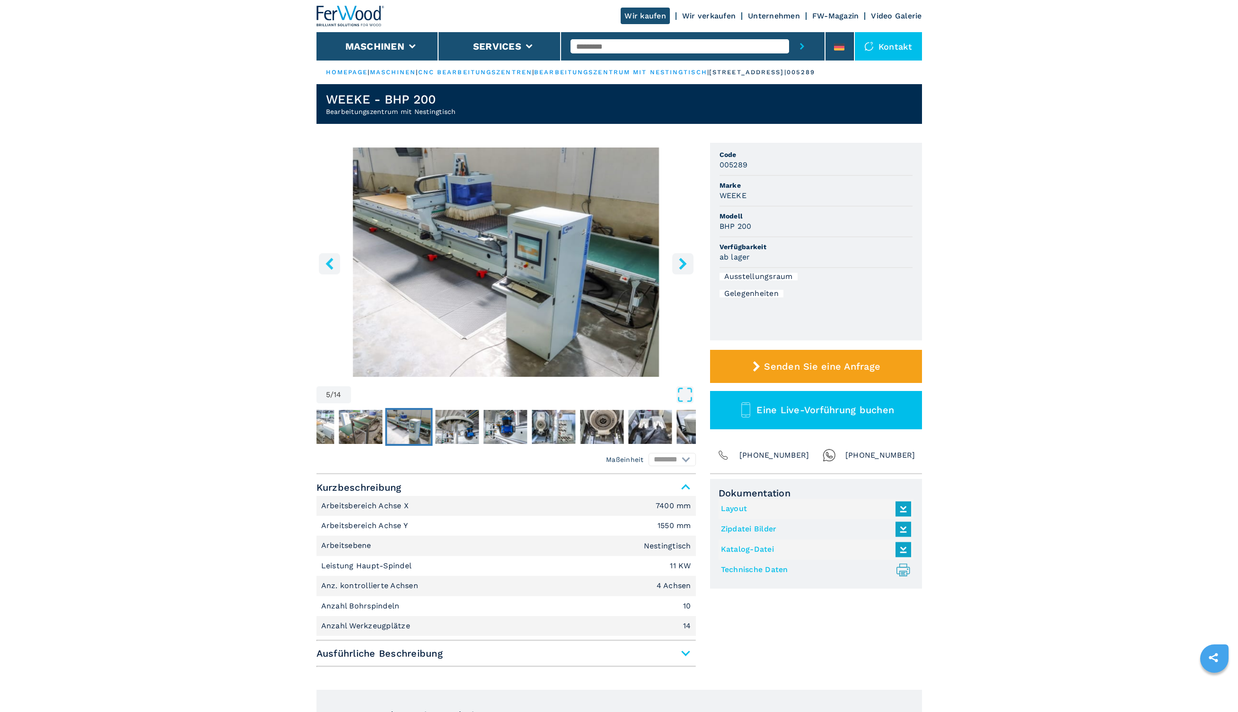
click at [683, 267] on icon "right-button" at bounding box center [683, 264] width 12 height 12
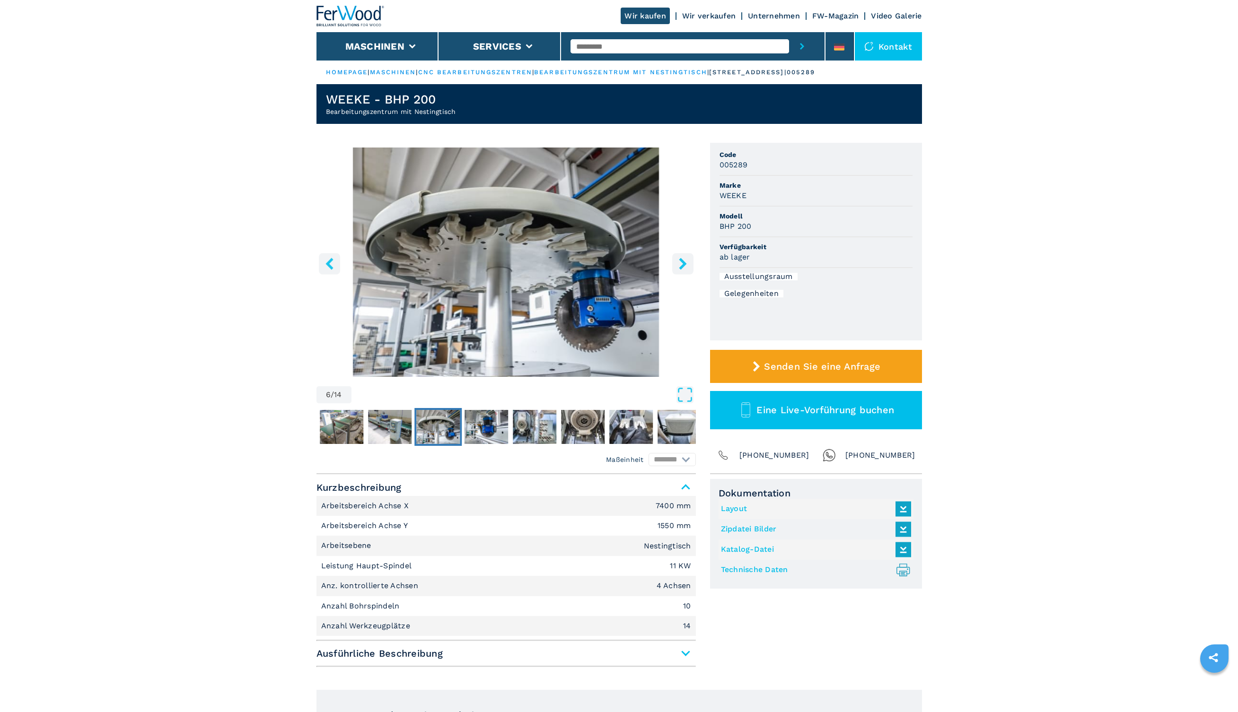
click at [683, 267] on icon "right-button" at bounding box center [683, 264] width 12 height 12
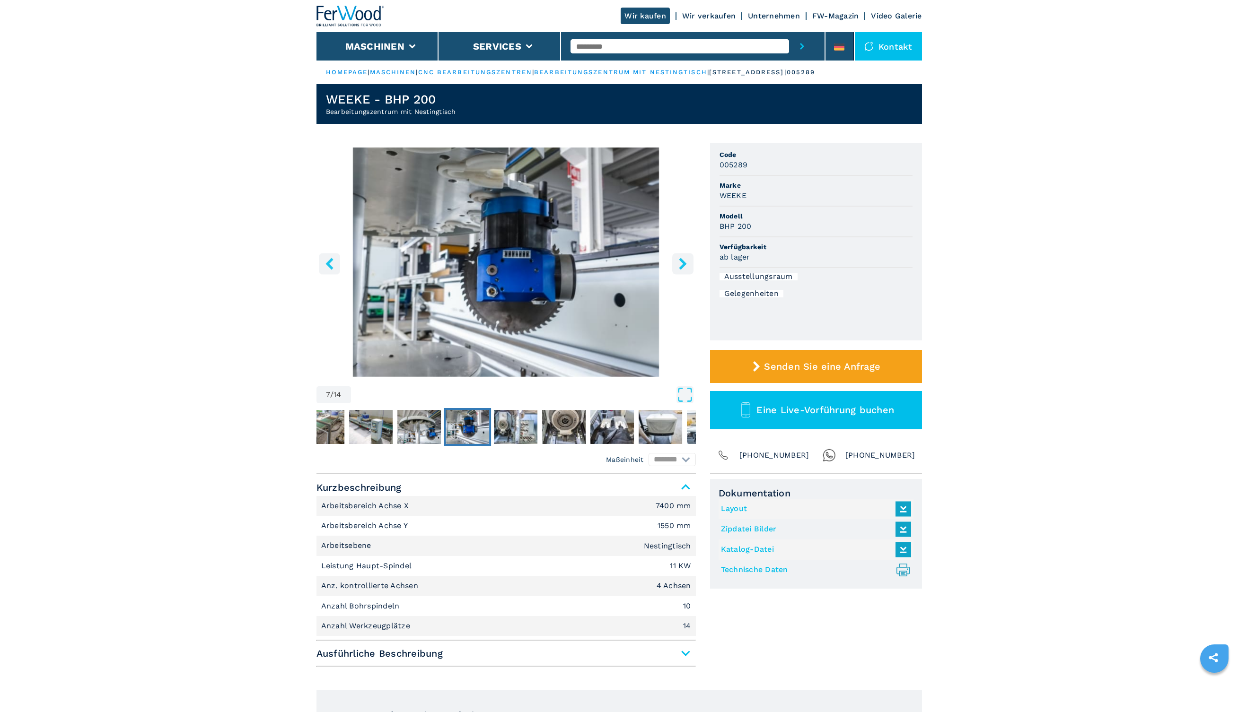
click at [683, 267] on icon "right-button" at bounding box center [683, 264] width 12 height 12
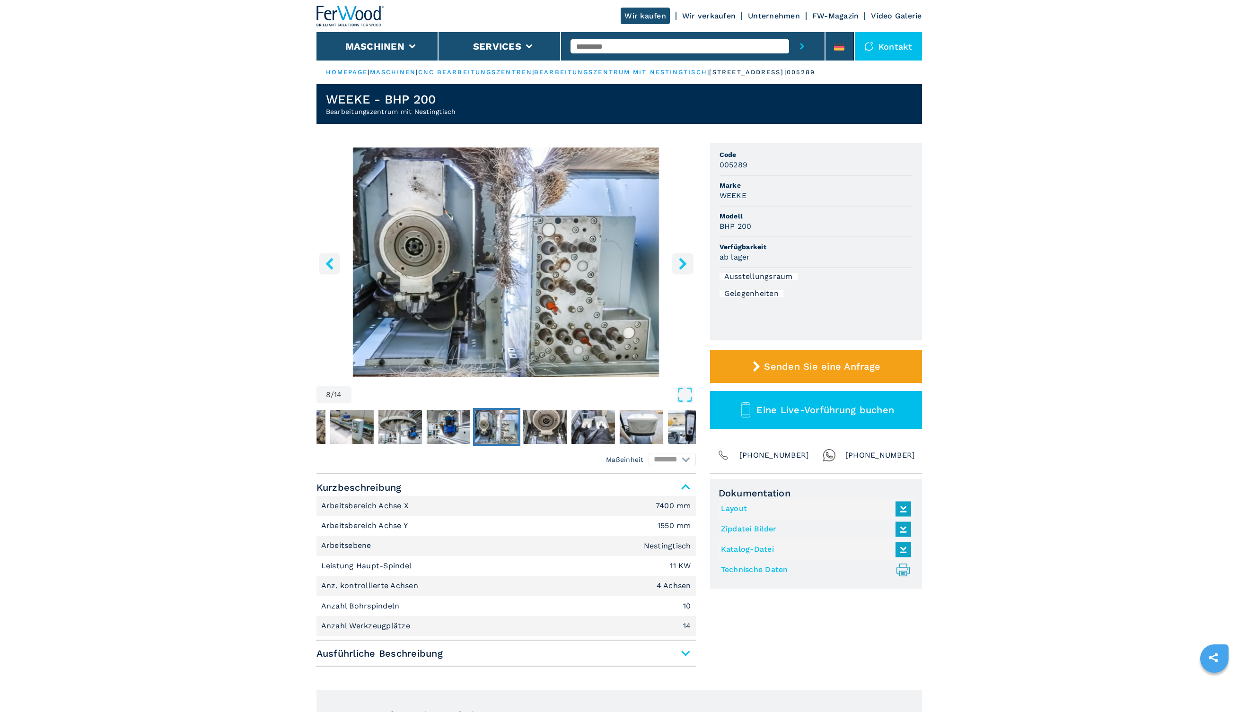
click at [683, 267] on icon "right-button" at bounding box center [683, 264] width 12 height 12
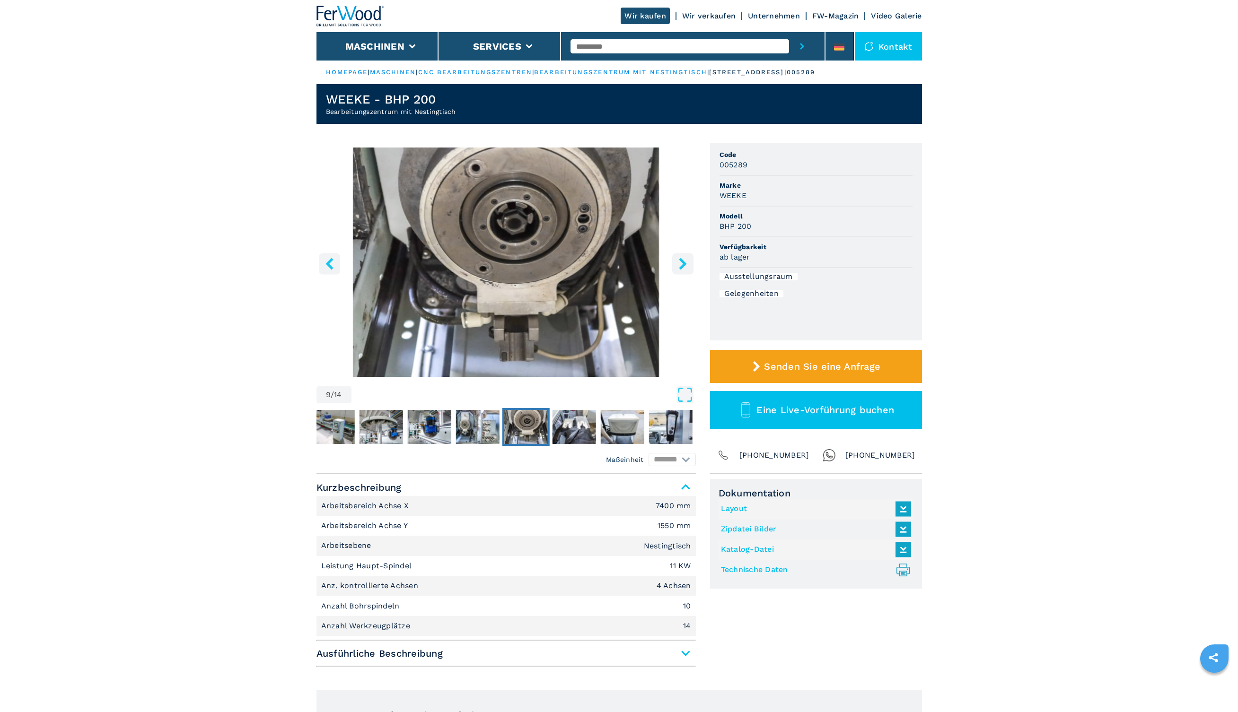
click at [683, 267] on icon "right-button" at bounding box center [683, 264] width 12 height 12
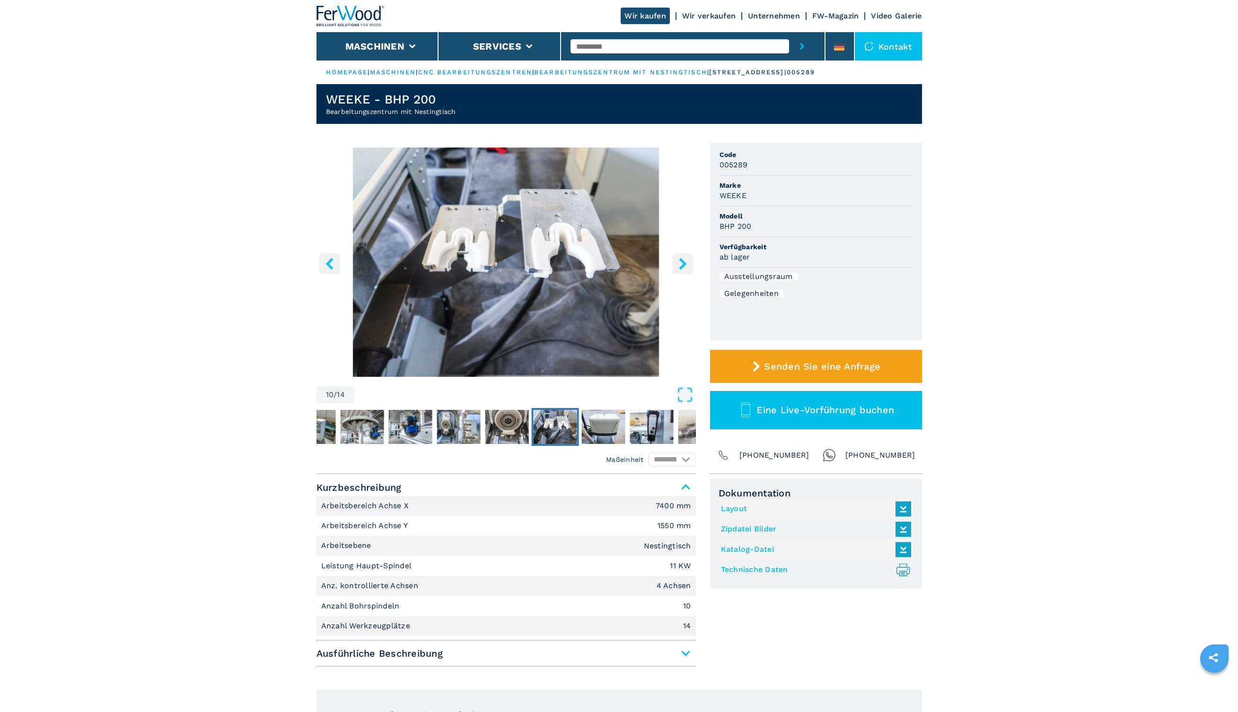
click at [683, 267] on icon "right-button" at bounding box center [683, 264] width 12 height 12
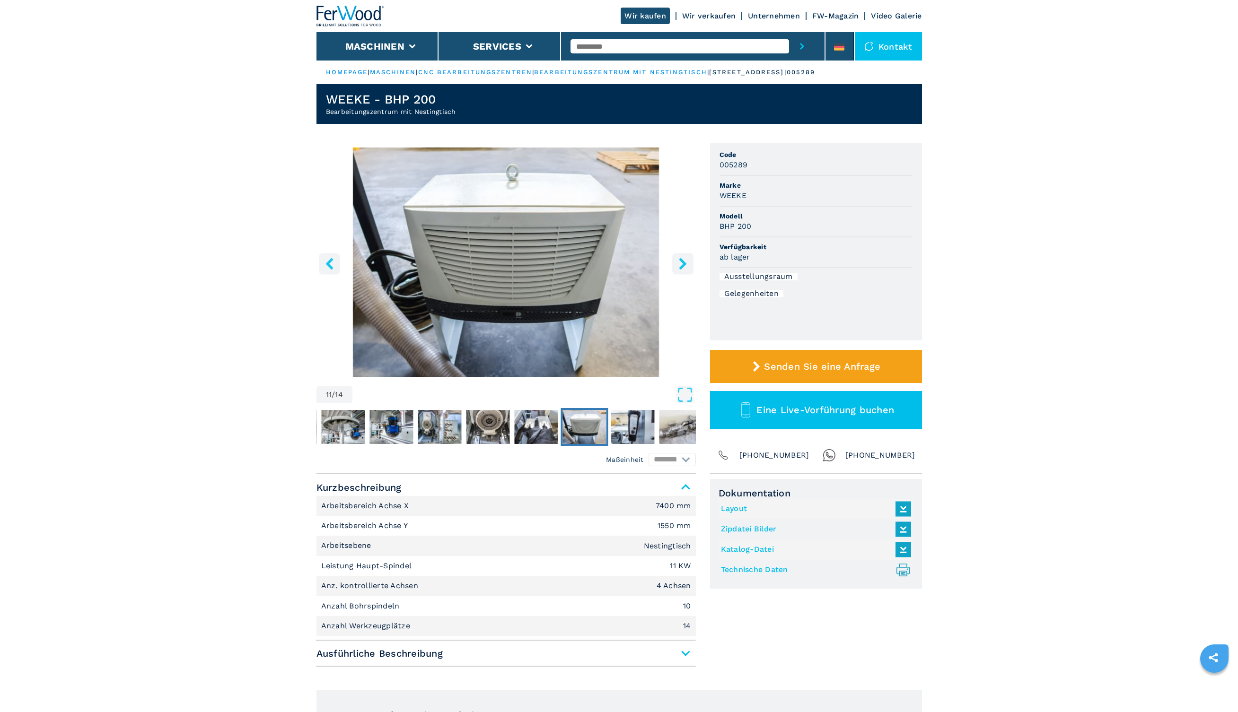
click at [683, 267] on icon "right-button" at bounding box center [683, 264] width 12 height 12
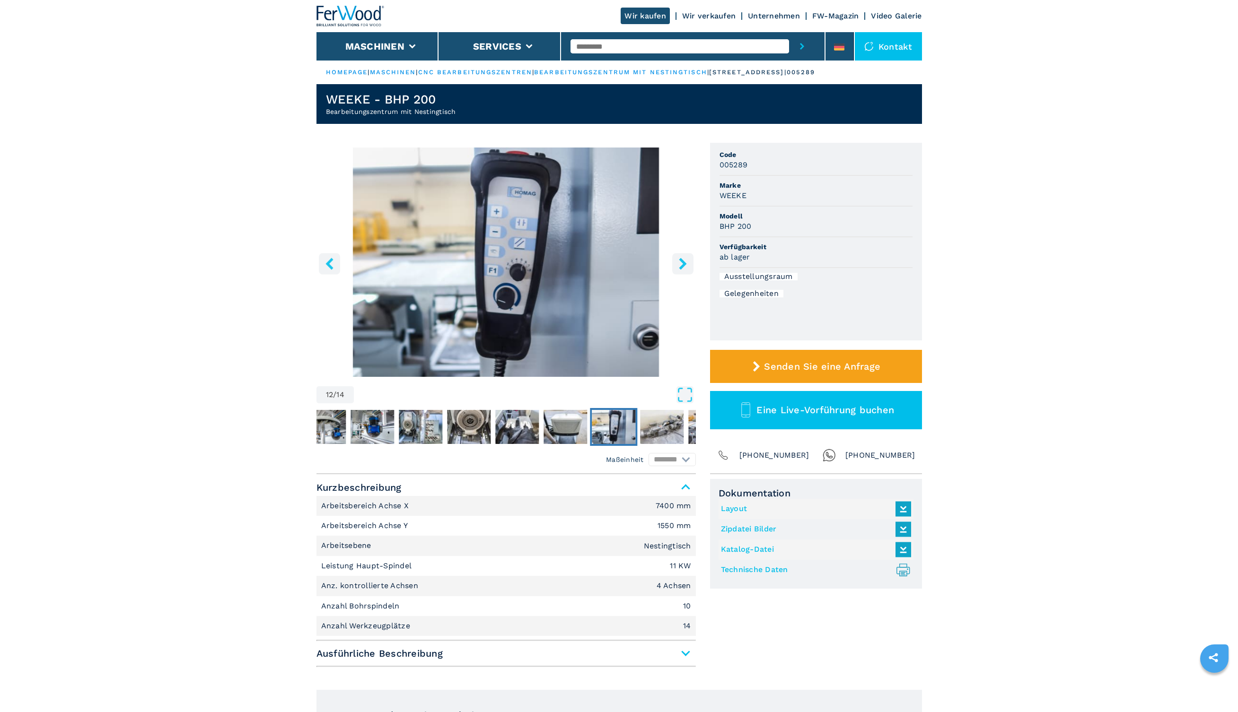
click at [683, 267] on icon "right-button" at bounding box center [683, 264] width 12 height 12
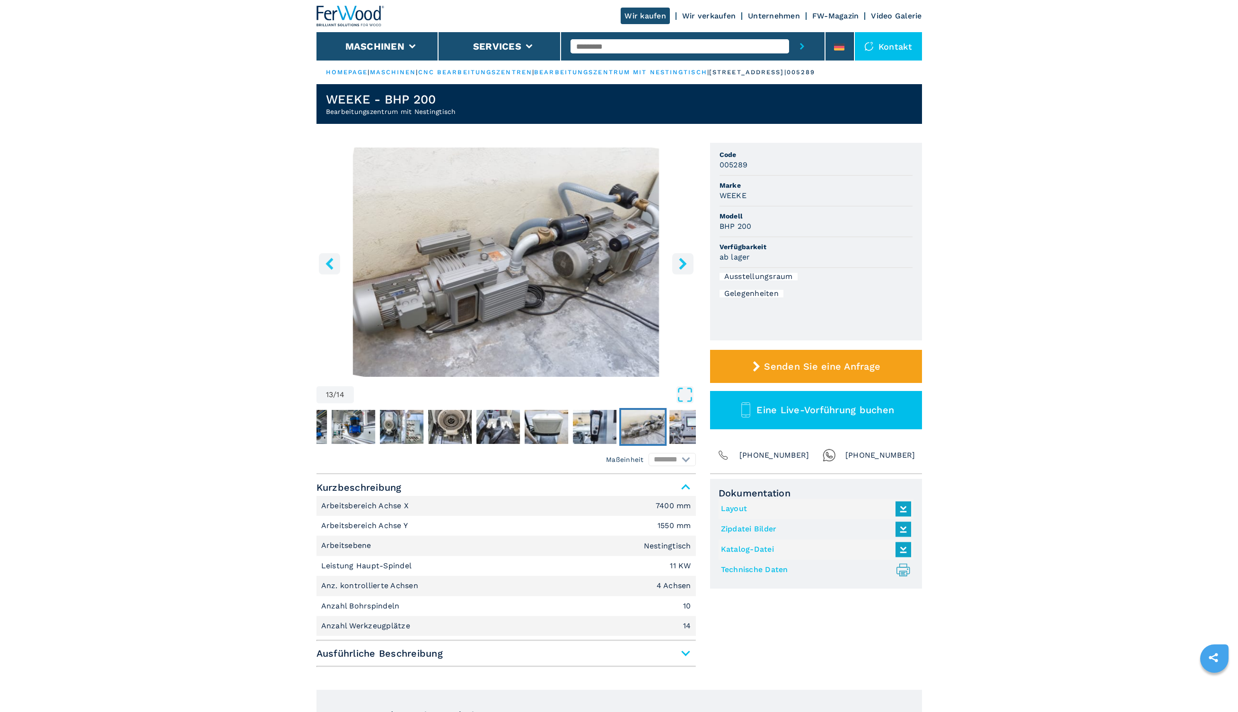
click at [683, 267] on icon "right-button" at bounding box center [683, 264] width 12 height 12
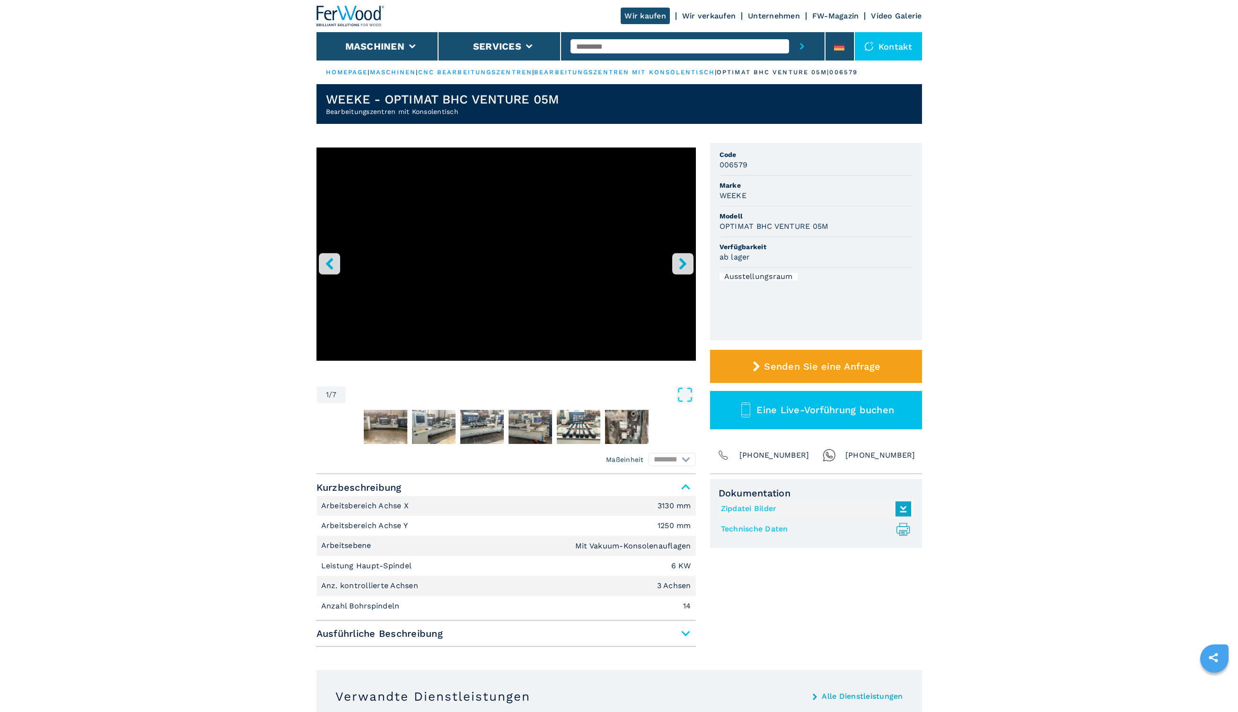
click at [679, 263] on icon "right-button" at bounding box center [683, 264] width 12 height 12
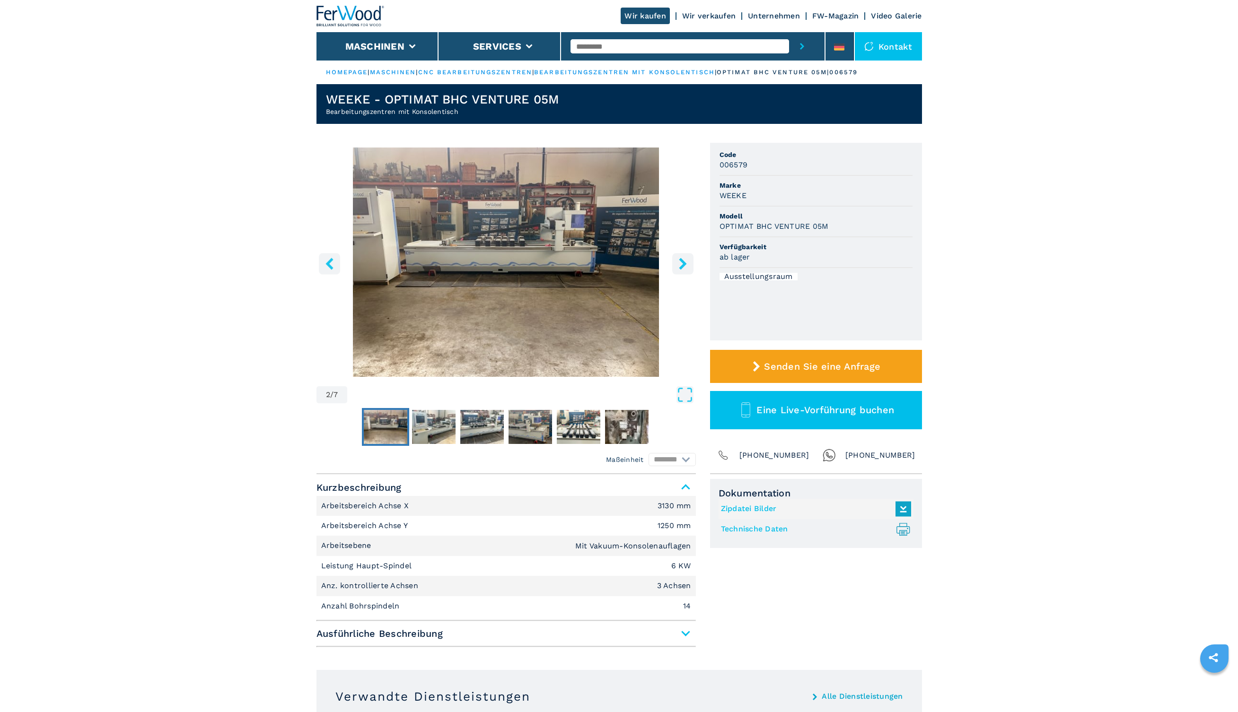
click at [679, 263] on icon "right-button" at bounding box center [683, 264] width 12 height 12
